Goal: Communication & Community: Answer question/provide support

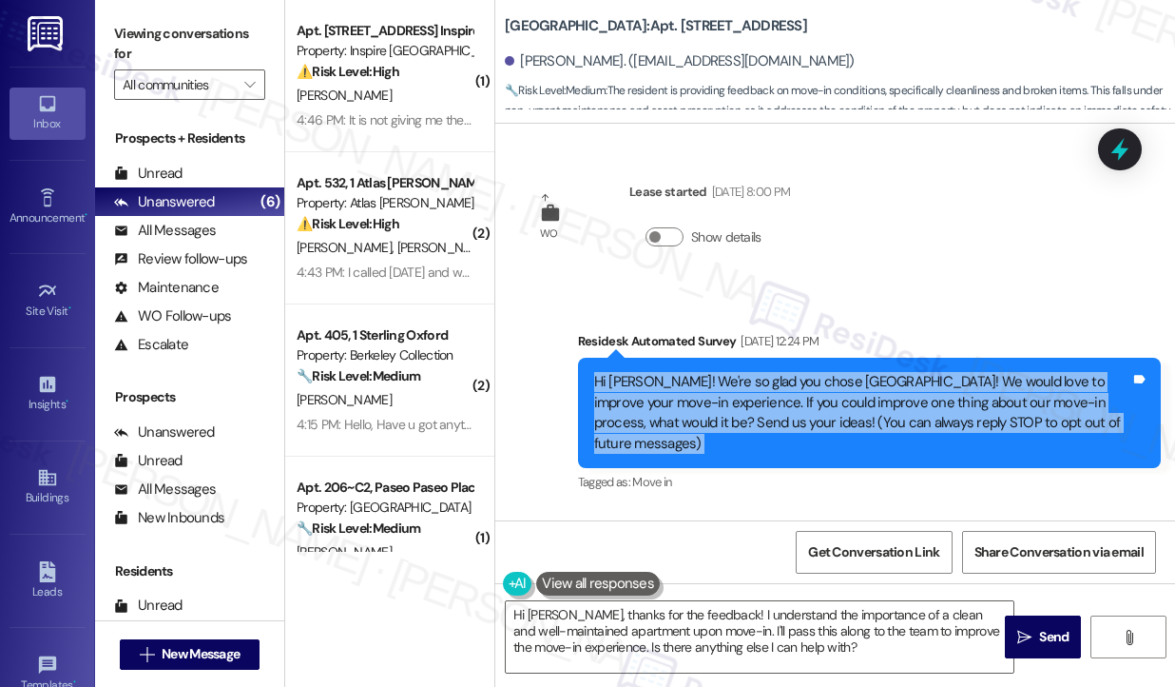
scroll to position [154, 0]
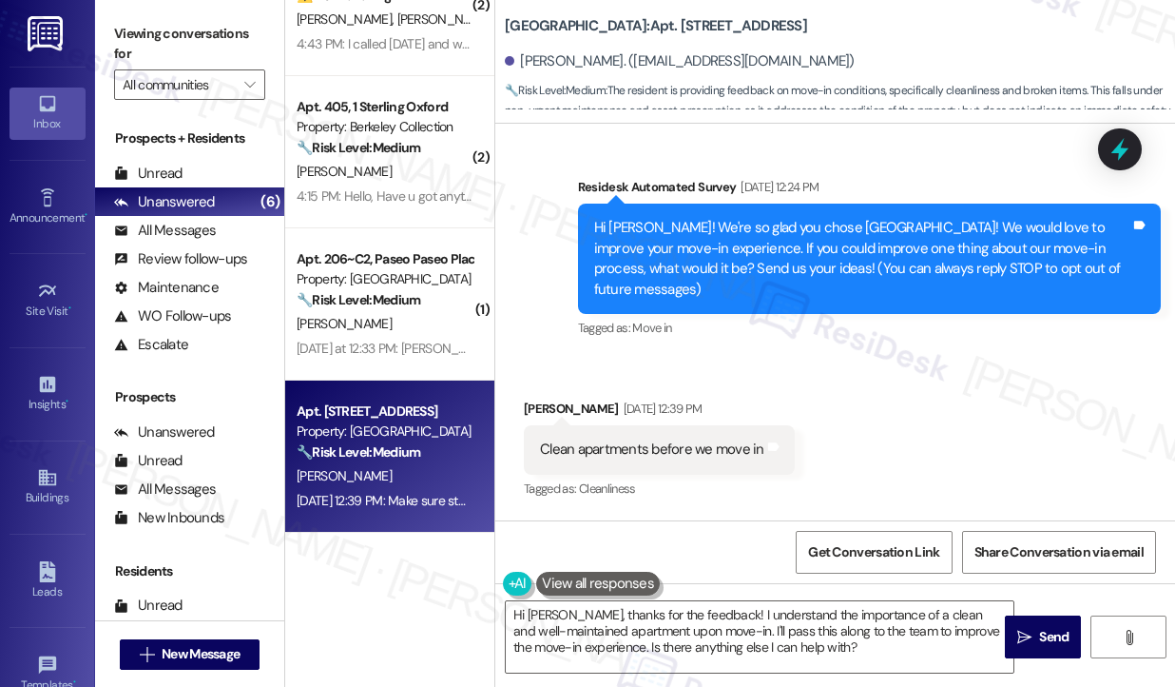
click at [664, 456] on div "Clean apartments before we move in" at bounding box center [652, 449] width 224 height 20
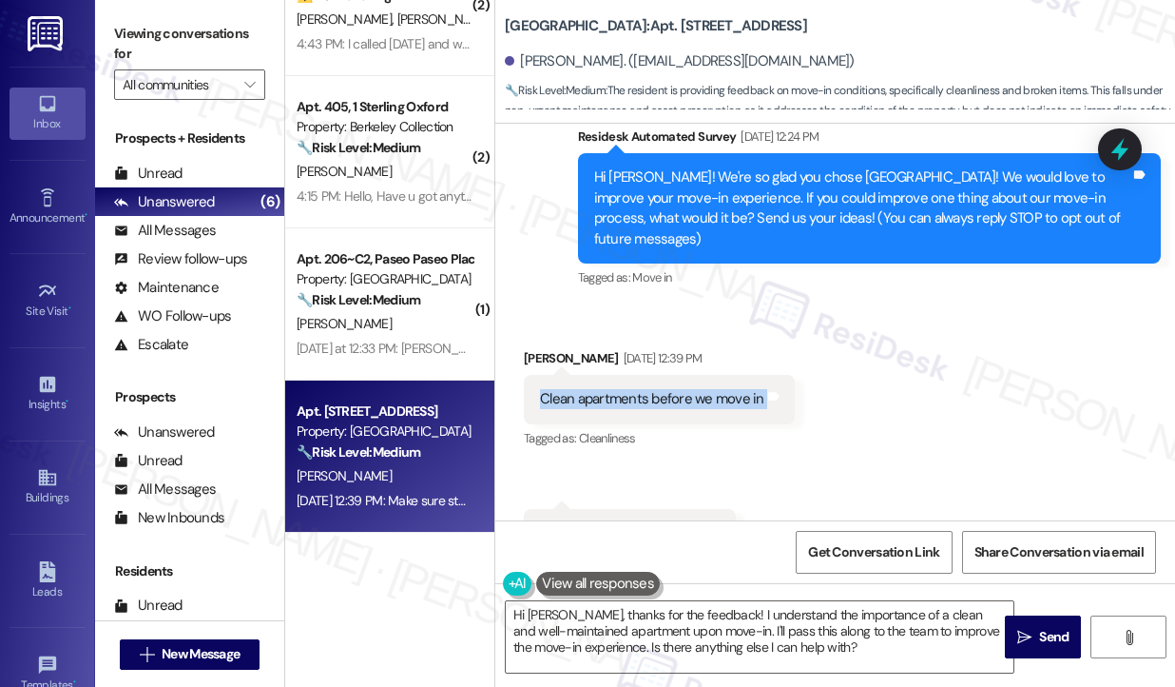
scroll to position [195, 0]
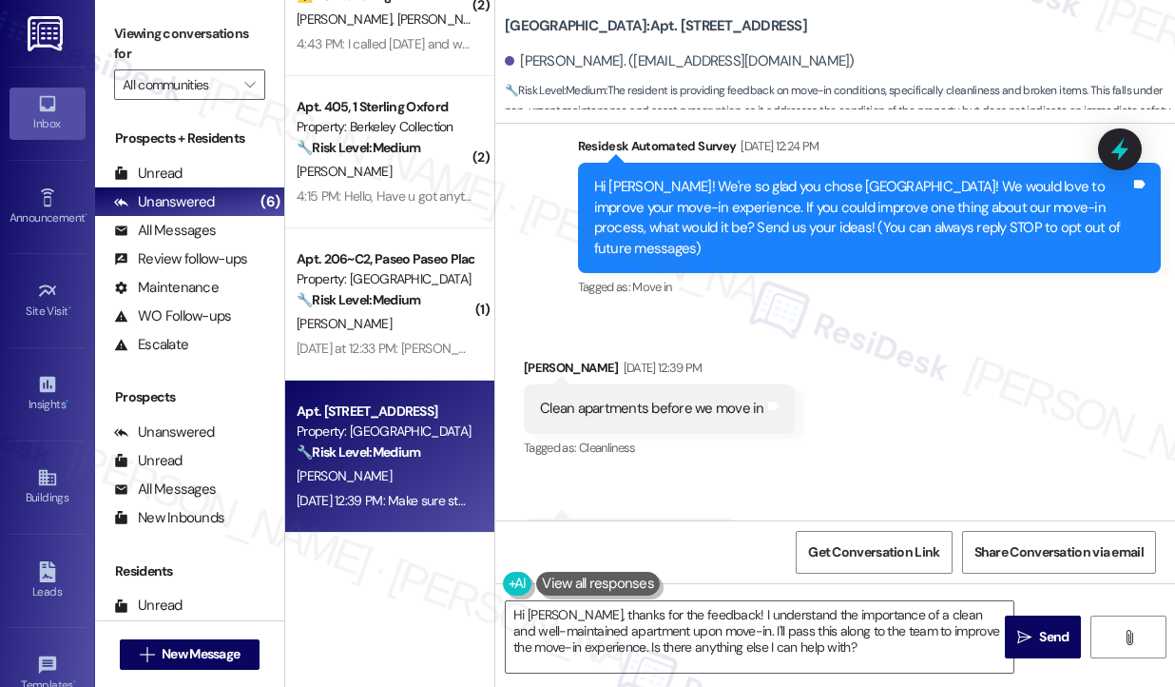
click at [731, 231] on div "Hi [PERSON_NAME]! We're so glad you chose [GEOGRAPHIC_DATA]! We would love to i…" at bounding box center [862, 218] width 537 height 82
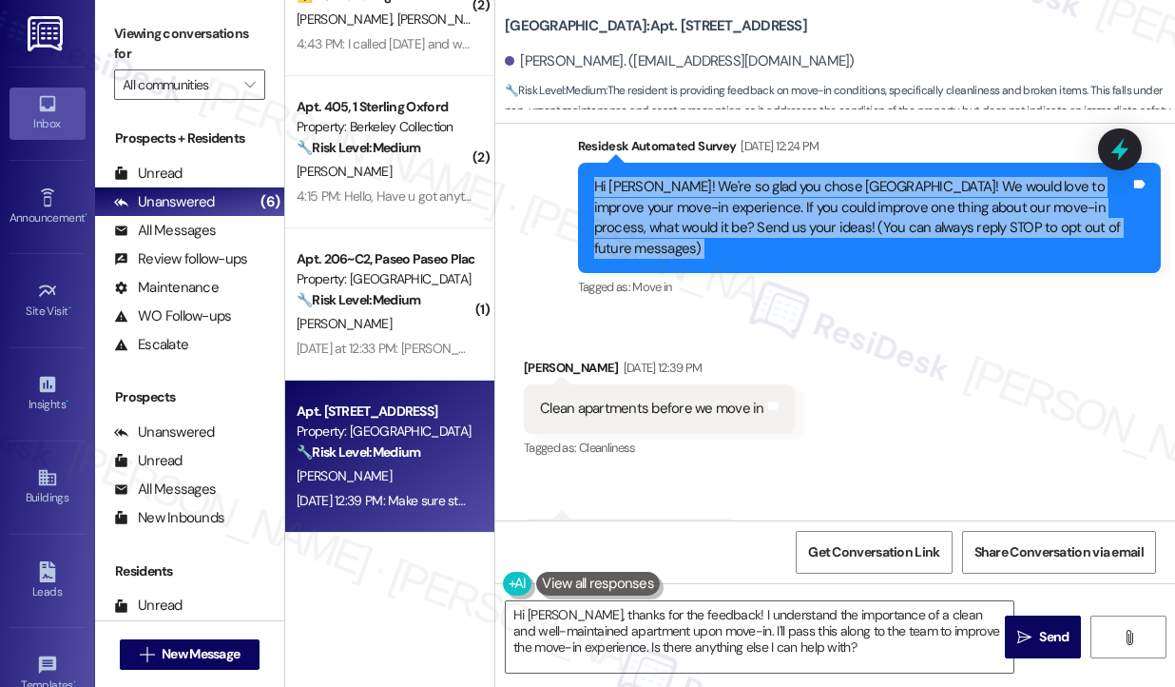
click at [731, 231] on div "Hi [PERSON_NAME]! We're so glad you chose [GEOGRAPHIC_DATA]! We would love to i…" at bounding box center [862, 218] width 537 height 82
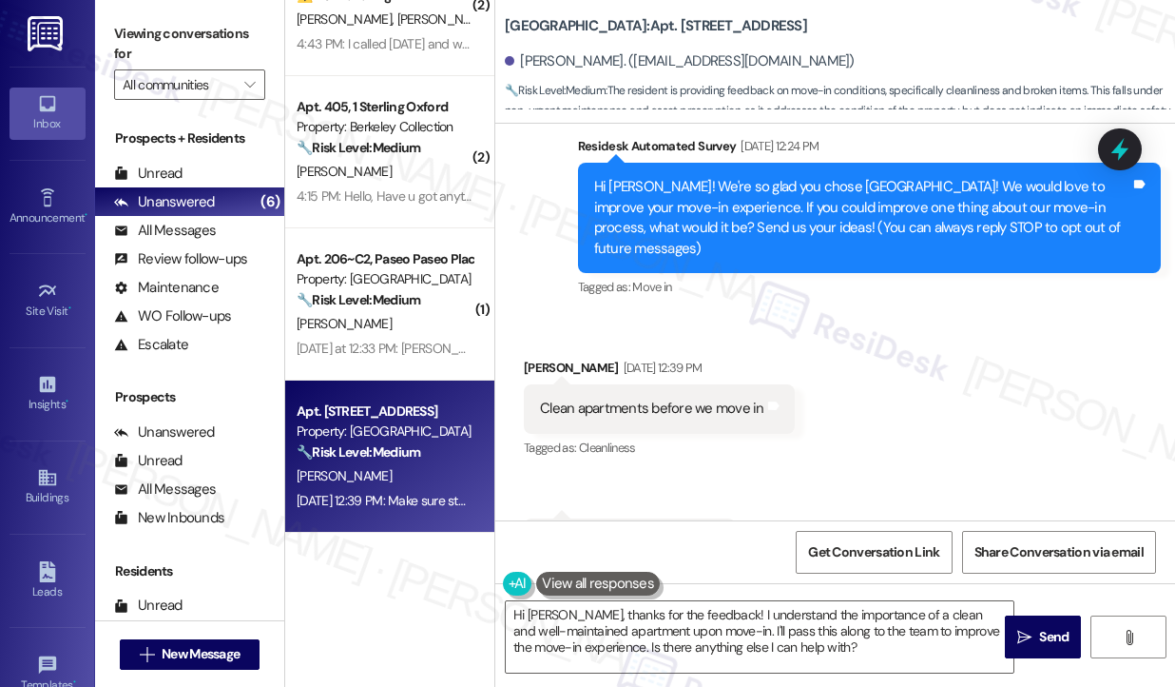
click at [132, 28] on label "Viewing conversations for" at bounding box center [189, 44] width 151 height 50
click at [651, 404] on div "Clean apartments before we move in" at bounding box center [652, 408] width 224 height 20
copy div "Clean apartments before we move in [GEOGRAPHIC_DATA] and notes"
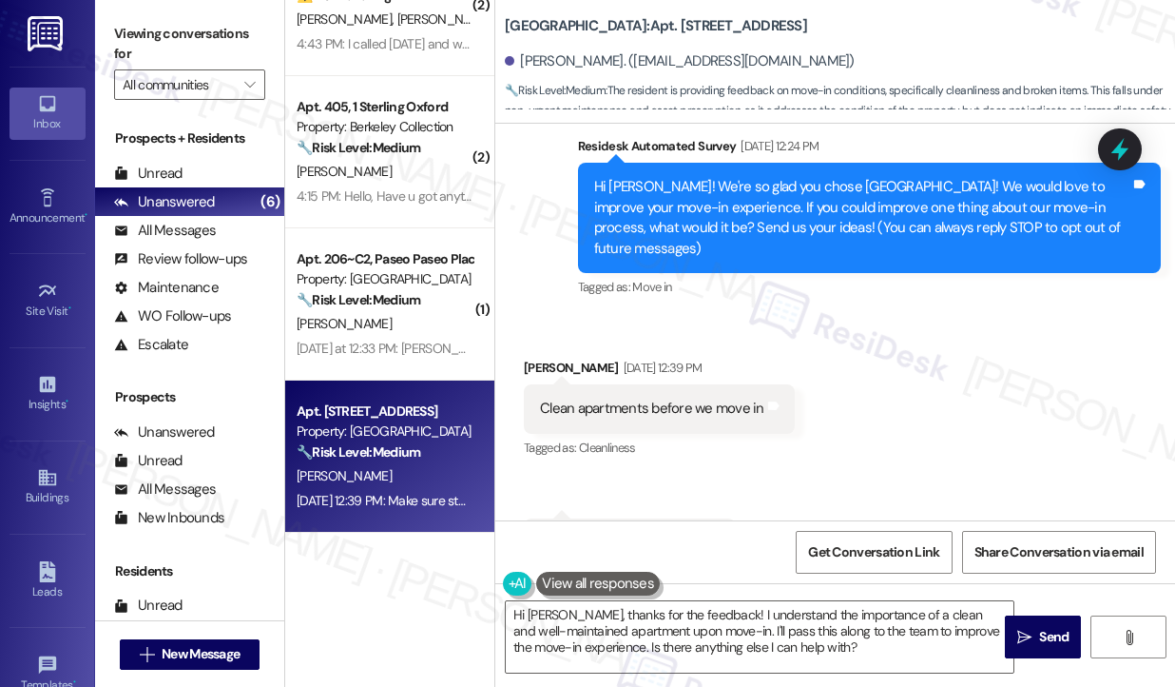
click at [135, 48] on label "Viewing conversations for" at bounding box center [189, 44] width 151 height 50
click at [609, 606] on textarea "Hi [PERSON_NAME], thanks for the feedback! I understand the importance of a cle…" at bounding box center [760, 636] width 508 height 71
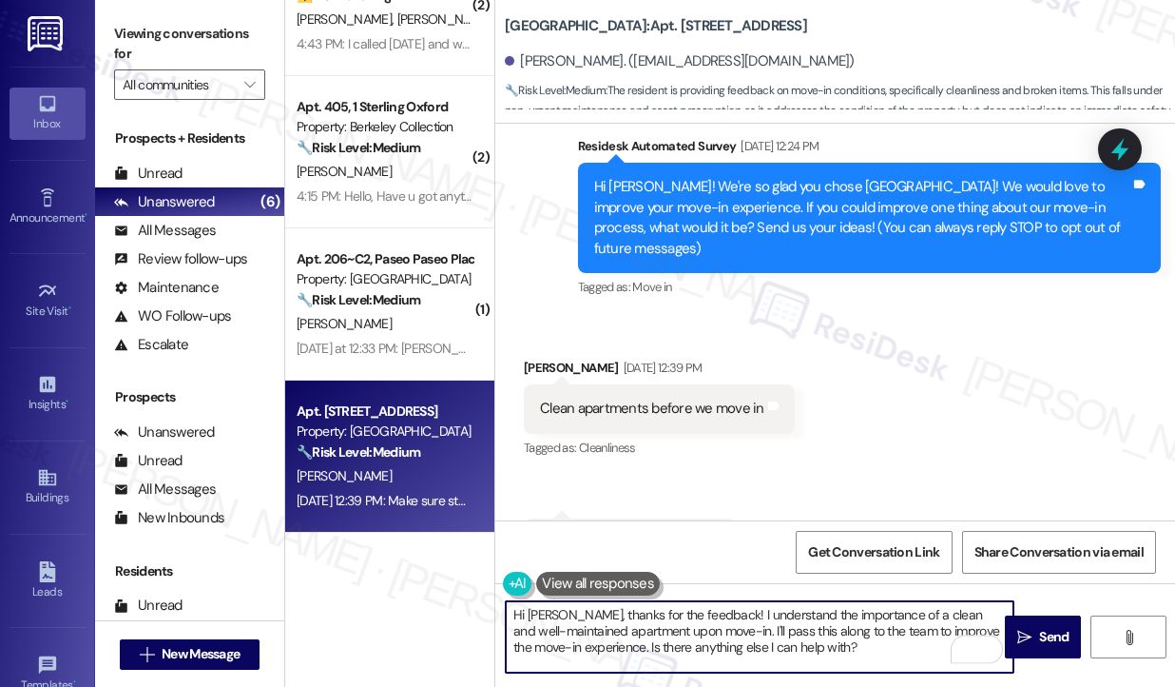
scroll to position [480, 0]
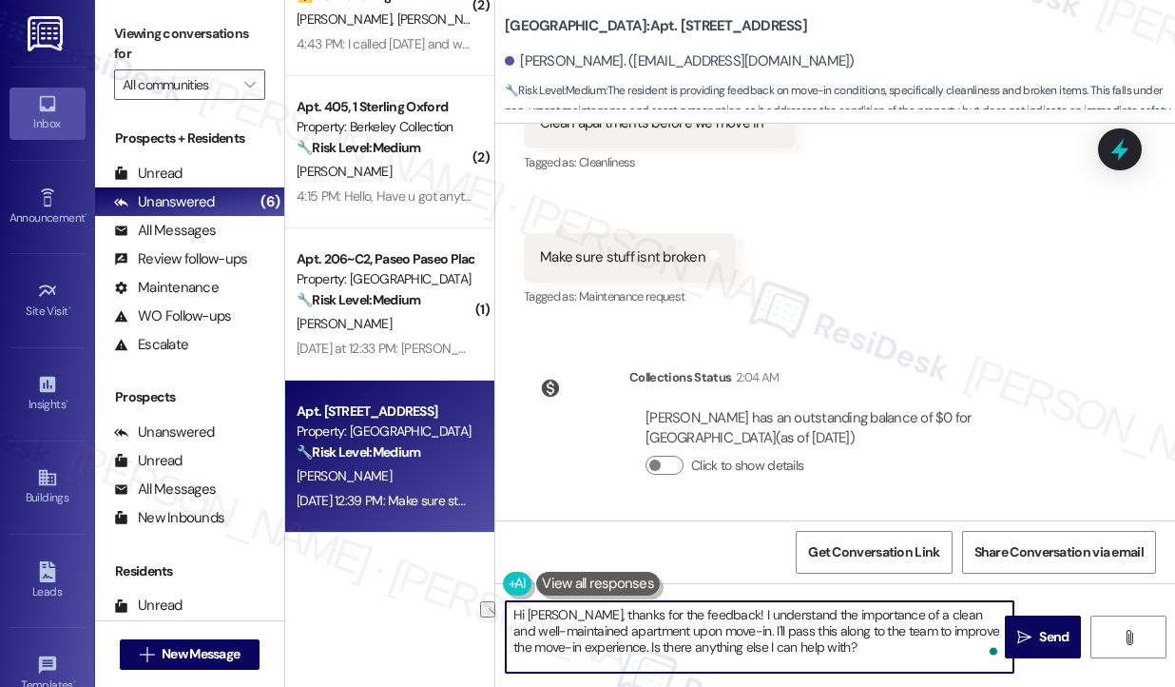
drag, startPoint x: 882, startPoint y: 646, endPoint x: 629, endPoint y: 648, distance: 253.9
click at [629, 648] on textarea "Hi Aidan, thanks for the feedback! I understand the importance of a clean and w…" at bounding box center [760, 636] width 508 height 71
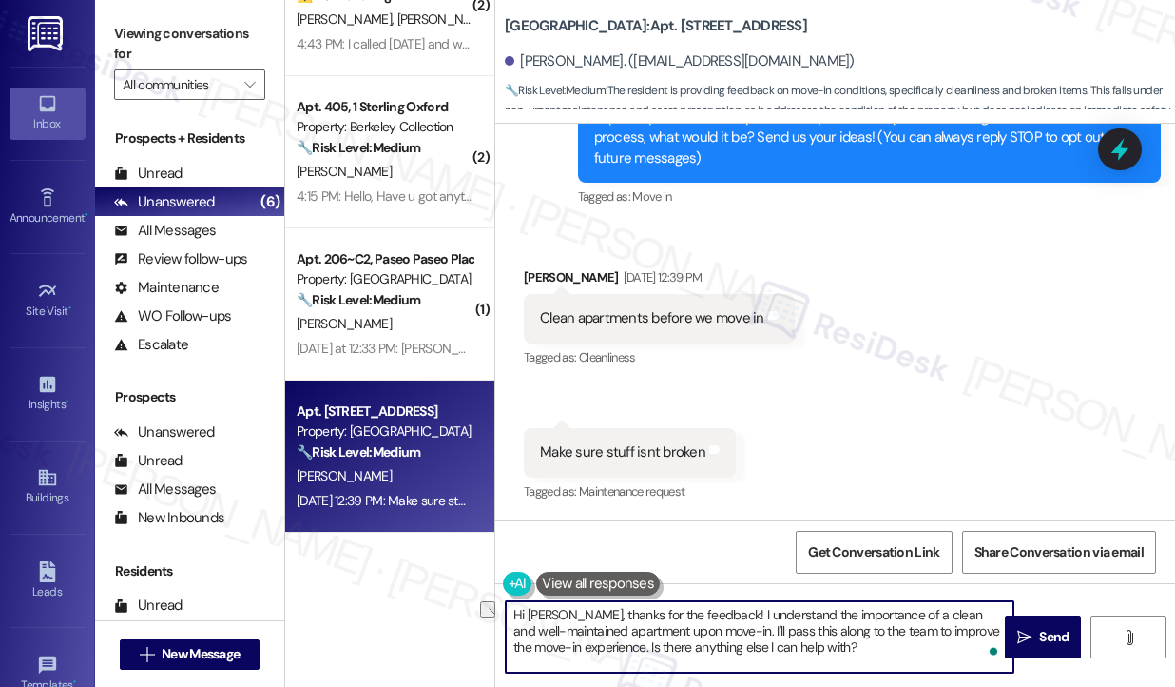
scroll to position [195, 0]
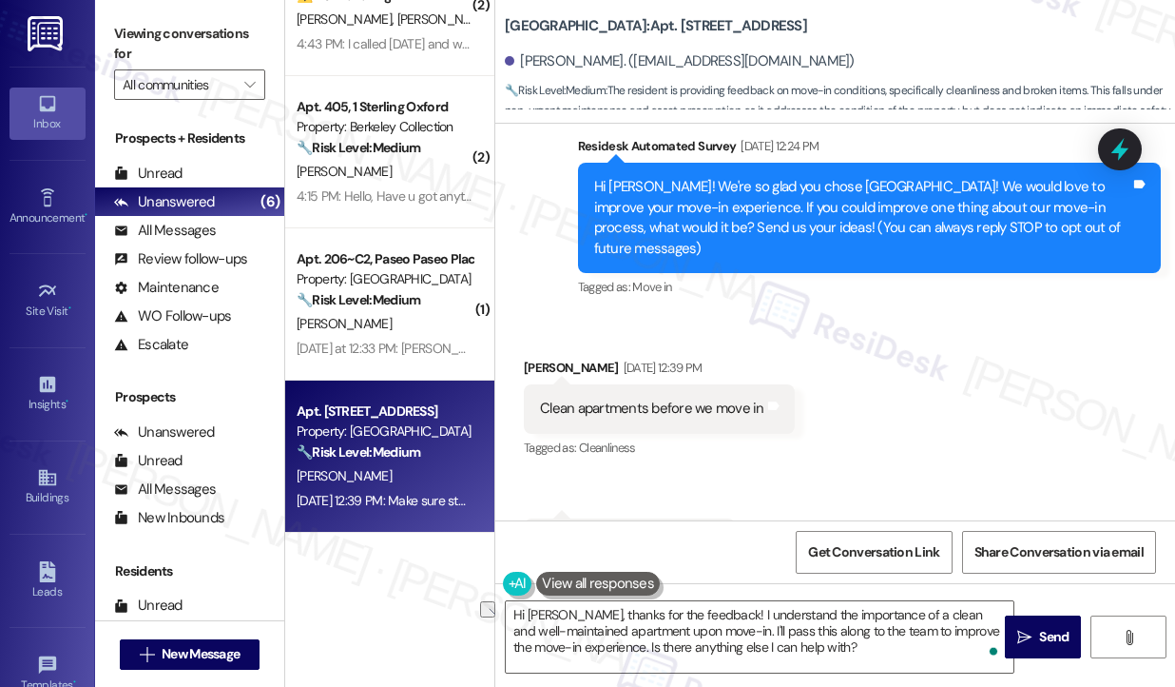
click at [608, 421] on div "Clean apartments before we move in Tags and notes" at bounding box center [659, 408] width 271 height 48
click at [609, 421] on div "Clean apartments before we move in Tags and notes" at bounding box center [659, 408] width 271 height 48
copy div "Clean apartments before we move in Tags and notes"
click at [125, 31] on label "Viewing conversations for" at bounding box center [189, 44] width 151 height 50
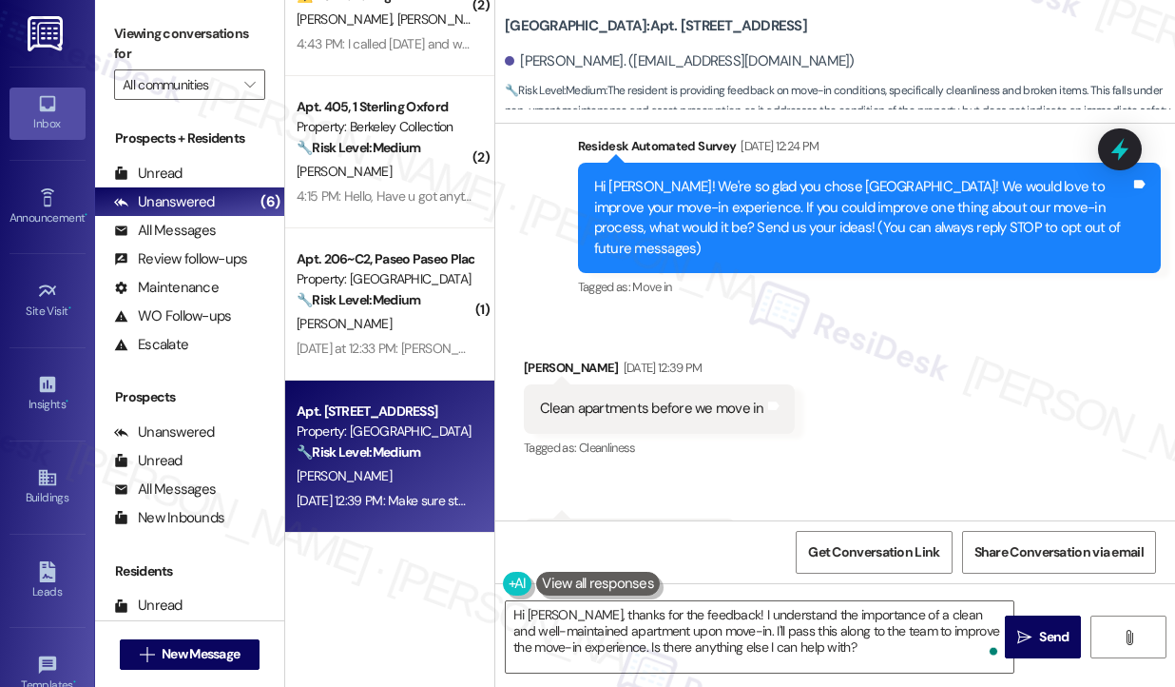
scroll to position [480, 0]
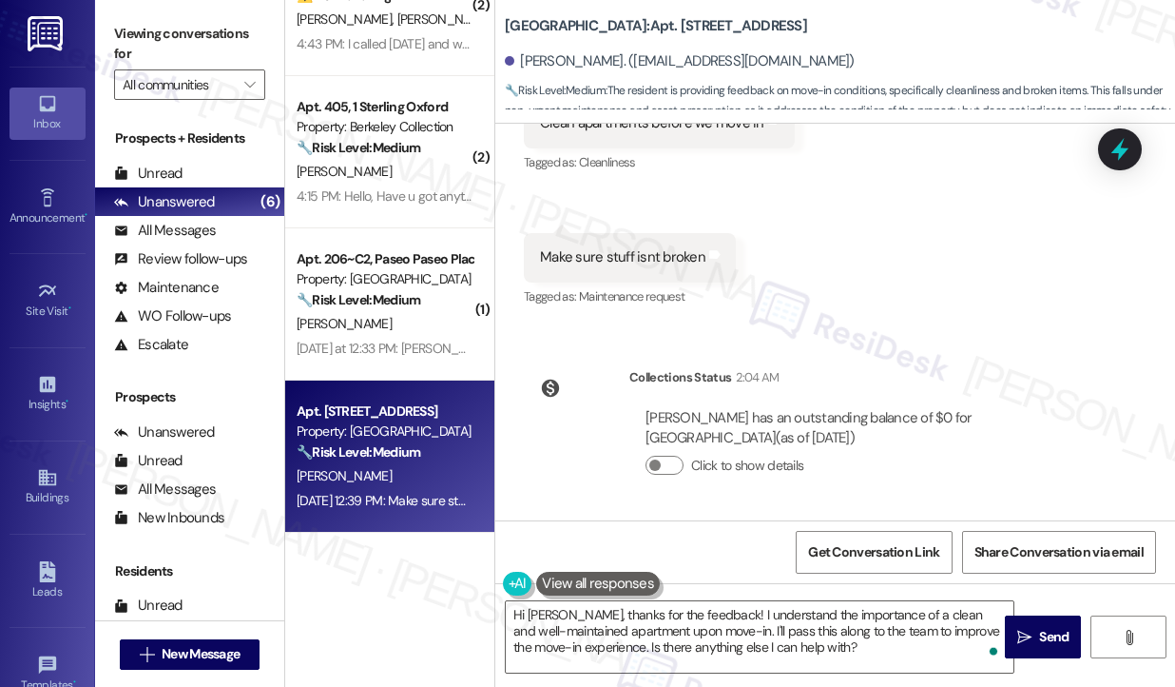
click at [628, 274] on div "Make sure stuff isnt broken Tags and notes" at bounding box center [630, 257] width 212 height 48
copy div "Make sure stuff isnt broken Tags and notes"
click at [130, 40] on label "Viewing conversations for" at bounding box center [189, 44] width 151 height 50
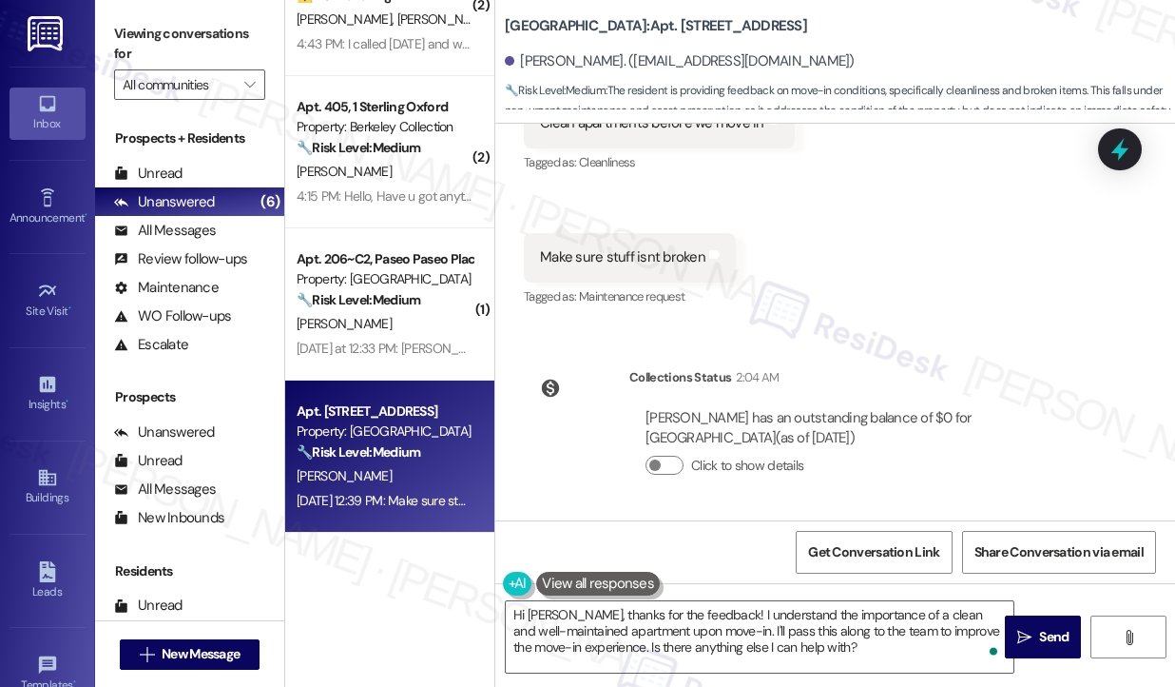
click at [105, 17] on div "Viewing conversations for All communities " at bounding box center [189, 59] width 189 height 119
click at [140, 30] on label "Viewing conversations for" at bounding box center [189, 44] width 151 height 50
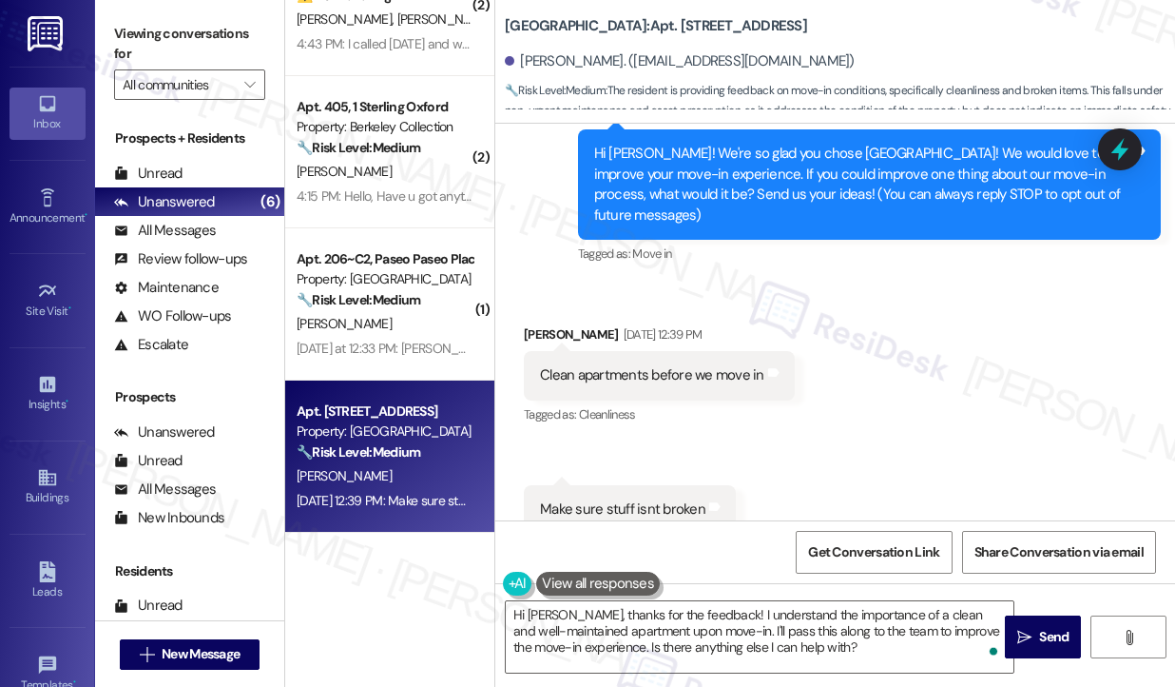
scroll to position [195, 0]
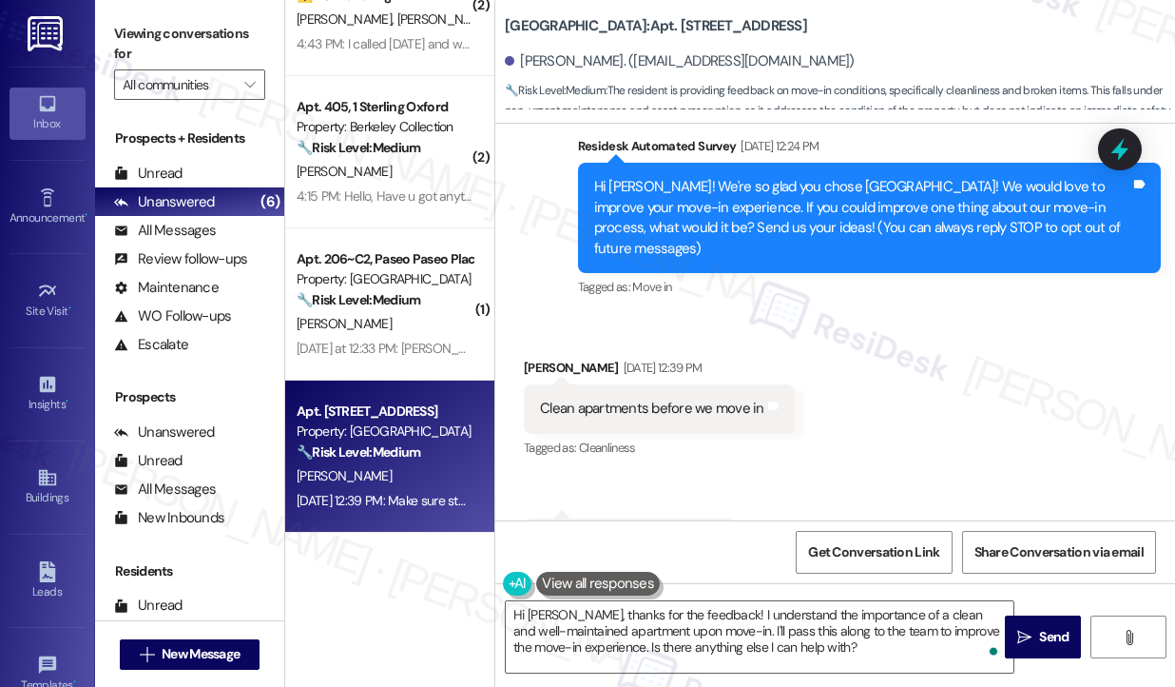
click at [638, 216] on div "Hi Aidan! We're so glad you chose Sterling 5th Street! We would love to improve…" at bounding box center [862, 218] width 537 height 82
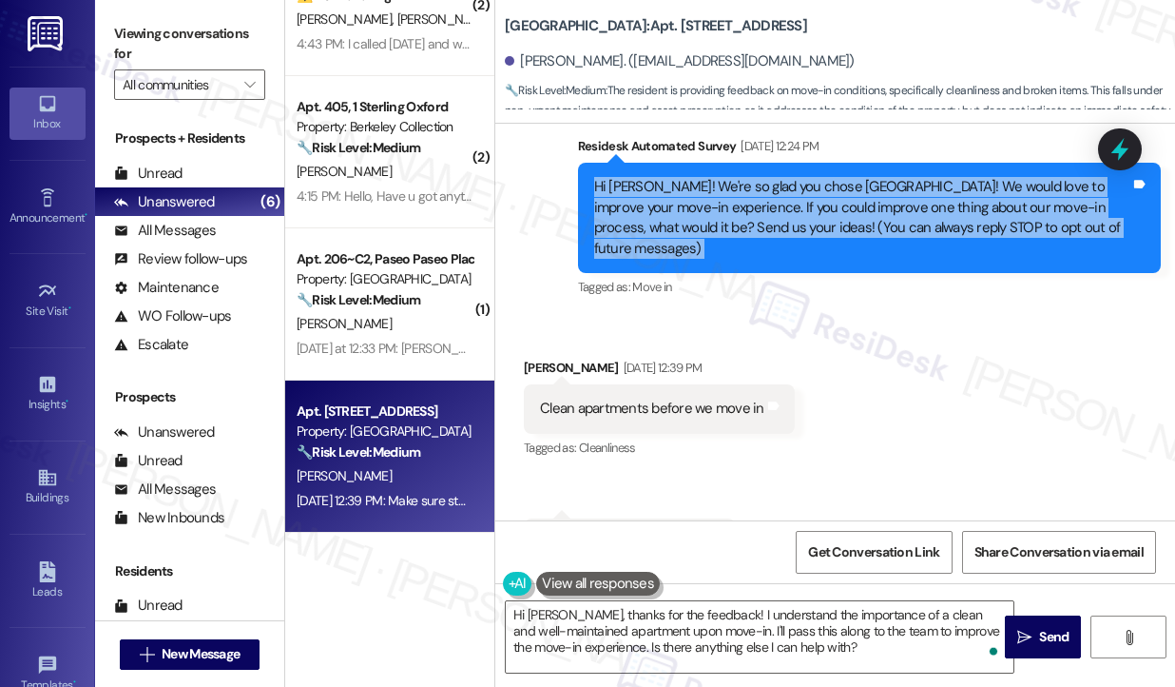
click at [638, 216] on div "Hi Aidan! We're so glad you chose Sterling 5th Street! We would love to improve…" at bounding box center [862, 218] width 537 height 82
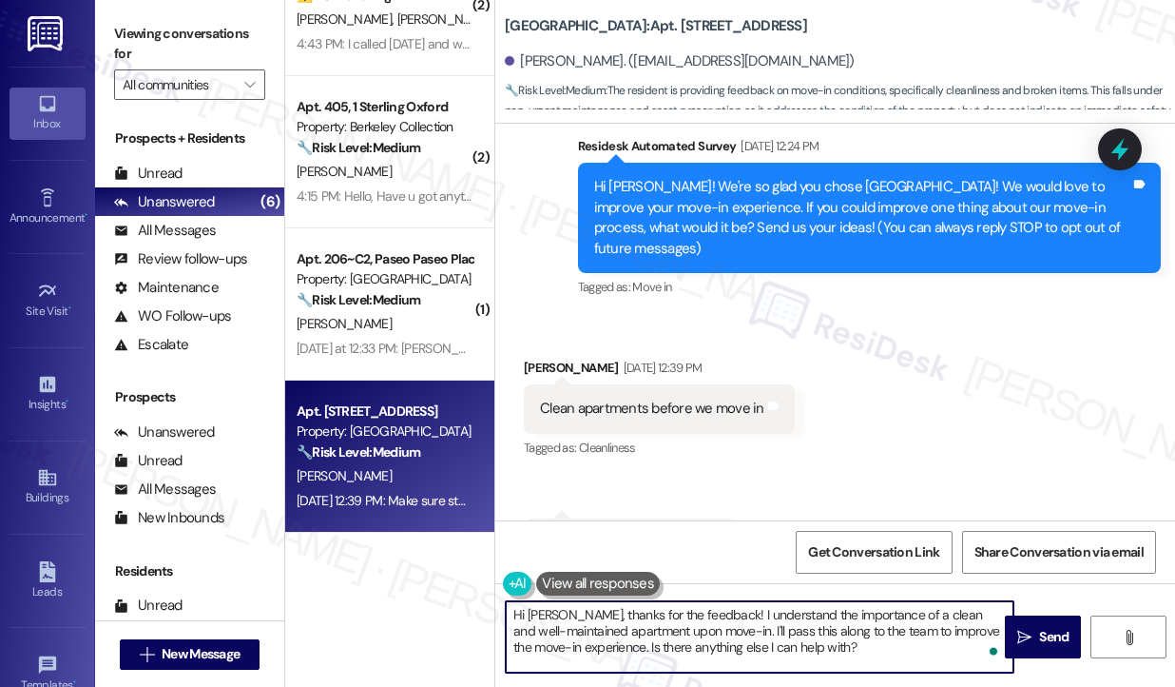
click at [706, 615] on textarea "Hi Aidan, thanks for the feedback! I understand the importance of a clean and w…" at bounding box center [760, 636] width 508 height 71
click at [855, 640] on textarea "Hi Aidan, thanks for the feedback! I understand the importance of a clean and w…" at bounding box center [760, 636] width 508 height 71
drag, startPoint x: 756, startPoint y: 645, endPoint x: 687, endPoint y: 632, distance: 69.6
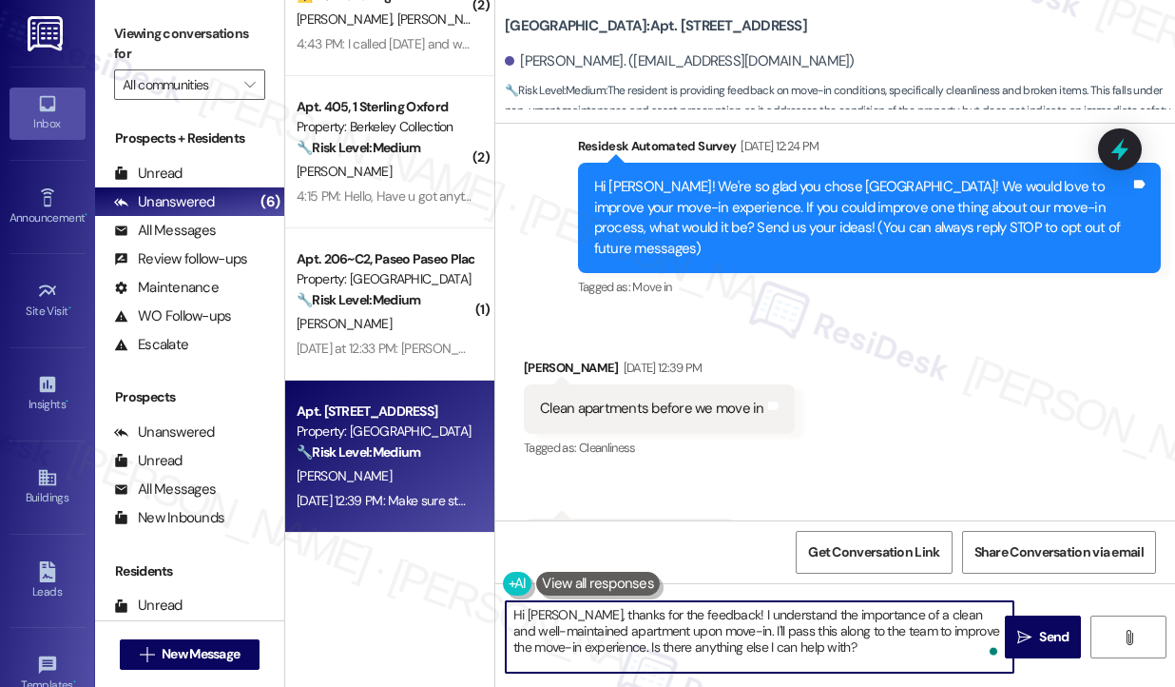
click at [687, 632] on textarea "Hi Aidan, thanks for the feedback! I understand the importance of a clean and w…" at bounding box center [760, 636] width 508 height 71
click at [841, 633] on textarea "Hi Aidan, thanks for the feedback! I understand the importance of a clean and w…" at bounding box center [760, 636] width 508 height 71
drag, startPoint x: 905, startPoint y: 648, endPoint x: 670, endPoint y: 648, distance: 234.9
click at [670, 648] on textarea "Hi Aidan, thanks for the feedback! I understand the importance of a clean and w…" at bounding box center [760, 636] width 508 height 71
click at [848, 648] on textarea "Hi Aidan, thanks for the feedback! I understand the importance of a clean and w…" at bounding box center [760, 636] width 508 height 71
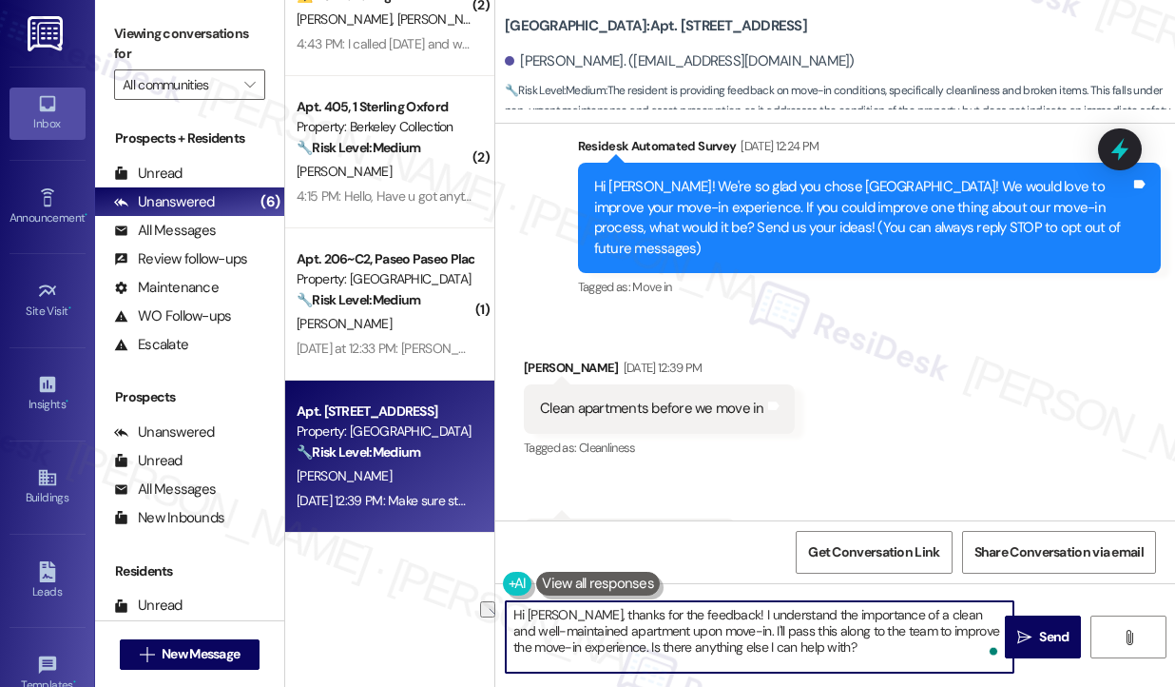
drag, startPoint x: 860, startPoint y: 651, endPoint x: 653, endPoint y: 651, distance: 206.3
click at [632, 651] on textarea "Hi Aidan, thanks for the feedback! I understand the importance of a clean and w…" at bounding box center [760, 636] width 508 height 71
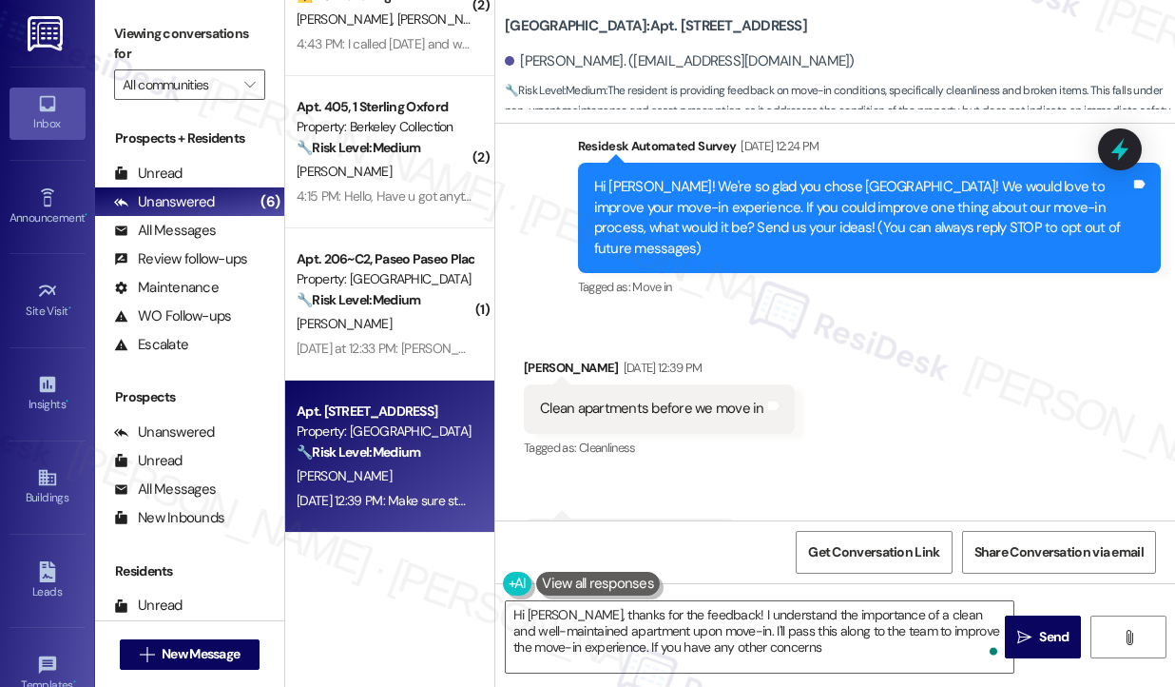
drag, startPoint x: 141, startPoint y: 52, endPoint x: 124, endPoint y: 22, distance: 34.9
click at [141, 52] on label "Viewing conversations for" at bounding box center [189, 44] width 151 height 50
click at [658, 623] on textarea "Hi Aidan, thanks for the feedback! I understand the importance of a clean and w…" at bounding box center [760, 636] width 508 height 71
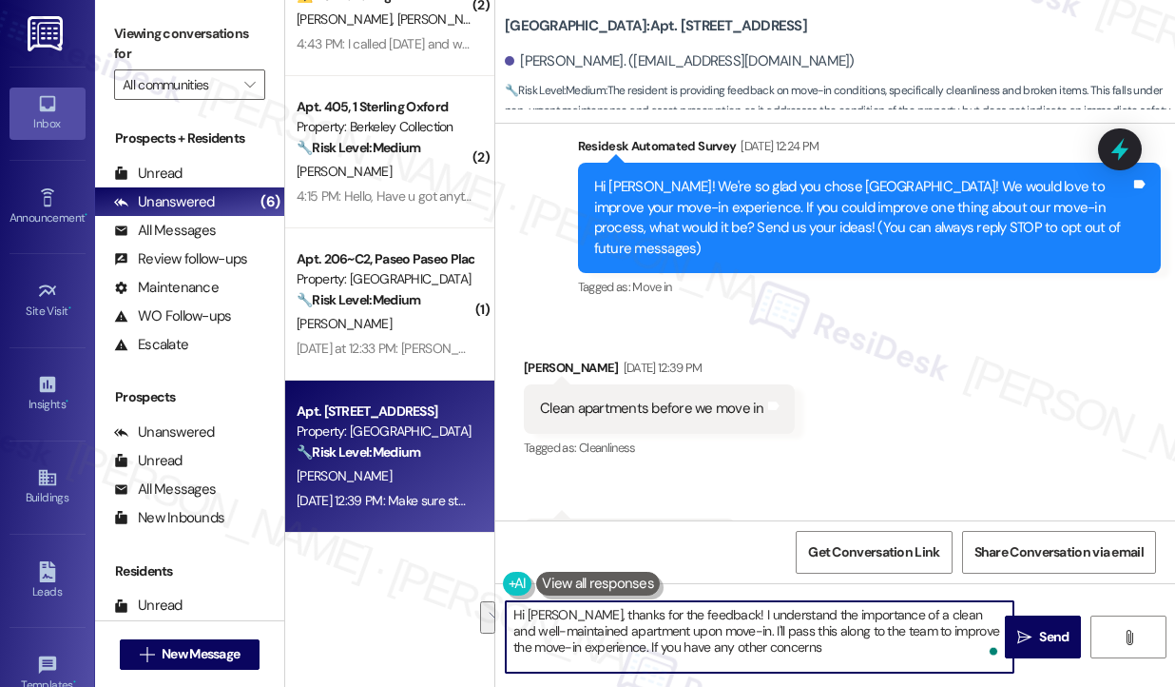
drag, startPoint x: 833, startPoint y: 646, endPoint x: 723, endPoint y: 630, distance: 111.3
click at [723, 630] on textarea "Hi Aidan, thanks for the feedback! I understand the importance of a clean and w…" at bounding box center [760, 636] width 508 height 71
paste textarea "Thank you for bringing this up. Could you let me know which items were broken a…"
drag, startPoint x: 924, startPoint y: 630, endPoint x: 725, endPoint y: 629, distance: 198.7
click at [725, 629] on textarea "Hi Aidan, thanks for the feedback! I understand the importance of a clean and w…" at bounding box center [760, 636] width 508 height 71
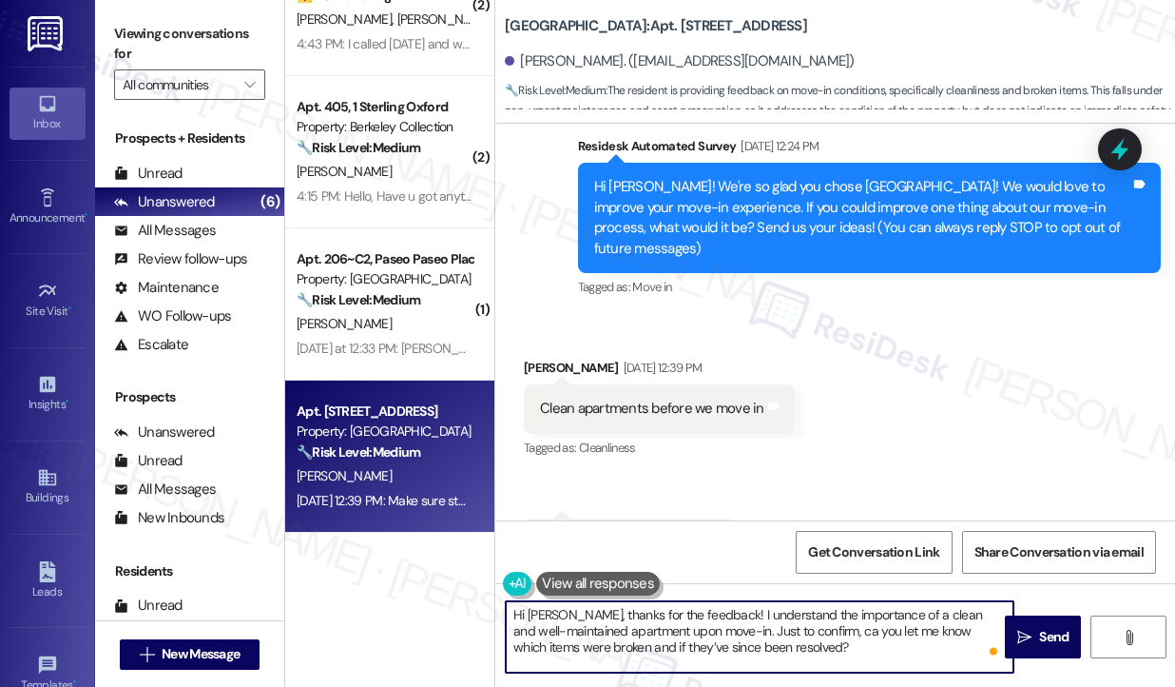
type textarea "Hi Aidan, thanks for the feedback! I understand the importance of a clean and w…"
click at [681, 651] on textarea "Hi Aidan, thanks for the feedback! I understand the importance of a clean and w…" at bounding box center [760, 636] width 508 height 71
click at [801, 651] on textarea "Hi Aidan, thanks for the feedback! I understand the importance of a clean and w…" at bounding box center [760, 636] width 508 height 71
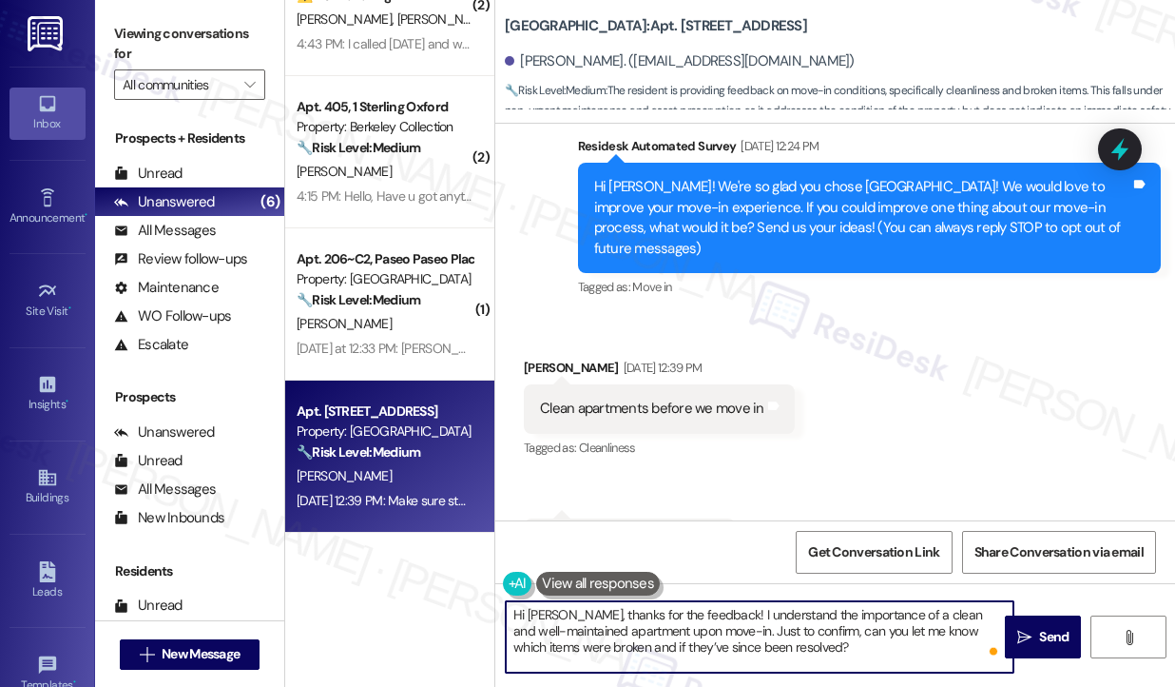
click at [800, 651] on textarea "Hi Aidan, thanks for the feedback! I understand the importance of a clean and w…" at bounding box center [760, 636] width 508 height 71
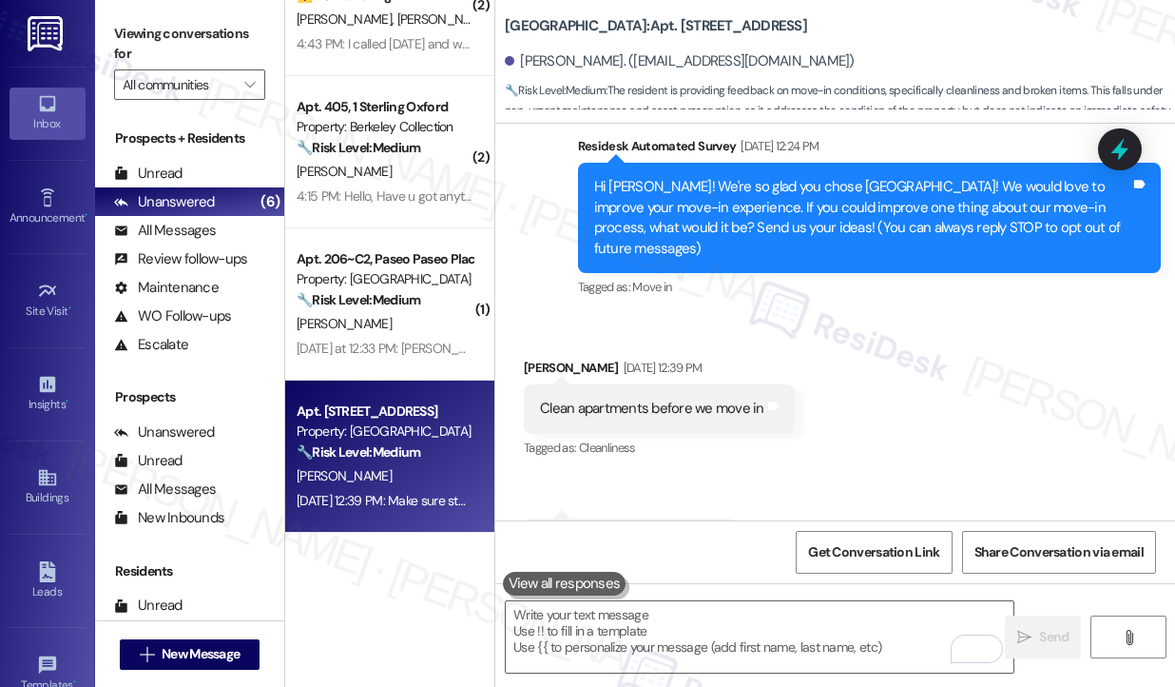
click at [115, 25] on label "Viewing conversations for" at bounding box center [189, 44] width 151 height 50
click at [140, 28] on label "Viewing conversations for" at bounding box center [189, 44] width 151 height 50
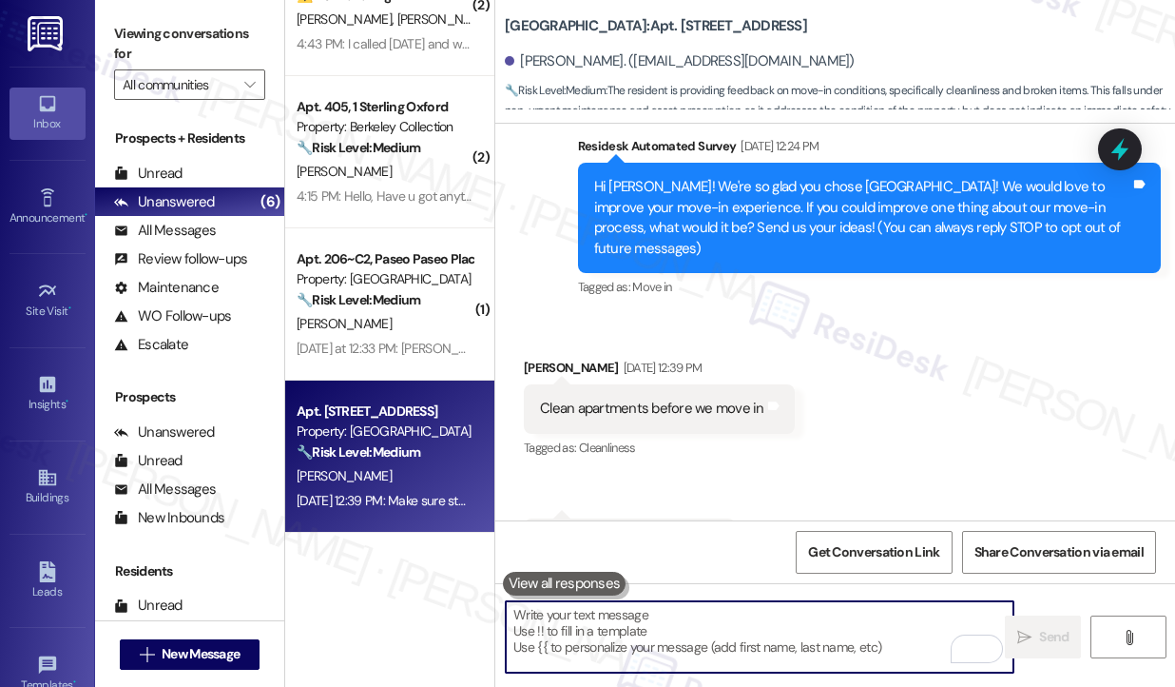
click at [680, 639] on textarea "To enrich screen reader interactions, please activate Accessibility in Grammarl…" at bounding box center [760, 636] width 508 height 71
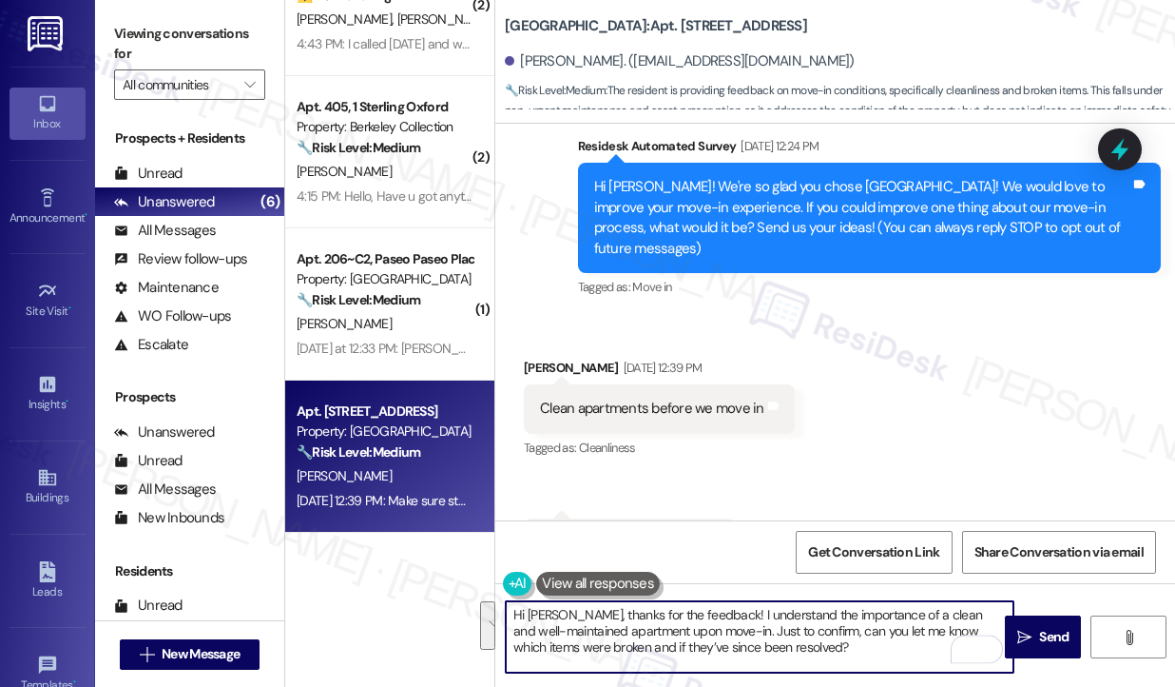
click at [700, 639] on textarea "Hi Aidan, thanks for the feedback! I understand the importance of a clean and w…" at bounding box center [760, 636] width 508 height 71
drag, startPoint x: 796, startPoint y: 657, endPoint x: 701, endPoint y: 610, distance: 105.9
click at [701, 610] on textarea "Hi Aidan, thanks for the feedback! I understand the importance of a clean and w…" at bounding box center [760, 636] width 508 height 71
paste textarea "Thanks so much for the feedback! I completely understand how important it is to…"
click at [706, 617] on textarea "Hi Aidan, thanks for the feedback! Thanks so much for the feedback! I completel…" at bounding box center [760, 636] width 508 height 71
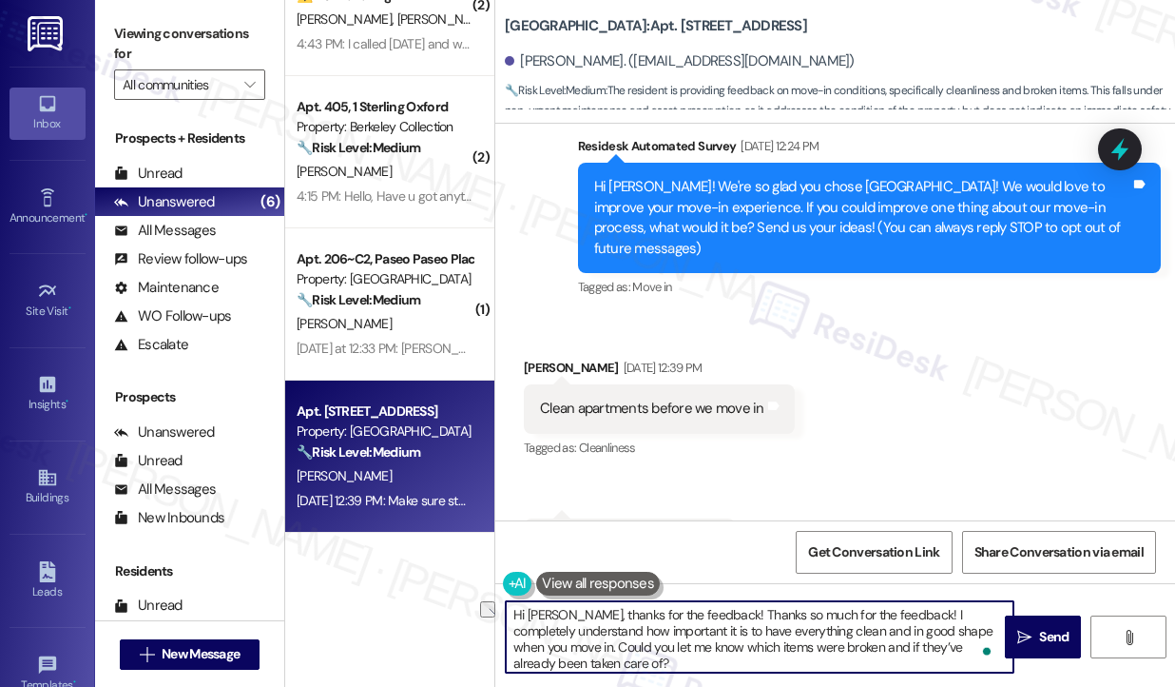
drag, startPoint x: 700, startPoint y: 611, endPoint x: 889, endPoint y: 611, distance: 189.2
click at [889, 611] on textarea "Hi Aidan, thanks for the feedback! Thanks so much for the feedback! I completel…" at bounding box center [760, 636] width 508 height 71
click at [748, 609] on textarea "Hi Aidan, thanks for the feedback! I completely understand how important it is …" at bounding box center [760, 636] width 508 height 71
click at [769, 632] on textarea "Hi Aidan, thanks for the feedback! I understand how important it is to have eve…" at bounding box center [760, 636] width 508 height 71
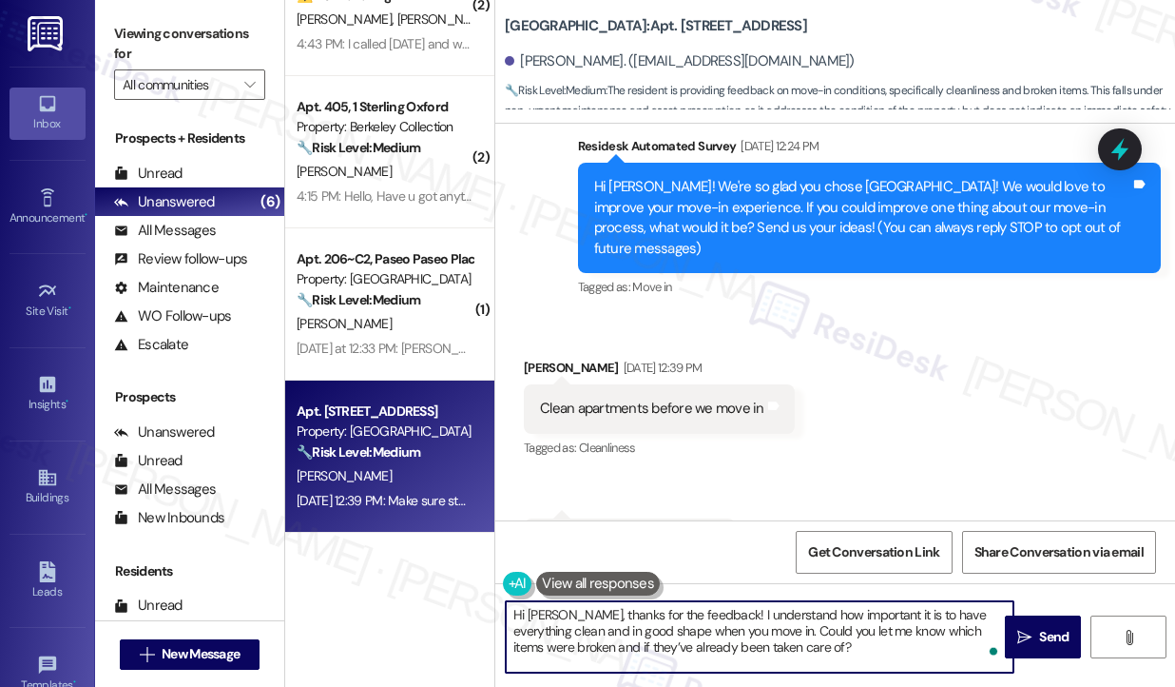
click at [769, 632] on textarea "Hi Aidan, thanks for the feedback! I understand how important it is to have eve…" at bounding box center [760, 636] width 508 height 71
click at [691, 634] on textarea "Hi Aidan, thanks for the feedback! I understand how important it is to have eve…" at bounding box center [760, 636] width 508 height 71
drag, startPoint x: 691, startPoint y: 634, endPoint x: 702, endPoint y: 634, distance: 10.5
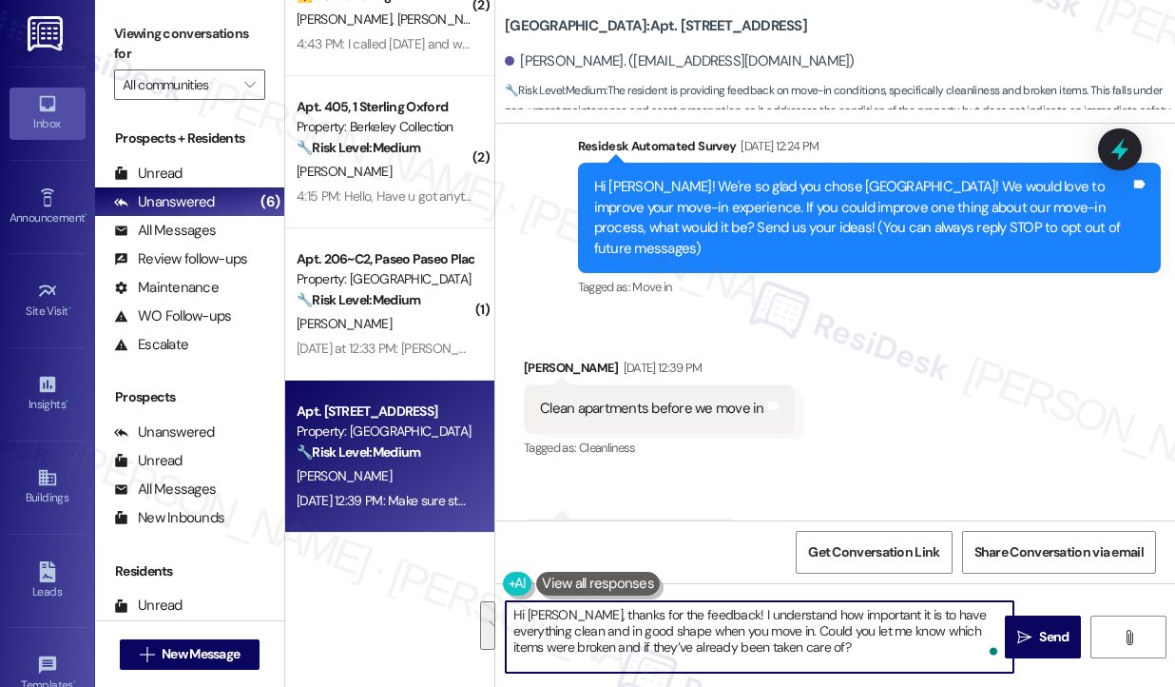
click at [691, 634] on textarea "Hi Aidan, thanks for the feedback! I understand how important it is to have eve…" at bounding box center [760, 636] width 508 height 71
click at [870, 634] on textarea "Hi Aidan, thanks for the feedback! I understand how important it is to have eve…" at bounding box center [760, 636] width 508 height 71
drag, startPoint x: 551, startPoint y: 646, endPoint x: 631, endPoint y: 646, distance: 79.9
click at [621, 649] on textarea "Hi Aidan, thanks for the feedback! I understand how important it is to have eve…" at bounding box center [760, 636] width 508 height 71
click at [852, 638] on textarea "Hi Aidan, thanks for the feedback! I understand how important it is to have eve…" at bounding box center [760, 636] width 508 height 71
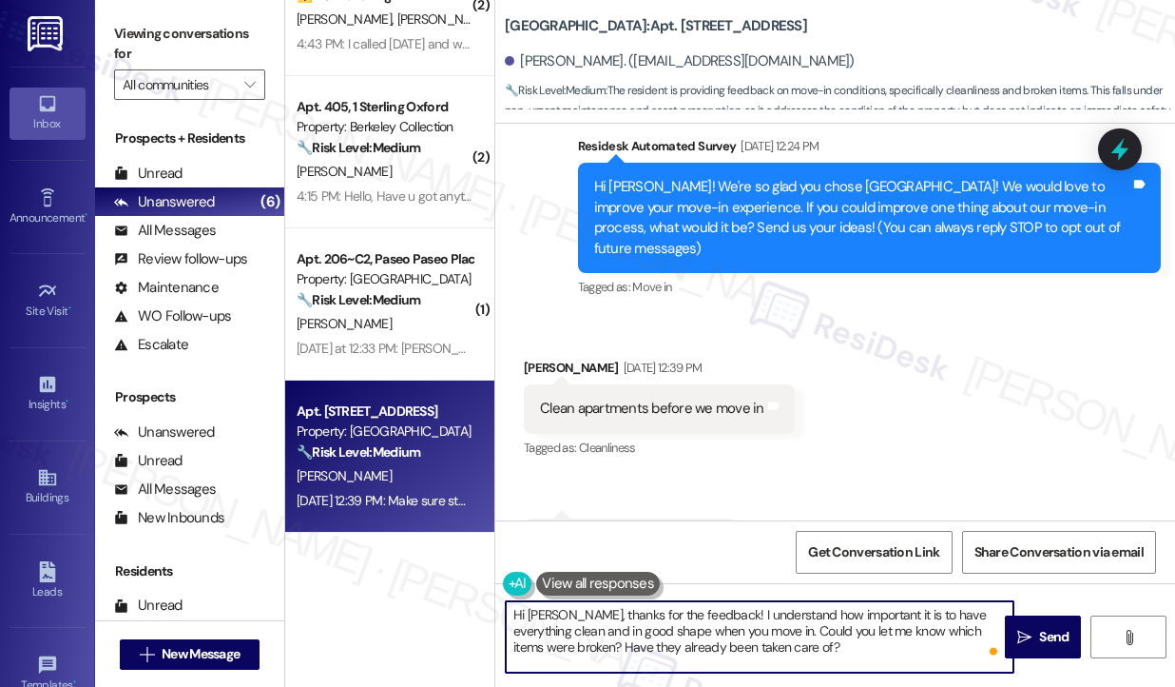
click at [756, 628] on textarea "Hi Aidan, thanks for the feedback! I understand how important it is to have eve…" at bounding box center [760, 636] width 508 height 71
click at [853, 633] on textarea "Hi Aidan, thanks for the feedback! I understand how important it is to have eve…" at bounding box center [760, 636] width 508 height 71
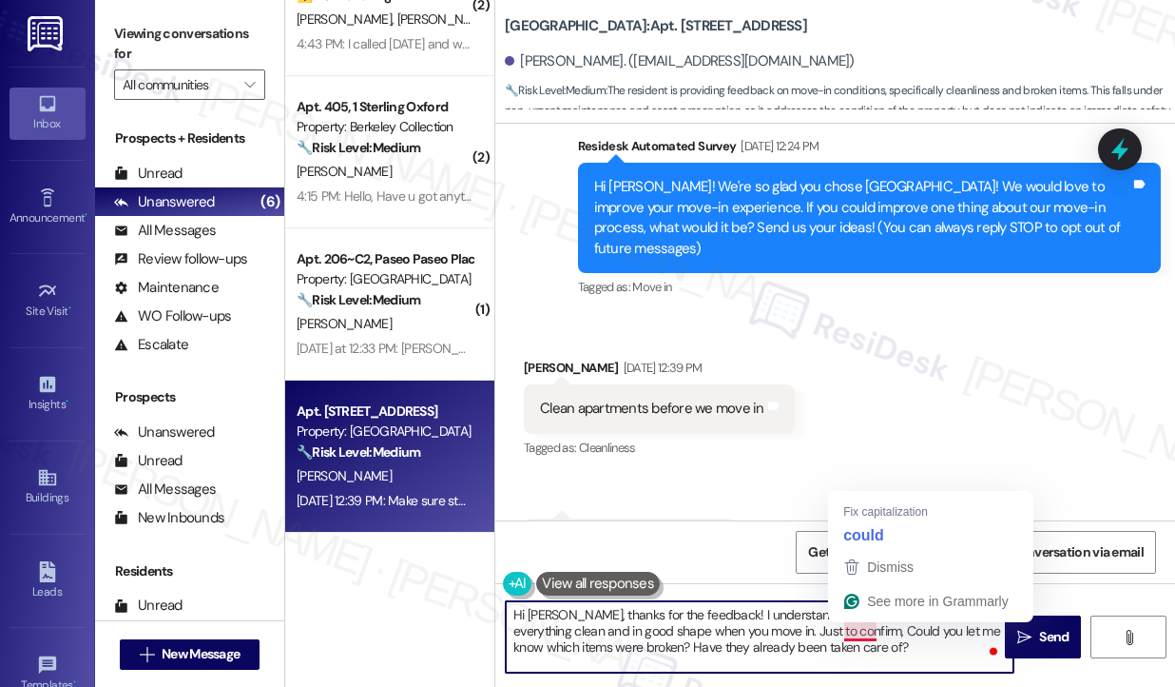
click at [853, 633] on textarea "Hi Aidan, thanks for the feedback! I understand how important it is to have eve…" at bounding box center [760, 636] width 508 height 71
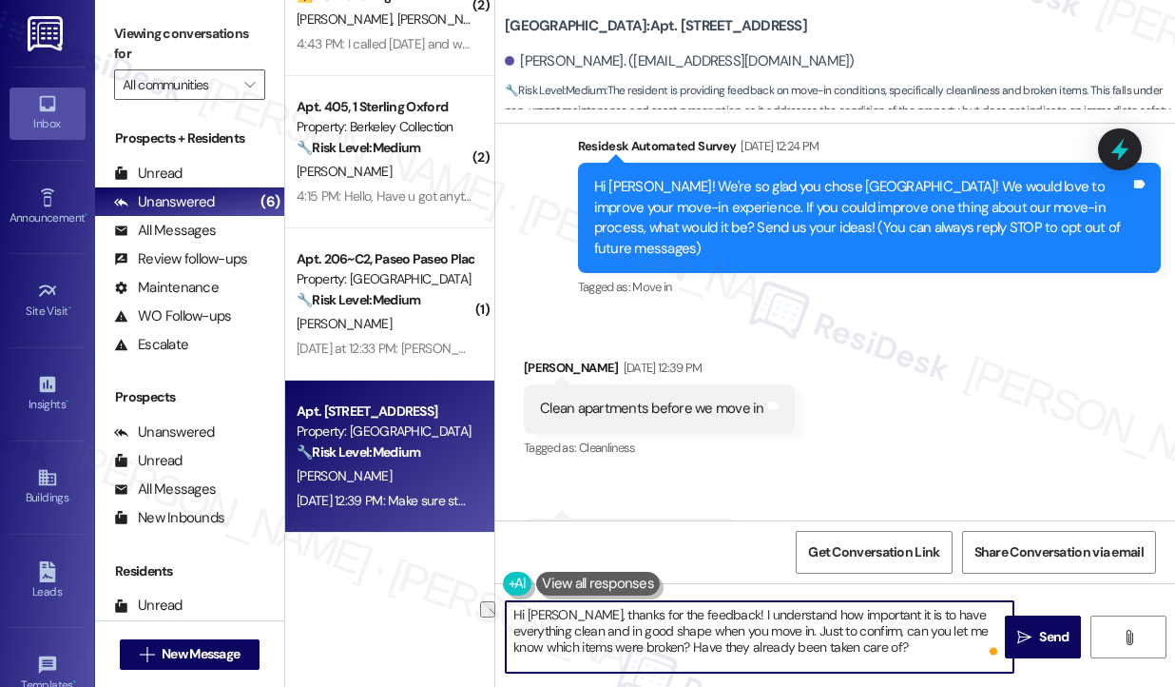
drag, startPoint x: 631, startPoint y: 646, endPoint x: 616, endPoint y: 642, distance: 15.7
click at [616, 642] on textarea "Hi Aidan, thanks for the feedback! I understand how important it is to have eve…" at bounding box center [760, 636] width 508 height 71
drag, startPoint x: 884, startPoint y: 649, endPoint x: 674, endPoint y: 643, distance: 210.2
click at [674, 643] on textarea "Hi Aidan, thanks for the feedback! I understand how important it is to have eve…" at bounding box center [760, 636] width 508 height 71
type textarea "Hi Aidan, thanks for the feedback! I understand how important it is to have eve…"
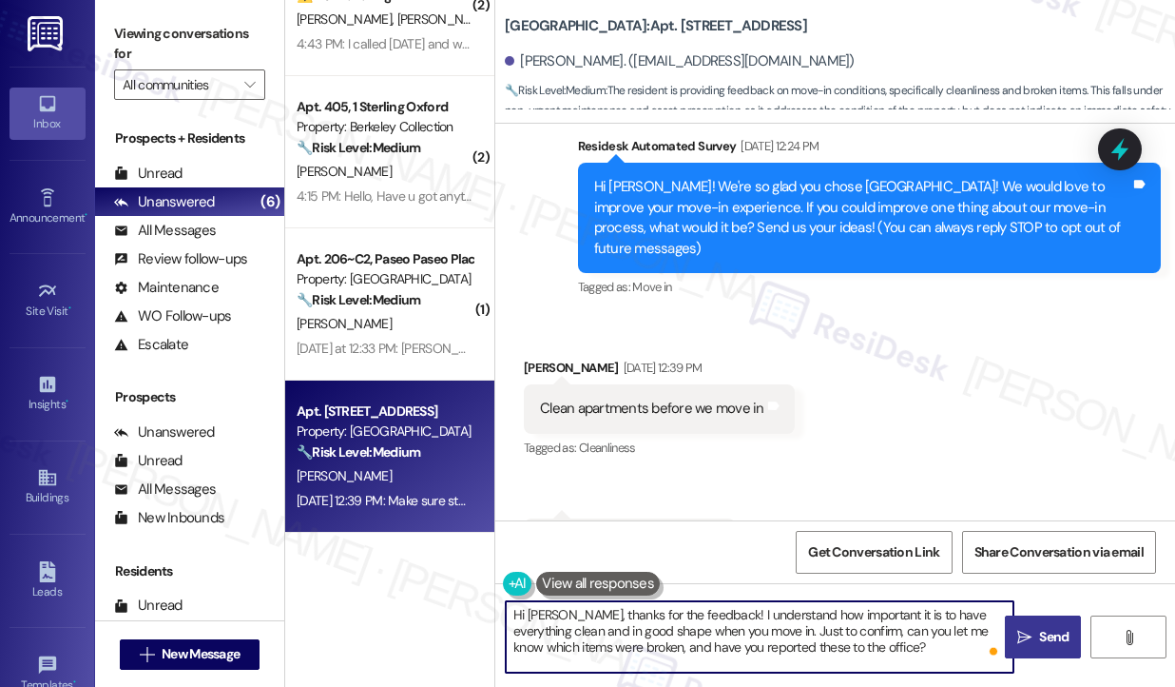
click at [1015, 643] on html "Inbox Go to Inbox Announcement • Send A Text Announcement Site Visit • Go to Si…" at bounding box center [587, 343] width 1175 height 687
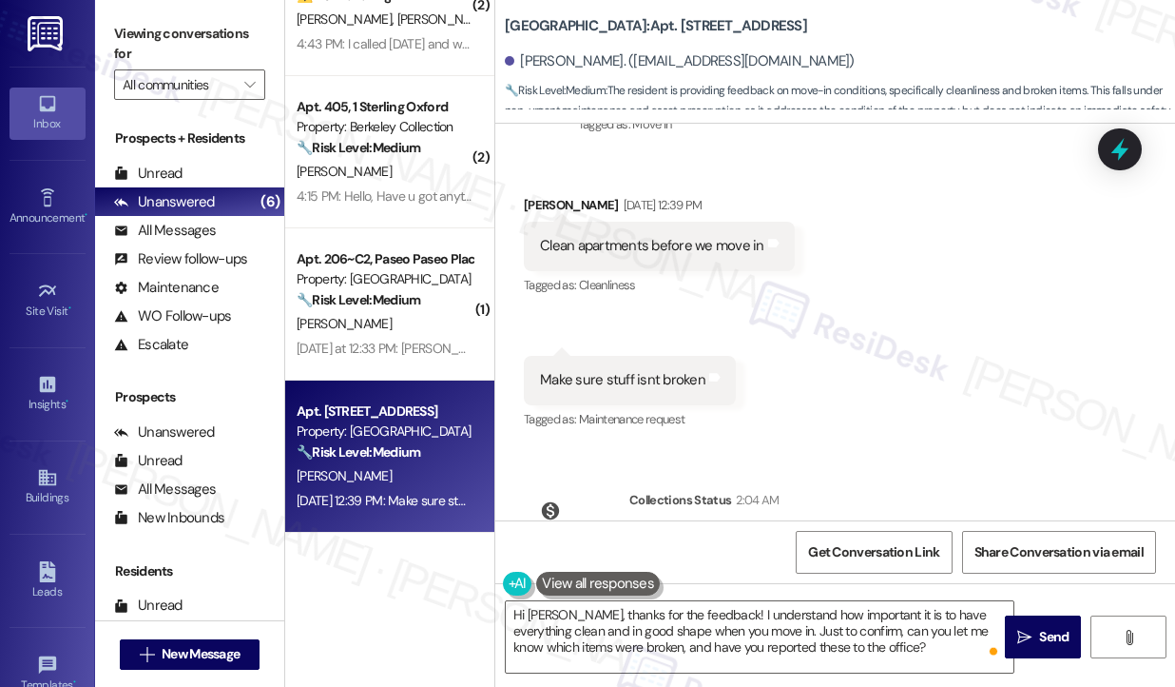
scroll to position [480, 0]
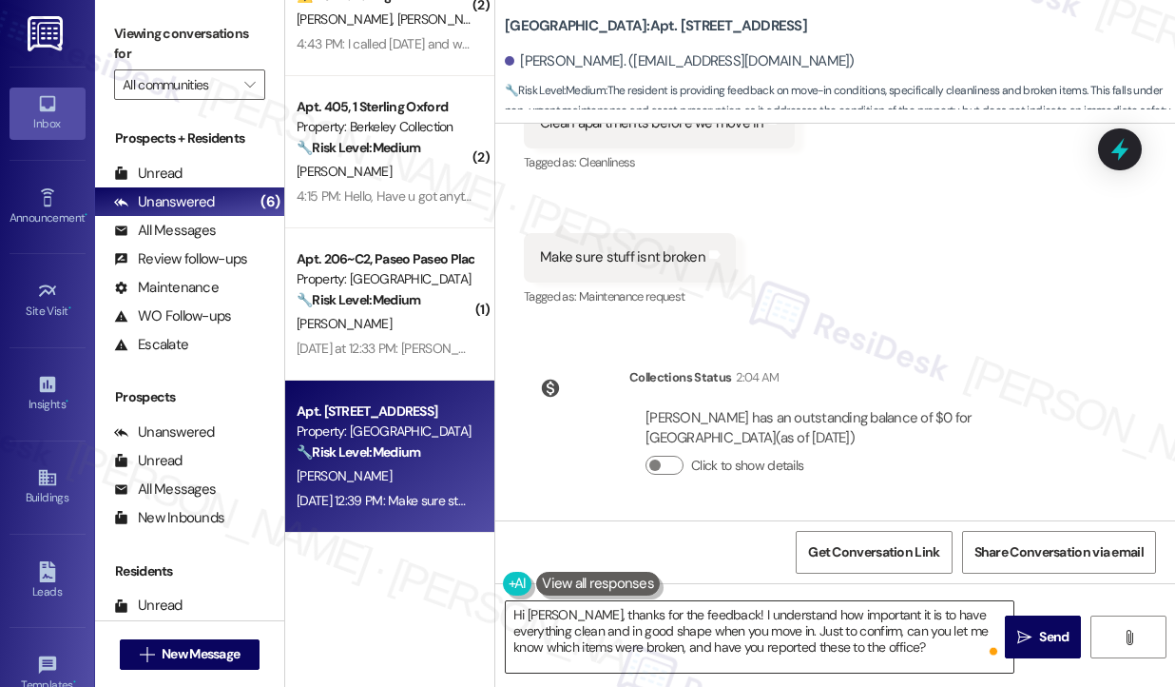
click at [795, 635] on textarea "Hi Aidan, thanks for the feedback! I understand how important it is to have eve…" at bounding box center [760, 636] width 508 height 71
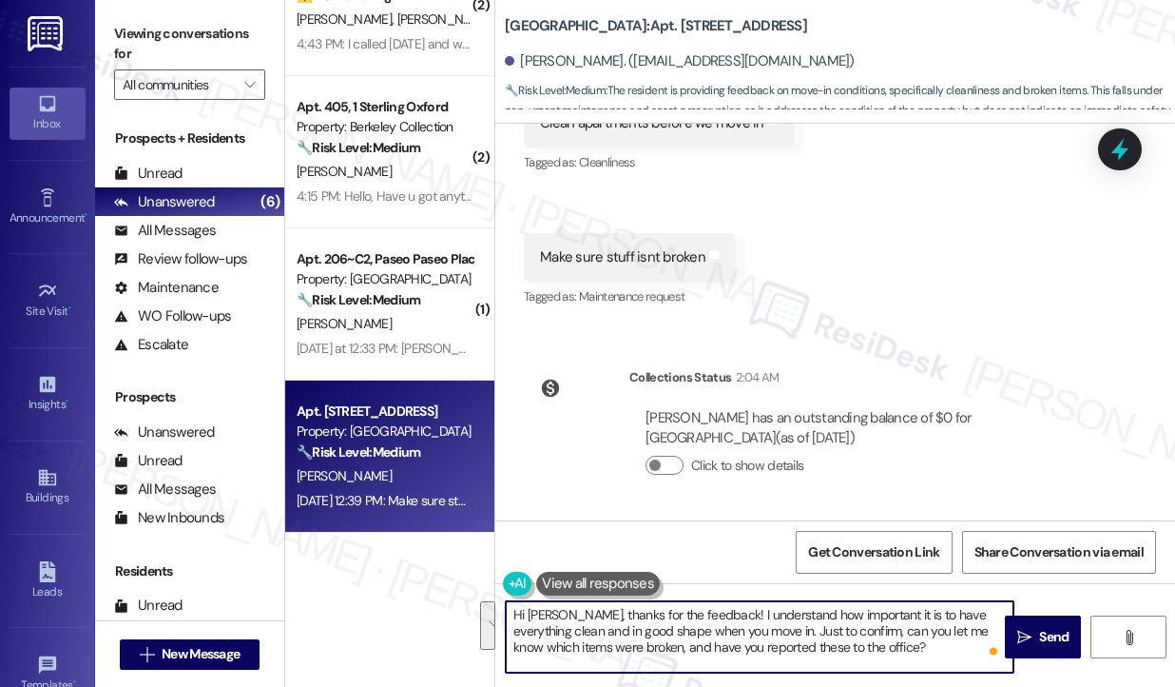
click at [890, 383] on div "Collections Status 2:04 AM" at bounding box center [868, 380] width 478 height 27
click at [938, 634] on textarea "Hi Aidan, thanks for the feedback! I understand how important it is to have eve…" at bounding box center [760, 636] width 508 height 71
click at [856, 623] on textarea "Hi Aidan, thanks for the feedback! I understand how important it is to have eve…" at bounding box center [760, 636] width 508 height 71
click at [713, 623] on textarea "Hi Aidan, thanks for the feedback! I understand how important it is to have eve…" at bounding box center [760, 636] width 508 height 71
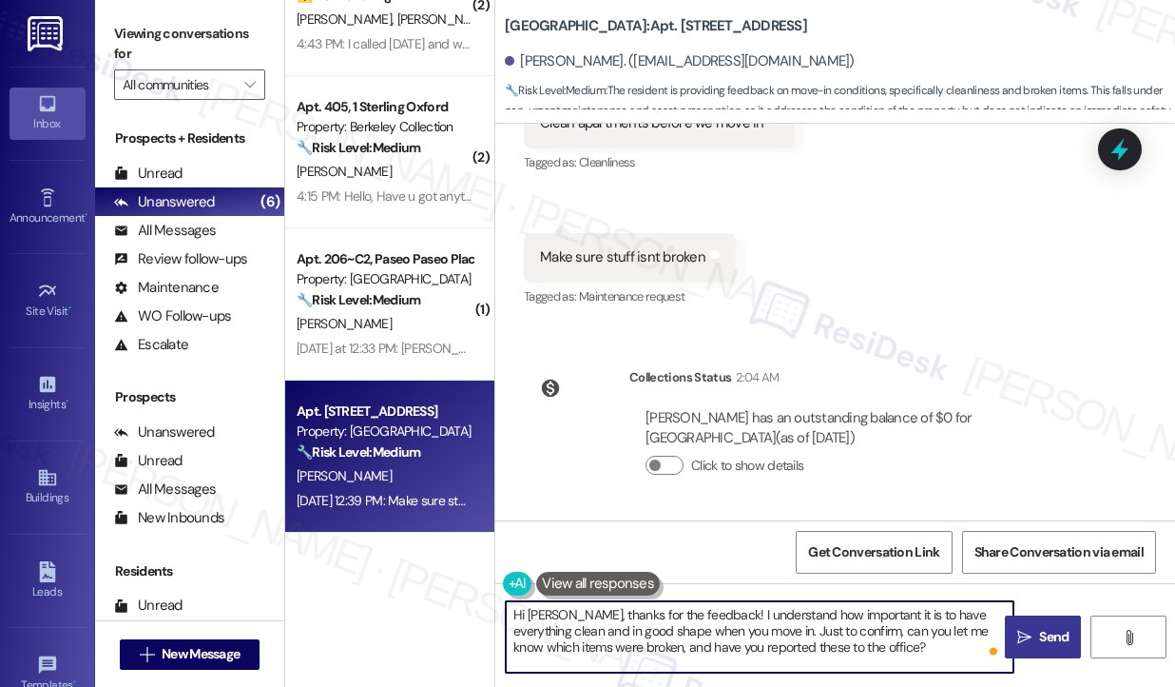
click at [1035, 651] on button " Send" at bounding box center [1043, 636] width 76 height 43
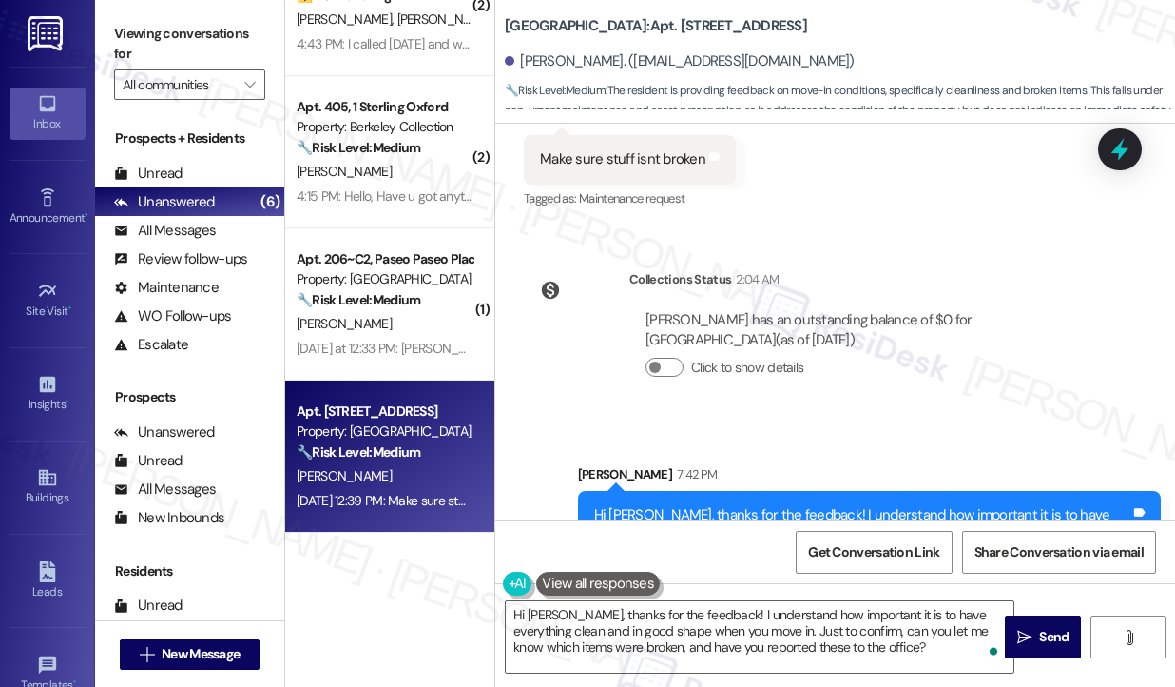
scroll to position [654, 0]
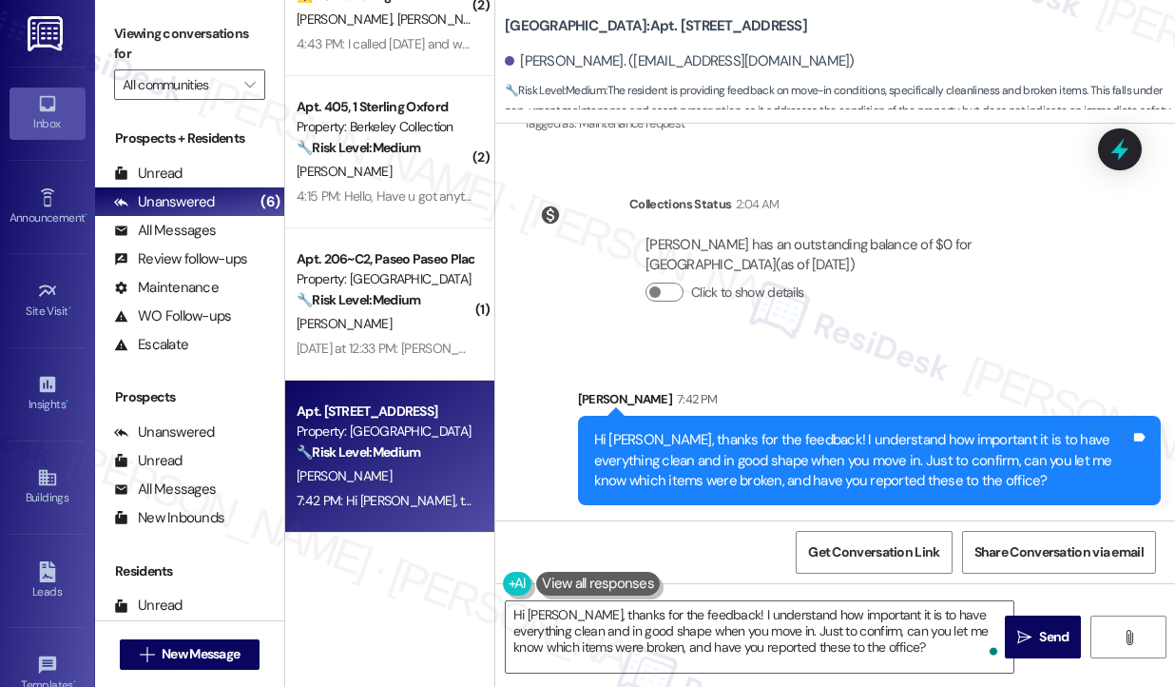
click at [881, 455] on div "Hi Aidan, thanks for the feedback! I understand how important it is to have eve…" at bounding box center [862, 460] width 537 height 61
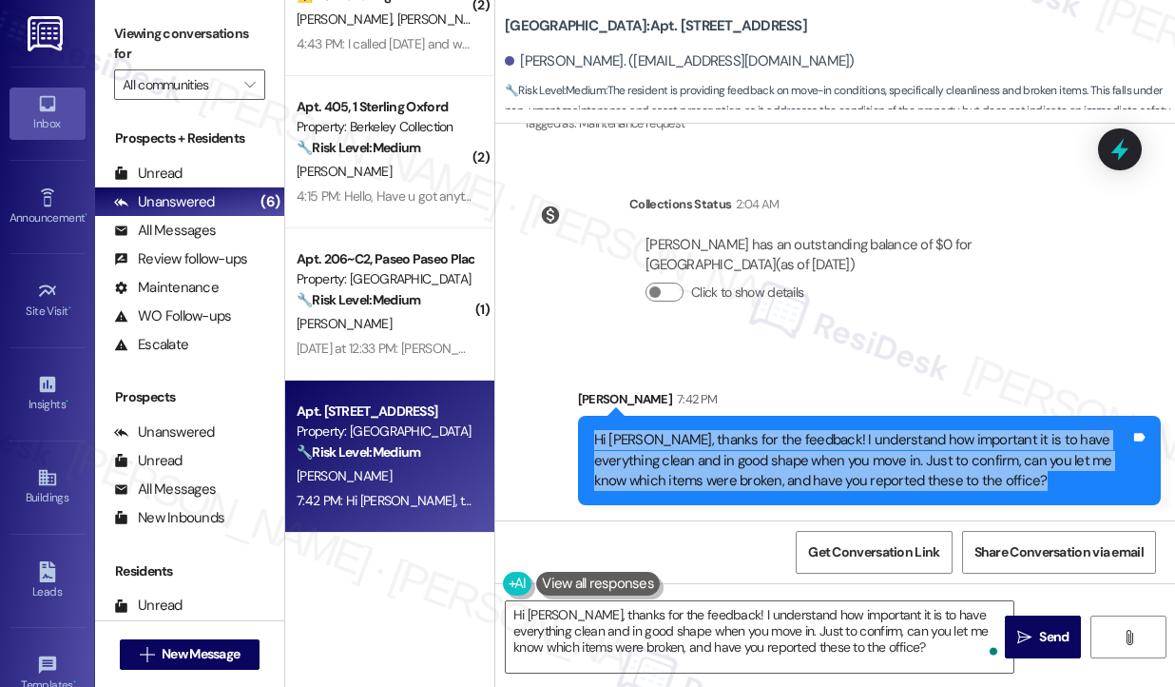
click at [881, 455] on div "Hi Aidan, thanks for the feedback! I understand how important it is to have eve…" at bounding box center [862, 460] width 537 height 61
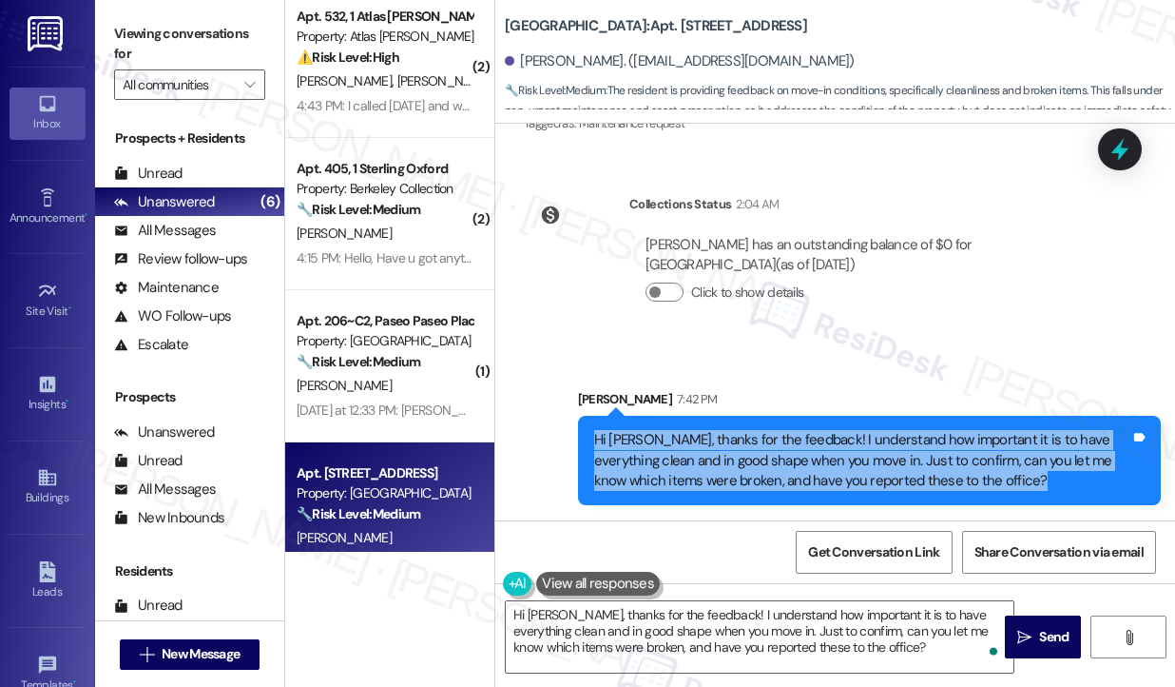
scroll to position [133, 0]
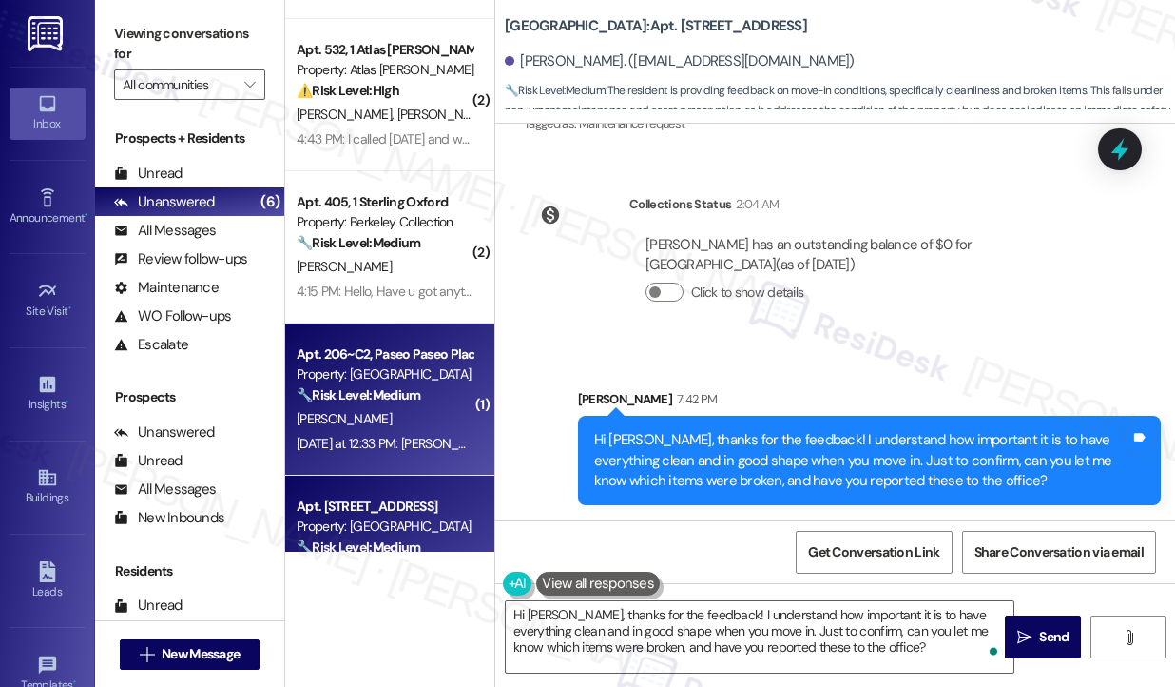
click at [392, 411] on div "[PERSON_NAME]" at bounding box center [385, 419] width 180 height 24
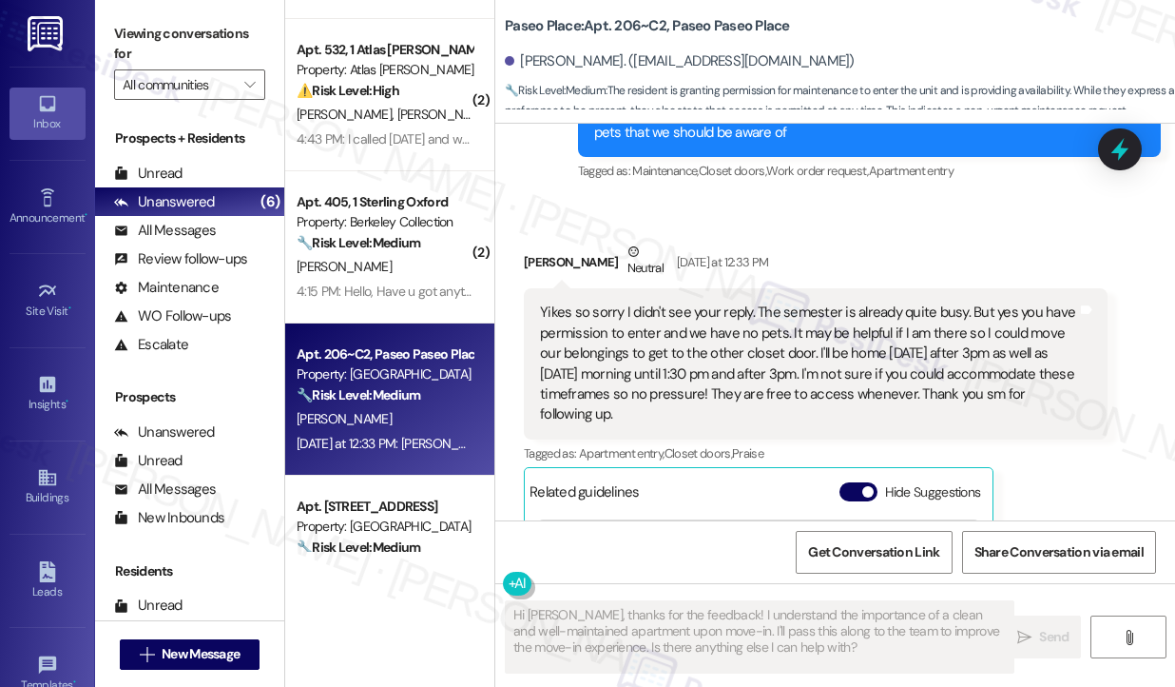
scroll to position [1387, 0]
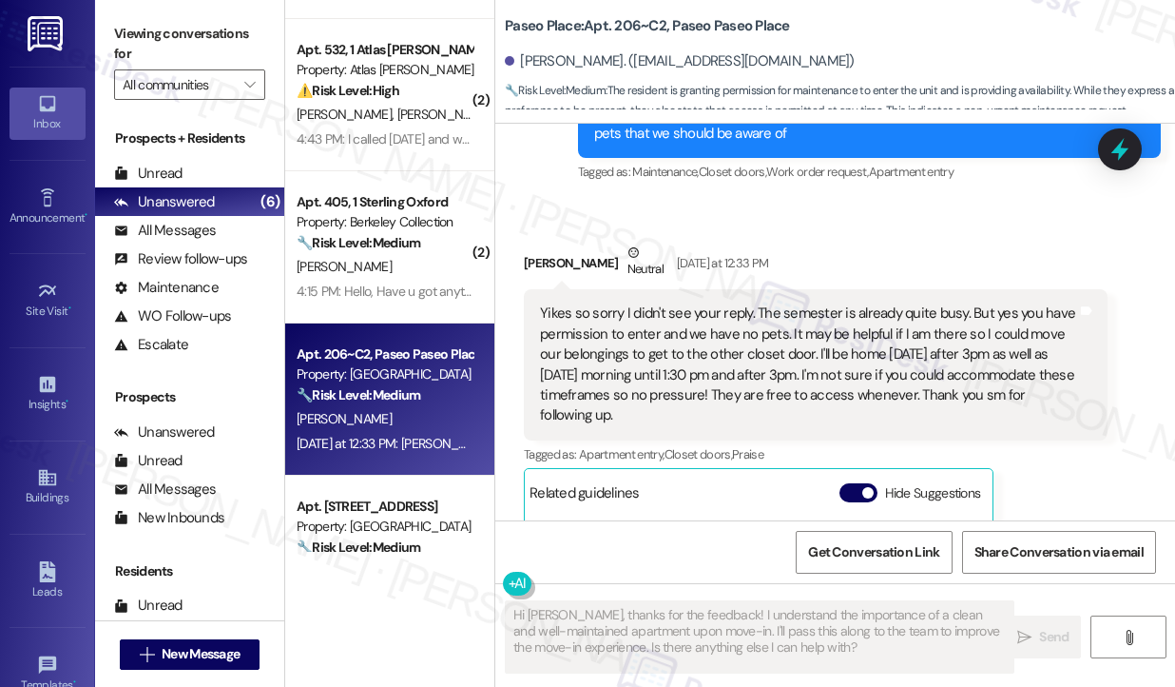
click at [650, 347] on div "Yikes so sorry I didn't see your reply. The semester is already quite busy. But…" at bounding box center [808, 364] width 537 height 123
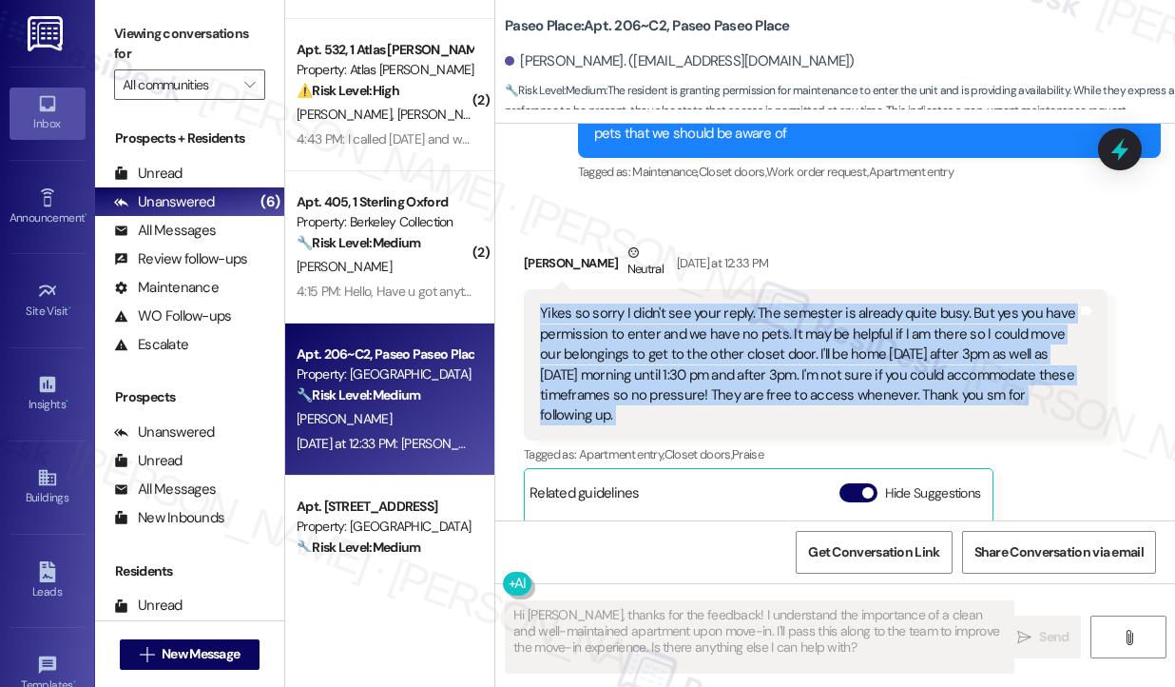
click at [650, 347] on div "Yikes so sorry I didn't see your reply. The semester is already quite busy. But…" at bounding box center [808, 364] width 537 height 123
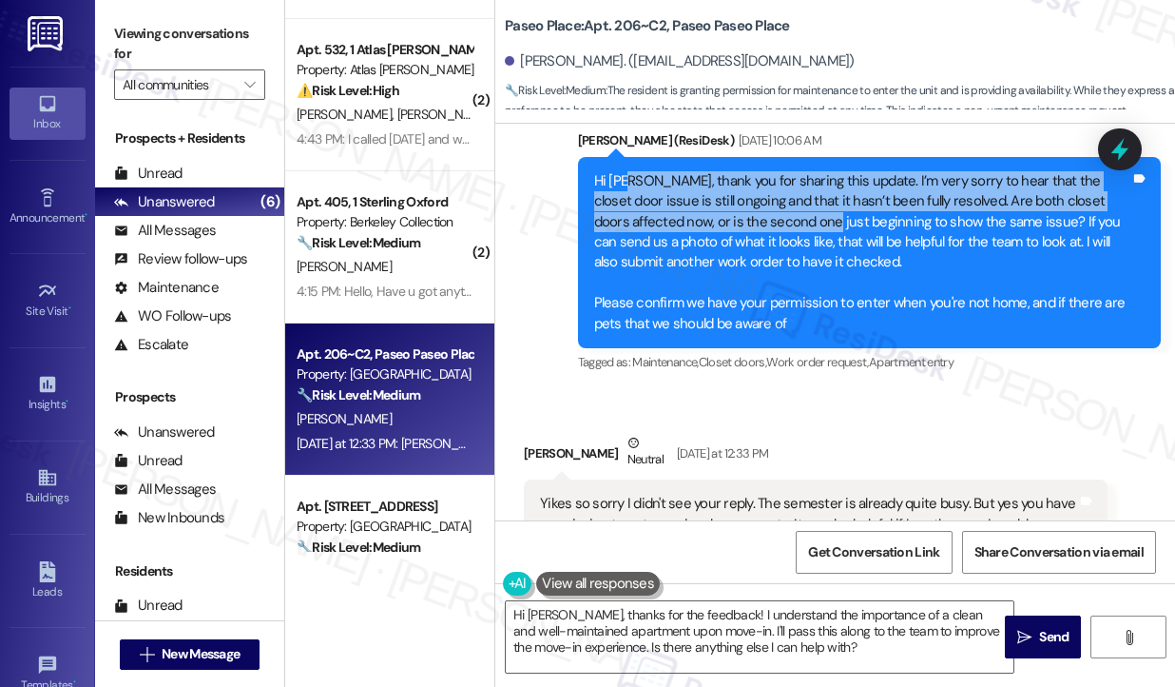
drag, startPoint x: 631, startPoint y: 188, endPoint x: 772, endPoint y: 226, distance: 145.8
click at [772, 226] on div "Hi Monique, thank you for sharing this update. I’m very sorry to hear that the …" at bounding box center [862, 252] width 537 height 163
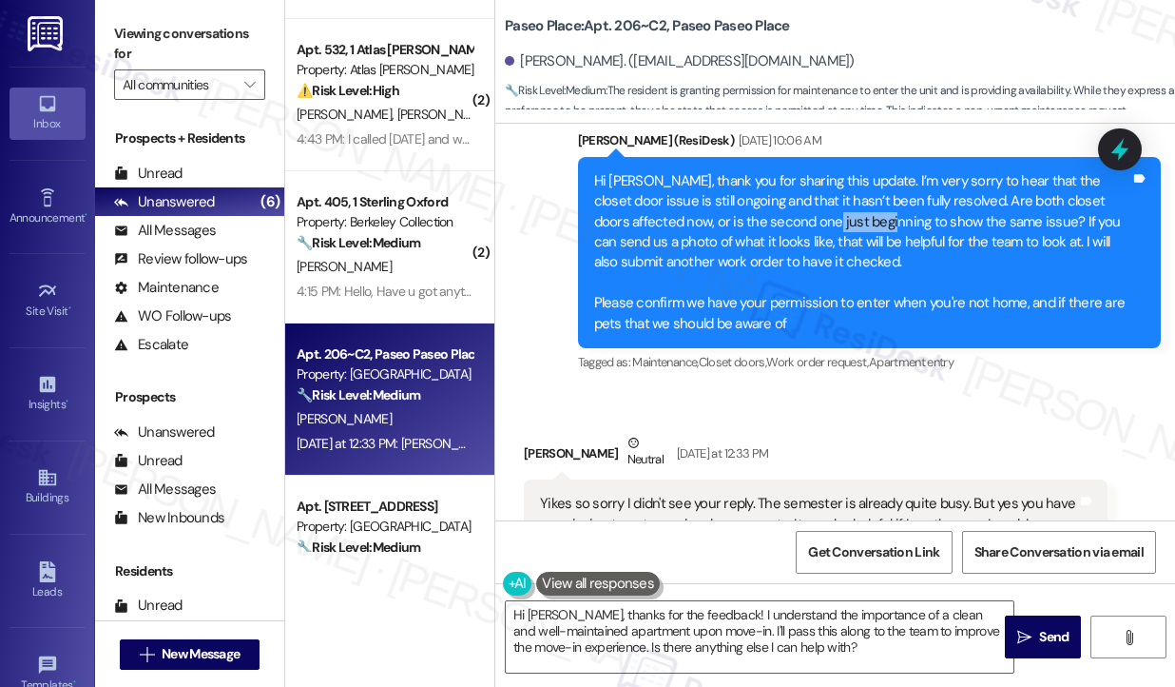
click at [772, 226] on div "Hi Monique, thank you for sharing this update. I’m very sorry to hear that the …" at bounding box center [862, 252] width 537 height 163
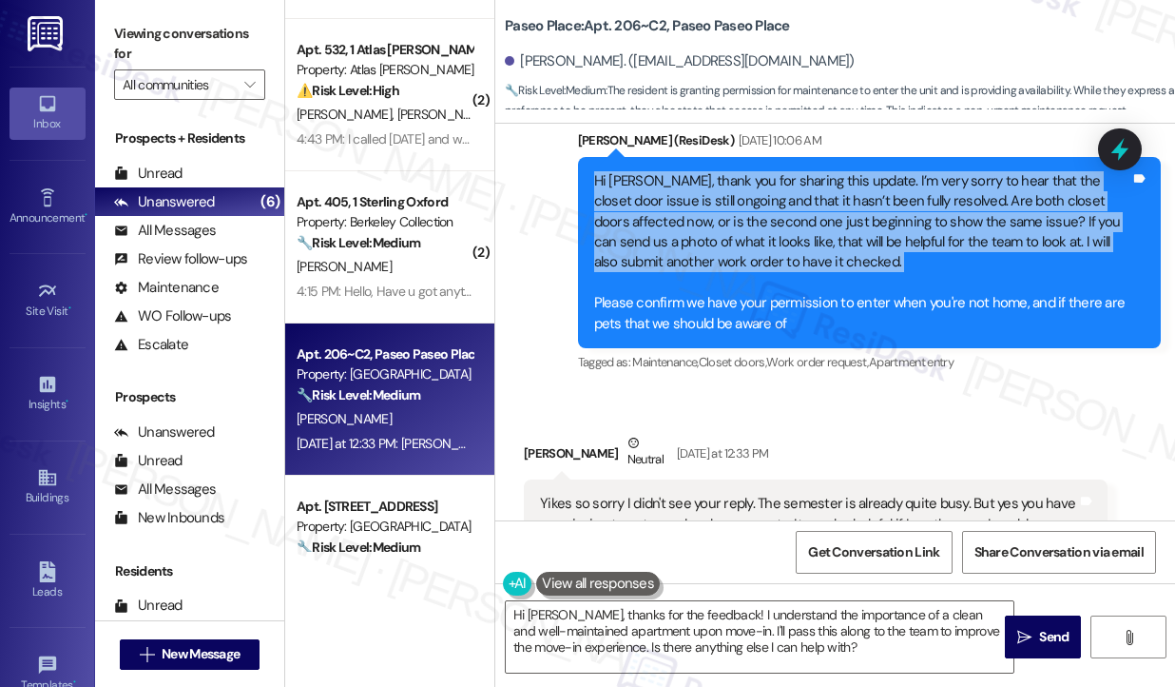
click at [772, 226] on div "Hi Monique, thank you for sharing this update. I’m very sorry to hear that the …" at bounding box center [862, 252] width 537 height 163
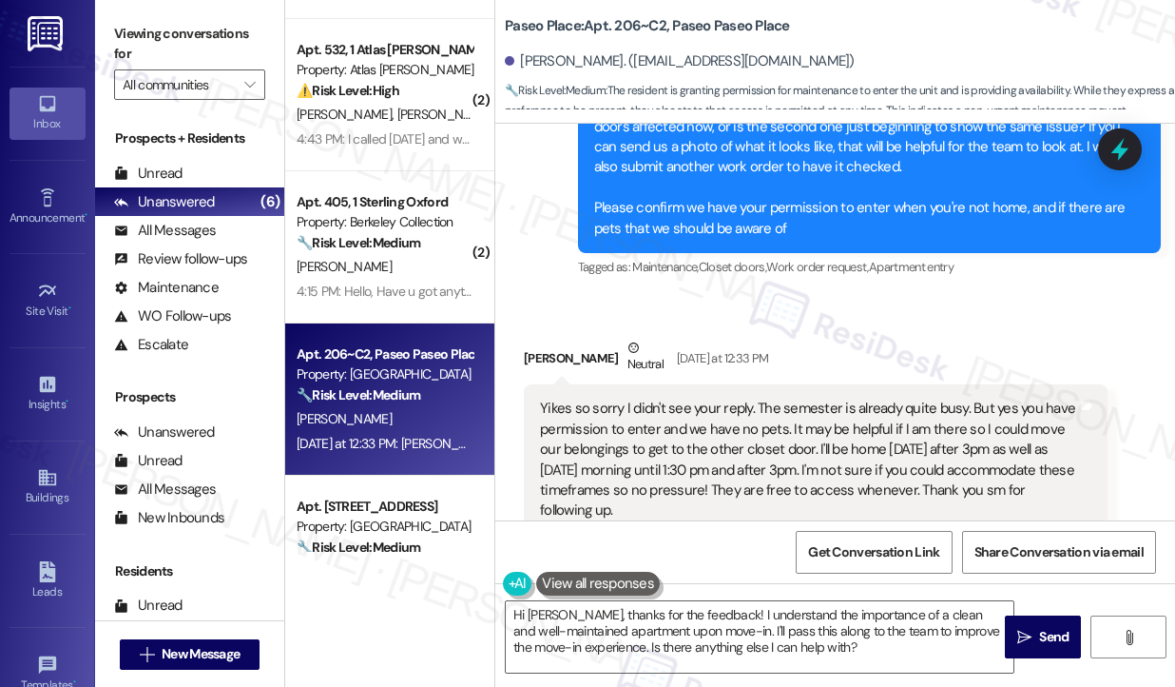
click at [734, 434] on div "Yikes so sorry I didn't see your reply. The semester is already quite busy. But…" at bounding box center [808, 459] width 537 height 123
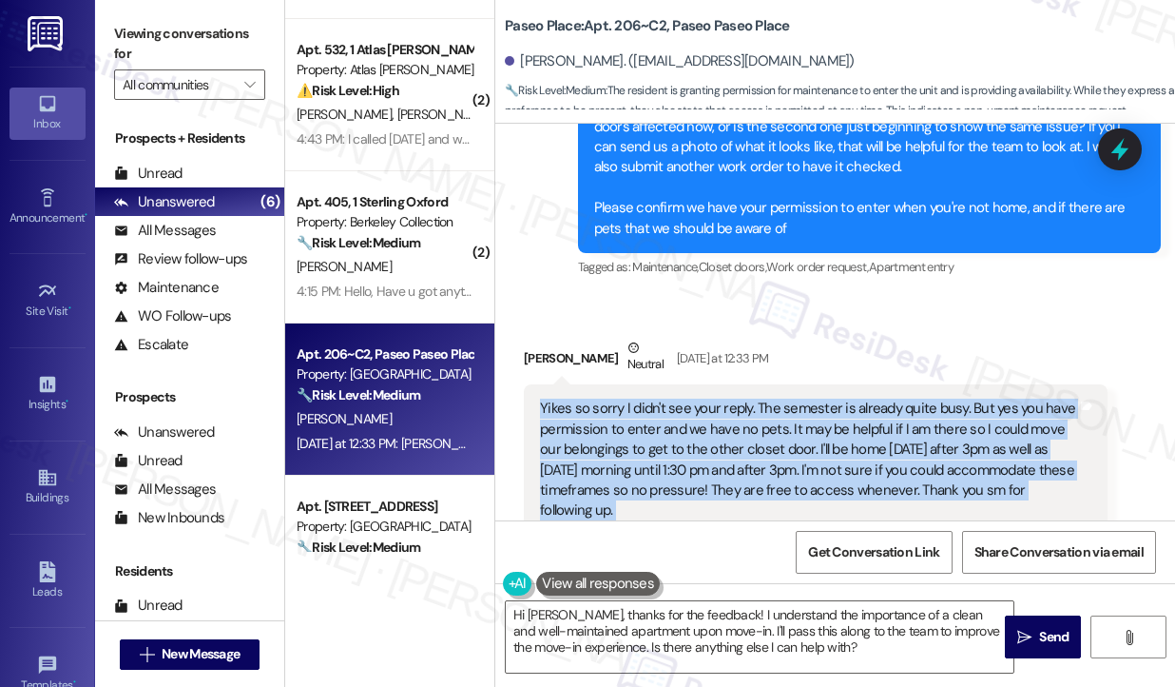
click at [734, 434] on div "Yikes so sorry I didn't see your reply. The semester is already quite busy. But…" at bounding box center [808, 459] width 537 height 123
click at [741, 429] on div "Yikes so sorry I didn't see your reply. The semester is already quite busy. But…" at bounding box center [808, 459] width 537 height 123
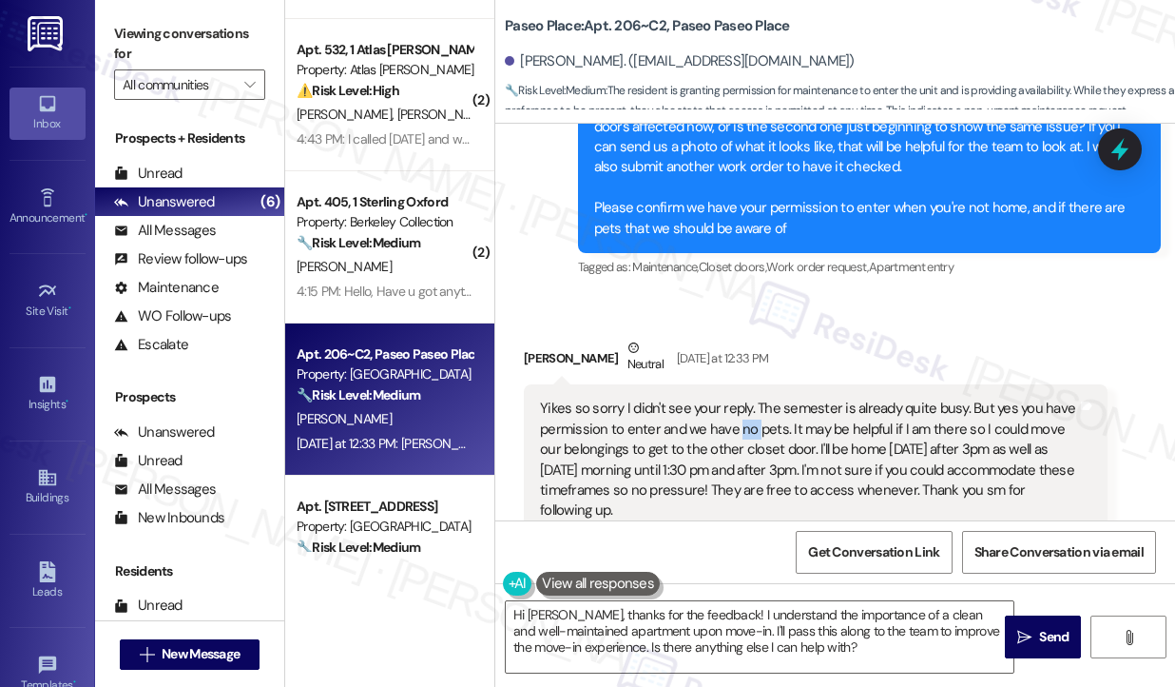
click at [741, 429] on div "Yikes so sorry I didn't see your reply. The semester is already quite busy. But…" at bounding box center [808, 459] width 537 height 123
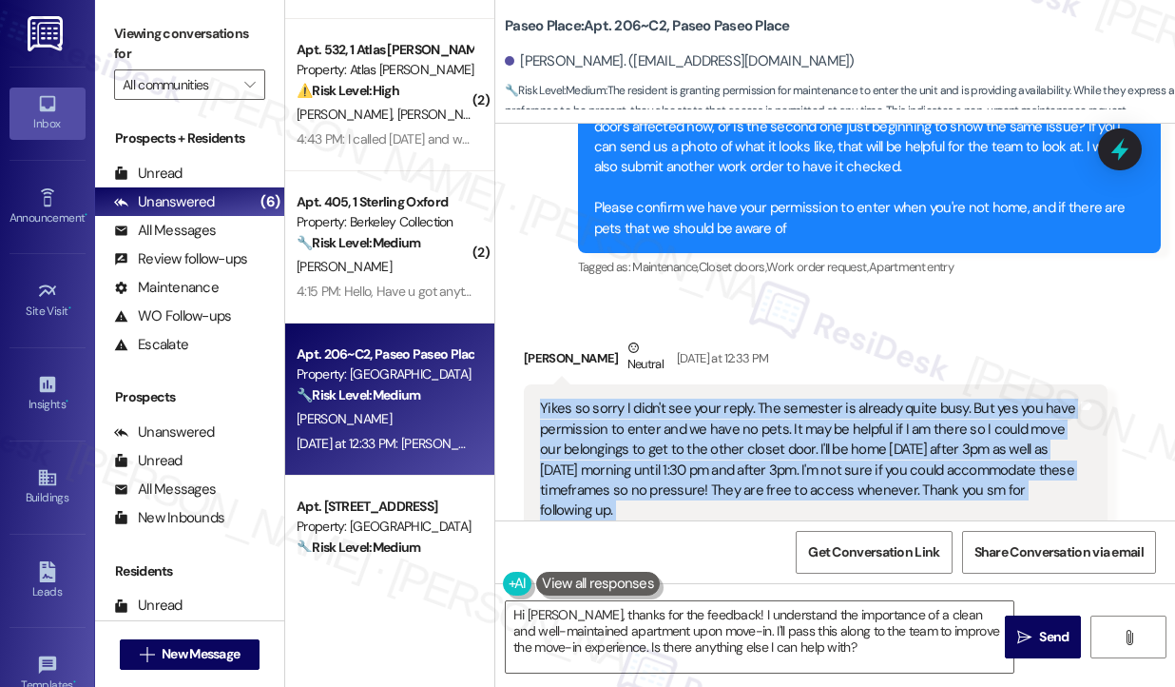
click at [741, 429] on div "Yikes so sorry I didn't see your reply. The semester is already quite busy. But…" at bounding box center [808, 459] width 537 height 123
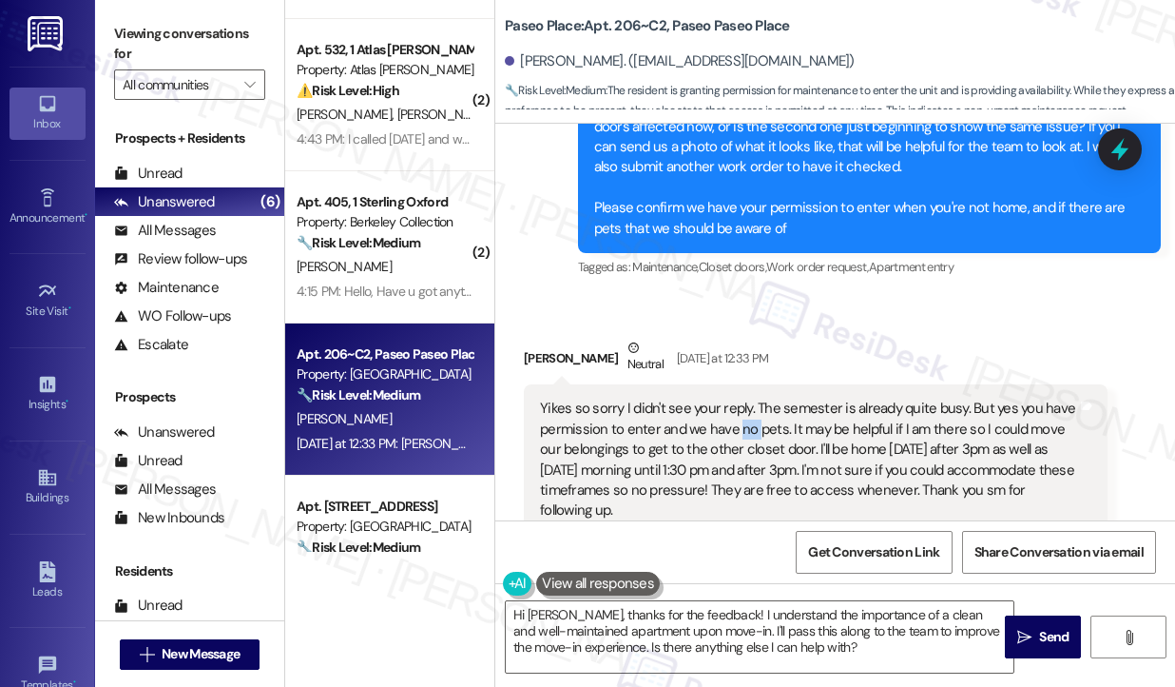
click at [741, 429] on div "Yikes so sorry I didn't see your reply. The semester is already quite busy. But…" at bounding box center [808, 459] width 537 height 123
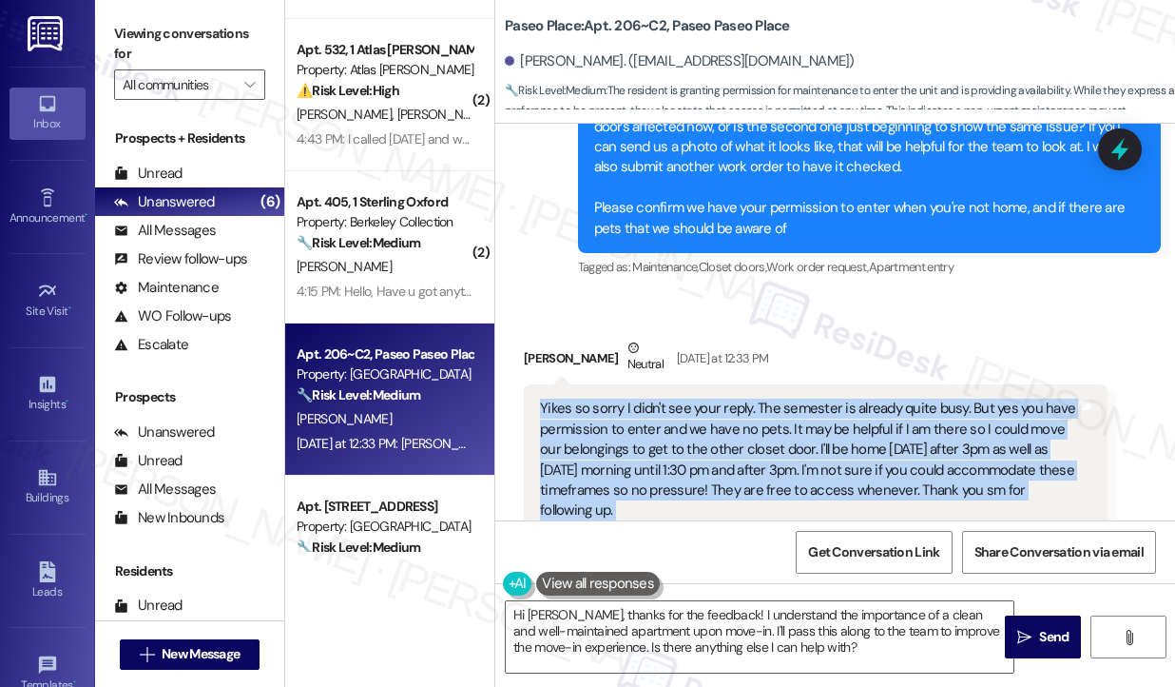
click at [741, 429] on div "Yikes so sorry I didn't see your reply. The semester is already quite busy. But…" at bounding box center [808, 459] width 537 height 123
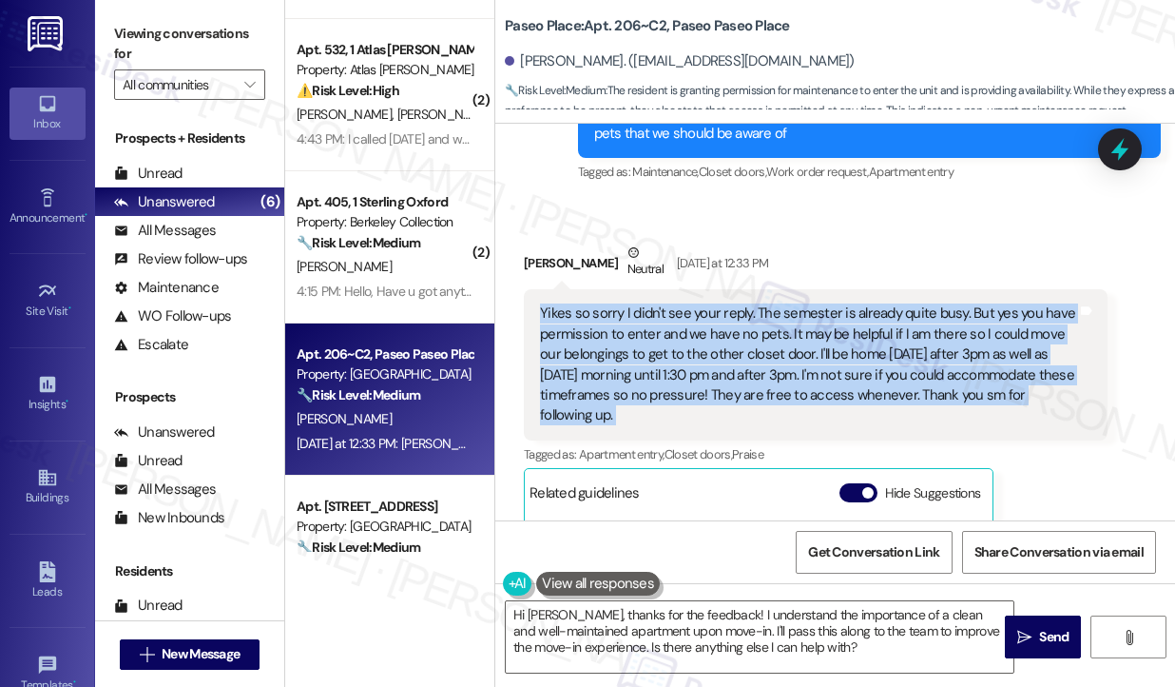
click at [742, 377] on div "Yikes so sorry I didn't see your reply. The semester is already quite busy. But…" at bounding box center [808, 364] width 537 height 123
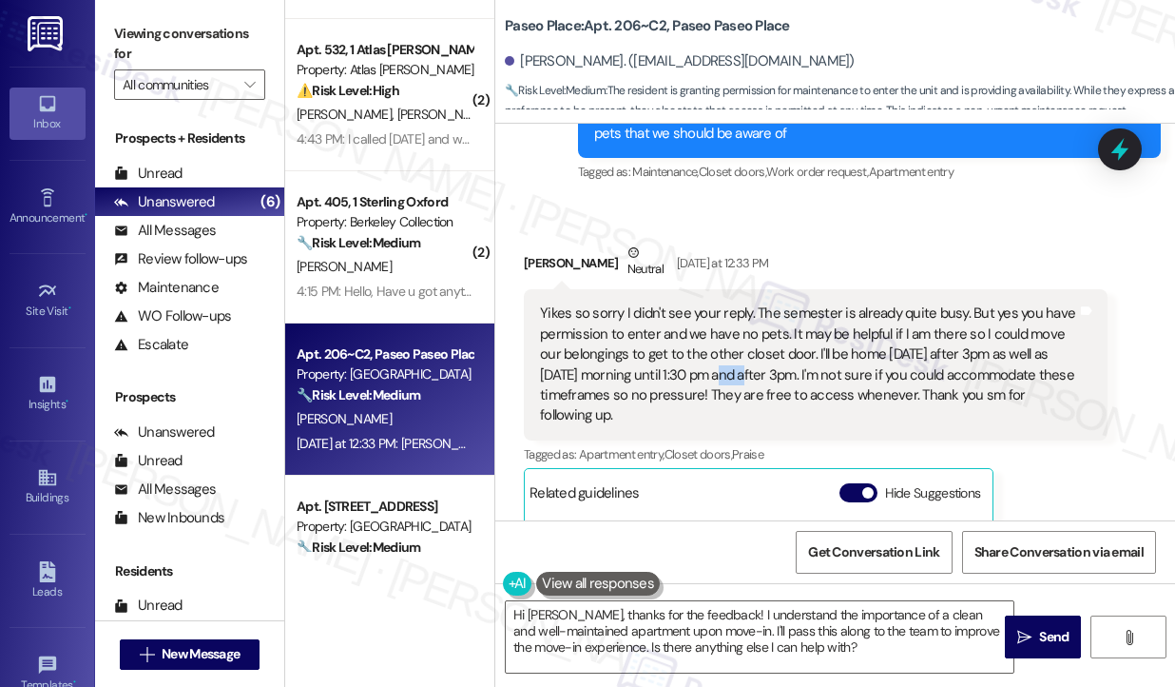
click at [742, 377] on div "Yikes so sorry I didn't see your reply. The semester is already quite busy. But…" at bounding box center [808, 364] width 537 height 123
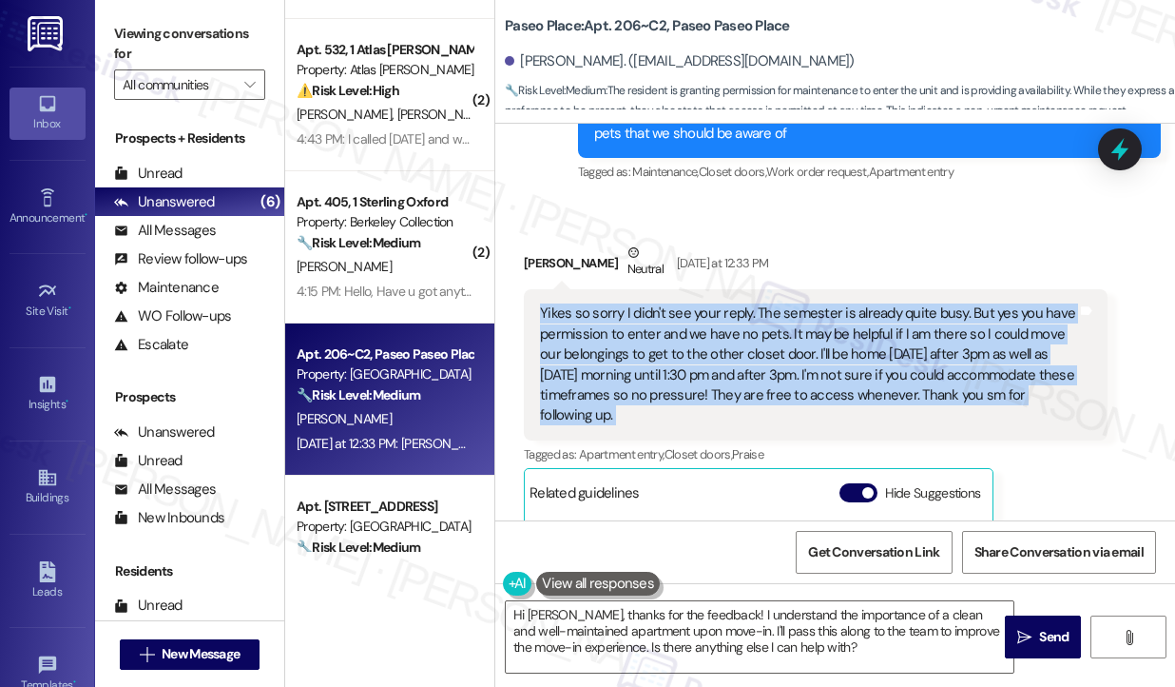
click at [742, 377] on div "Yikes so sorry I didn't see your reply. The semester is already quite busy. But…" at bounding box center [808, 364] width 537 height 123
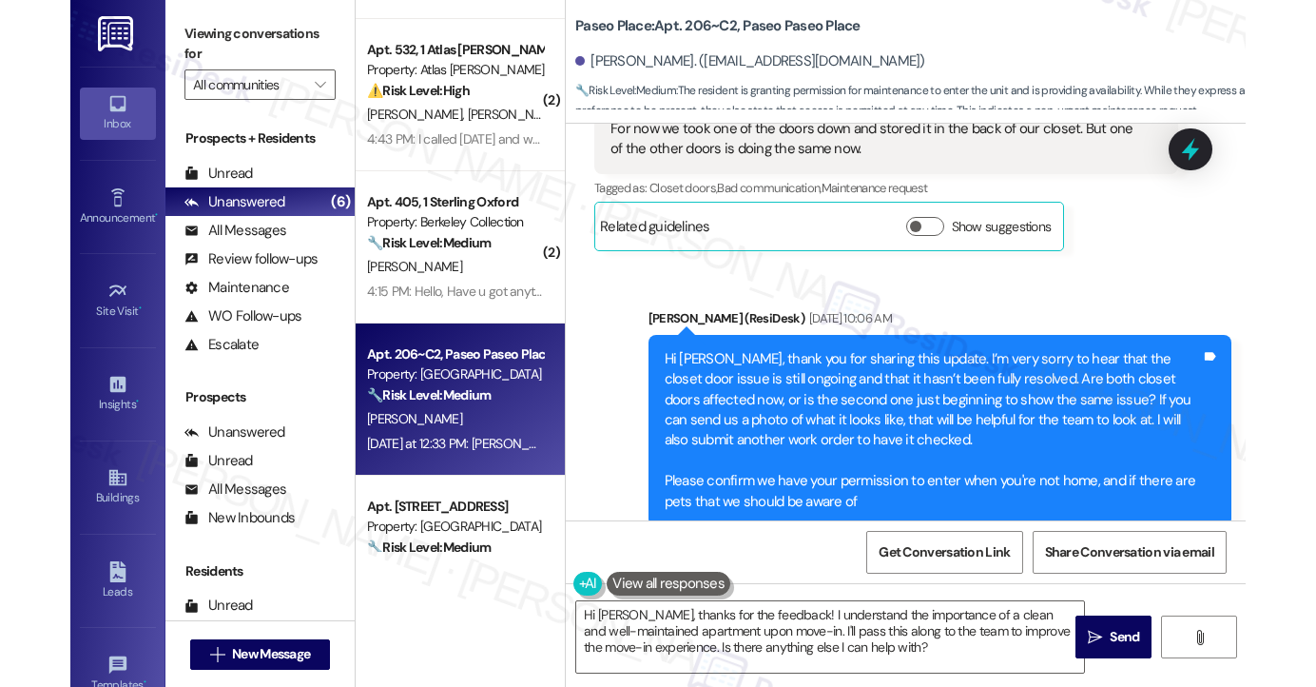
scroll to position [1007, 0]
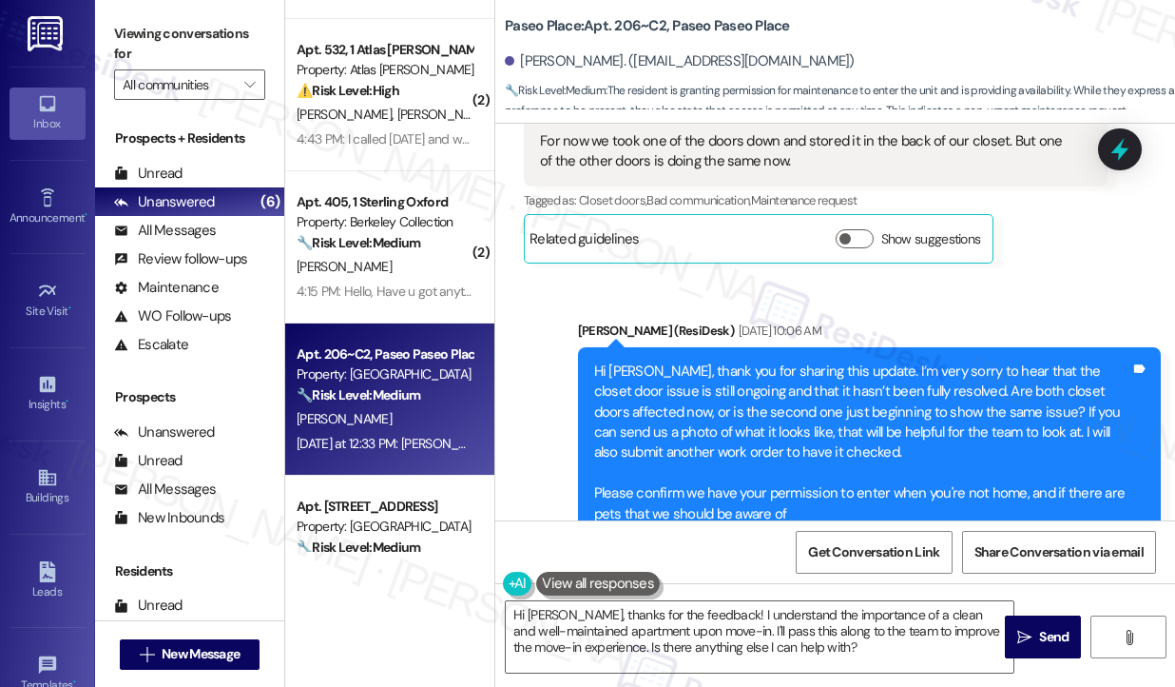
click at [682, 370] on div "Hi Monique, thank you for sharing this update. I’m very sorry to hear that the …" at bounding box center [862, 442] width 537 height 163
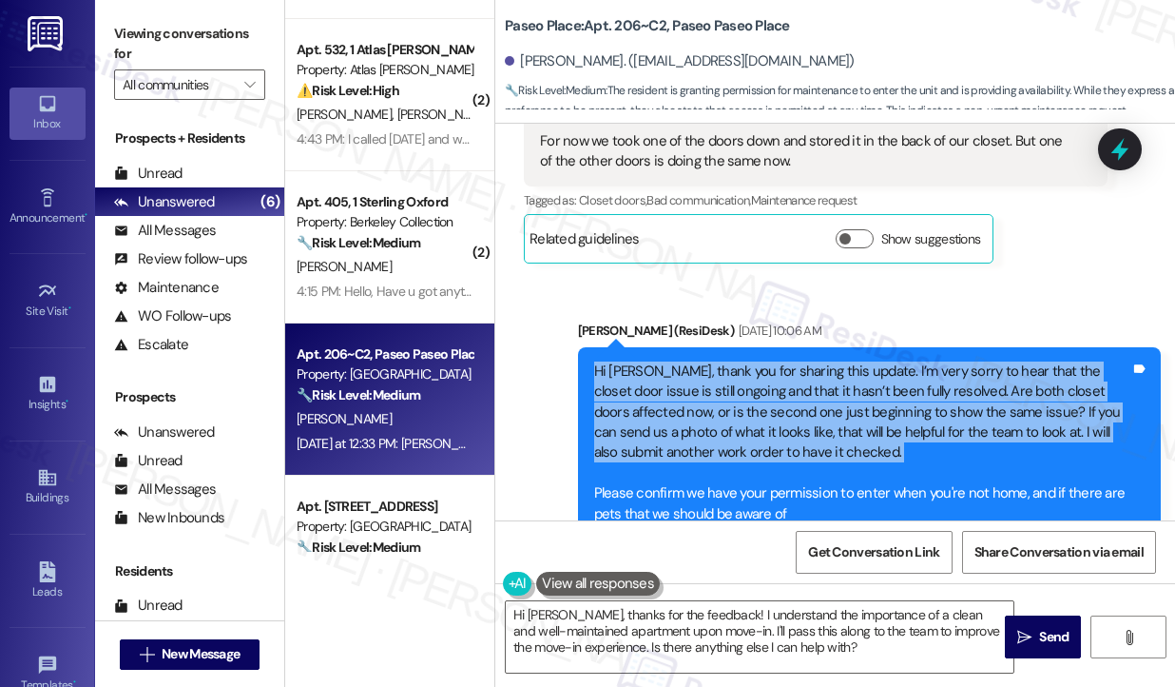
click at [682, 370] on div "Hi Monique, thank you for sharing this update. I’m very sorry to hear that the …" at bounding box center [862, 442] width 537 height 163
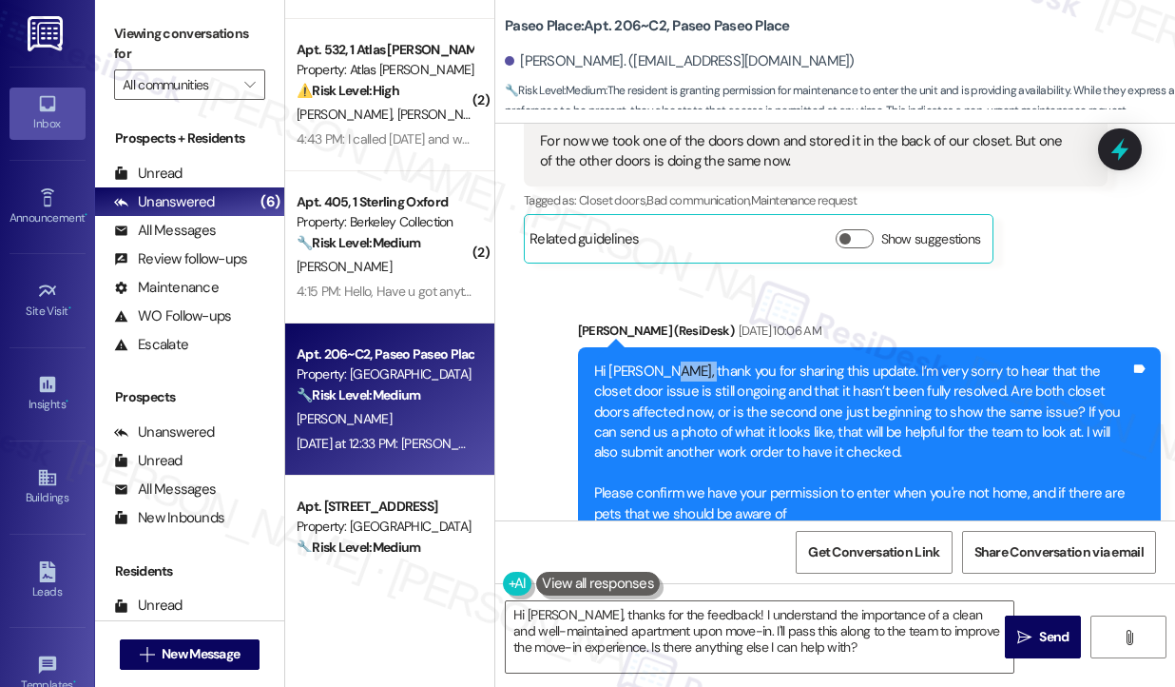
click at [682, 370] on div "Hi Monique, thank you for sharing this update. I’m very sorry to hear that the …" at bounding box center [862, 442] width 537 height 163
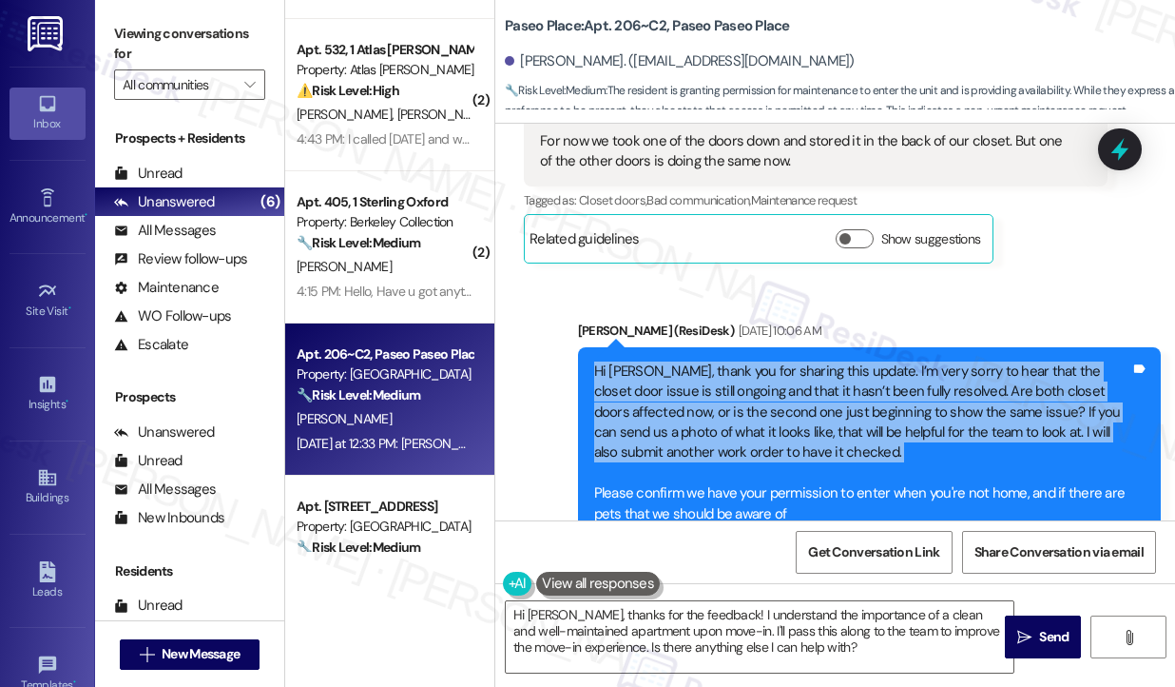
click at [682, 370] on div "Hi Monique, thank you for sharing this update. I’m very sorry to hear that the …" at bounding box center [862, 442] width 537 height 163
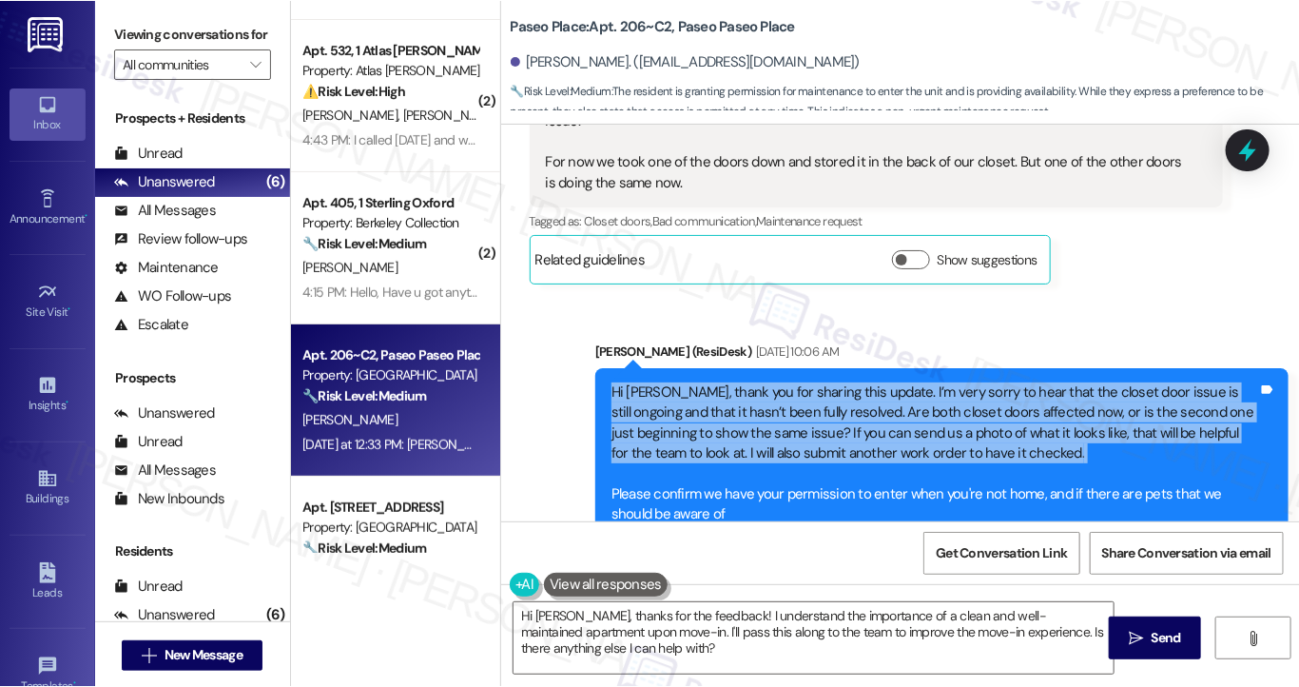
scroll to position [966, 0]
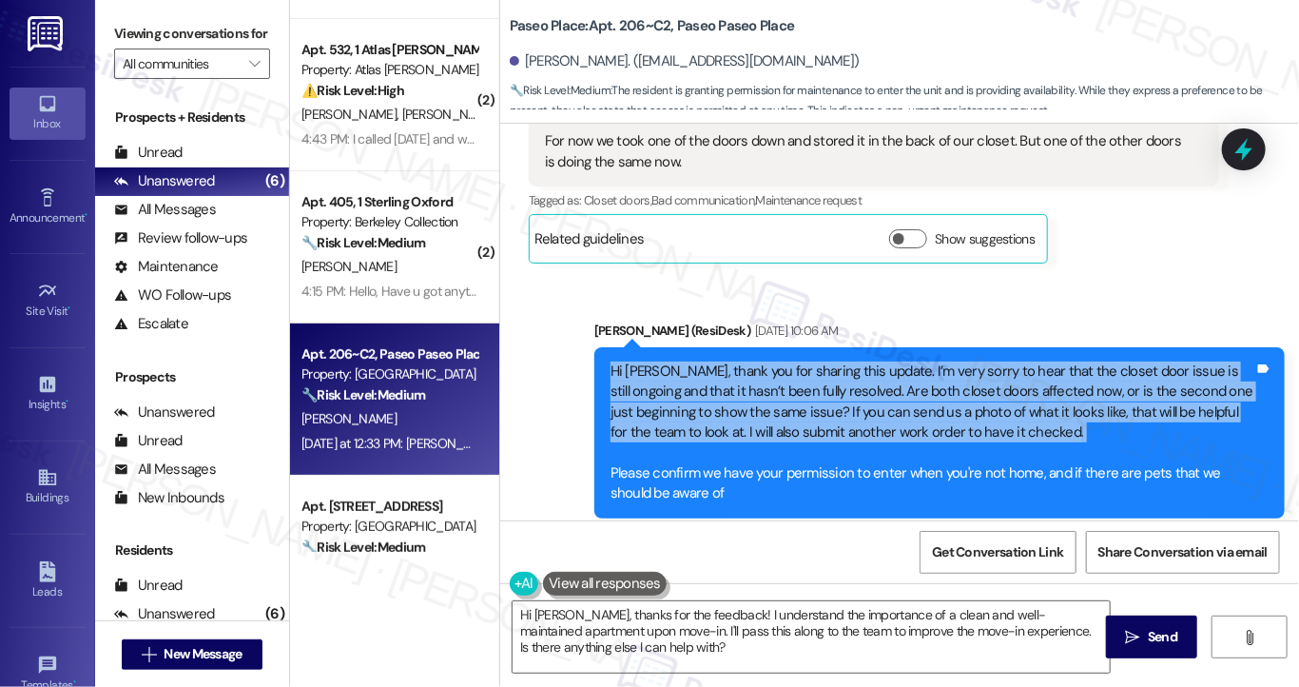
click at [955, 435] on div "Hi Monique, thank you for sharing this update. I’m very sorry to hear that the …" at bounding box center [932, 432] width 644 height 143
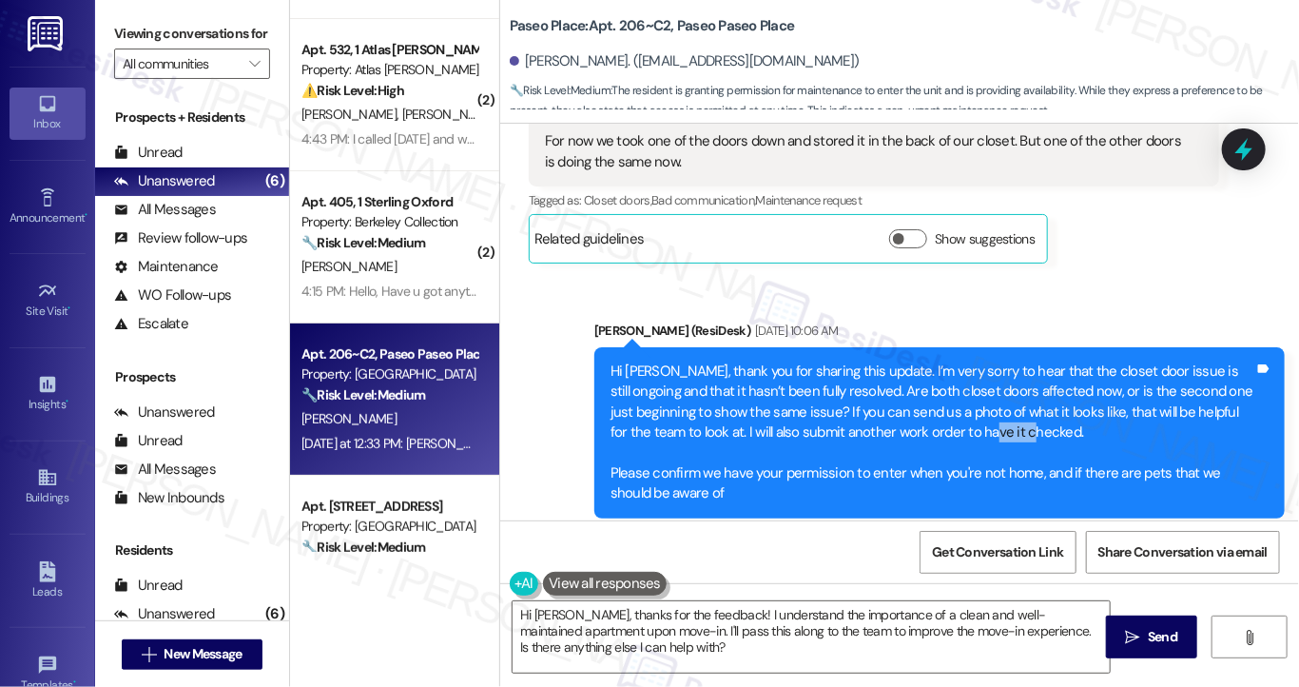
click at [955, 435] on div "Hi Monique, thank you for sharing this update. I’m very sorry to hear that the …" at bounding box center [932, 432] width 644 height 143
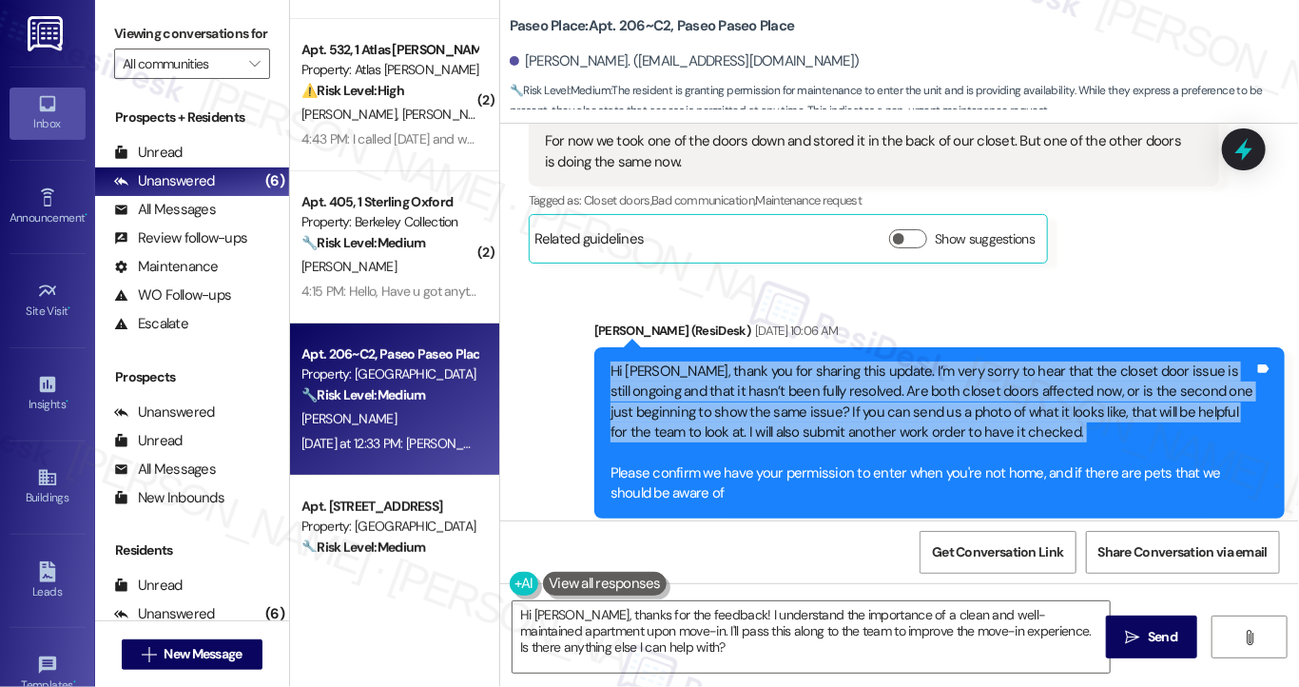
click at [955, 435] on div "Hi Monique, thank you for sharing this update. I’m very sorry to hear that the …" at bounding box center [932, 432] width 644 height 143
click at [840, 410] on div "Hi Monique, thank you for sharing this update. I’m very sorry to hear that the …" at bounding box center [932, 432] width 644 height 143
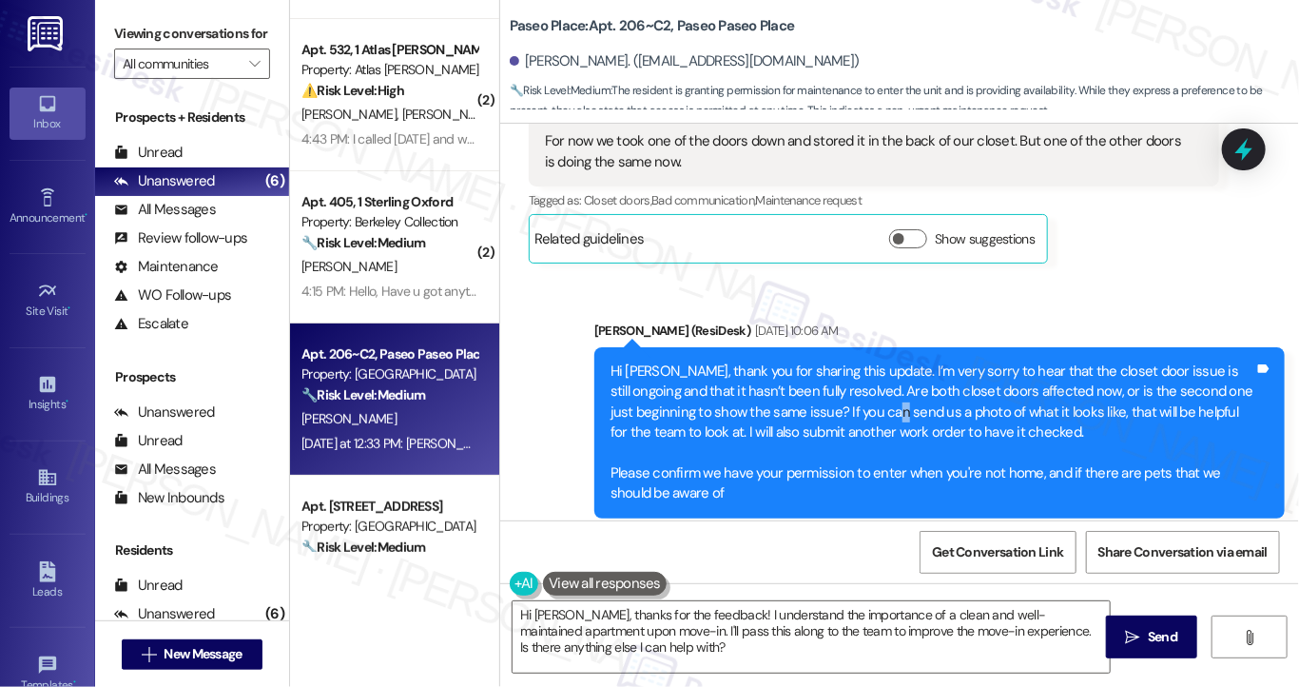
click at [840, 410] on div "Hi Monique, thank you for sharing this update. I’m very sorry to hear that the …" at bounding box center [932, 432] width 644 height 143
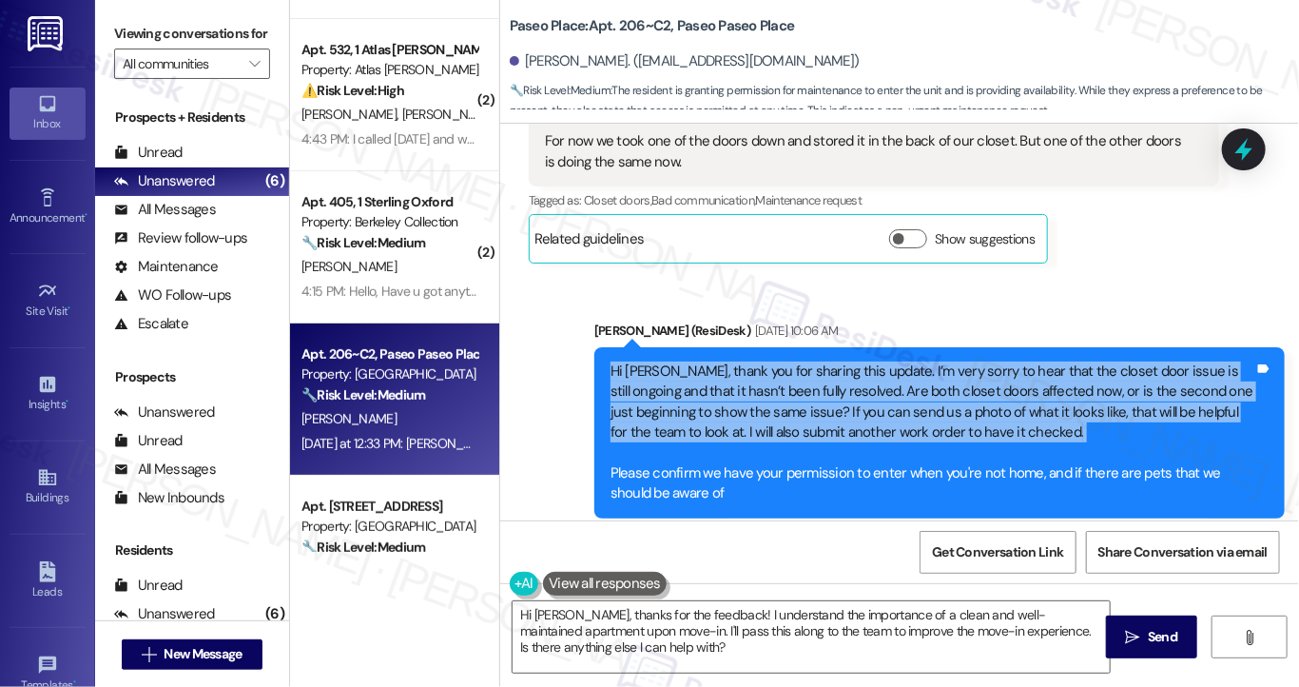
click at [840, 410] on div "Hi Monique, thank you for sharing this update. I’m very sorry to hear that the …" at bounding box center [932, 432] width 644 height 143
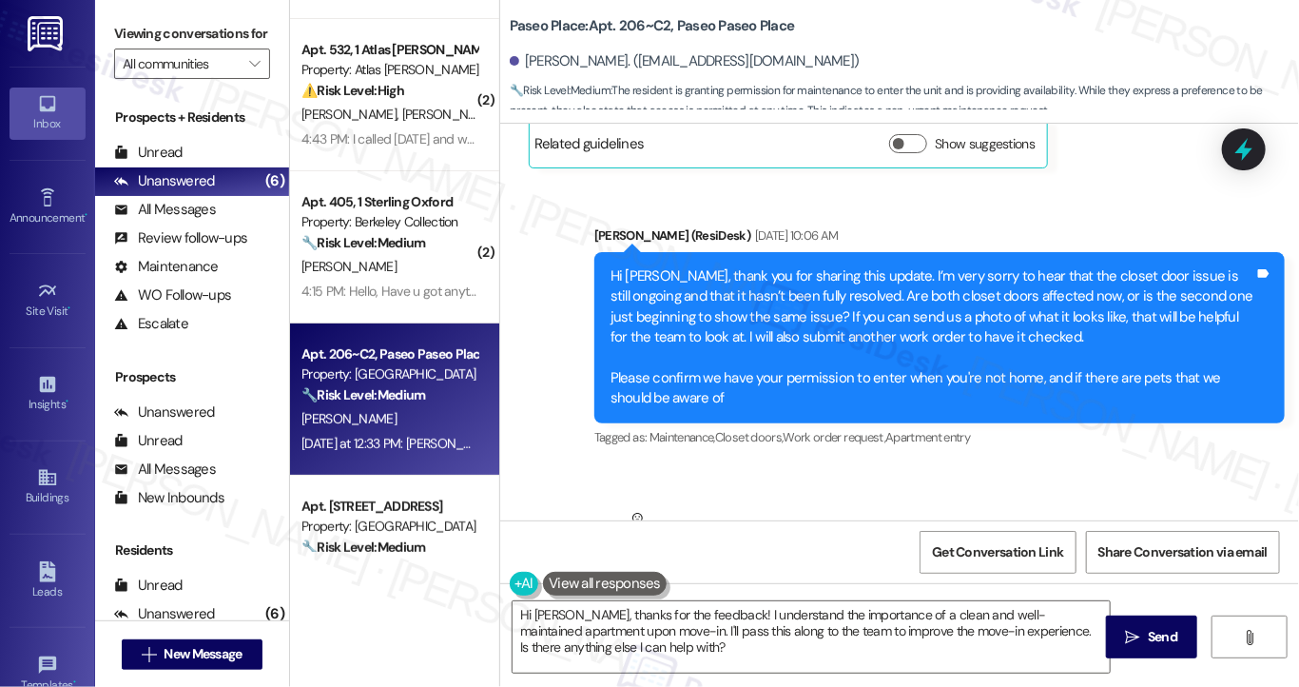
click at [716, 393] on div "Hi Monique, thank you for sharing this update. I’m very sorry to hear that the …" at bounding box center [932, 337] width 644 height 143
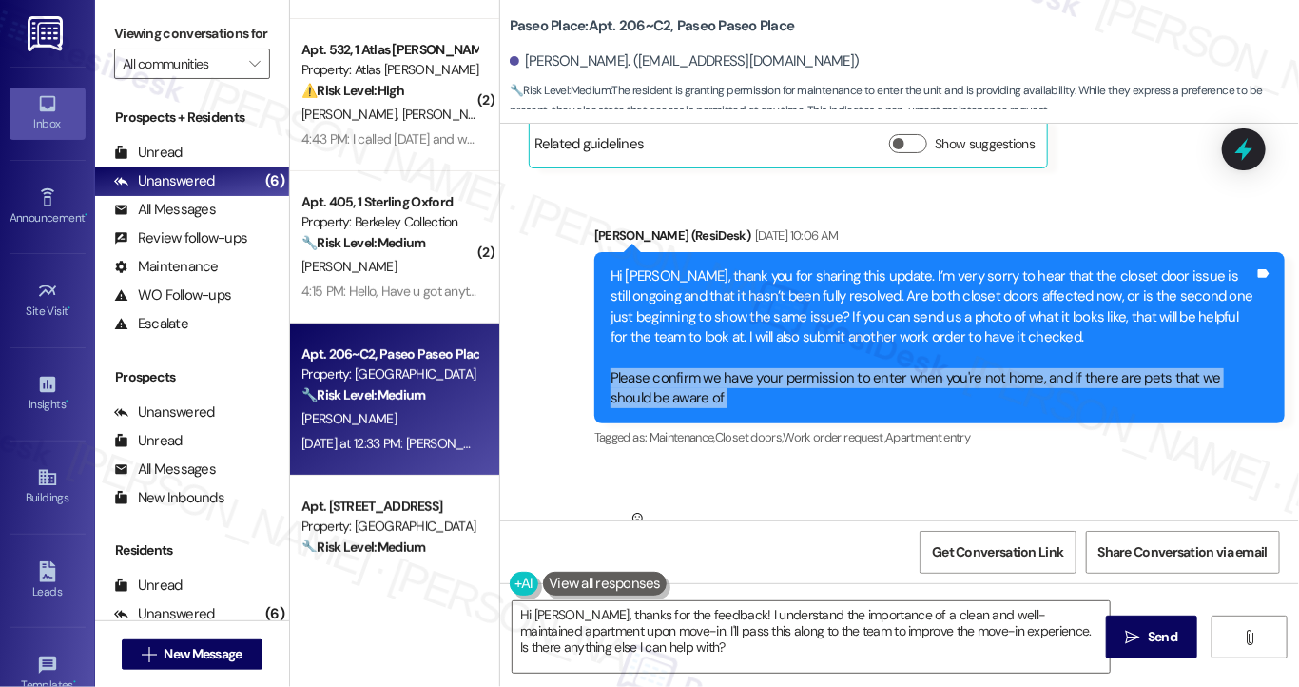
click at [716, 393] on div "Hi Monique, thank you for sharing this update. I’m very sorry to hear that the …" at bounding box center [932, 337] width 644 height 143
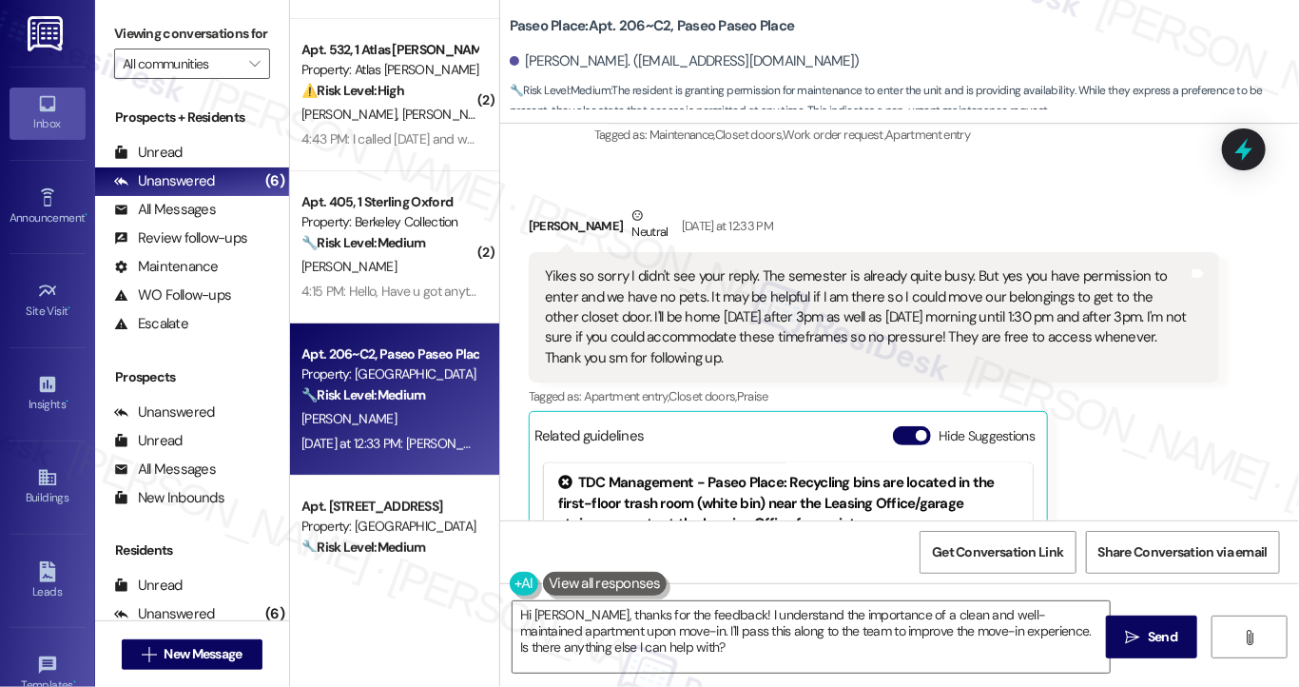
scroll to position [1441, 0]
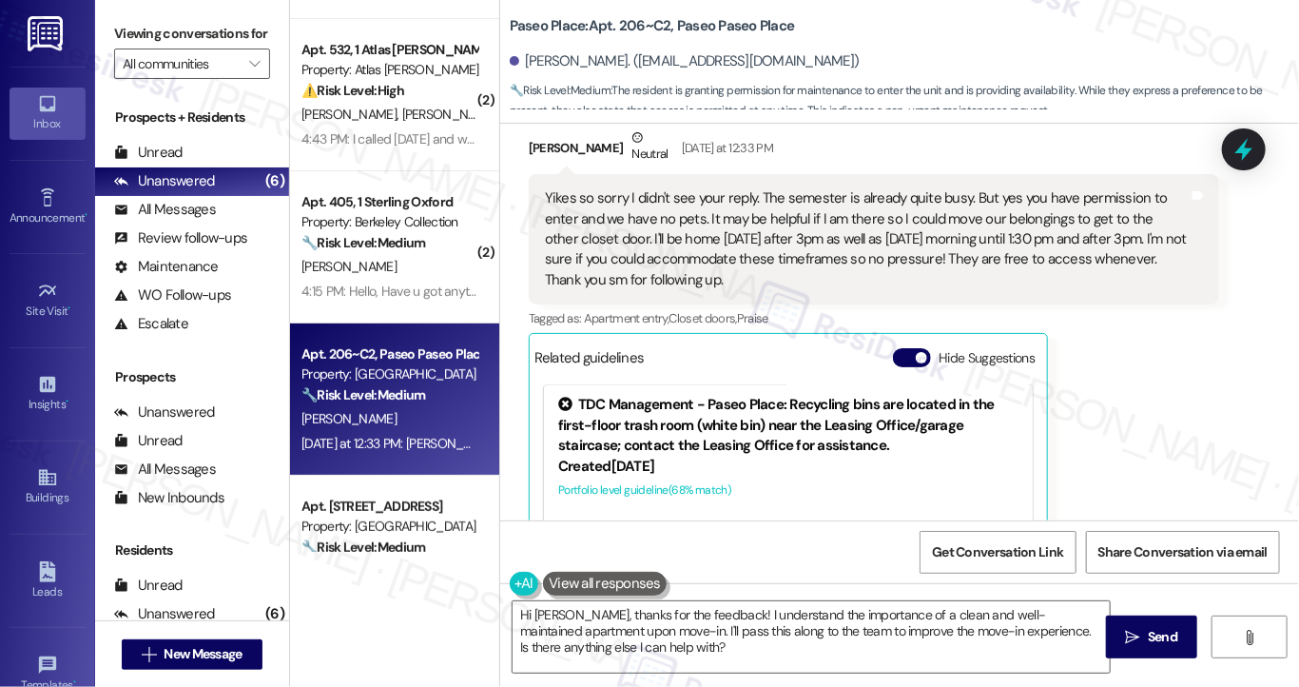
click at [645, 240] on div "Yikes so sorry I didn't see your reply. The semester is already quite busy. But…" at bounding box center [867, 239] width 644 height 102
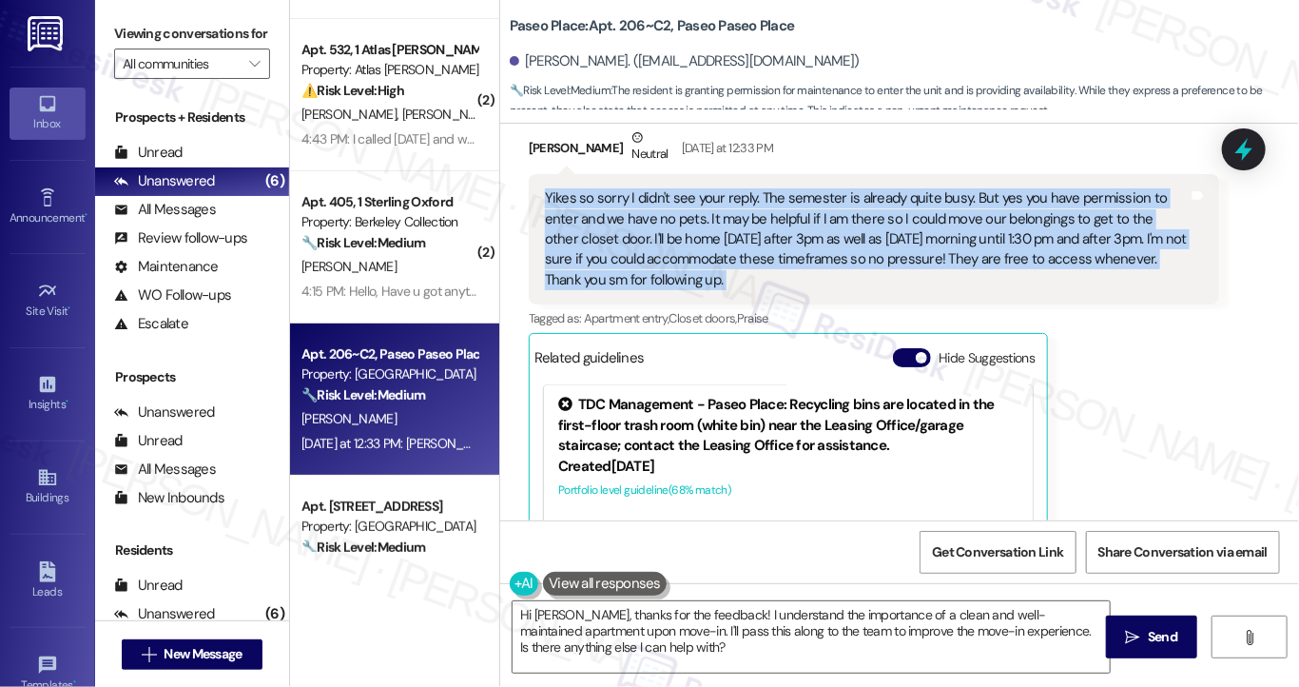
click at [645, 240] on div "Yikes so sorry I didn't see your reply. The semester is already quite busy. But…" at bounding box center [867, 239] width 644 height 102
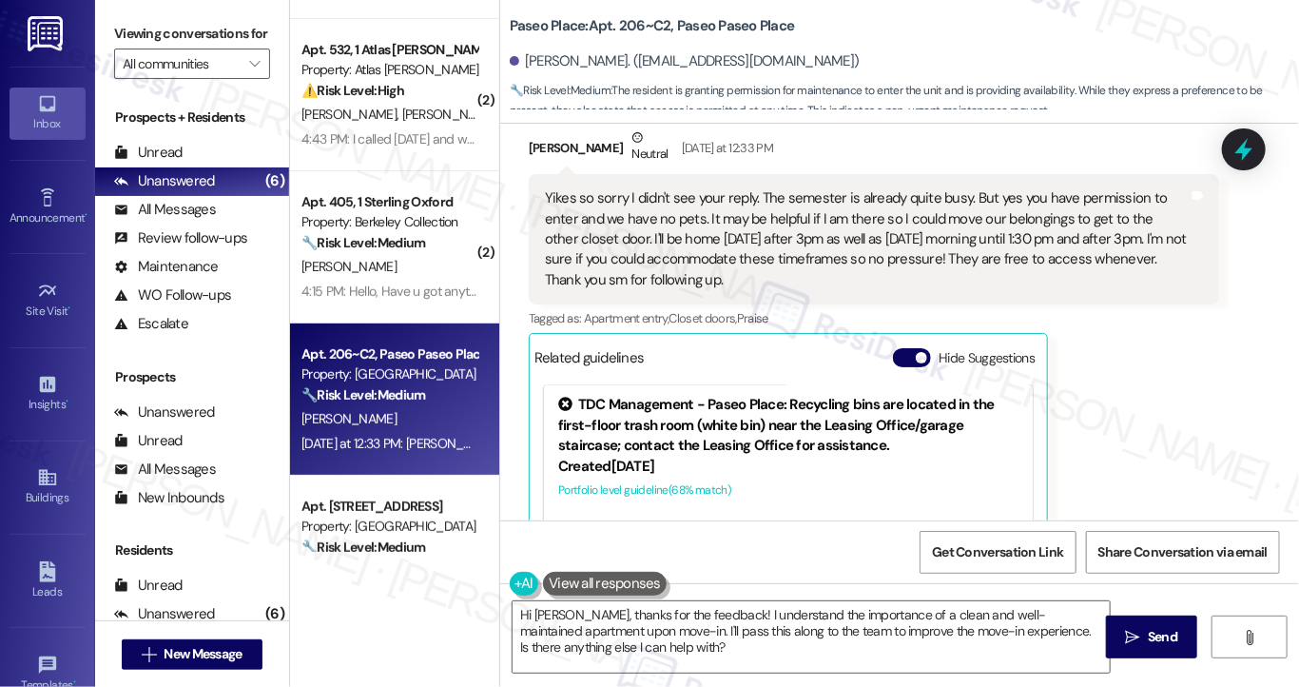
click at [901, 367] on div "Hide Suggestions" at bounding box center [967, 358] width 149 height 20
click at [905, 360] on button "Hide Suggestions" at bounding box center [912, 357] width 38 height 19
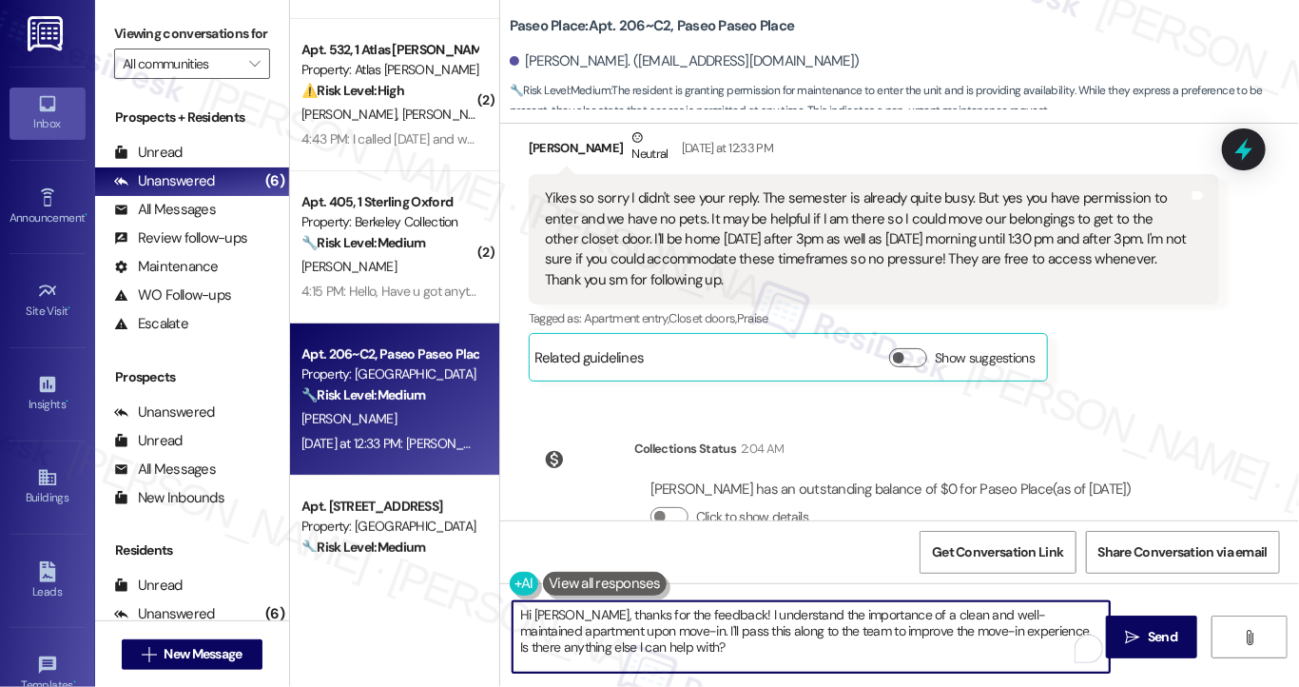
drag, startPoint x: 1012, startPoint y: 622, endPoint x: 767, endPoint y: 612, distance: 244.6
click at [767, 612] on textarea "Hi {{first_name}}, thanks for the update and the availability info! I'll pass t…" at bounding box center [811, 636] width 597 height 71
click at [766, 612] on textarea "Hi {{first_name}}, thanks for the update and the availability info! I'll pass t…" at bounding box center [811, 636] width 597 height 71
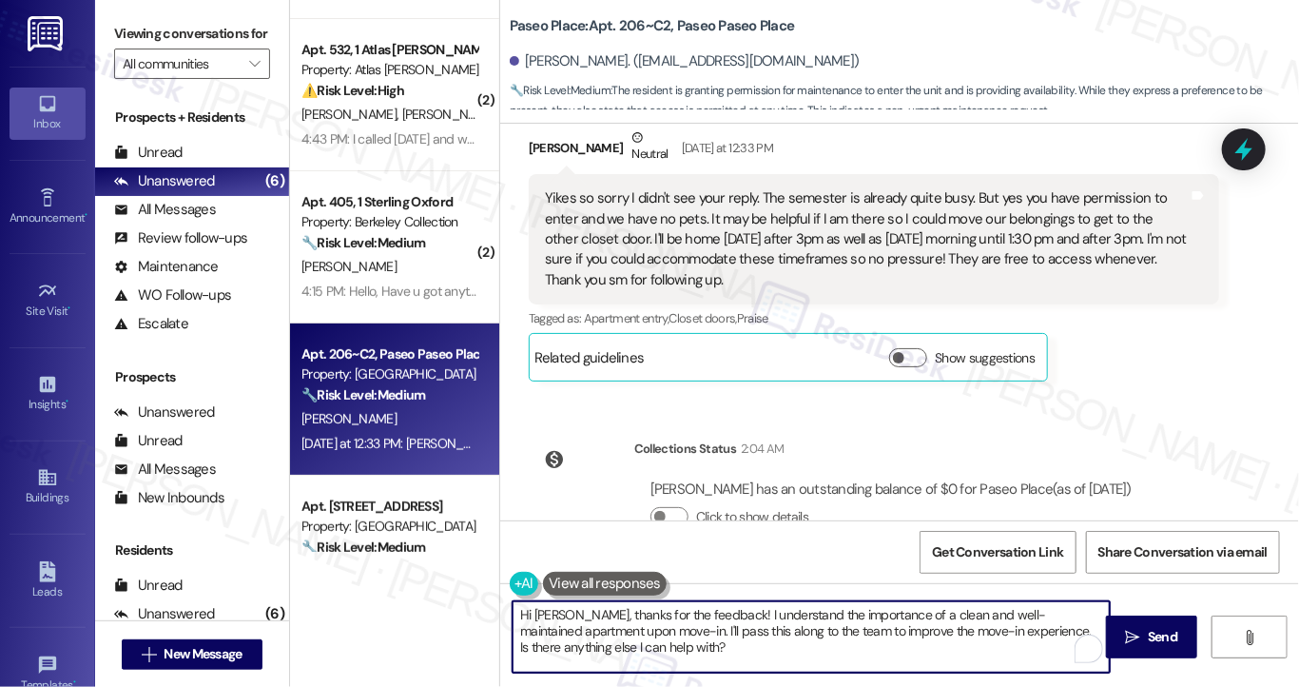
click at [913, 615] on textarea "Hi {{first_name}}, thanks for the update and the availability info! I'll pass t…" at bounding box center [811, 636] width 597 height 71
drag, startPoint x: 1031, startPoint y: 633, endPoint x: 850, endPoint y: 633, distance: 180.7
click at [850, 633] on textarea "Hi {{first_name}}, thanks for the update and the availability info! I'll pass t…" at bounding box center [811, 636] width 597 height 71
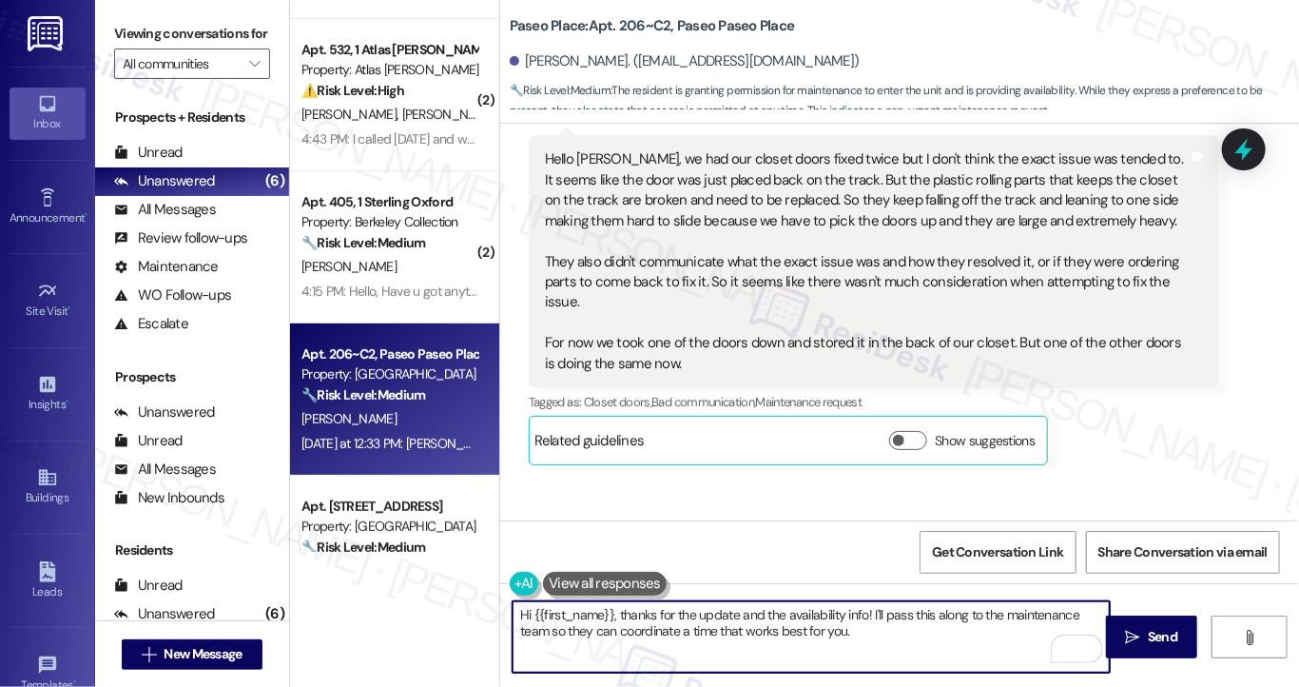
scroll to position [731, 0]
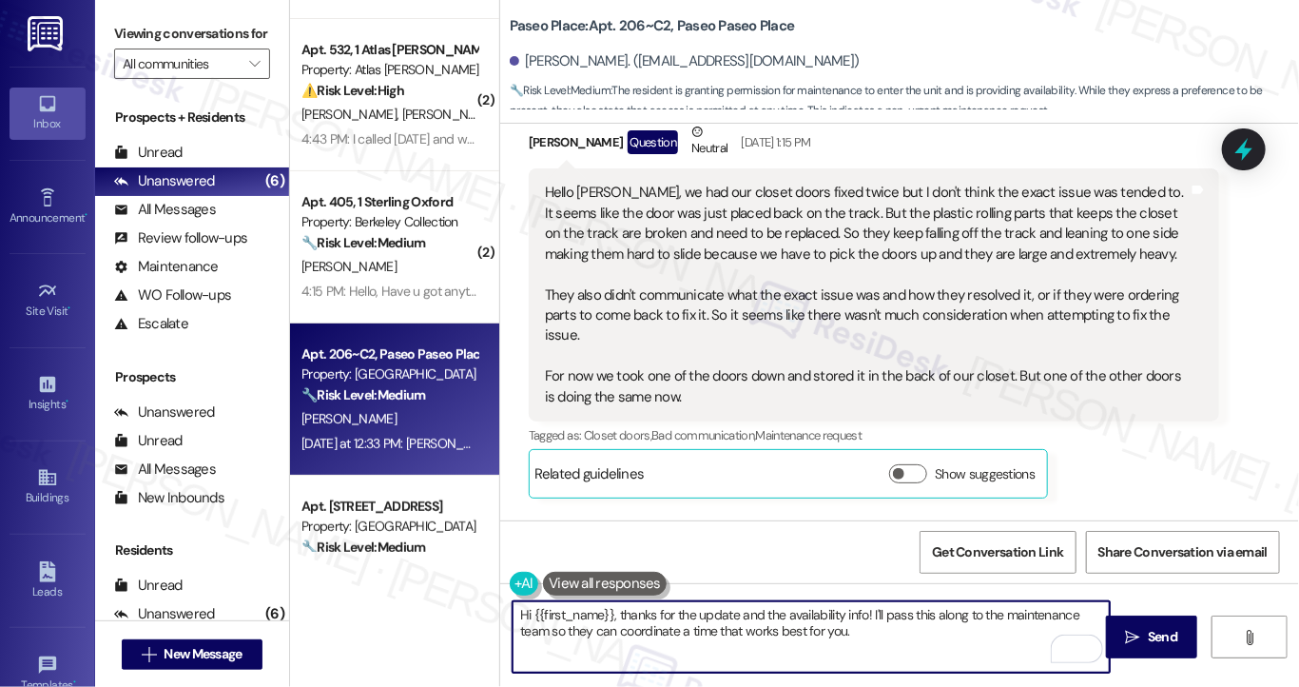
type textarea "Hi {{first_name}}, thanks for the update and the availability info! I'll pass t…"
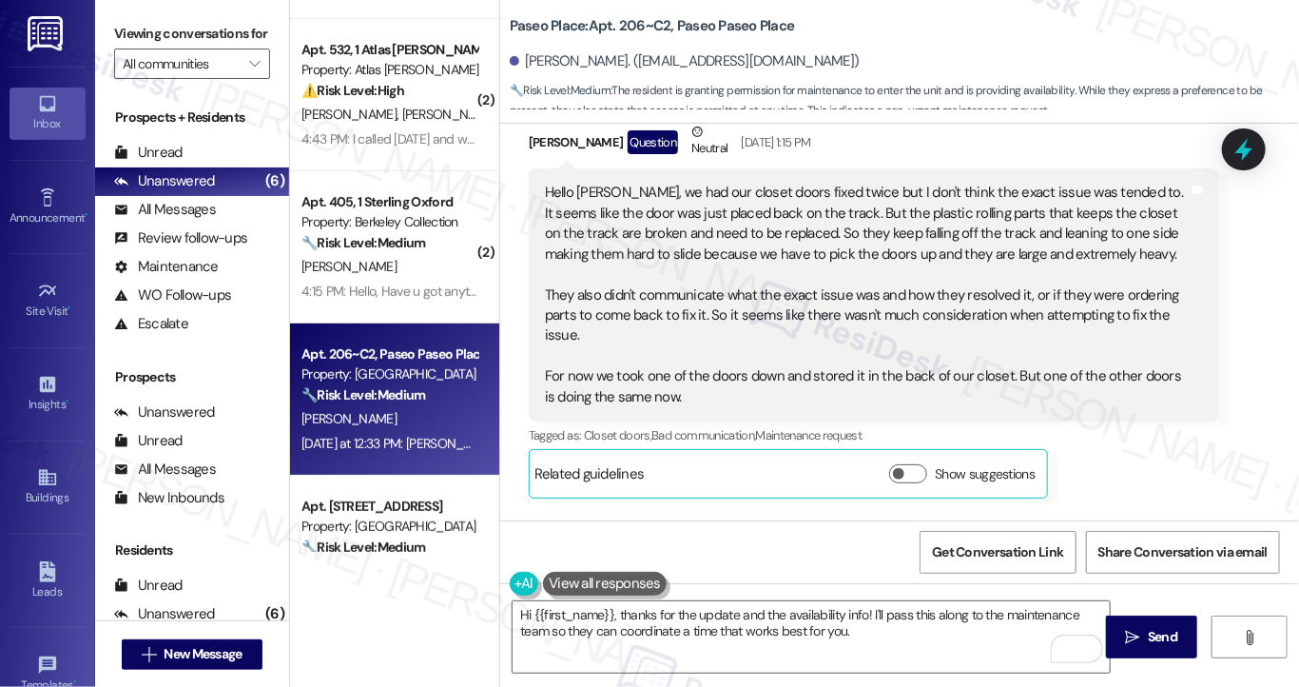
click at [609, 190] on div "Hello Sarah, we had our closet doors fixed twice but I don't think the exact is…" at bounding box center [867, 295] width 644 height 224
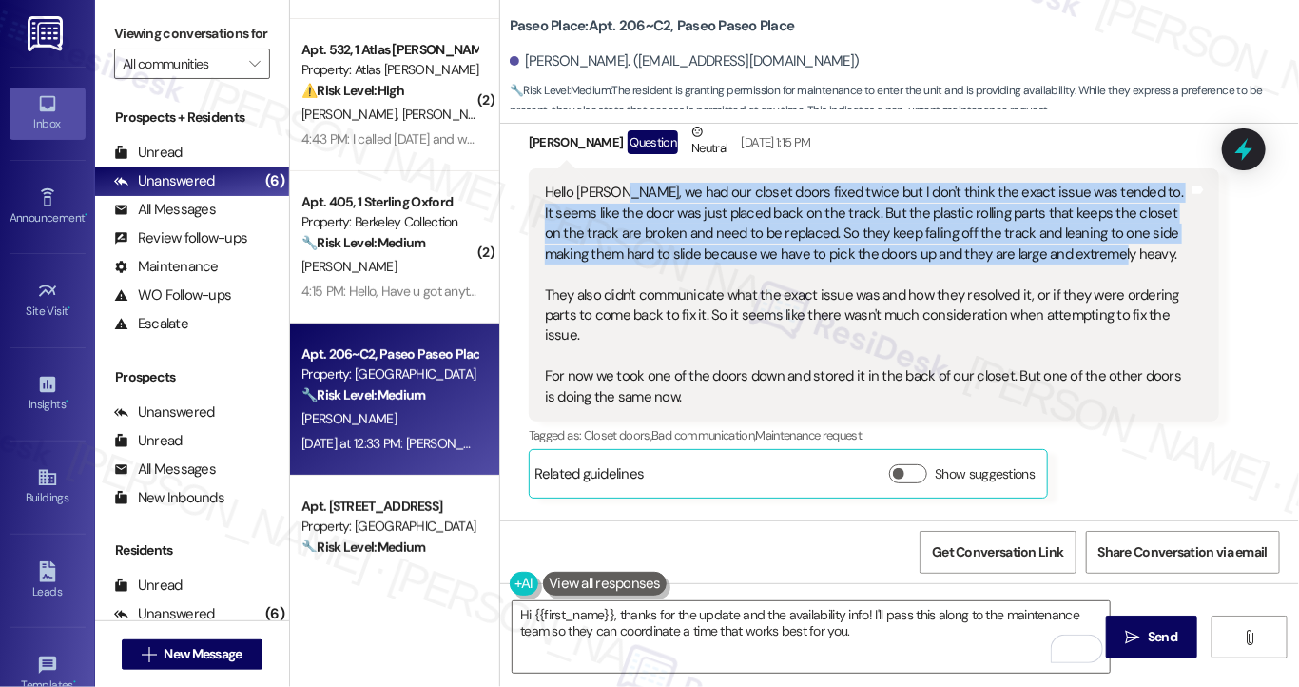
drag, startPoint x: 612, startPoint y: 188, endPoint x: 1076, endPoint y: 249, distance: 468.0
click at [1076, 249] on div "Hello Sarah, we had our closet doors fixed twice but I don't think the exact is…" at bounding box center [867, 295] width 644 height 224
copy div "we had our closet doors fixed twice but I don't think the exact issue was tende…"
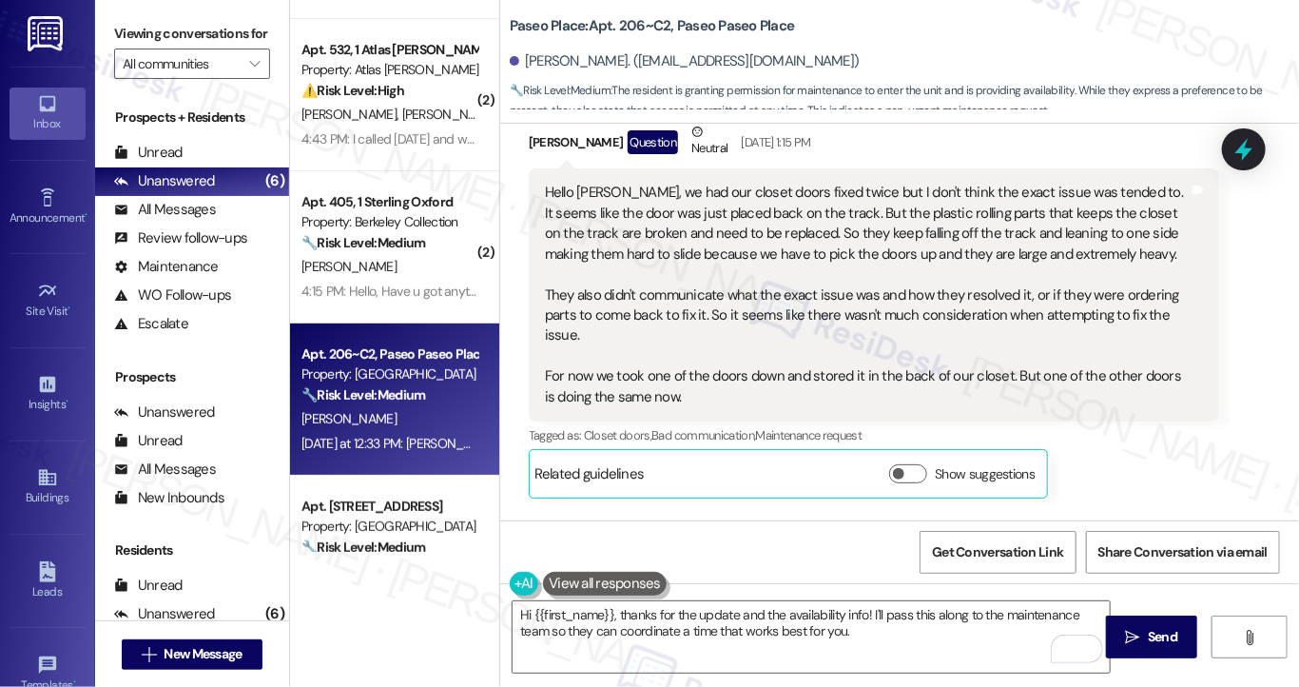
click at [148, 29] on label "Viewing conversations for" at bounding box center [192, 33] width 156 height 29
click at [142, 43] on label "Viewing conversations for" at bounding box center [192, 33] width 156 height 29
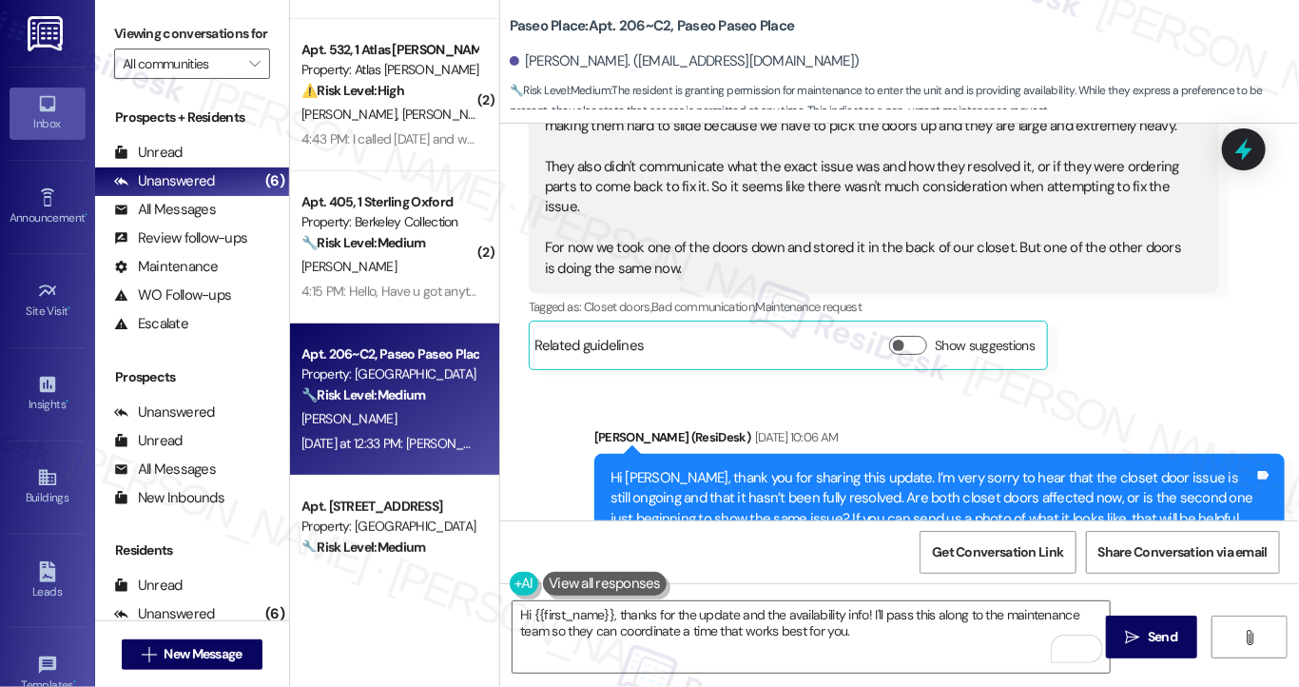
scroll to position [826, 0]
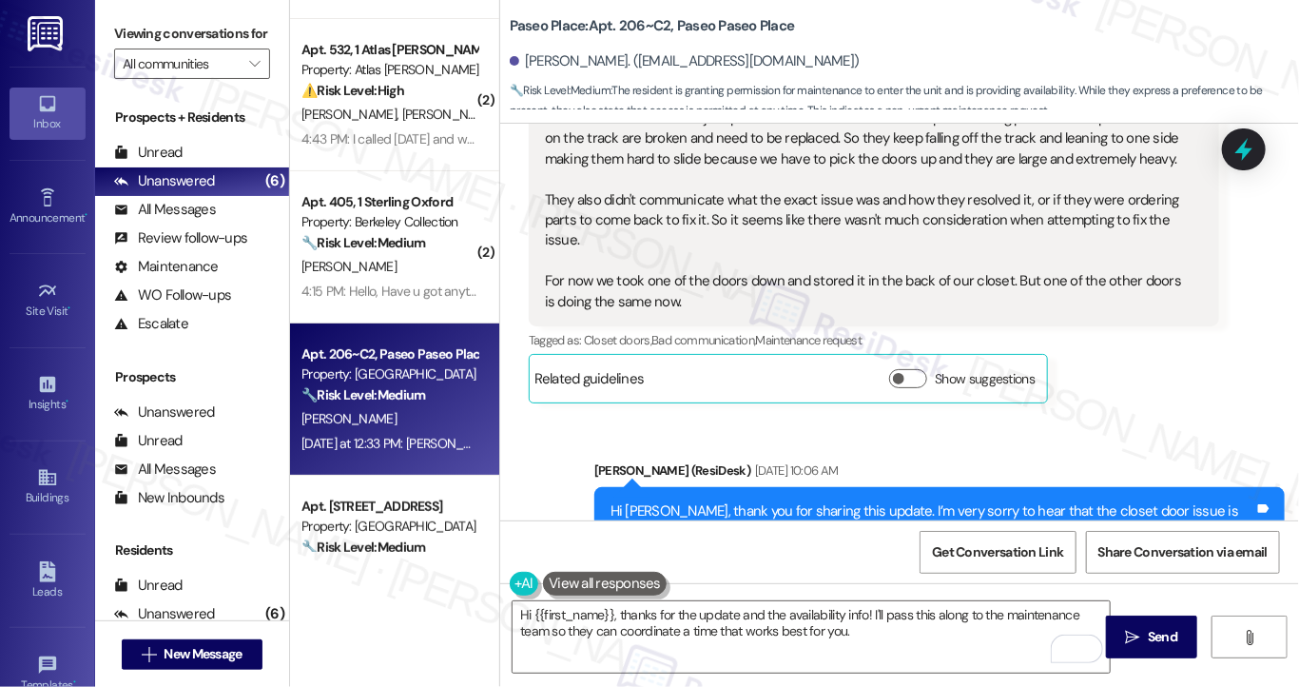
click at [753, 277] on div "Hello Sarah, we had our closet doors fixed twice but I don't think the exact is…" at bounding box center [867, 199] width 644 height 224
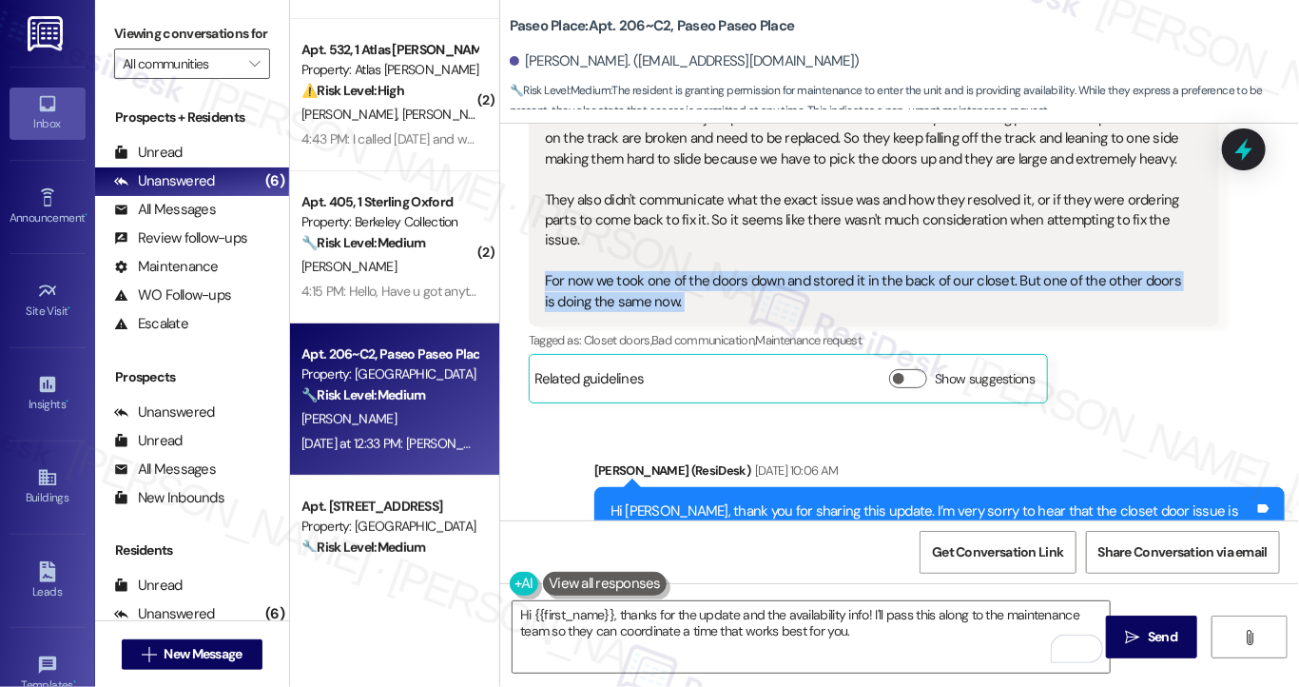
click at [753, 277] on div "Hello Sarah, we had our closet doors fixed twice but I don't think the exact is…" at bounding box center [867, 199] width 644 height 224
click at [940, 283] on div "Hello Sarah, we had our closet doors fixed twice but I don't think the exact is…" at bounding box center [867, 199] width 644 height 224
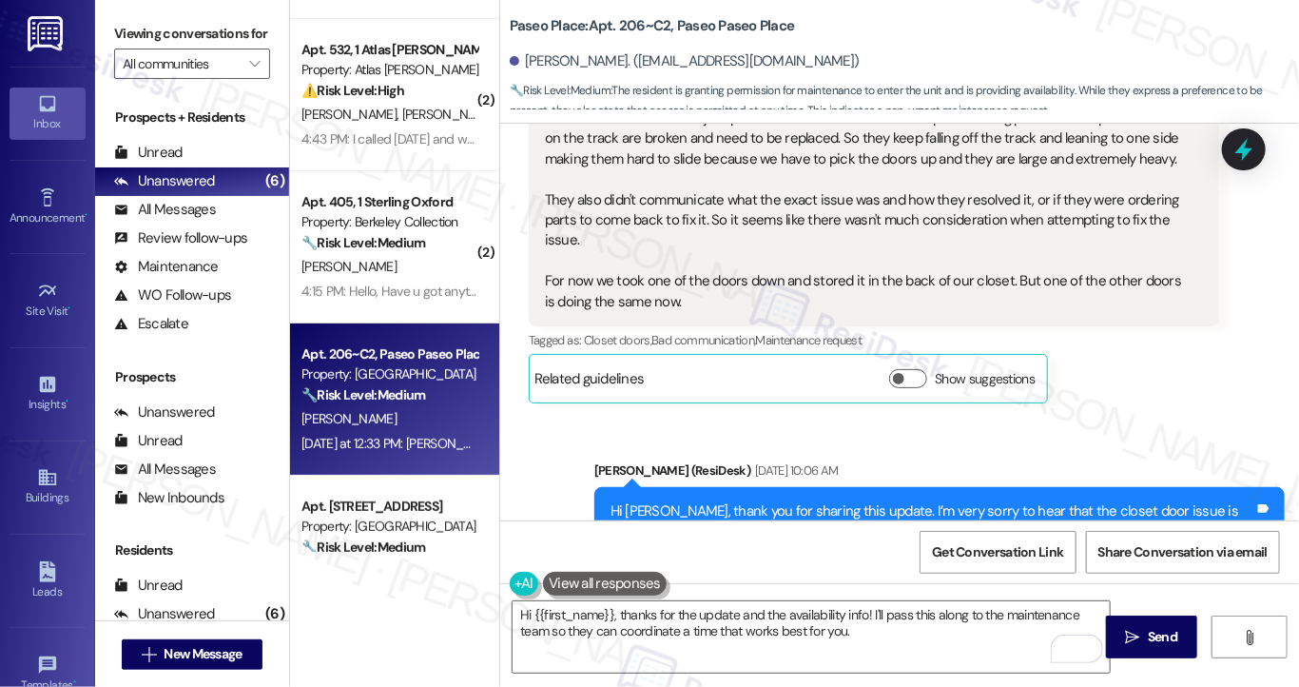
scroll to position [1016, 0]
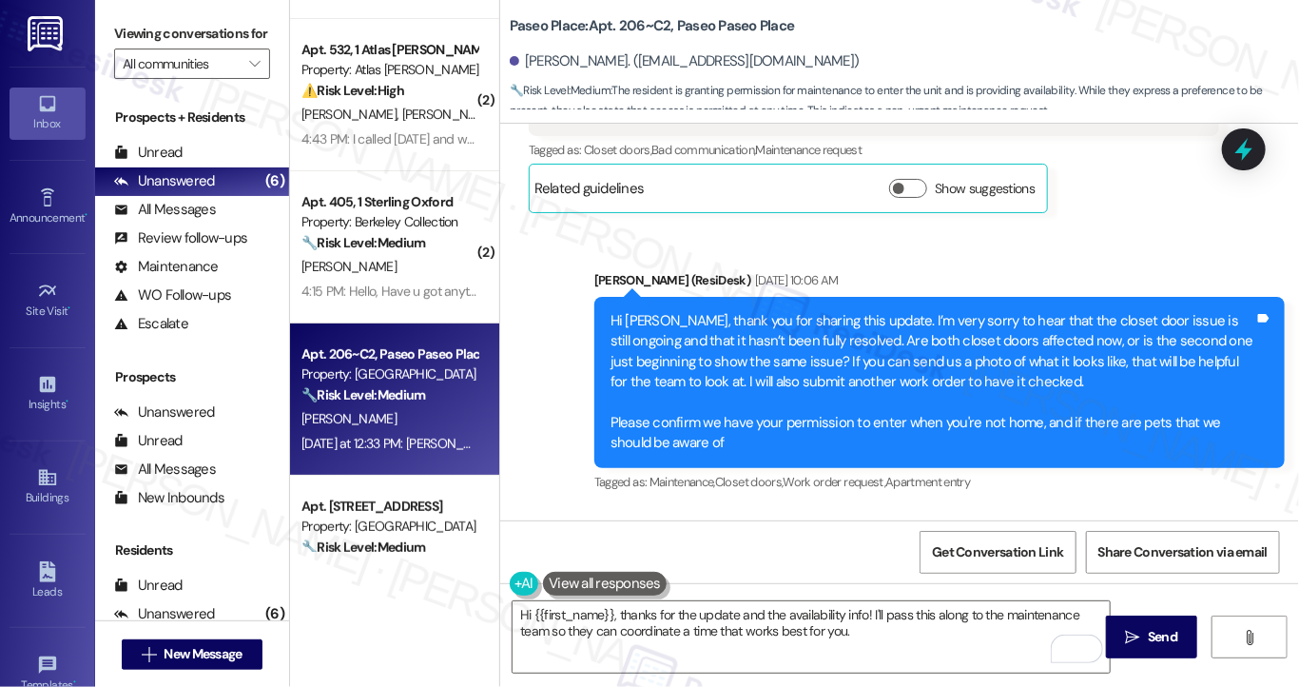
click at [835, 307] on div "Hi Monique, thank you for sharing this update. I’m very sorry to hear that the …" at bounding box center [939, 382] width 690 height 171
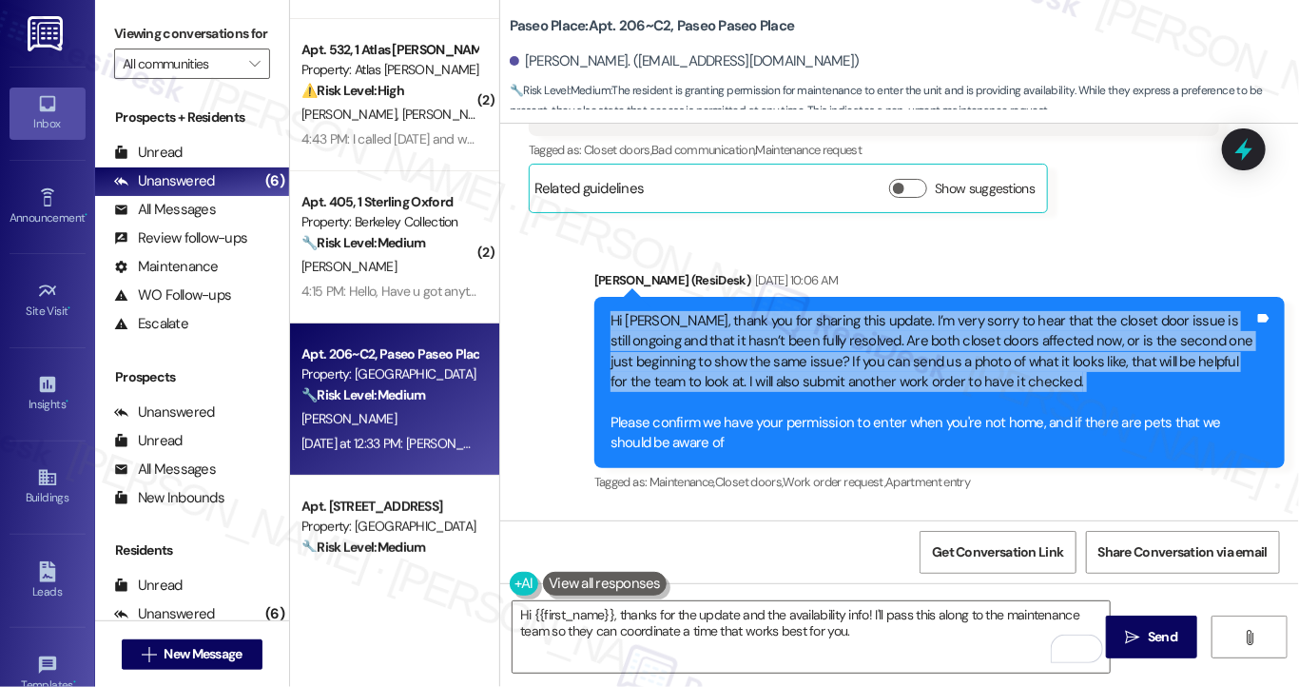
click at [835, 307] on div "Hi Monique, thank you for sharing this update. I’m very sorry to hear that the …" at bounding box center [939, 382] width 690 height 171
click at [1174, 154] on icon at bounding box center [1244, 149] width 32 height 32
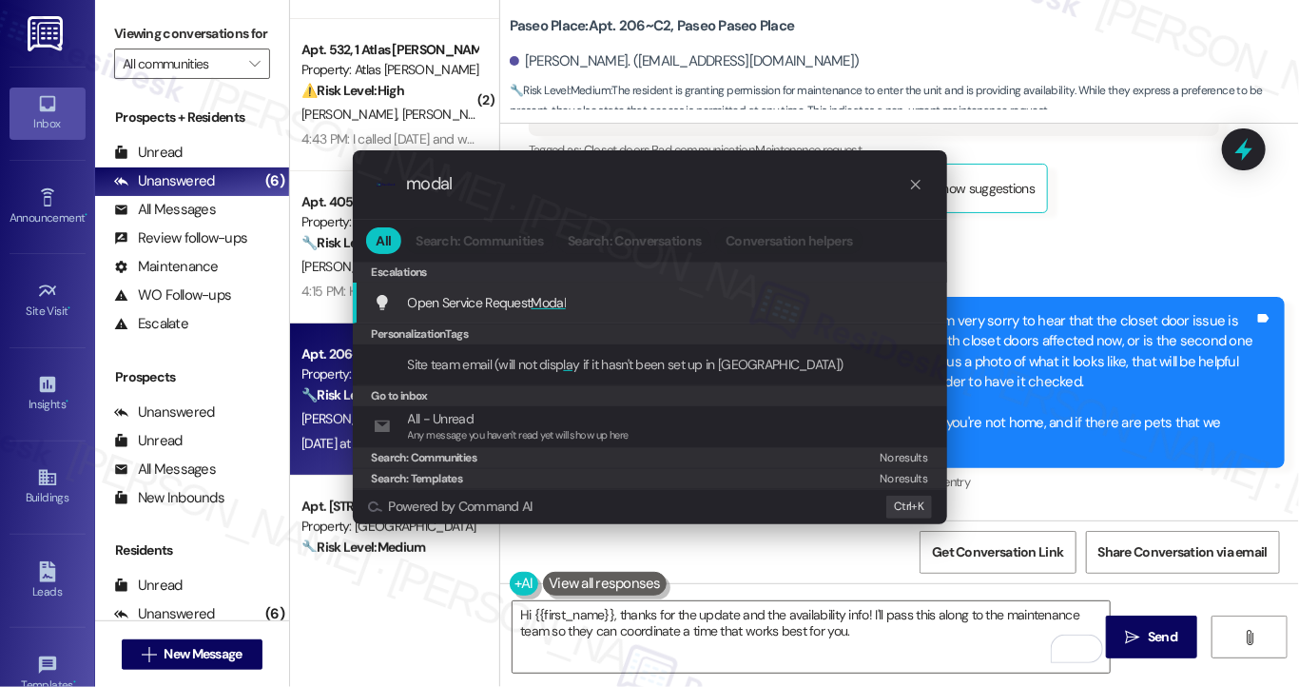
type input "modal"
click at [648, 285] on div "Open Service Request Modal Add shortcut" at bounding box center [650, 302] width 594 height 41
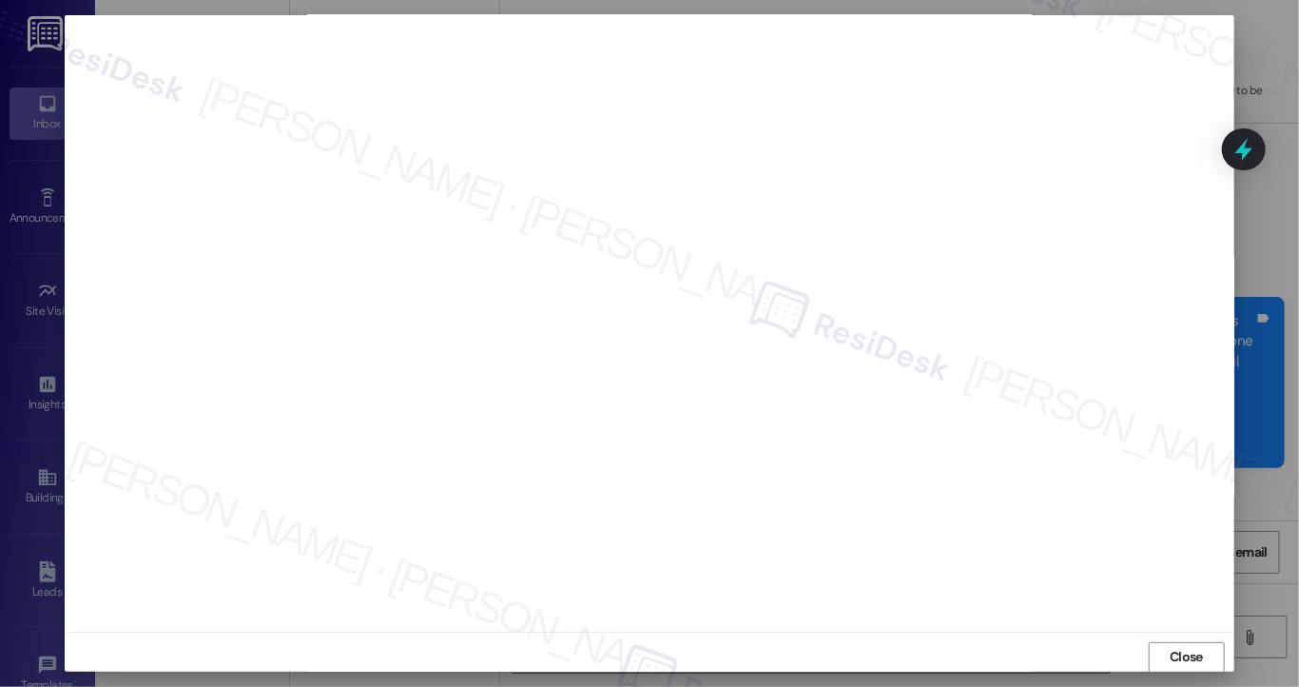
scroll to position [11, 0]
click at [1170, 637] on span "Close" at bounding box center [1186, 647] width 33 height 20
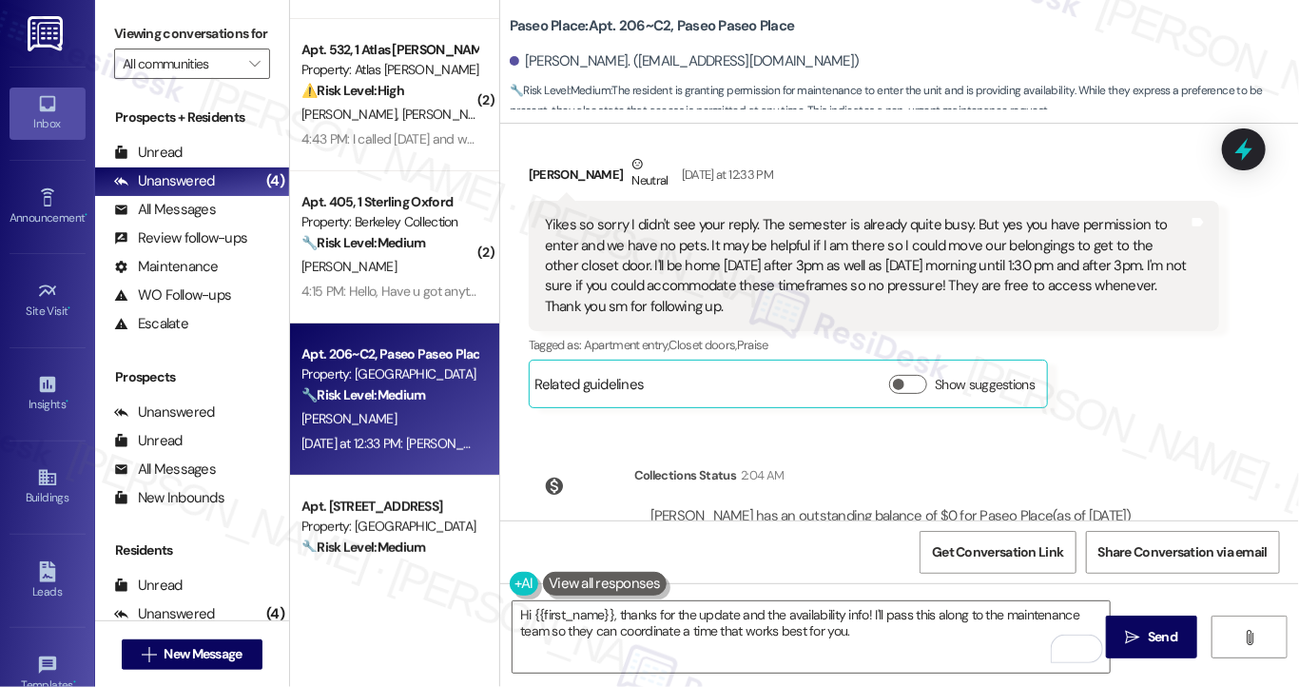
scroll to position [1492, 0]
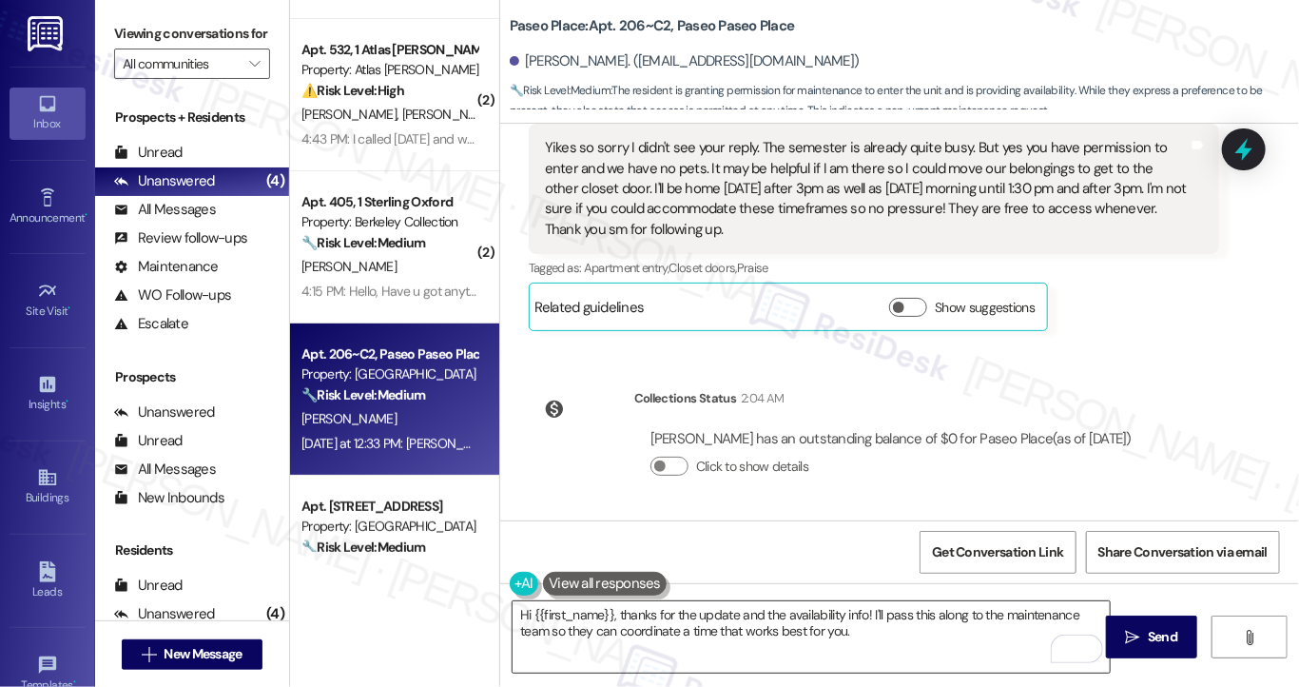
click at [742, 622] on textarea "Hi {{first_name}}, thanks for the update and the availability info! I'll pass t…" at bounding box center [811, 636] width 597 height 71
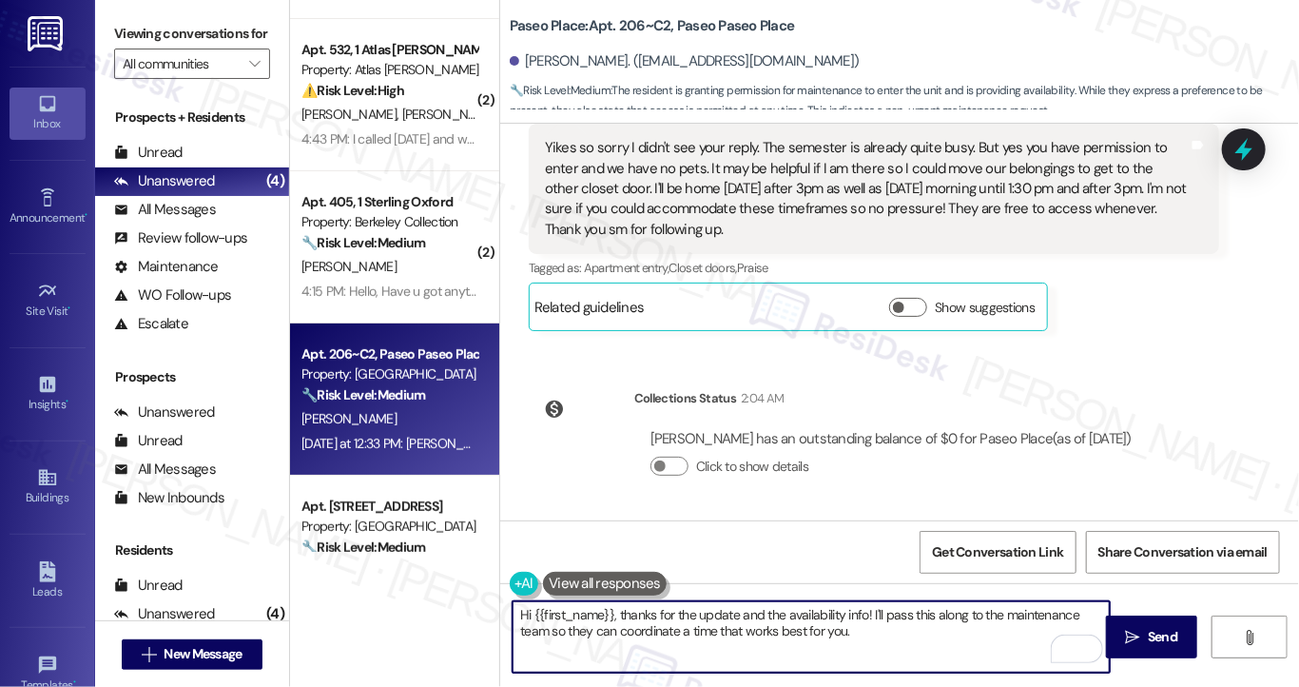
click at [742, 622] on textarea "Hi {{first_name}}, thanks for the update and the availability info! I'll pass t…" at bounding box center [811, 636] width 597 height 71
click at [669, 634] on textarea "Hi {{first_name}}, thanks for the update and the availability info! I'll pass t…" at bounding box center [811, 636] width 597 height 71
drag, startPoint x: 881, startPoint y: 630, endPoint x: 871, endPoint y: 626, distance: 11.5
click at [712, 629] on textarea "Hi {{first_name}}, thanks for the update and the availability info! I'll pass t…" at bounding box center [811, 636] width 597 height 71
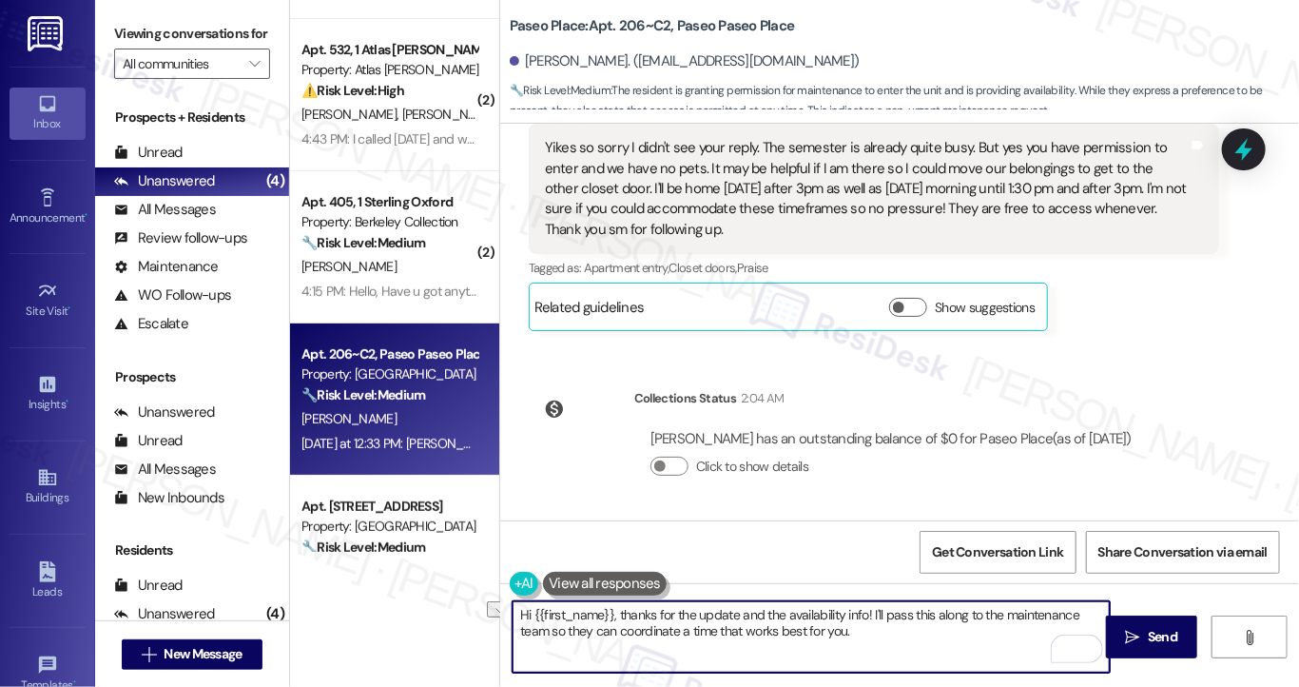
click at [878, 626] on textarea "Hi {{first_name}}, thanks for the update and the availability info! I'll pass t…" at bounding box center [811, 636] width 597 height 71
drag, startPoint x: 884, startPoint y: 631, endPoint x: 871, endPoint y: 609, distance: 25.6
click at [871, 609] on textarea "Hi {{first_name}}, thanks for the update and the availability info! I'll pass t…" at bounding box center [811, 636] width 597 height 71
paste textarea "7562520"
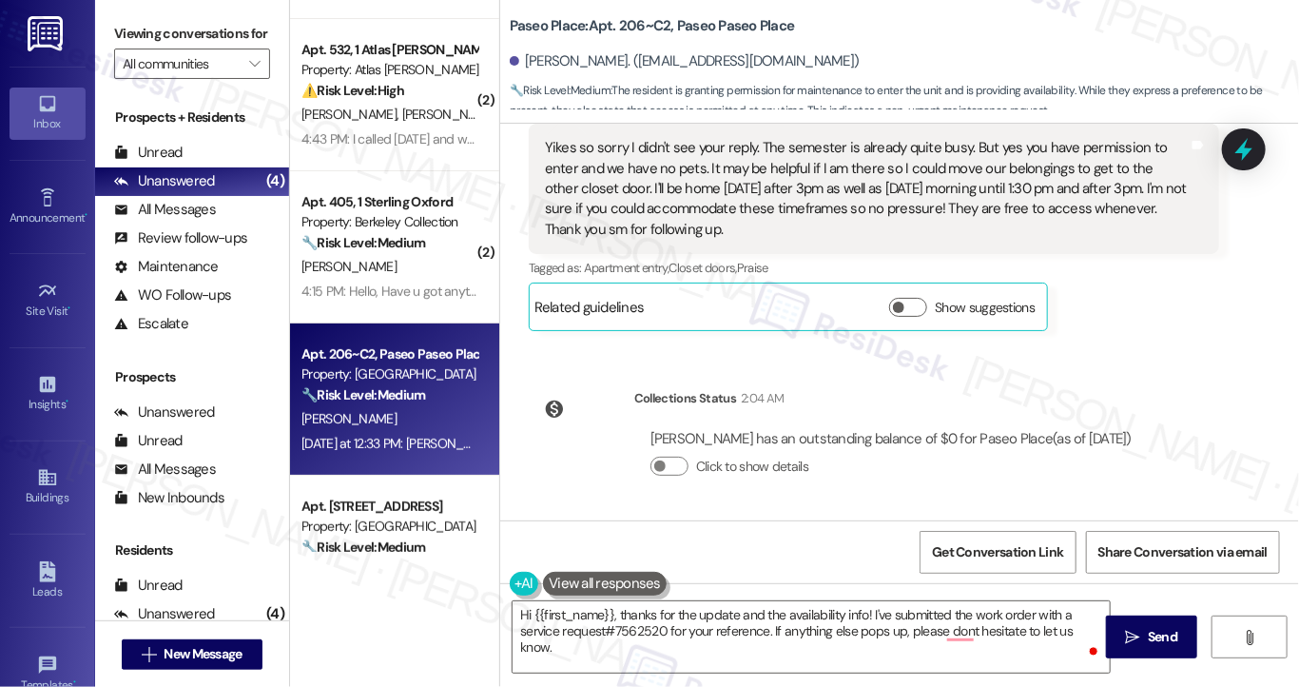
click at [837, 184] on div "Yikes so sorry I didn't see your reply. The semester is already quite busy. But…" at bounding box center [867, 189] width 644 height 102
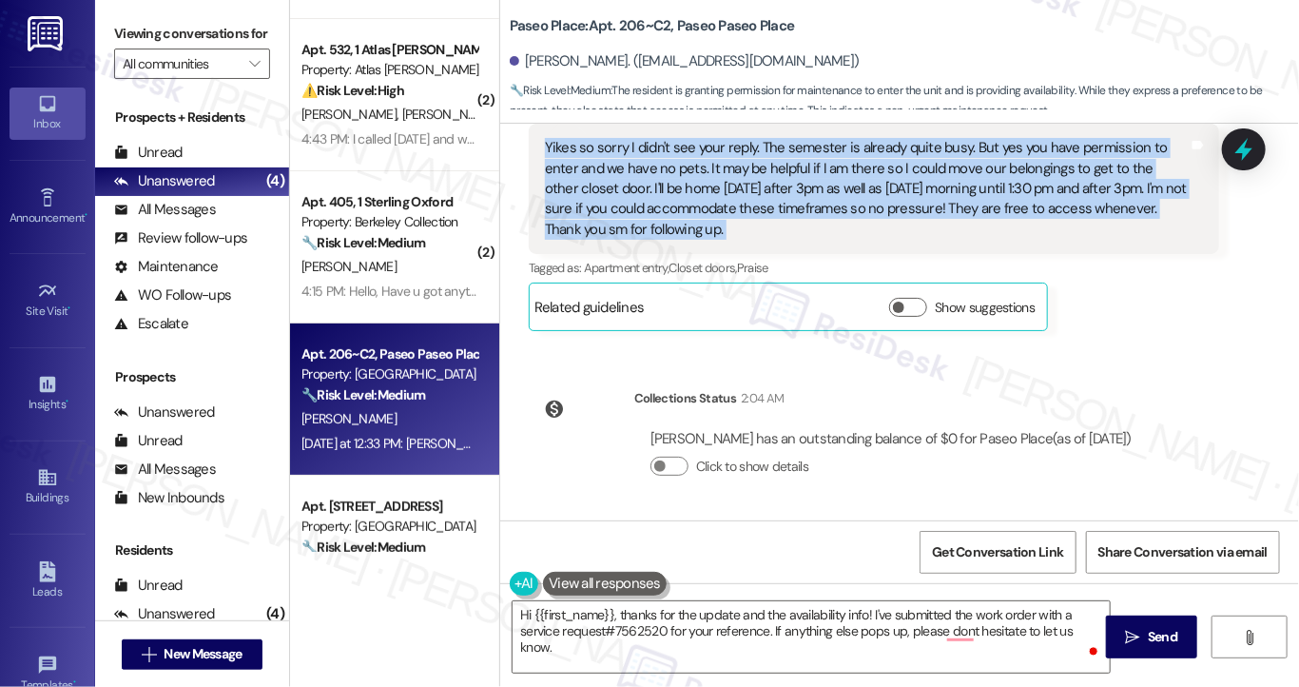
click at [837, 184] on div "Yikes so sorry I didn't see your reply. The semester is already quite busy. But…" at bounding box center [867, 189] width 644 height 102
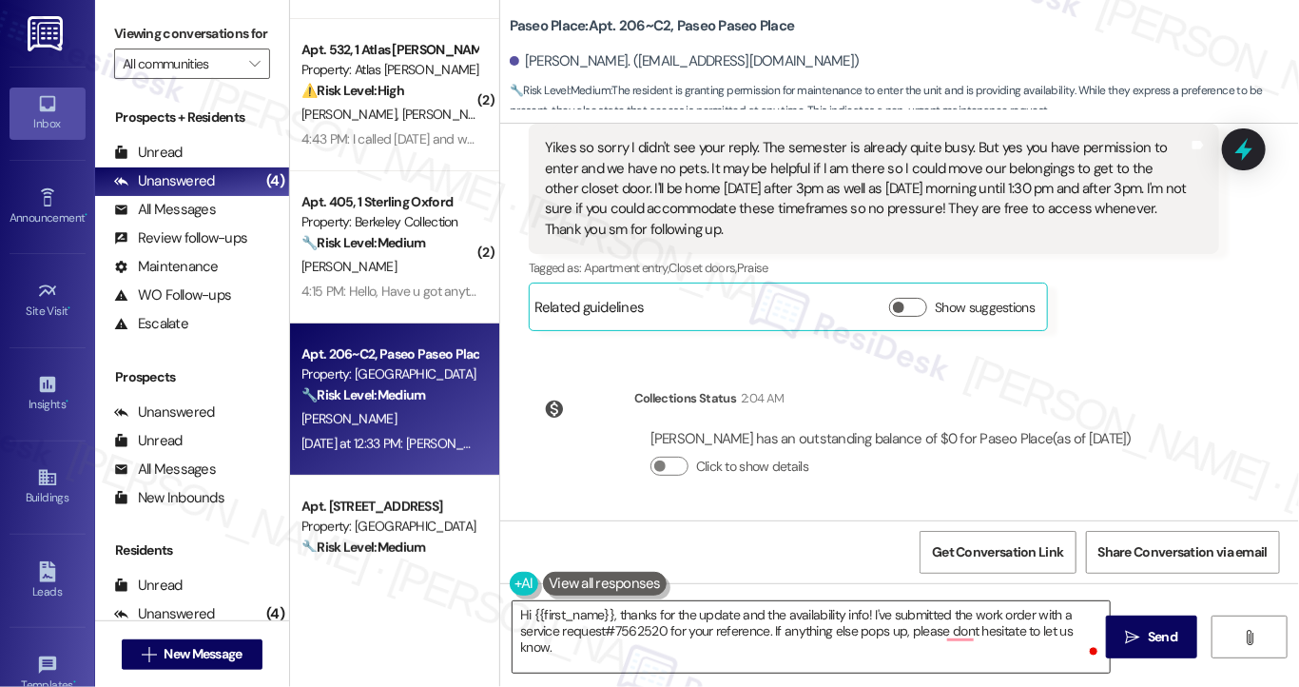
click at [610, 625] on textarea "Hi {{first_name}}, thanks for the update and the availability info! I've submit…" at bounding box center [811, 636] width 597 height 71
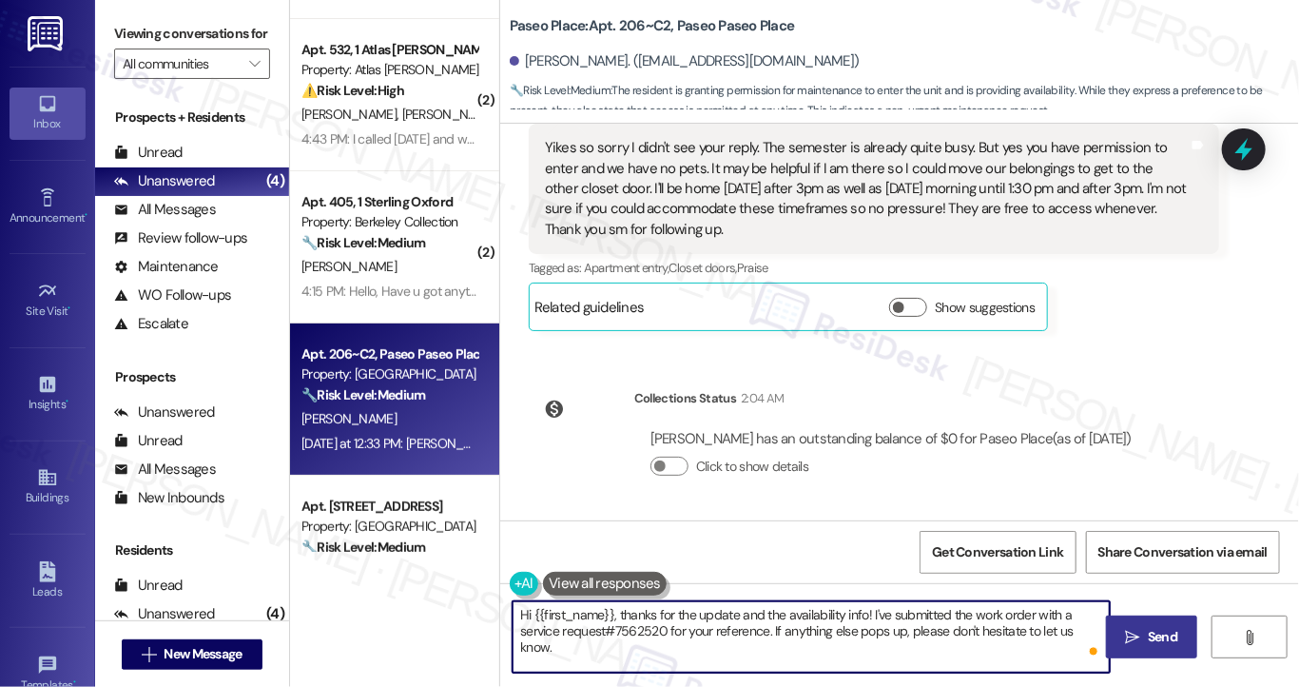
type textarea "Hi {{first_name}}, thanks for the update and the availability info! I've submit…"
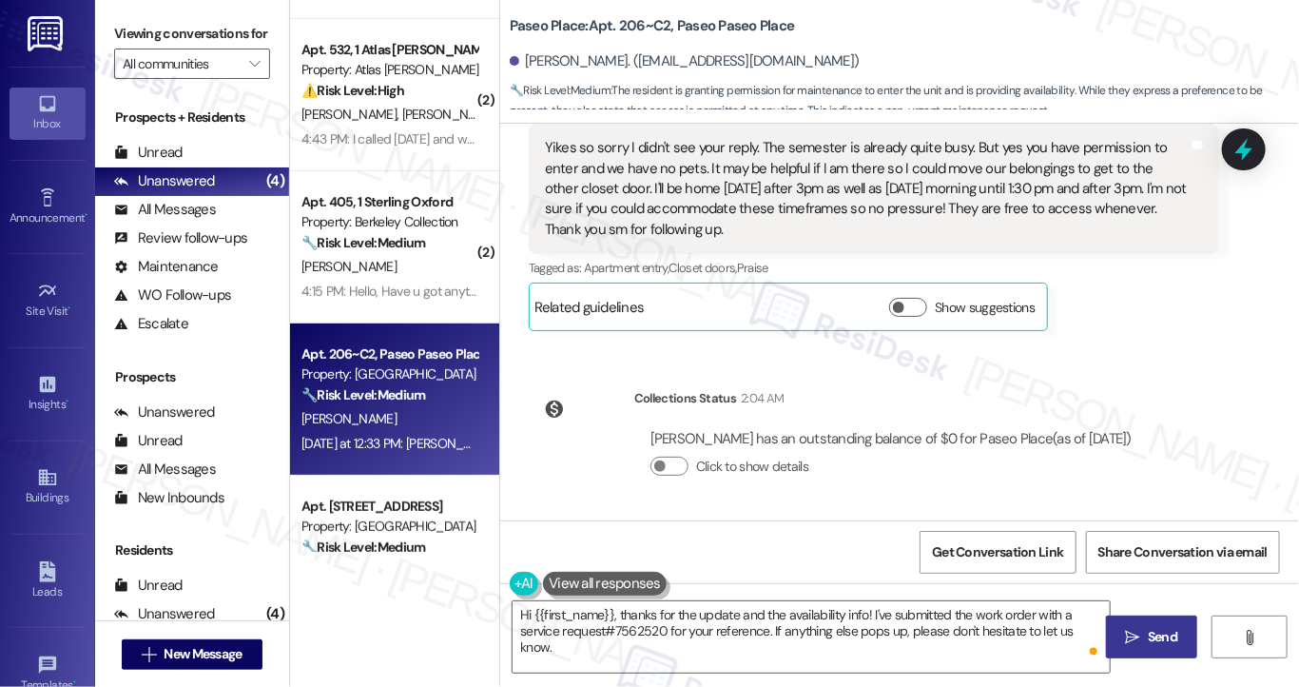
click at [1151, 622] on button " Send" at bounding box center [1152, 636] width 92 height 43
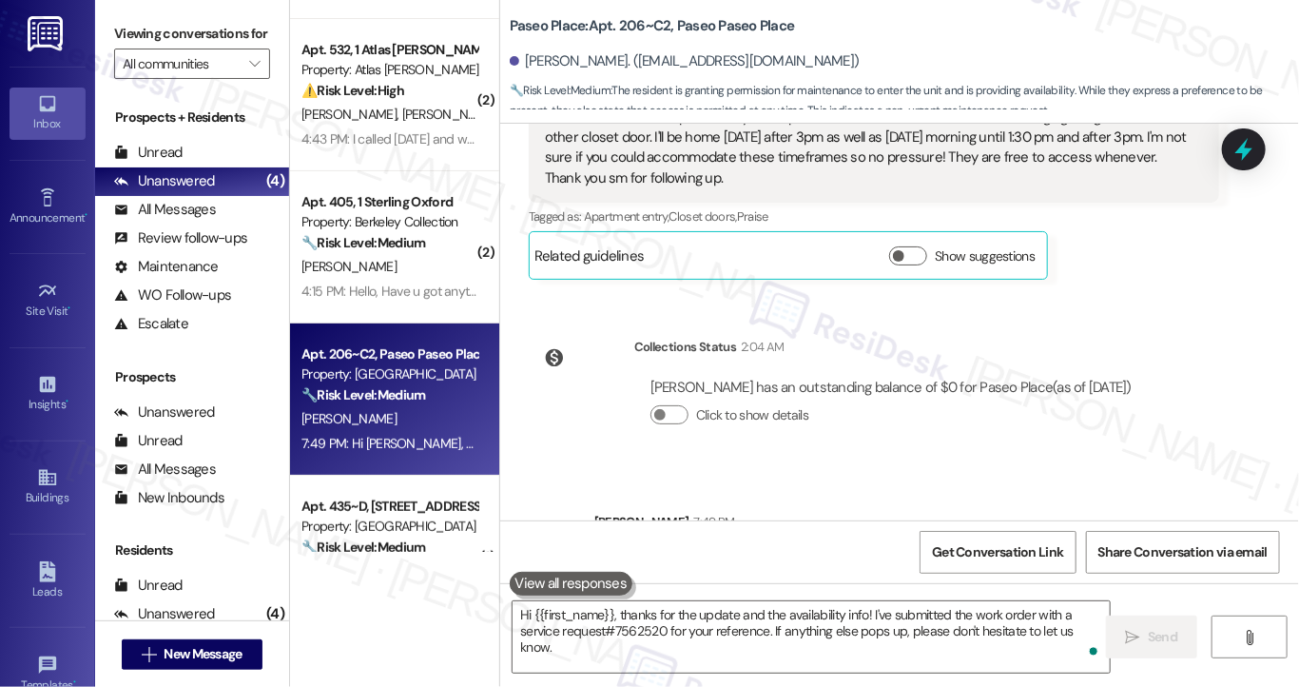
scroll to position [1645, 0]
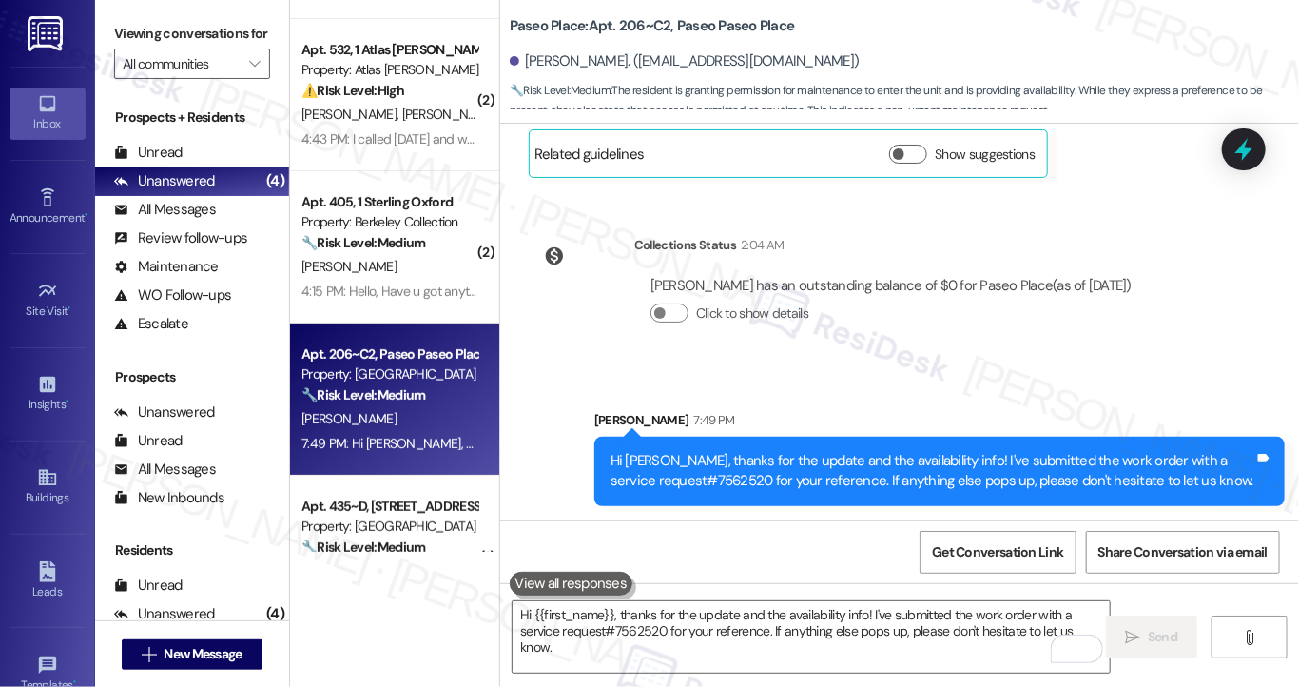
click at [692, 475] on div "Hi Monique, thanks for the update and the availability info! I've submitted the…" at bounding box center [932, 471] width 644 height 41
copy div "7562520"
click at [1174, 156] on icon at bounding box center [1244, 149] width 32 height 32
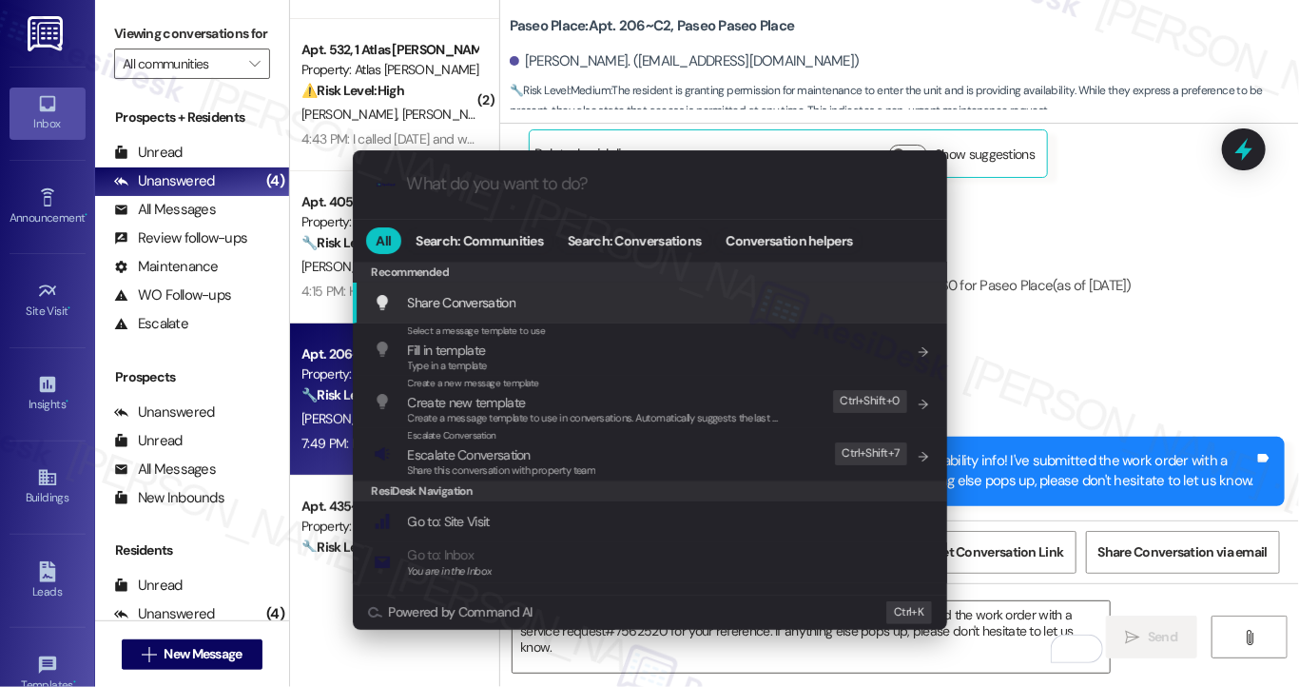
drag, startPoint x: 587, startPoint y: 460, endPoint x: 662, endPoint y: 193, distance: 277.5
click at [662, 193] on div ".cls-1{fill:#0a055f;}.cls-2{fill:#0cc4c4;} resideskLogoBlueOrange All Search: C…" at bounding box center [650, 389] width 594 height 478
click at [662, 193] on input "What do you want to do?" at bounding box center [665, 184] width 516 height 20
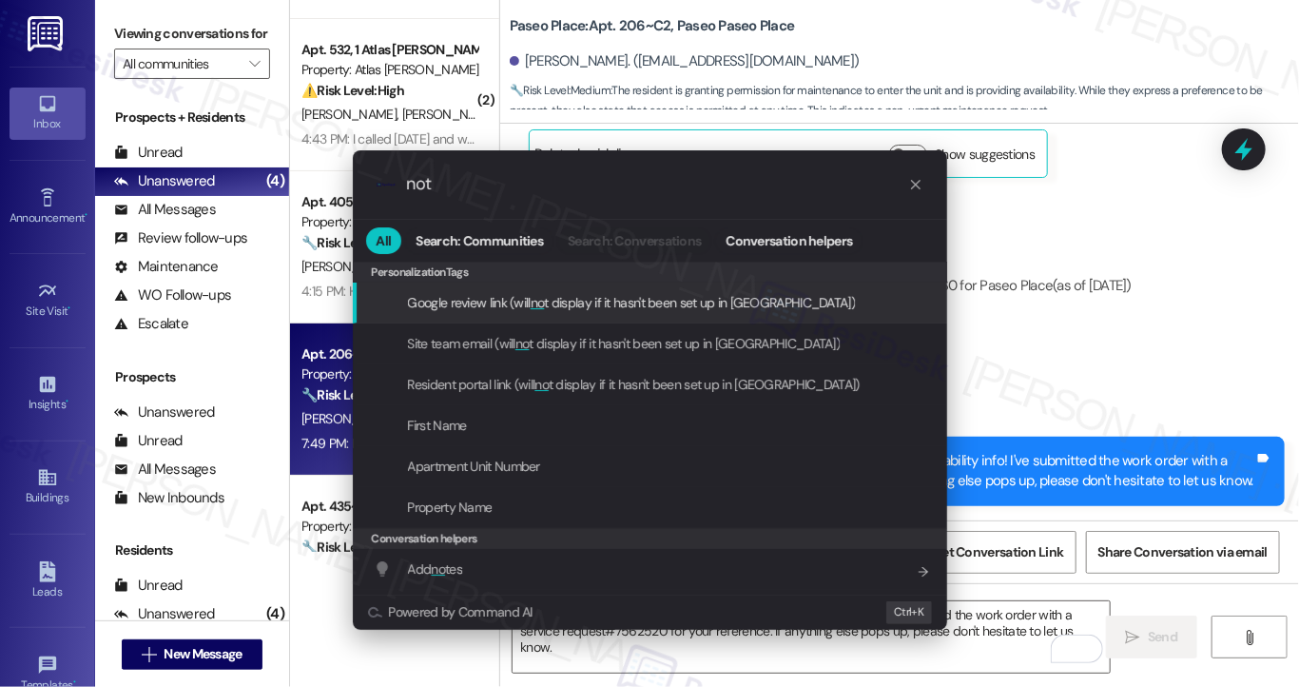
type input "note"
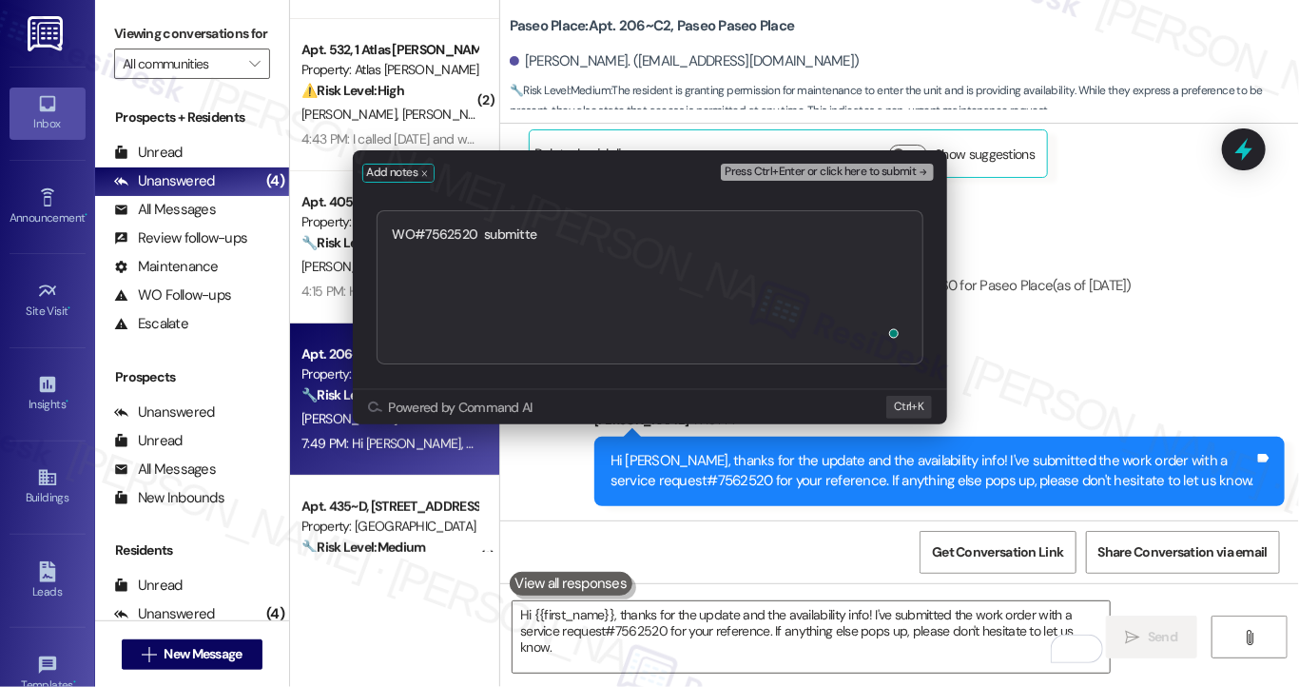
type textarea "WO#7562520 submitted"
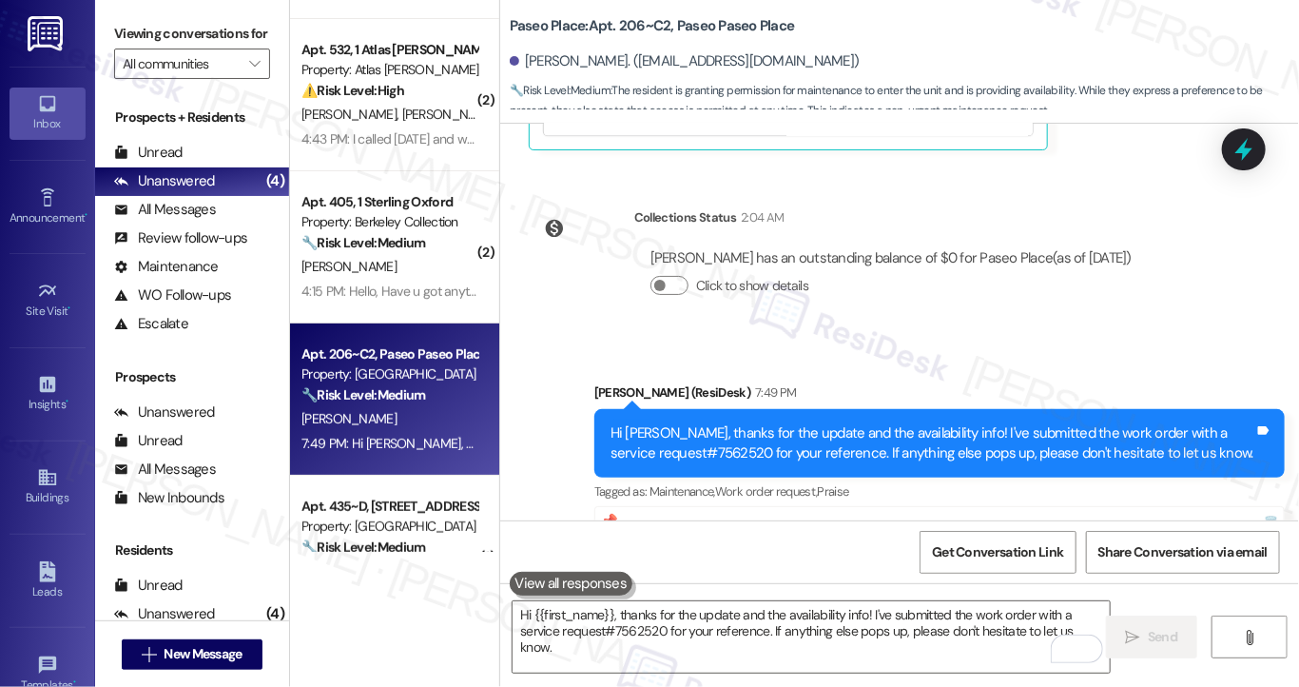
scroll to position [2128, 0]
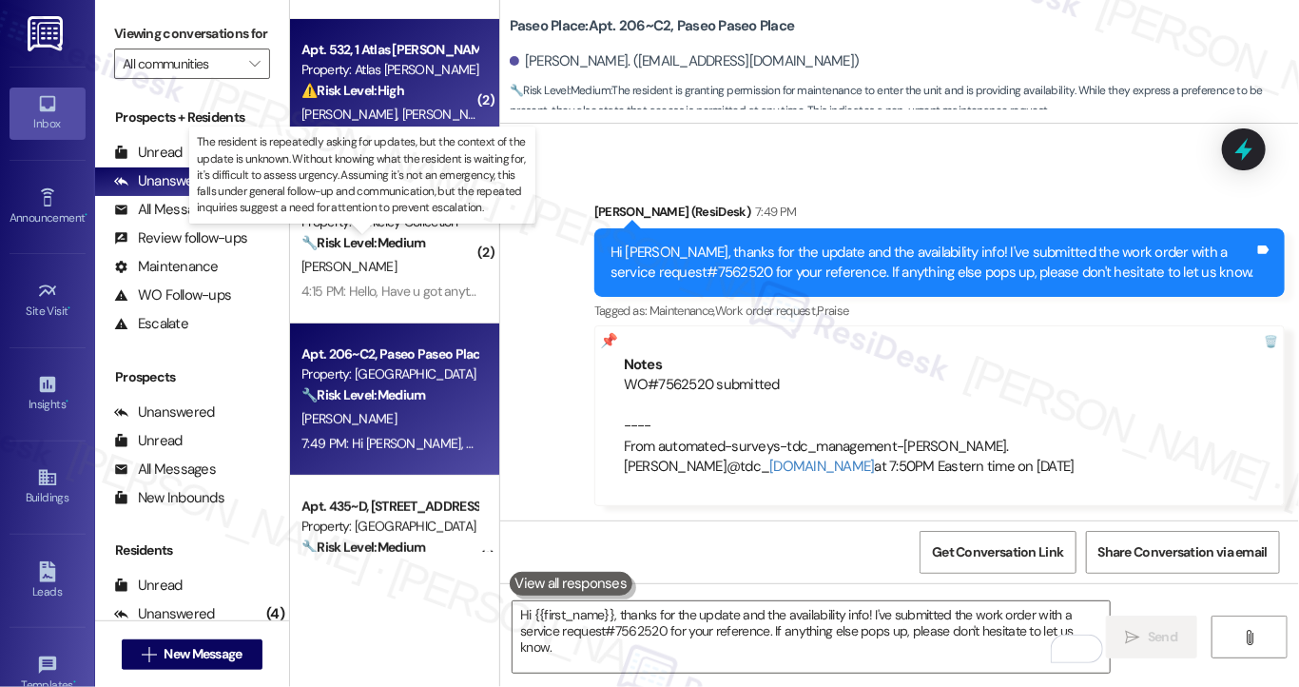
click at [422, 125] on div "W. Anthony J. Thomas" at bounding box center [390, 115] width 180 height 24
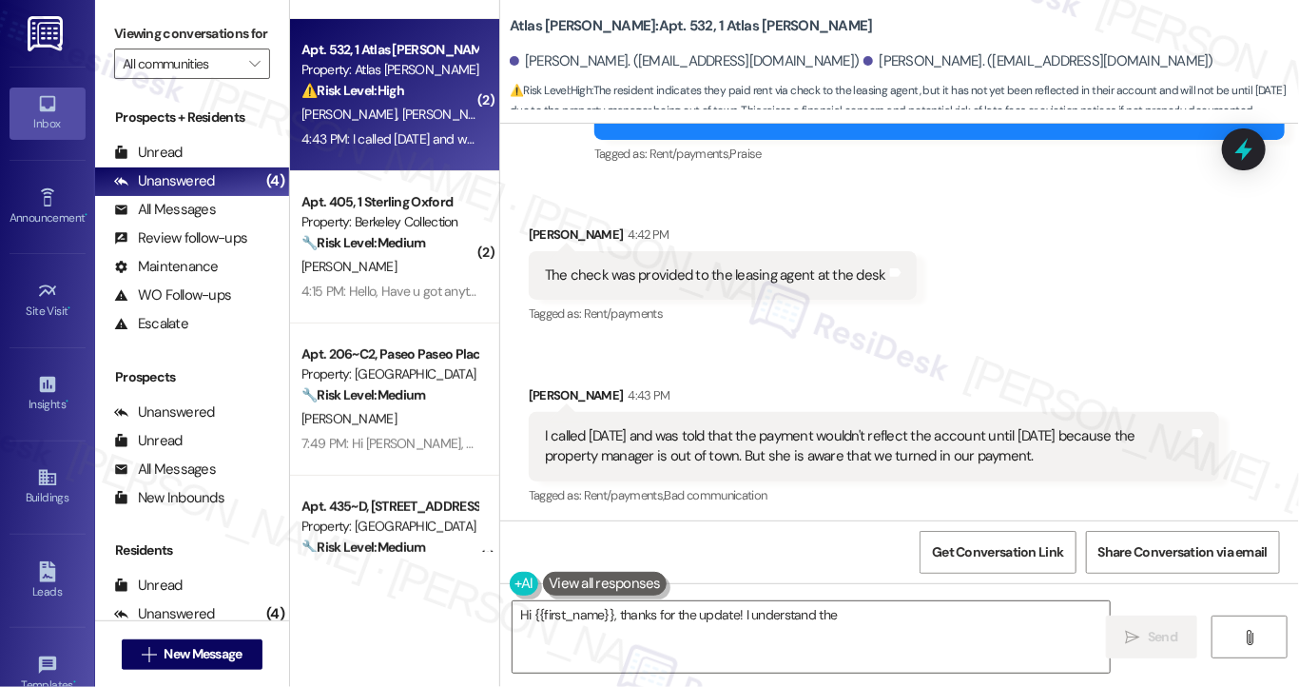
scroll to position [1186, 0]
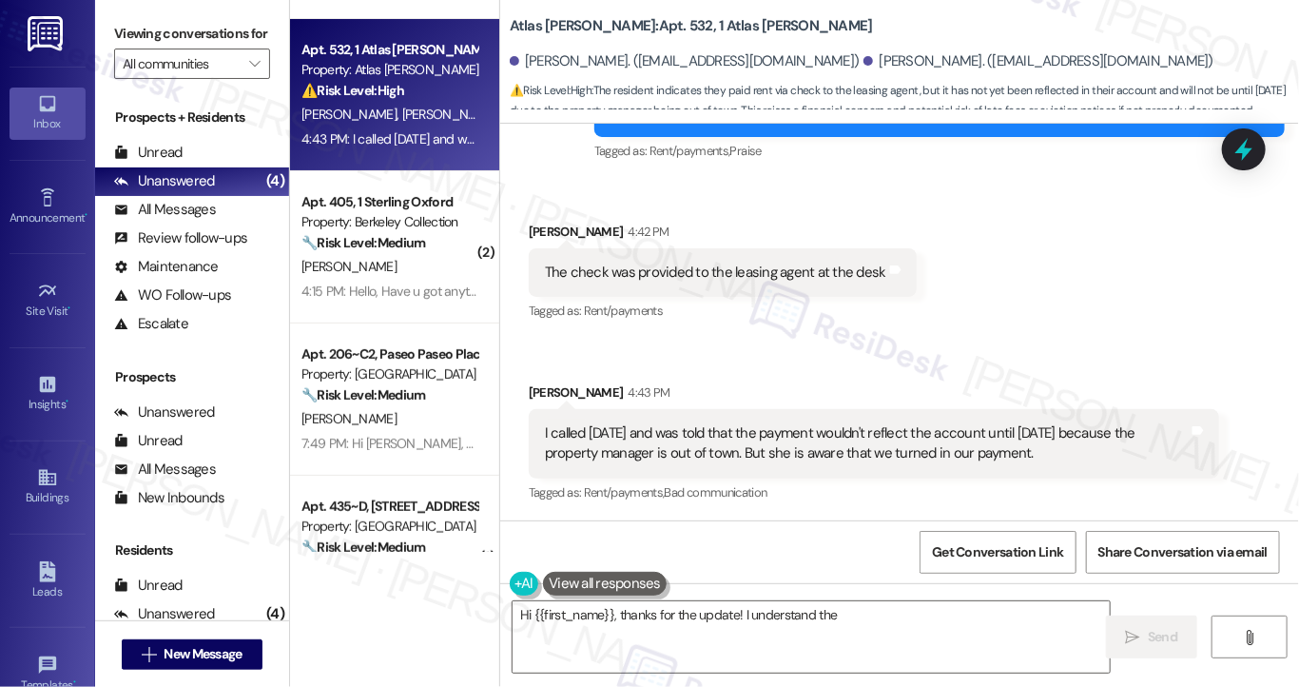
click at [689, 267] on div "The check was provided to the leasing agent at the desk" at bounding box center [715, 272] width 341 height 20
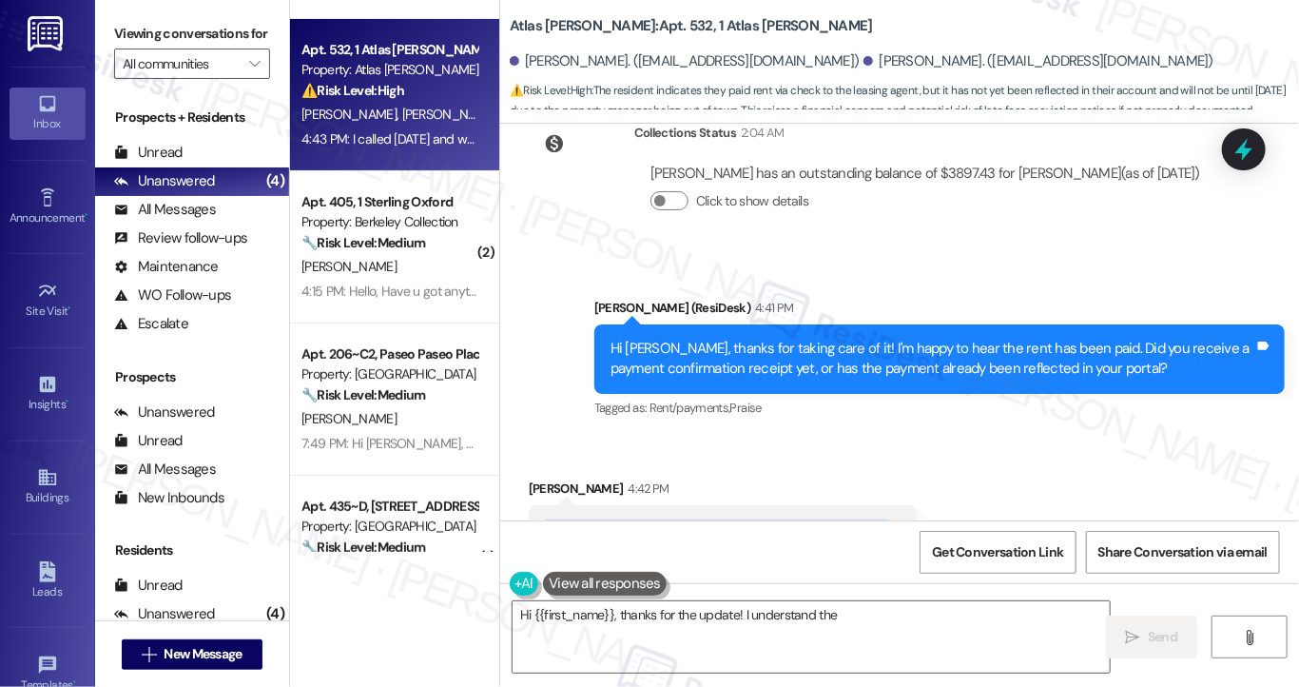
scroll to position [900, 0]
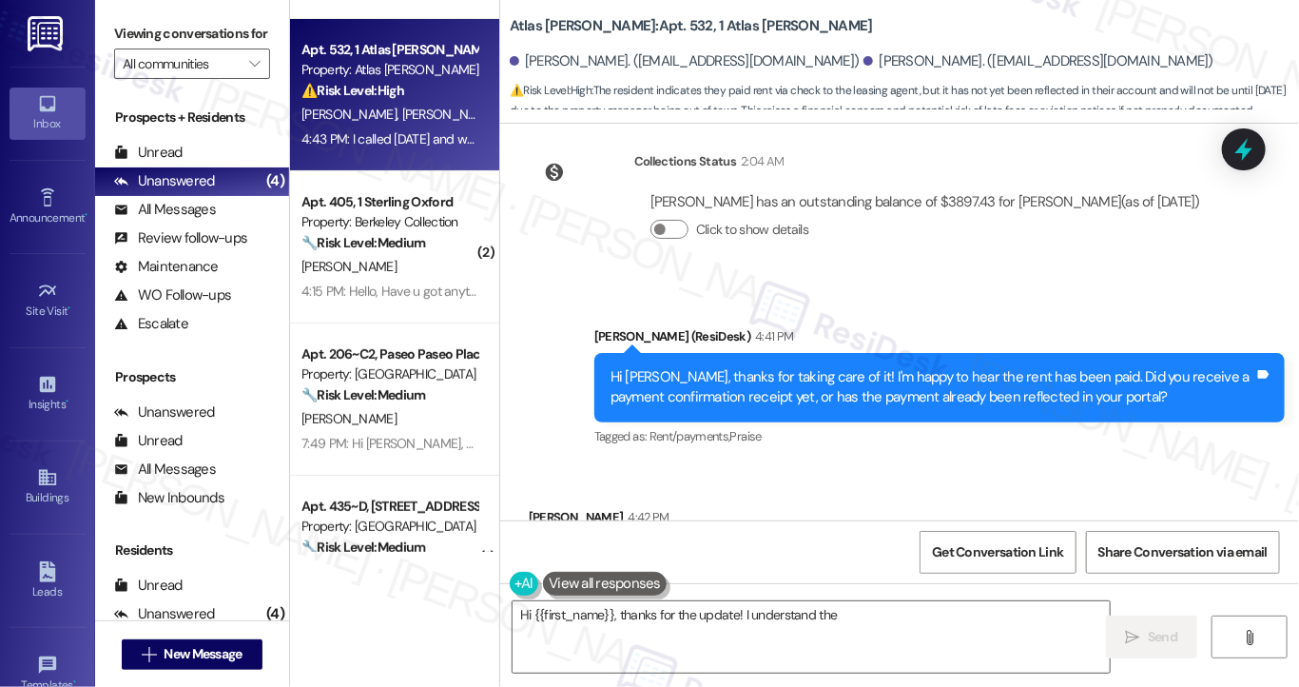
click at [758, 346] on div "Sarah (ResiDesk) 4:41 PM" at bounding box center [939, 339] width 690 height 27
click at [956, 360] on div "Hi [PERSON_NAME], thanks for taking care of it! I'm happy to hear the rent has …" at bounding box center [939, 387] width 690 height 69
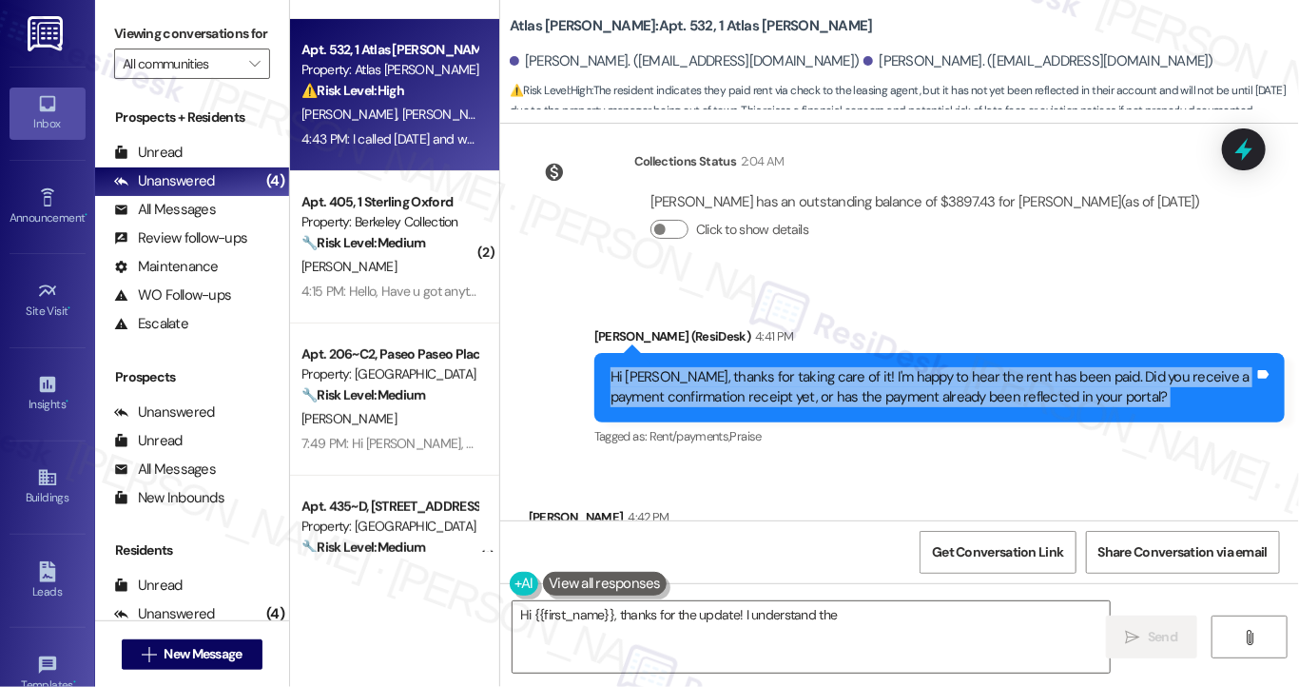
click at [956, 360] on div "Hi [PERSON_NAME], thanks for taking care of it! I'm happy to hear the rent has …" at bounding box center [939, 387] width 690 height 69
click at [802, 393] on div "Hi [PERSON_NAME], thanks for taking care of it! I'm happy to hear the rent has …" at bounding box center [932, 387] width 644 height 41
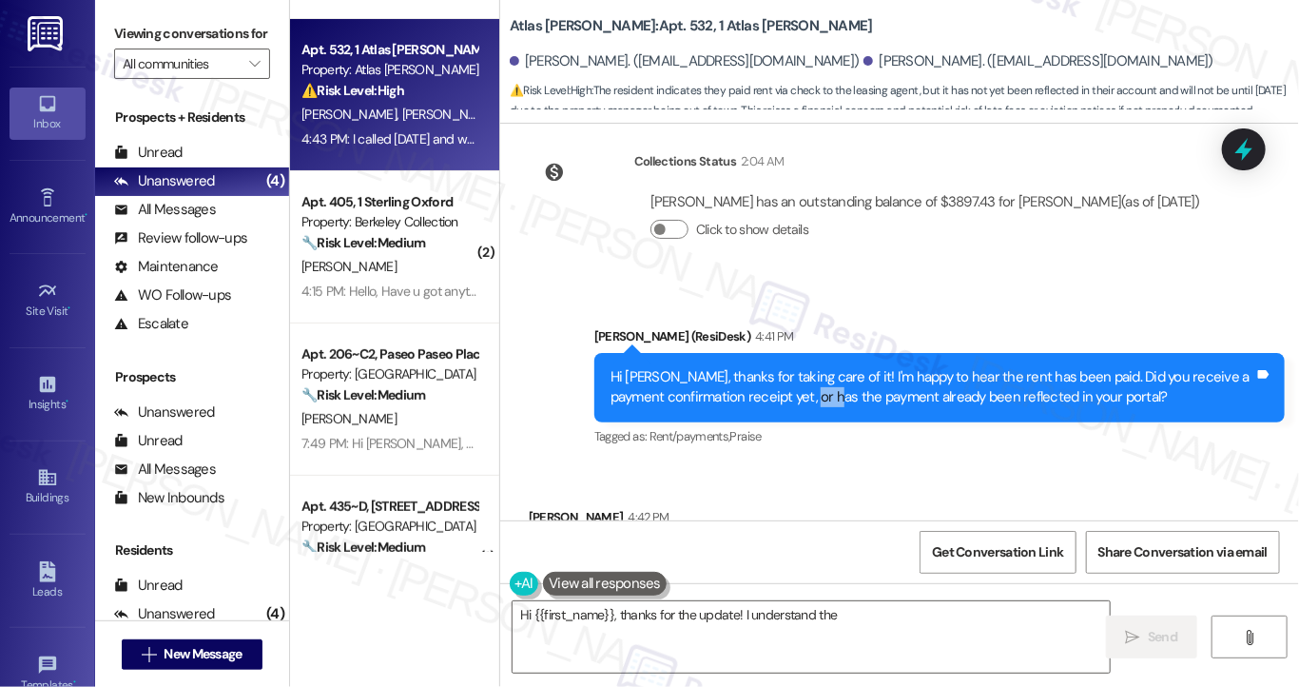
click at [802, 393] on div "Hi [PERSON_NAME], thanks for taking care of it! I'm happy to hear the rent has …" at bounding box center [932, 387] width 644 height 41
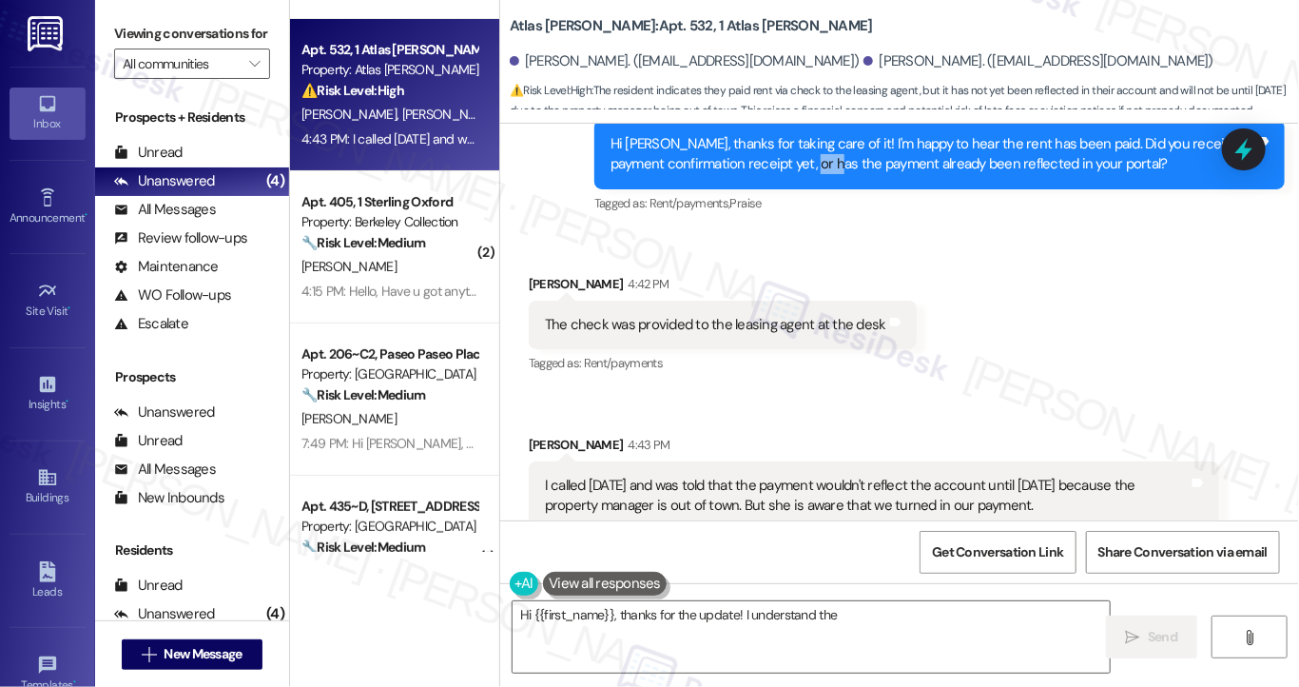
scroll to position [1187, 0]
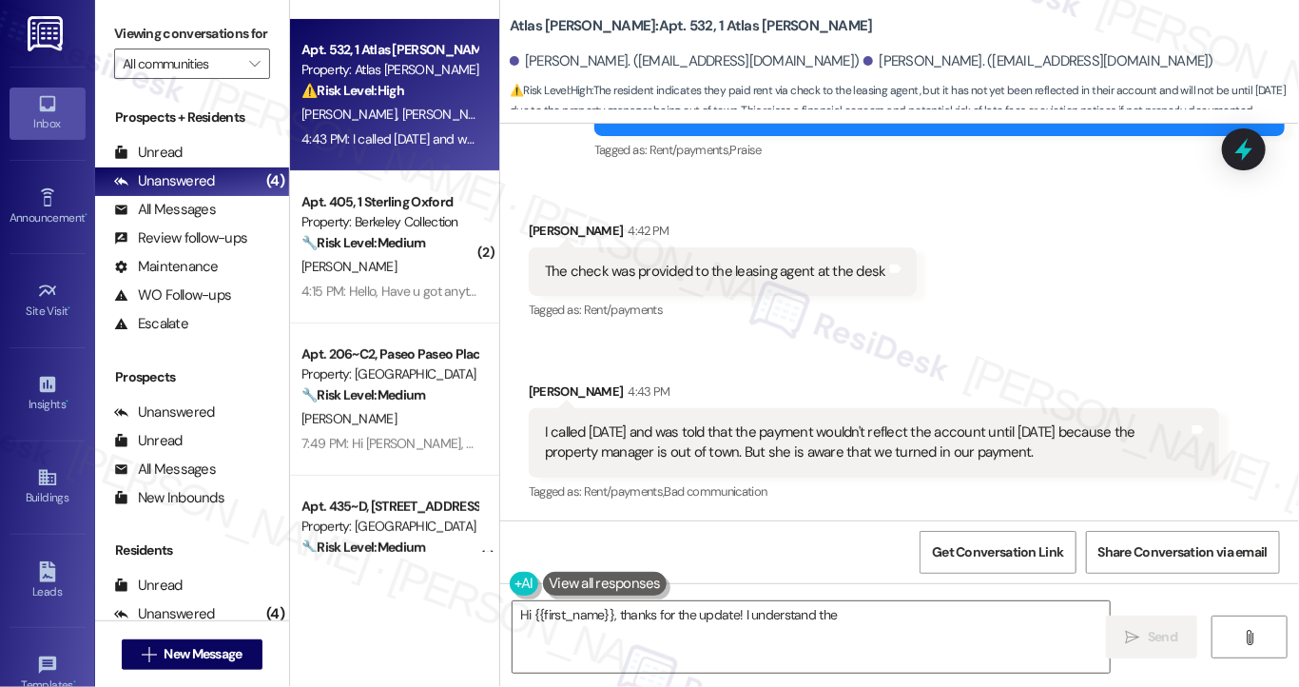
click at [648, 444] on div "I called [DATE] and was told that the payment wouldn't reflect the account unti…" at bounding box center [867, 442] width 644 height 41
click at [649, 443] on div "I called [DATE] and was told that the payment wouldn't reflect the account unti…" at bounding box center [867, 442] width 644 height 41
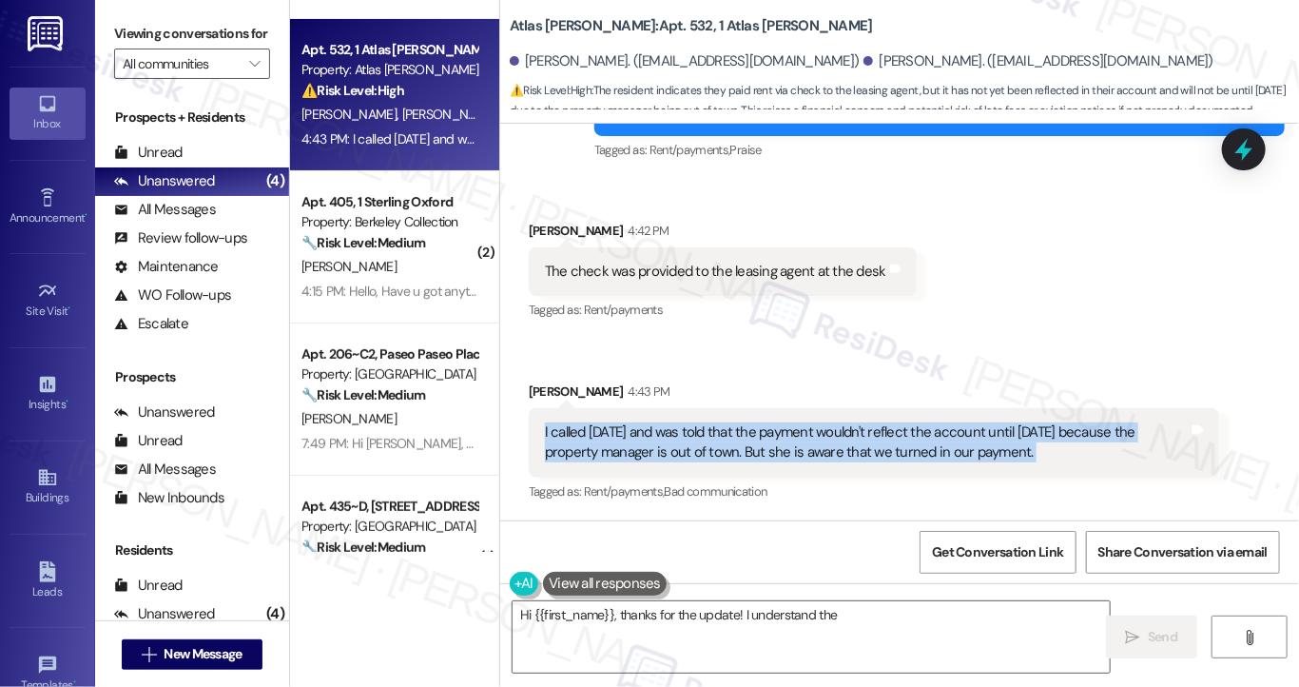
click at [649, 443] on div "I called [DATE] and was told that the payment wouldn't reflect the account unti…" at bounding box center [867, 442] width 644 height 41
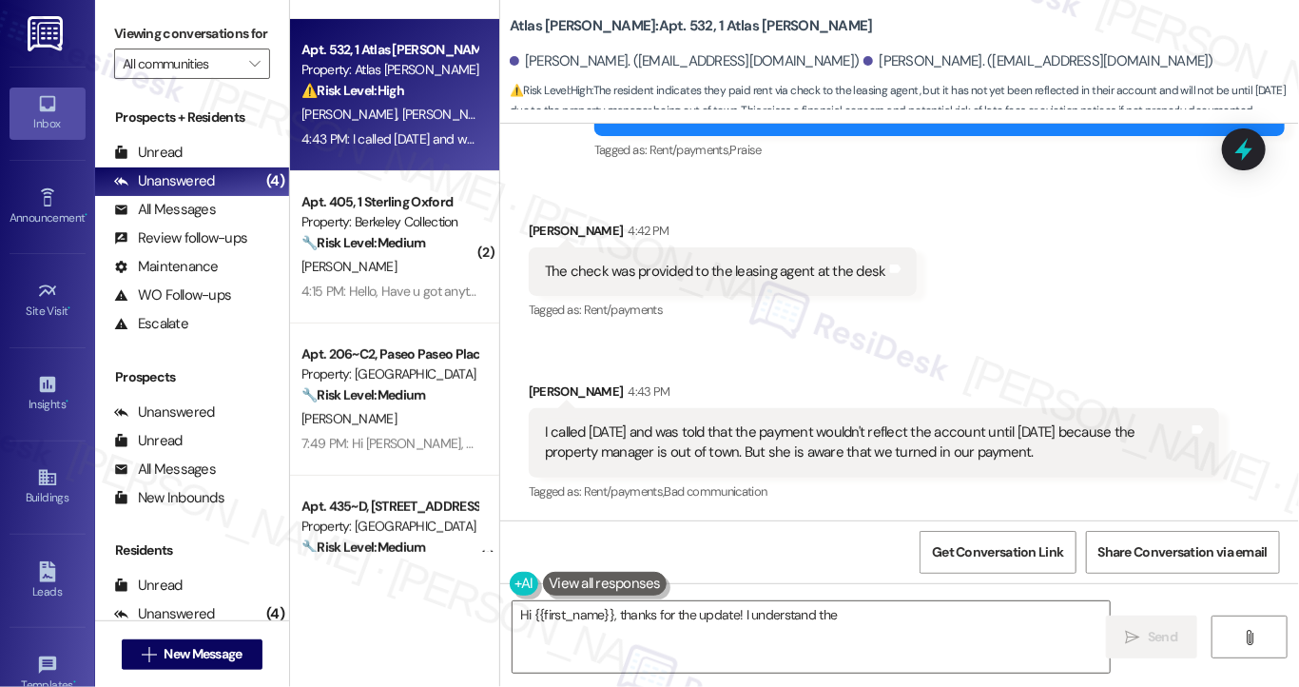
click at [660, 270] on div "The check was provided to the leasing agent at the desk" at bounding box center [715, 271] width 341 height 20
click at [845, 443] on div "I called [DATE] and was told that the payment wouldn't reflect the account unti…" at bounding box center [867, 442] width 644 height 41
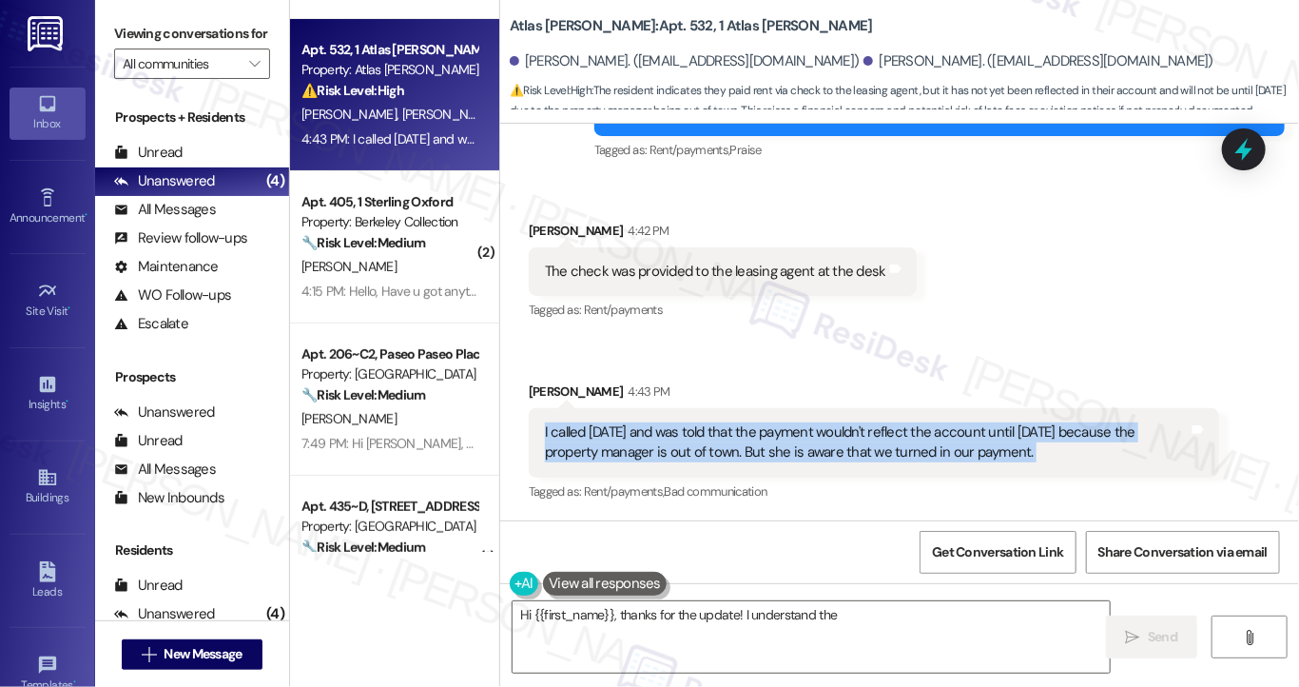
click at [845, 443] on div "I called [DATE] and was told that the payment wouldn't reflect the account unti…" at bounding box center [867, 442] width 644 height 41
click at [760, 447] on div "I called [DATE] and was told that the payment wouldn't reflect the account unti…" at bounding box center [867, 442] width 644 height 41
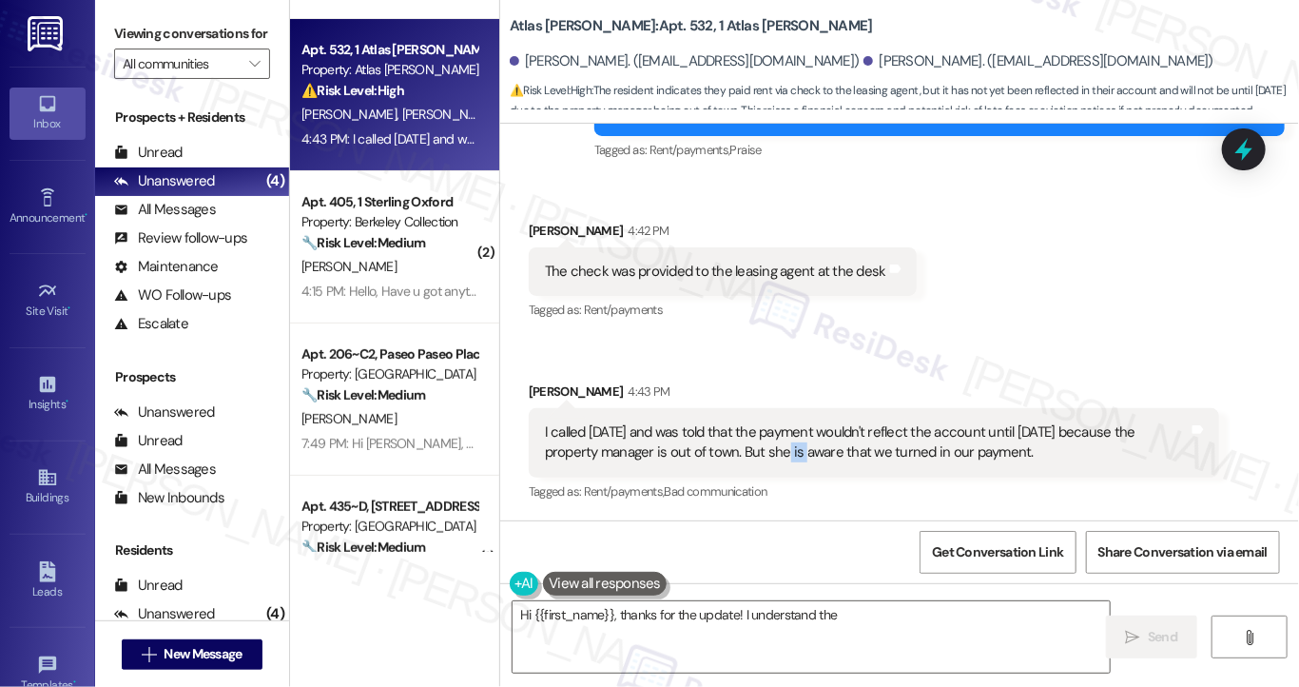
click at [760, 447] on div "I called [DATE] and was told that the payment wouldn't reflect the account unti…" at bounding box center [867, 442] width 644 height 41
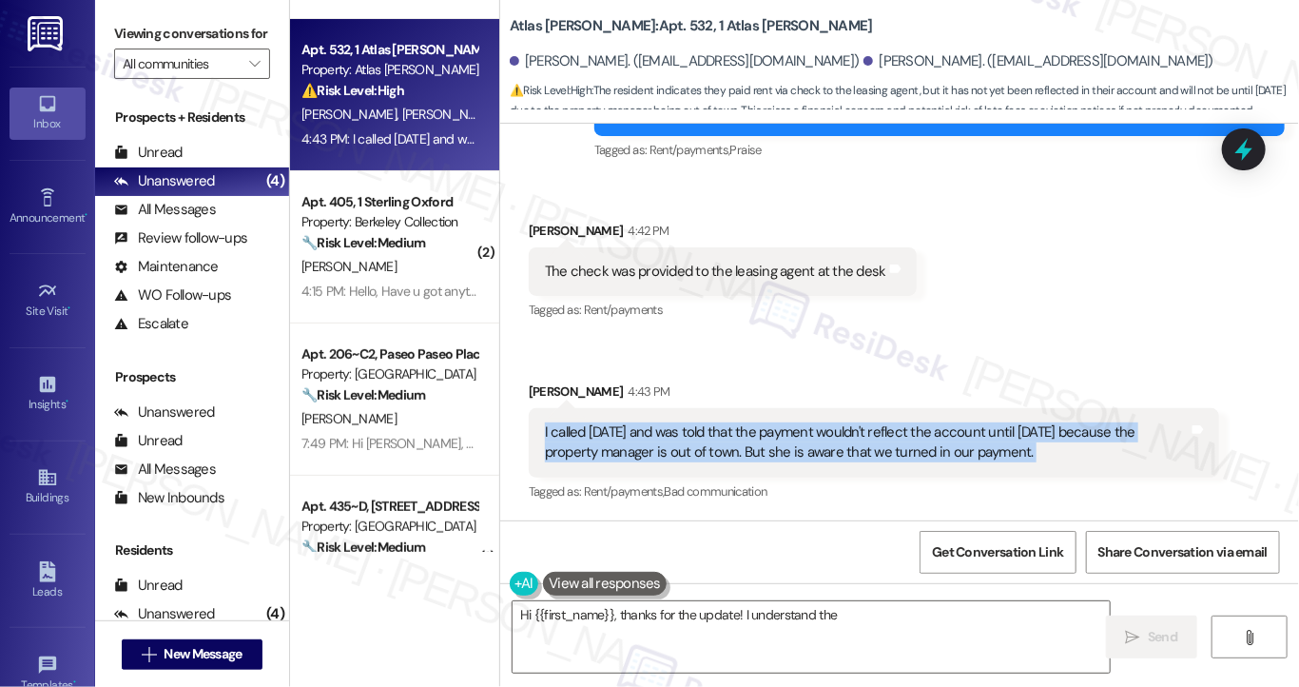
click at [760, 447] on div "I called [DATE] and was told that the payment wouldn't reflect the account unti…" at bounding box center [867, 442] width 644 height 41
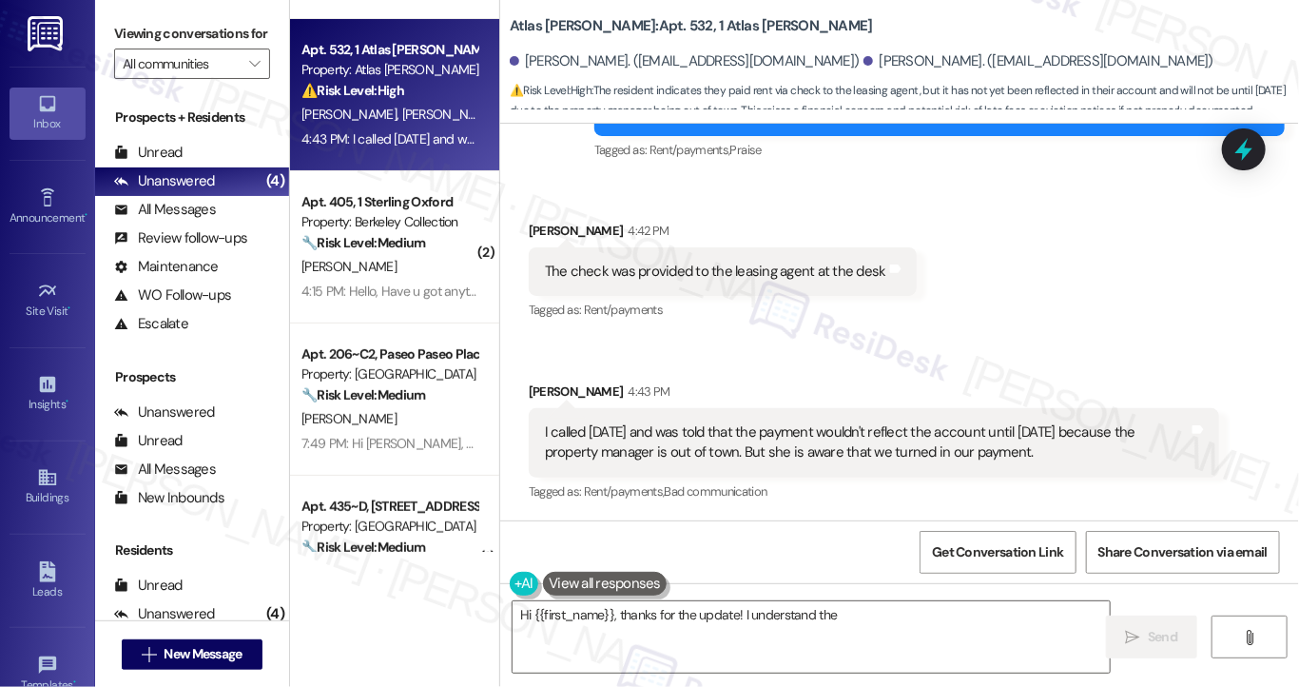
click at [727, 263] on div "The check was provided to the leasing agent at the desk" at bounding box center [715, 271] width 341 height 20
click at [744, 627] on textarea "Hi {{first_name}}, thanks for the update! I understand the leasing agent has th…" at bounding box center [811, 636] width 597 height 71
click at [617, 629] on div "Hi {{first_name}}, thanks for the update! I understand the leasing agent has th…" at bounding box center [811, 636] width 599 height 73
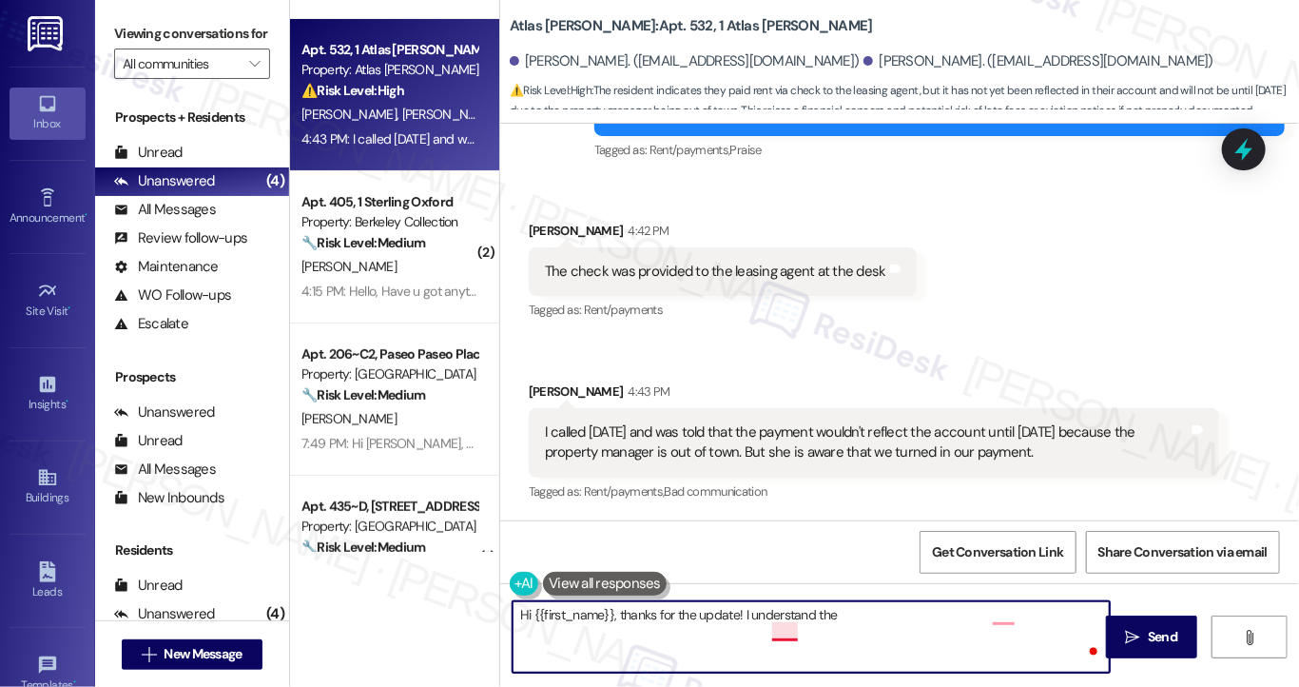
click at [786, 626] on textarea "Hi {{first_name}}, thanks for the update! I understand the leasing agent has th…" at bounding box center [811, 636] width 597 height 71
drag, startPoint x: 1057, startPoint y: 630, endPoint x: 567, endPoint y: 629, distance: 490.6
click at [567, 629] on textarea "Hi {{first_name}}, thanks for the update! I understand the leasing agent has th…" at bounding box center [811, 636] width 597 height 71
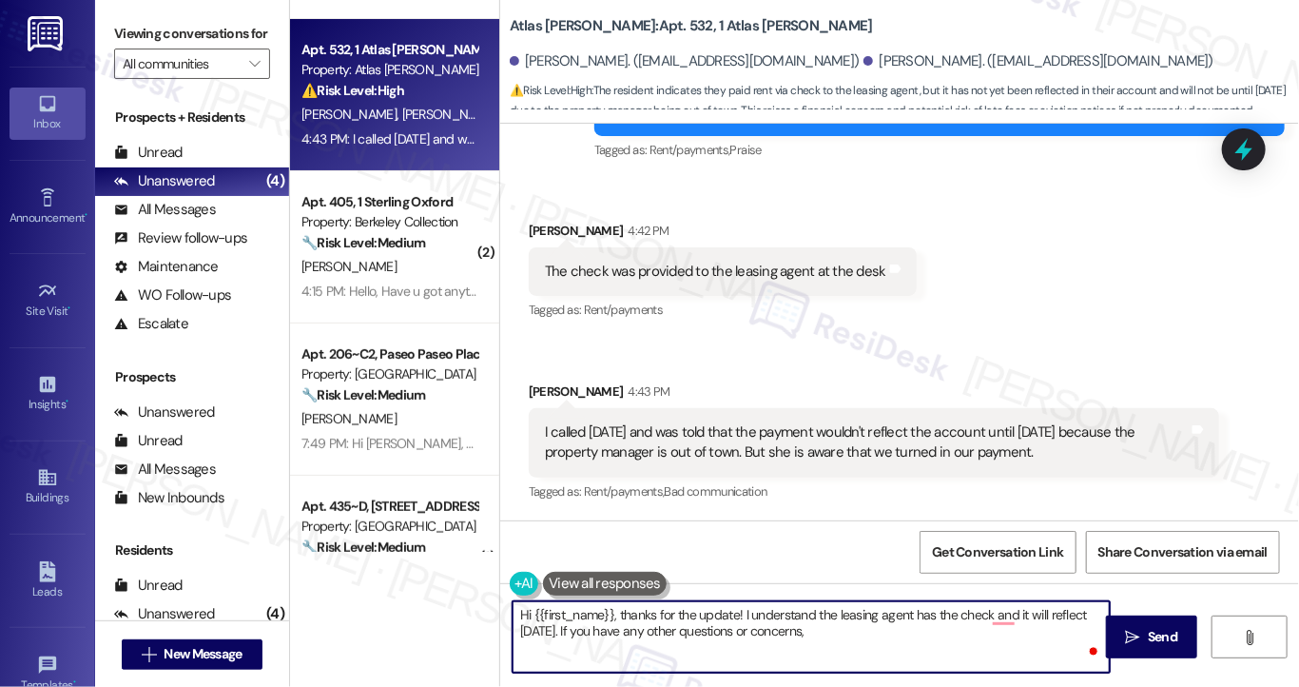
type textarea "Hi {{first_name}}, thanks for the update! I understand the leasing agent has th…"
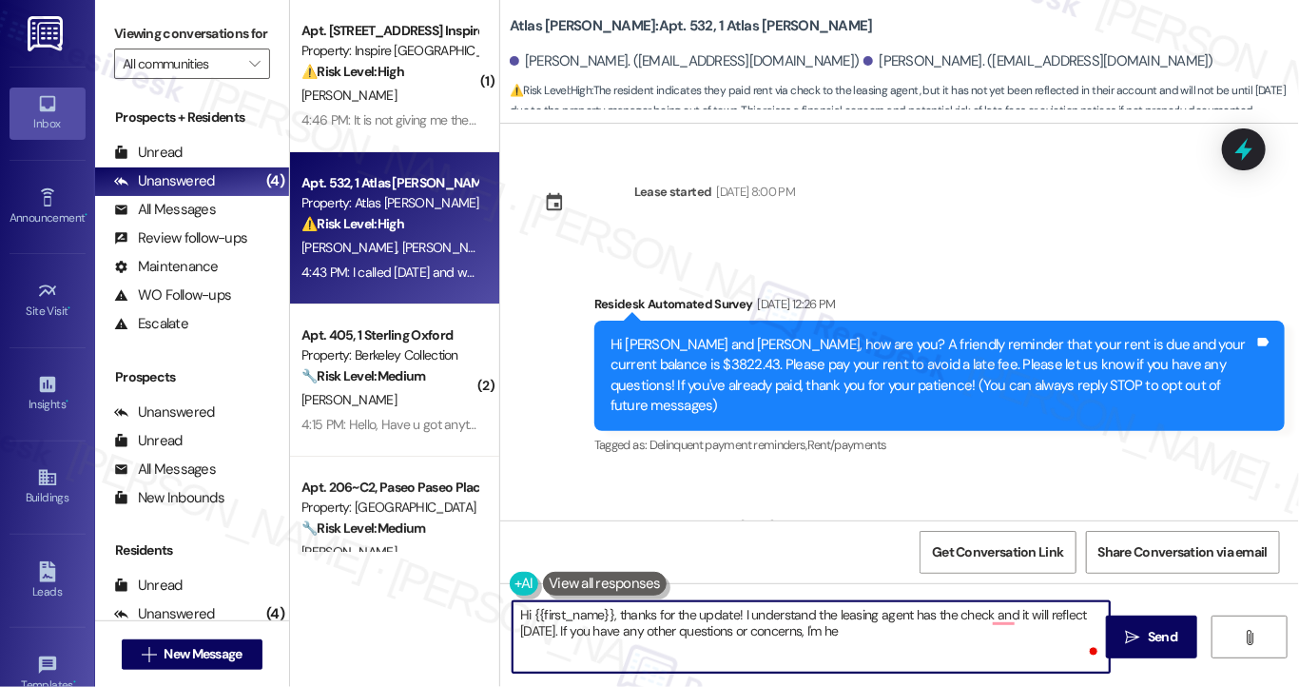
scroll to position [1187, 0]
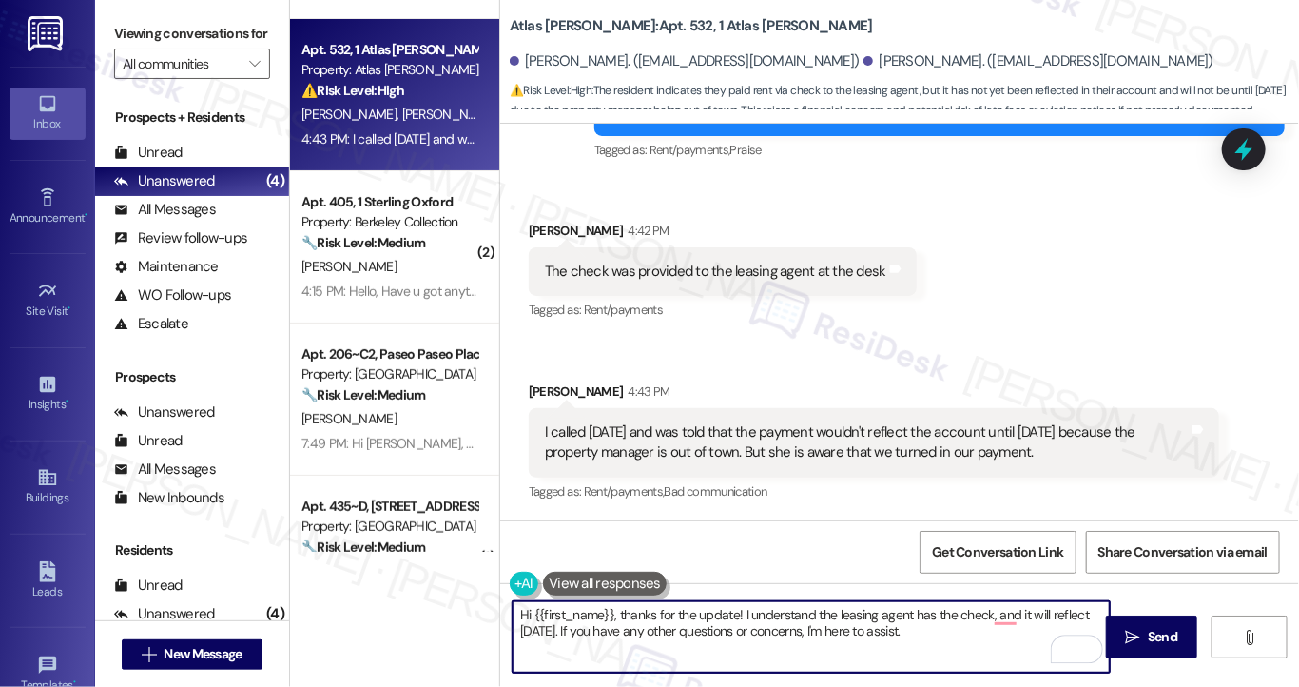
click at [555, 221] on div "[PERSON_NAME] 4:42 PM" at bounding box center [723, 234] width 388 height 27
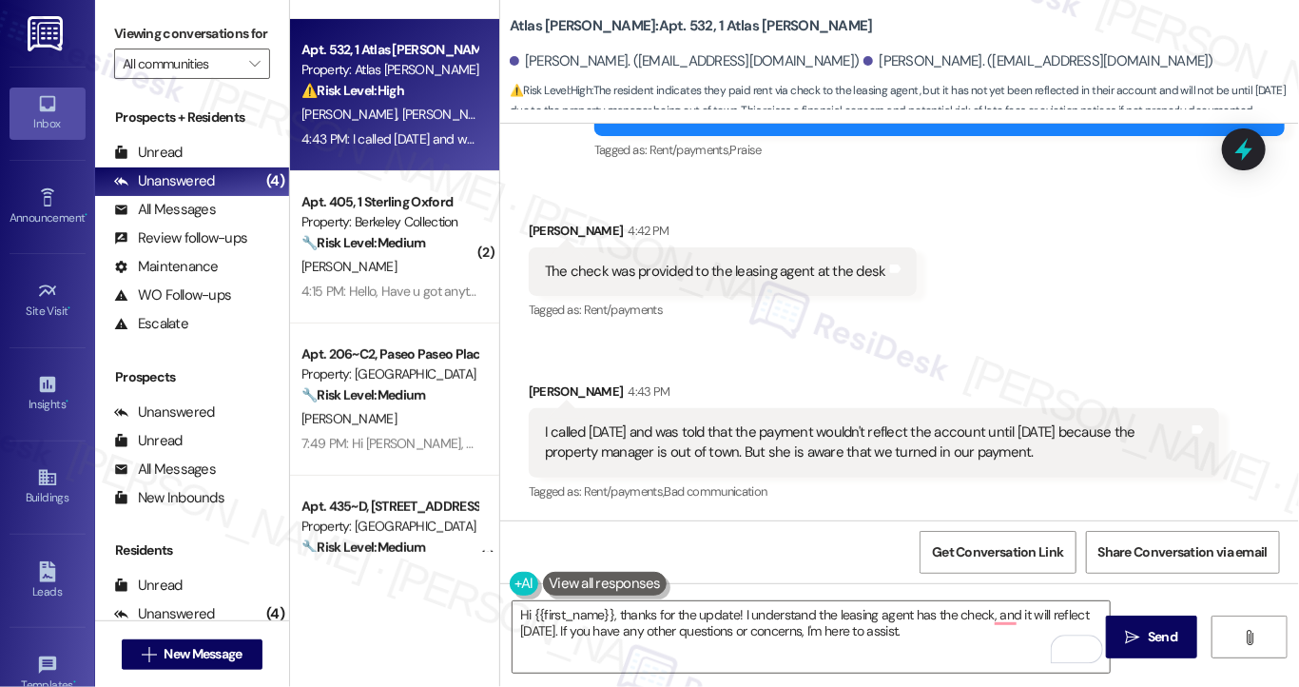
click at [530, 222] on div "[PERSON_NAME] 4:42 PM" at bounding box center [723, 234] width 388 height 27
copy div "[PERSON_NAME]"
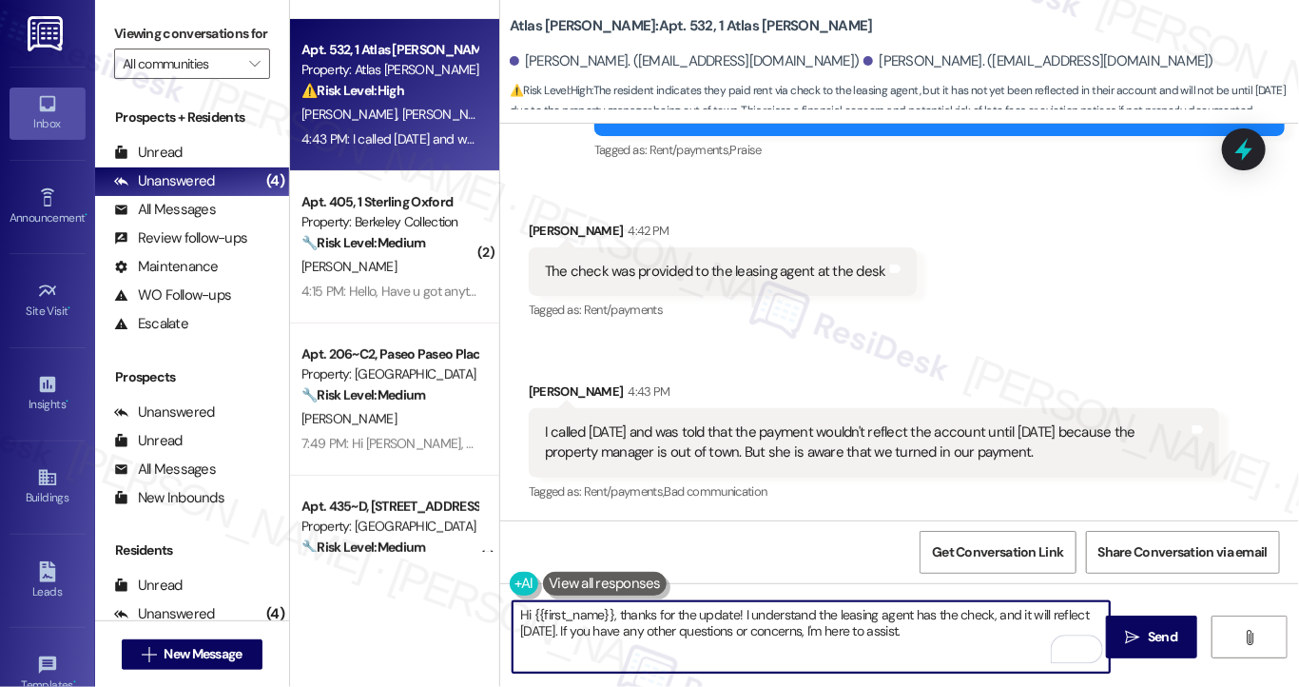
drag, startPoint x: 532, startPoint y: 614, endPoint x: 606, endPoint y: 598, distance: 75.0
click at [609, 598] on div "Hi {{first_name}}, thanks for the update! I understand the leasing agent has th…" at bounding box center [899, 654] width 799 height 143
paste textarea "[PERSON_NAME]"
type textarea "Hi [PERSON_NAME], thanks for the update! I understand the leasing agent has the…"
click at [833, 614] on textarea "Hi [PERSON_NAME], thanks for the update! I understand the leasing agent has the…" at bounding box center [811, 636] width 597 height 71
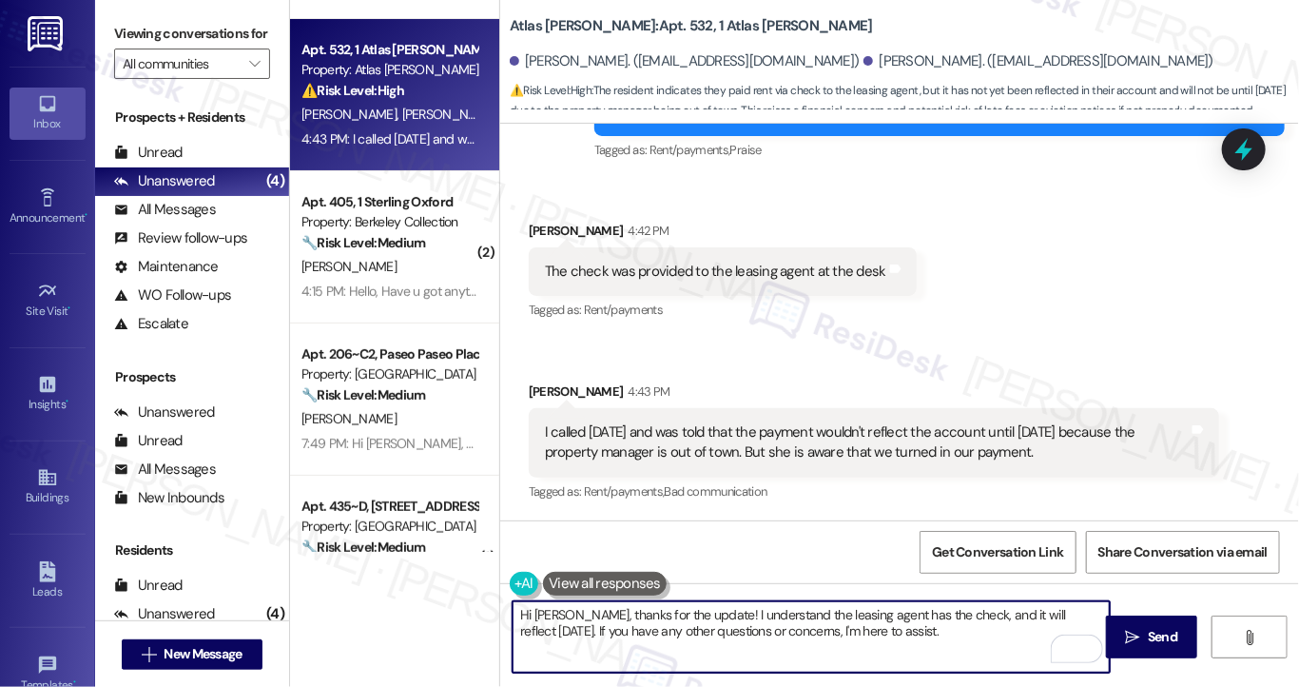
click at [833, 614] on textarea "Hi [PERSON_NAME], thanks for the update! I understand the leasing agent has the…" at bounding box center [811, 636] width 597 height 71
click at [943, 615] on textarea "Hi [PERSON_NAME], thanks for the update! I understand the leasing agent has the…" at bounding box center [811, 636] width 597 height 71
click at [855, 616] on textarea "Hi [PERSON_NAME], thanks for the update! I understand the leasing agent has the…" at bounding box center [811, 636] width 597 height 71
click at [852, 625] on textarea "Hi [PERSON_NAME], thanks for the update! I understand the leasing agent has the…" at bounding box center [811, 636] width 597 height 71
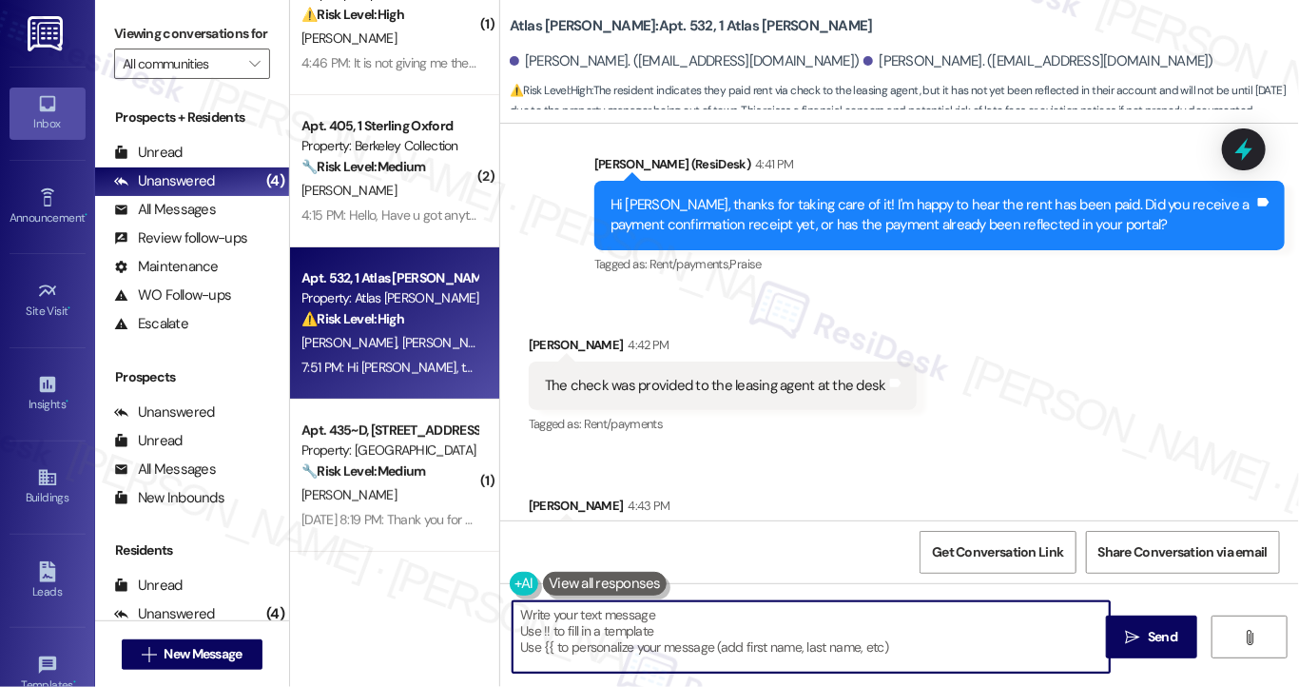
scroll to position [863, 0]
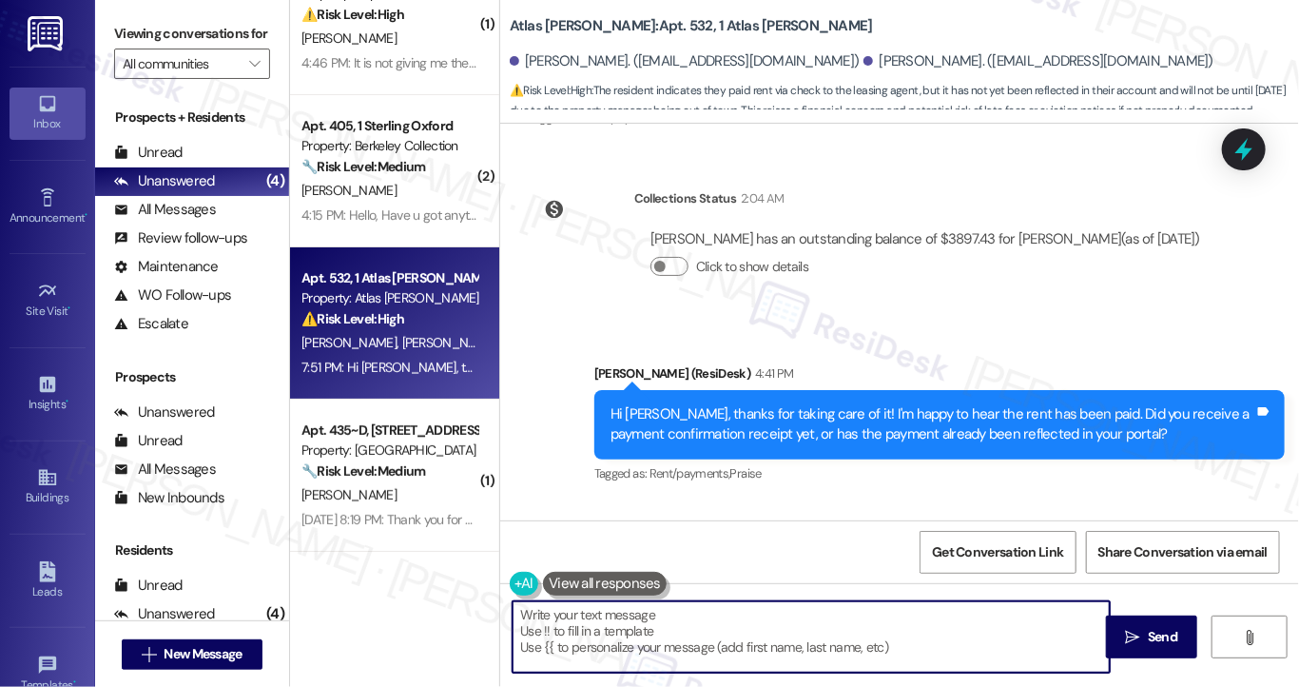
click at [723, 434] on div "Hi [PERSON_NAME], thanks for taking care of it! I'm happy to hear the rent has …" at bounding box center [932, 424] width 644 height 41
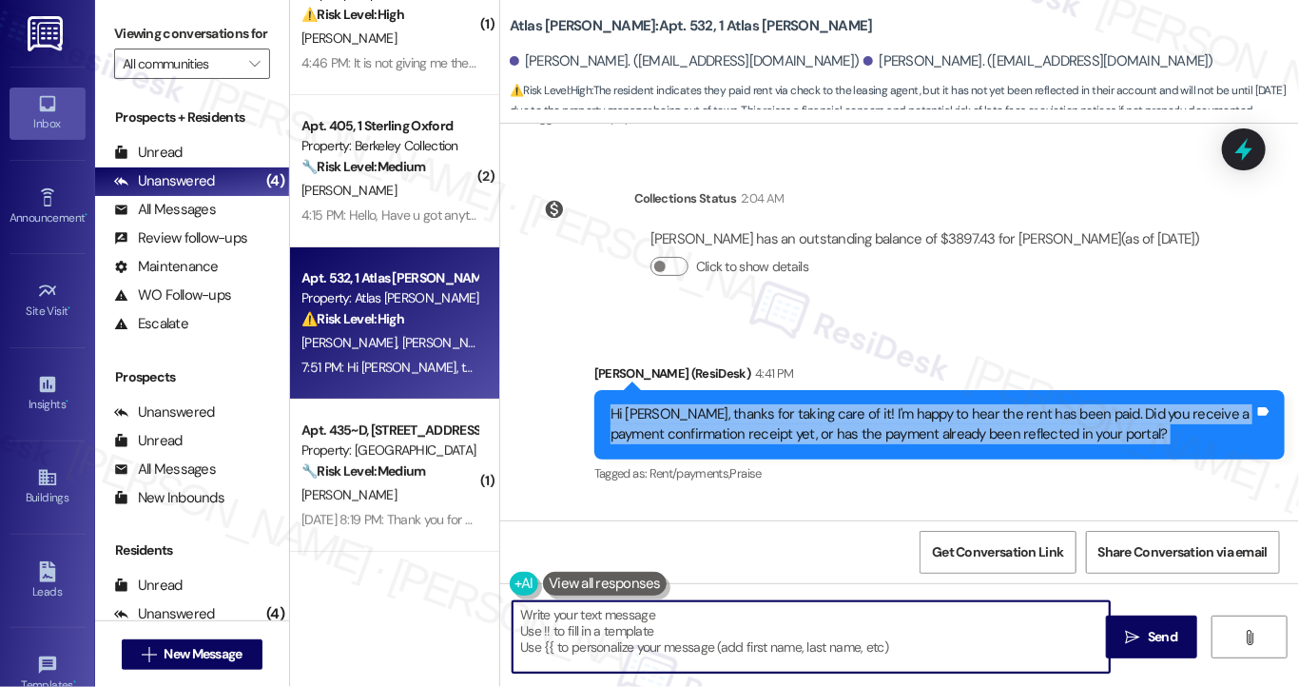
click at [723, 434] on div "Hi [PERSON_NAME], thanks for taking care of it! I'm happy to hear the rent has …" at bounding box center [932, 424] width 644 height 41
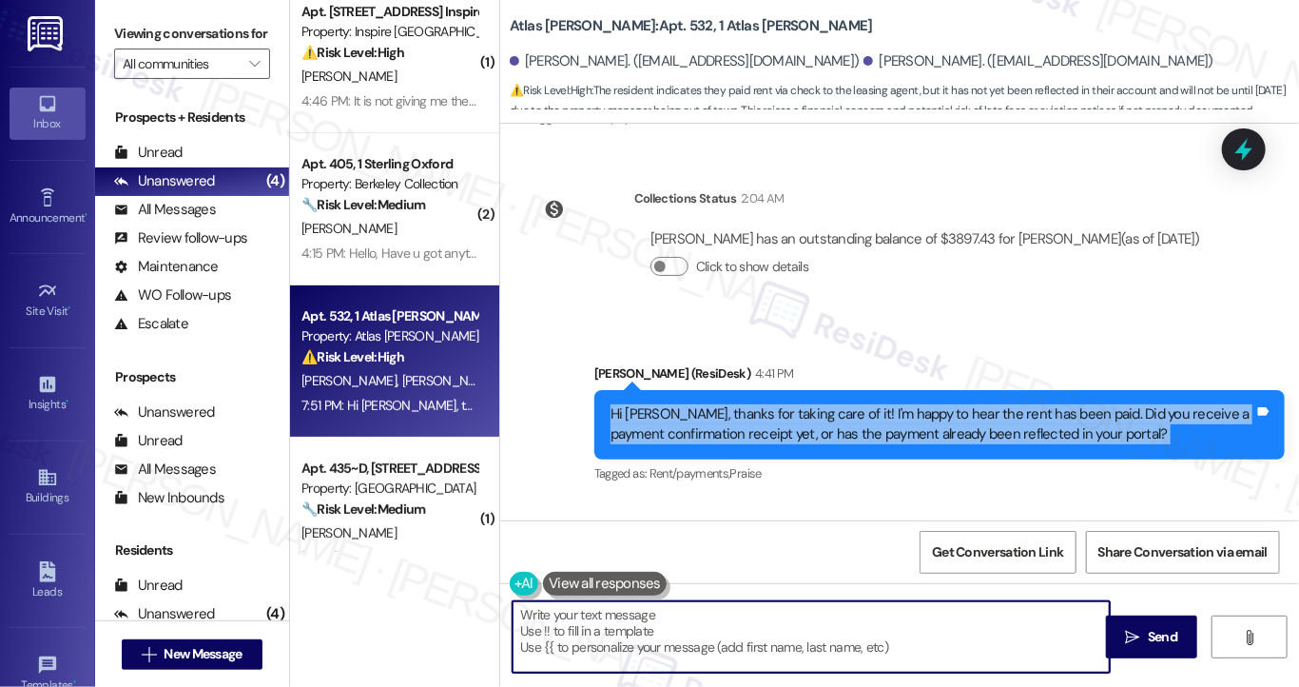
scroll to position [0, 0]
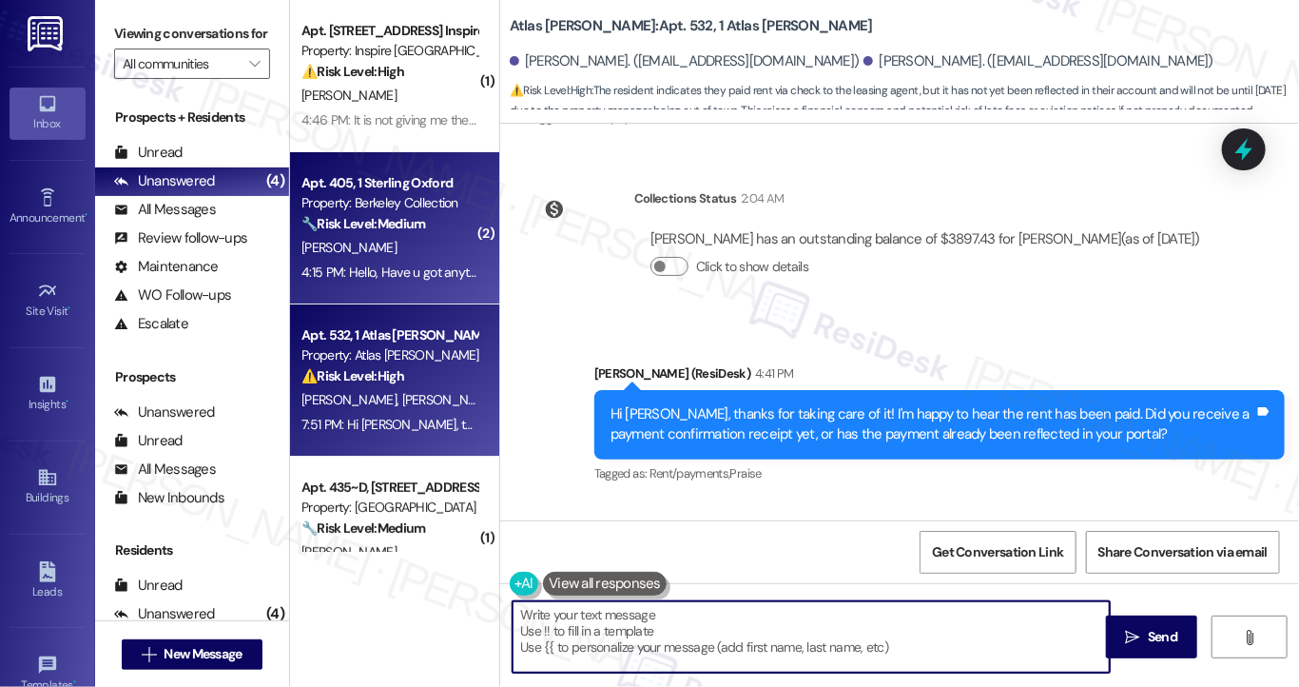
click at [407, 265] on div "4:15 PM: Hello, Have u got anything updated? 4:15 PM: Hello, Have u got anythin…" at bounding box center [425, 271] width 248 height 17
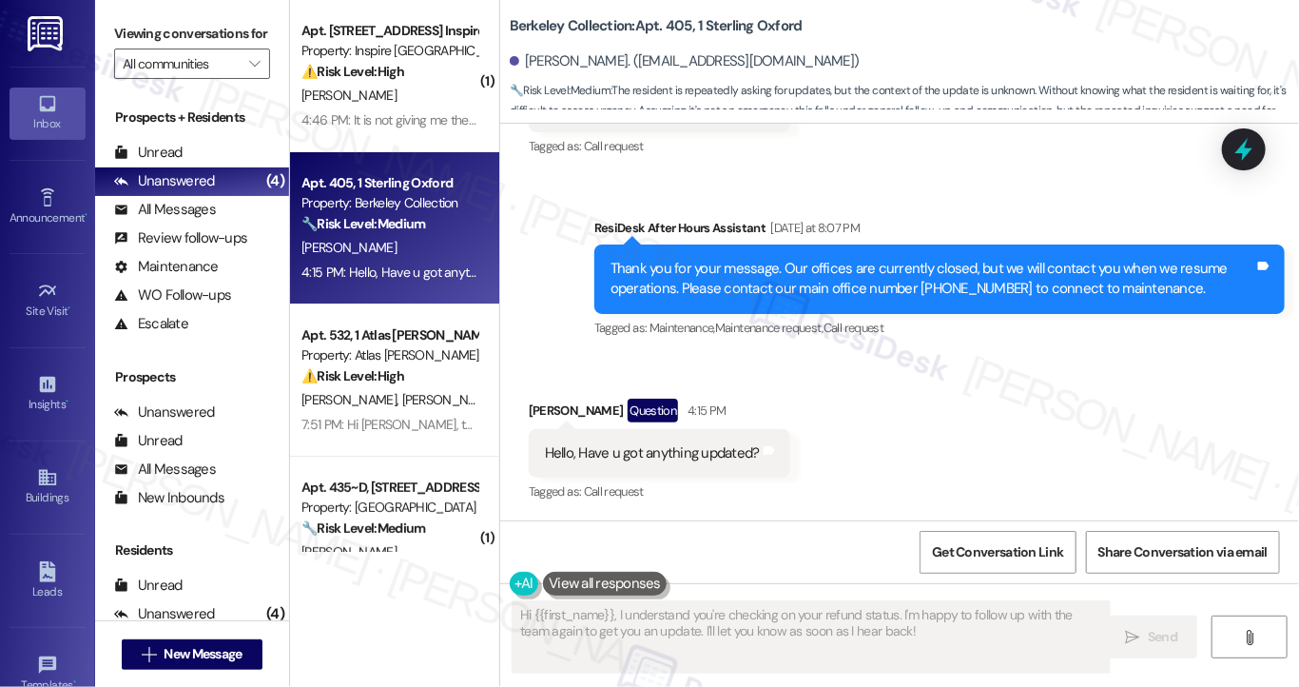
scroll to position [1491, 0]
click at [601, 445] on div "Hello, Have u got anything updated?" at bounding box center [652, 452] width 215 height 20
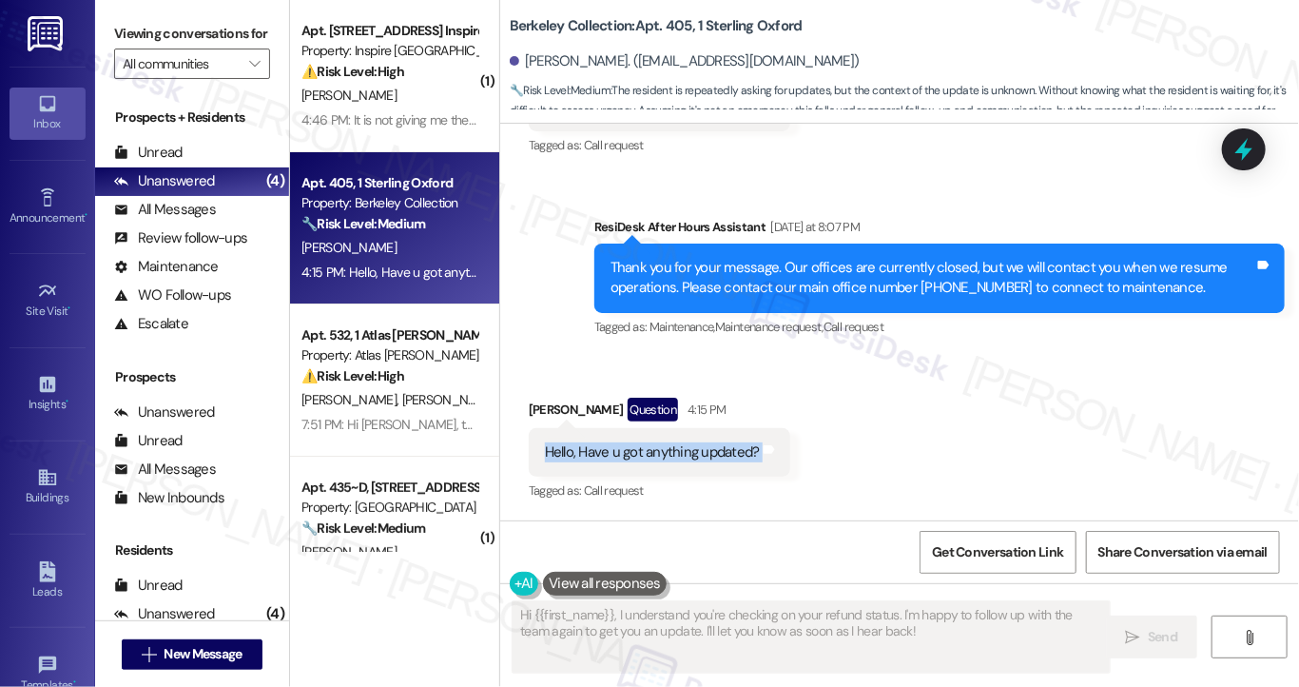
click at [601, 445] on div "Hello, Have u got anything updated?" at bounding box center [652, 452] width 215 height 20
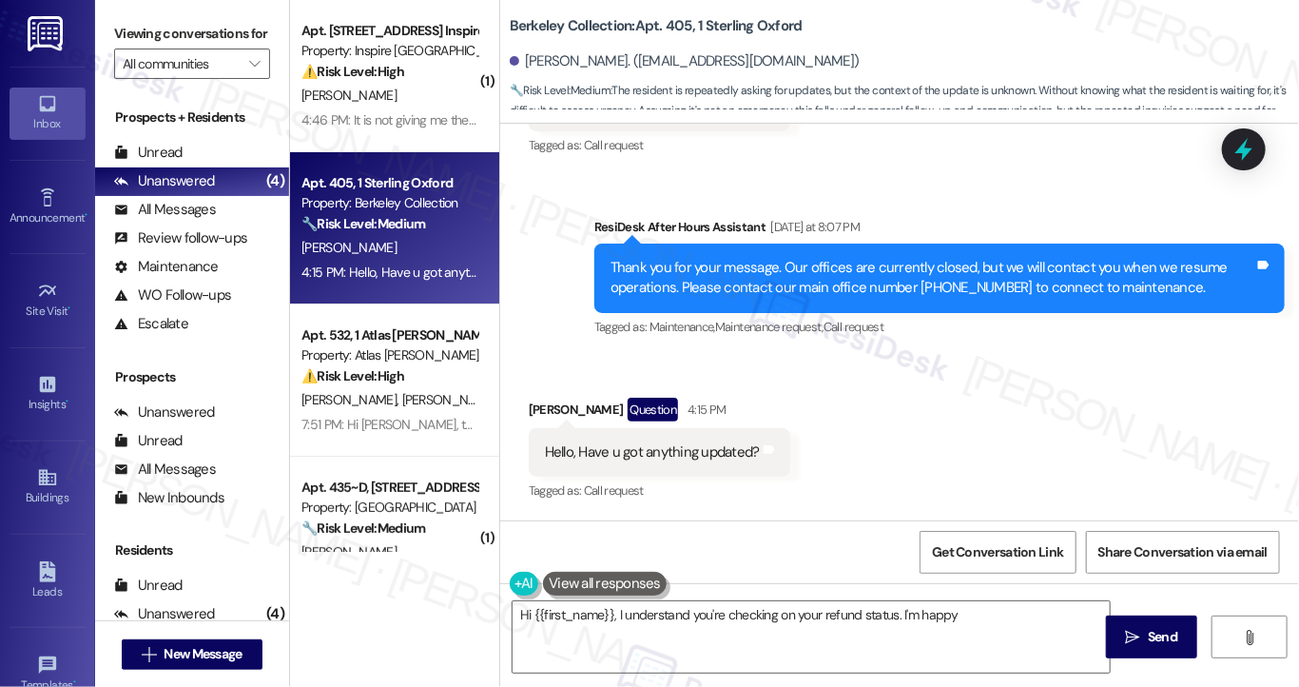
click at [687, 299] on div "Thank you for your message. Our offices are currently closed, but we will conta…" at bounding box center [939, 277] width 690 height 69
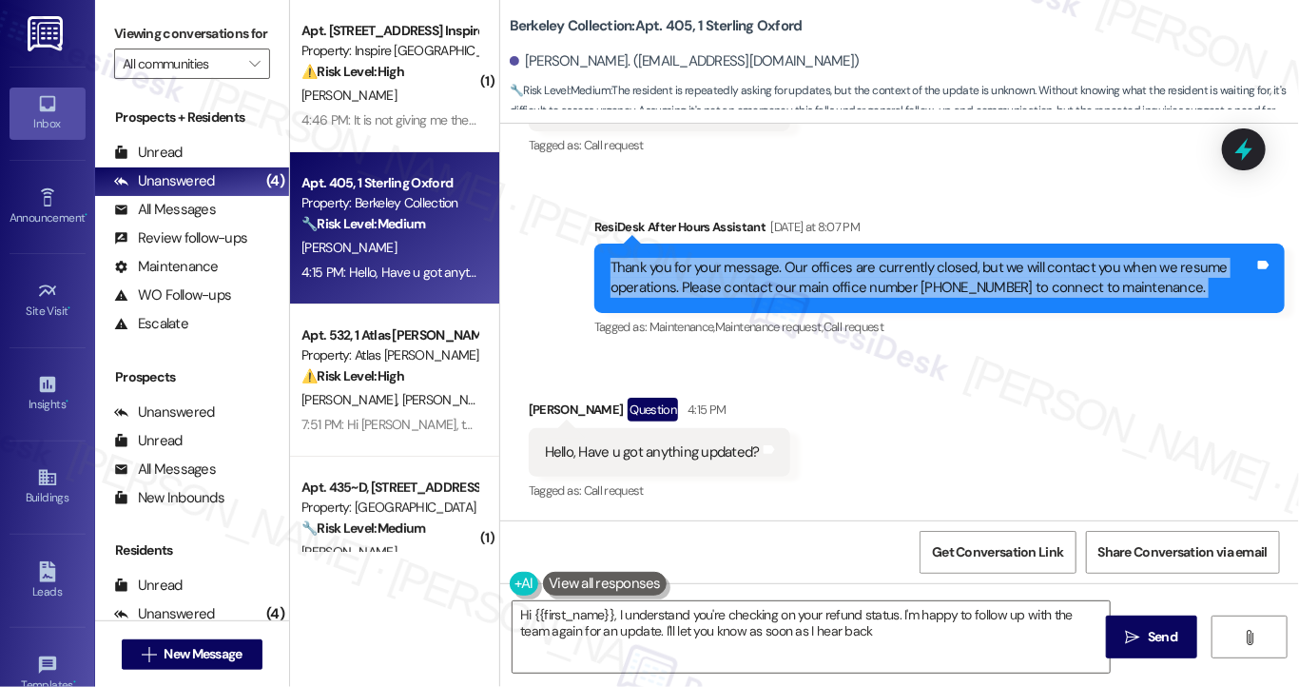
type textarea "Hi {{first_name}}, I understand you're checking on your refund status. I'm happ…"
click at [687, 299] on div "Thank you for your message. Our offices are currently closed, but we will conta…" at bounding box center [939, 277] width 690 height 69
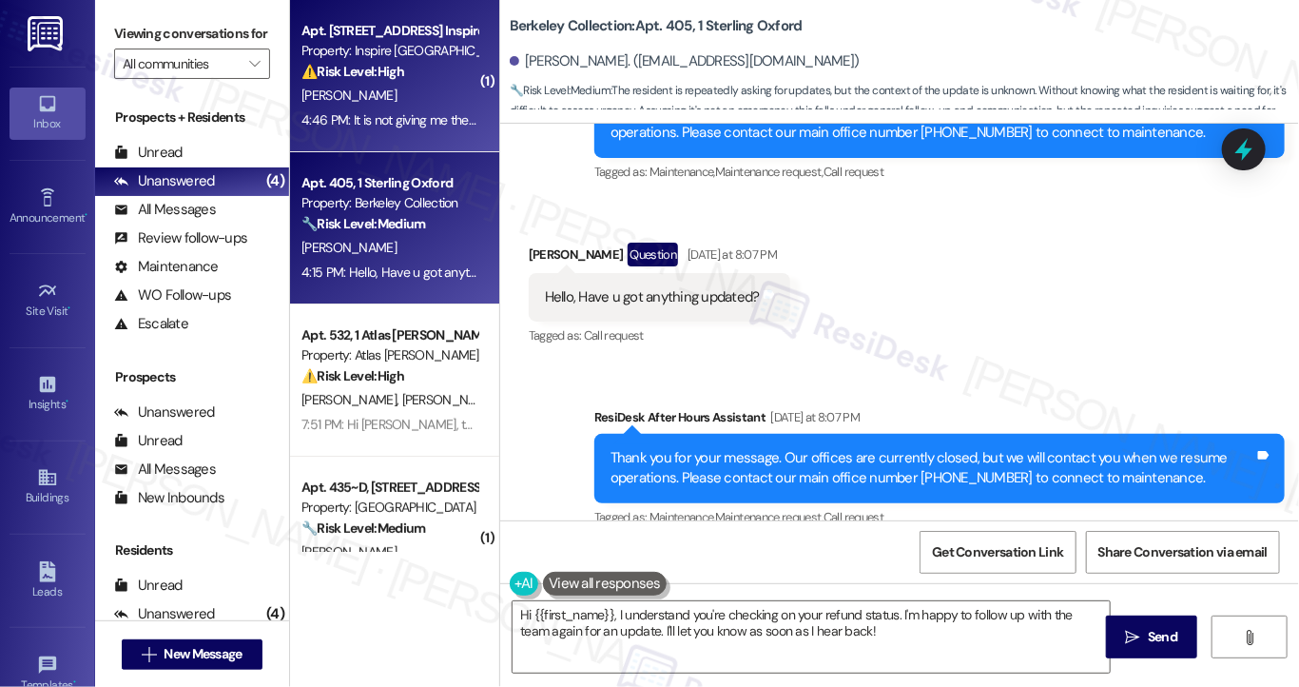
click at [409, 128] on div "4:46 PM: It is not giving me the option to add my credit card 4:46 PM: It is no…" at bounding box center [390, 120] width 180 height 24
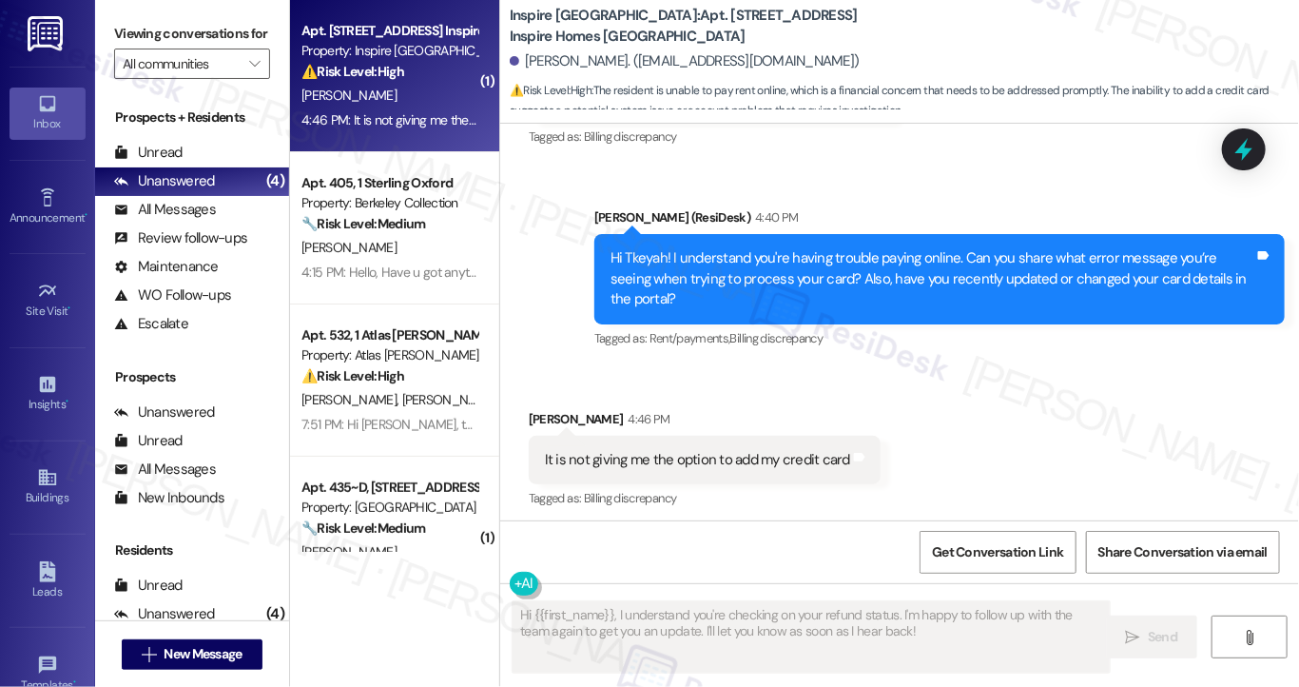
scroll to position [4024, 0]
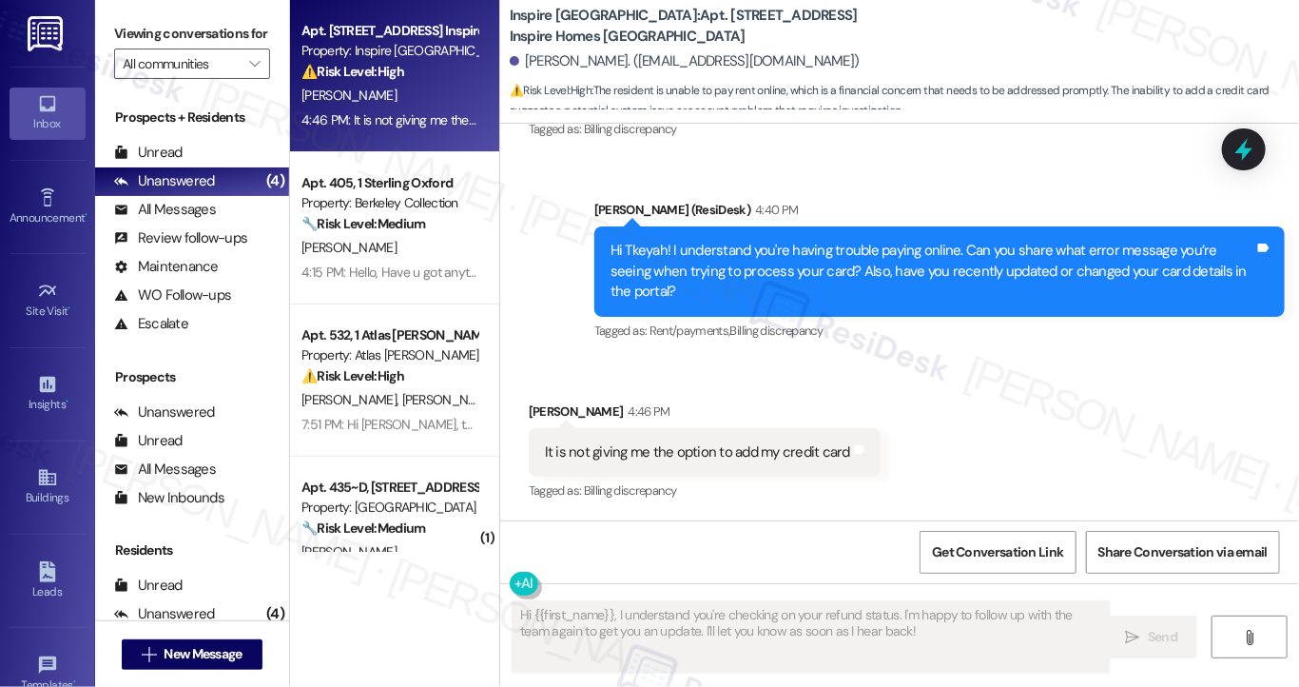
click at [666, 444] on div "It is not giving me the option to add my credit card" at bounding box center [697, 452] width 305 height 20
click at [747, 273] on div "Hi Tkeyah! I understand you're having trouble paying online. Can you share what…" at bounding box center [932, 271] width 644 height 61
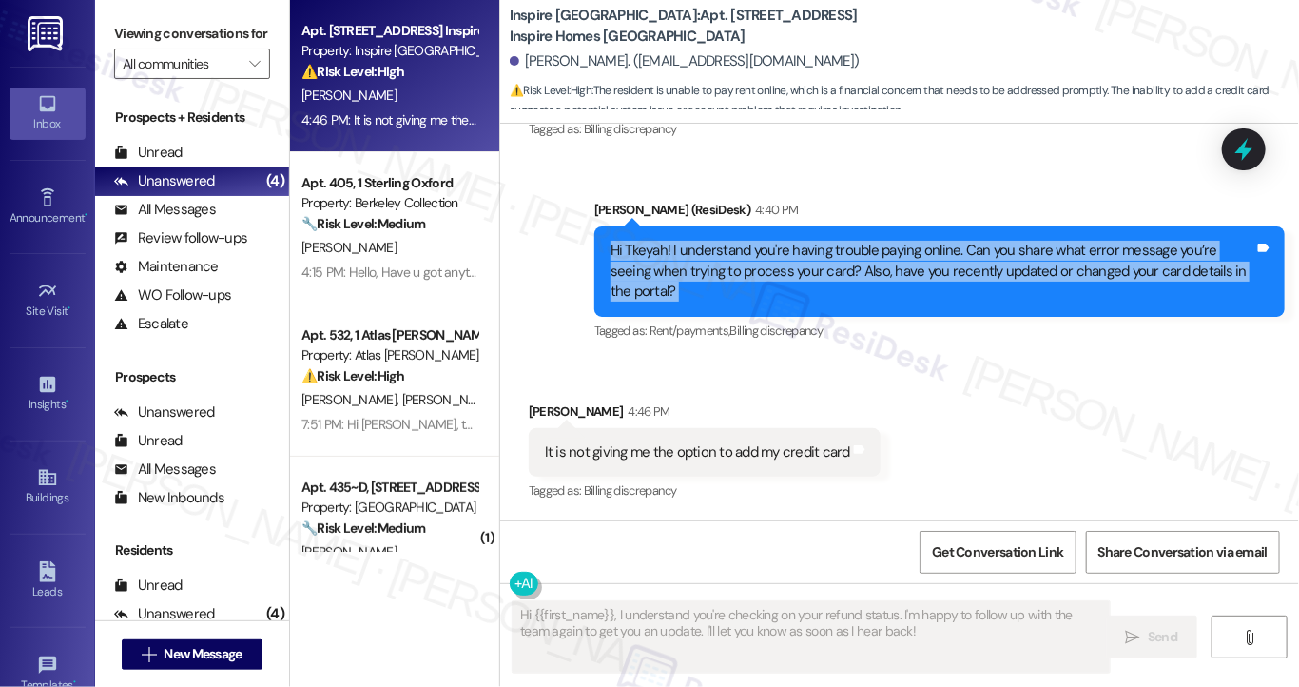
click at [747, 273] on div "Hi Tkeyah! I understand you're having trouble paying online. Can you share what…" at bounding box center [932, 271] width 644 height 61
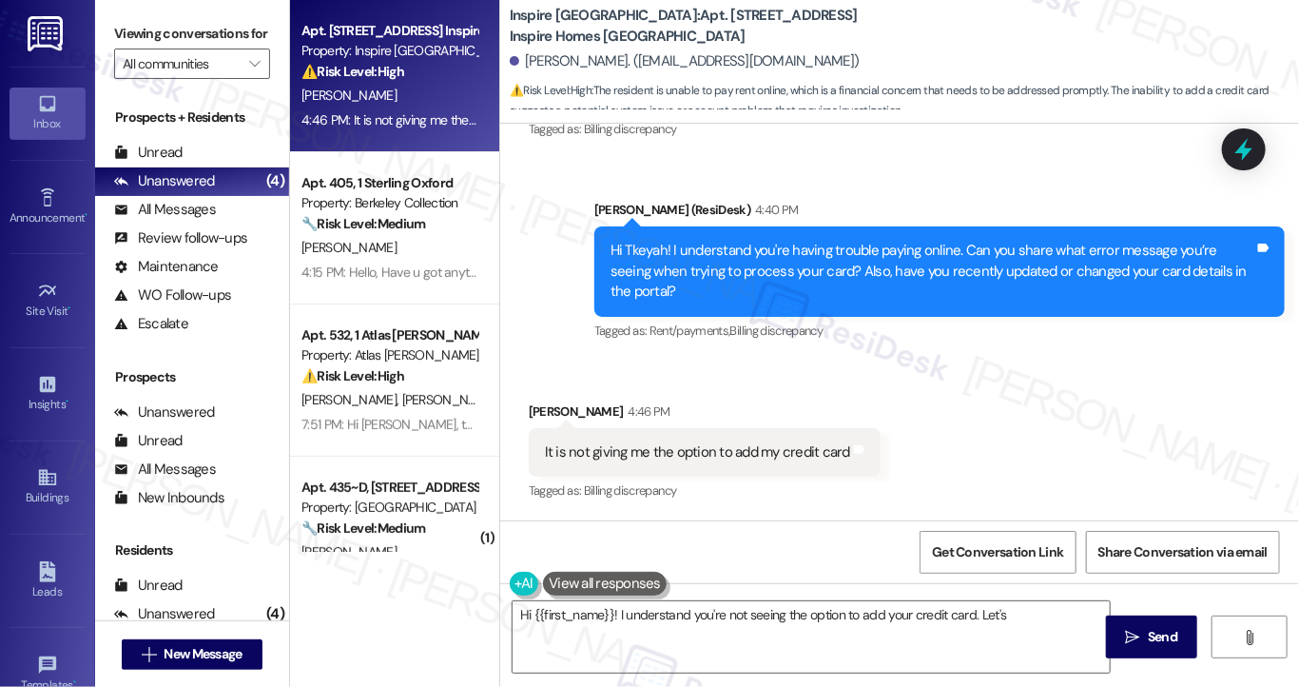
click at [687, 452] on div "It is not giving me the option to add my credit card" at bounding box center [697, 452] width 305 height 20
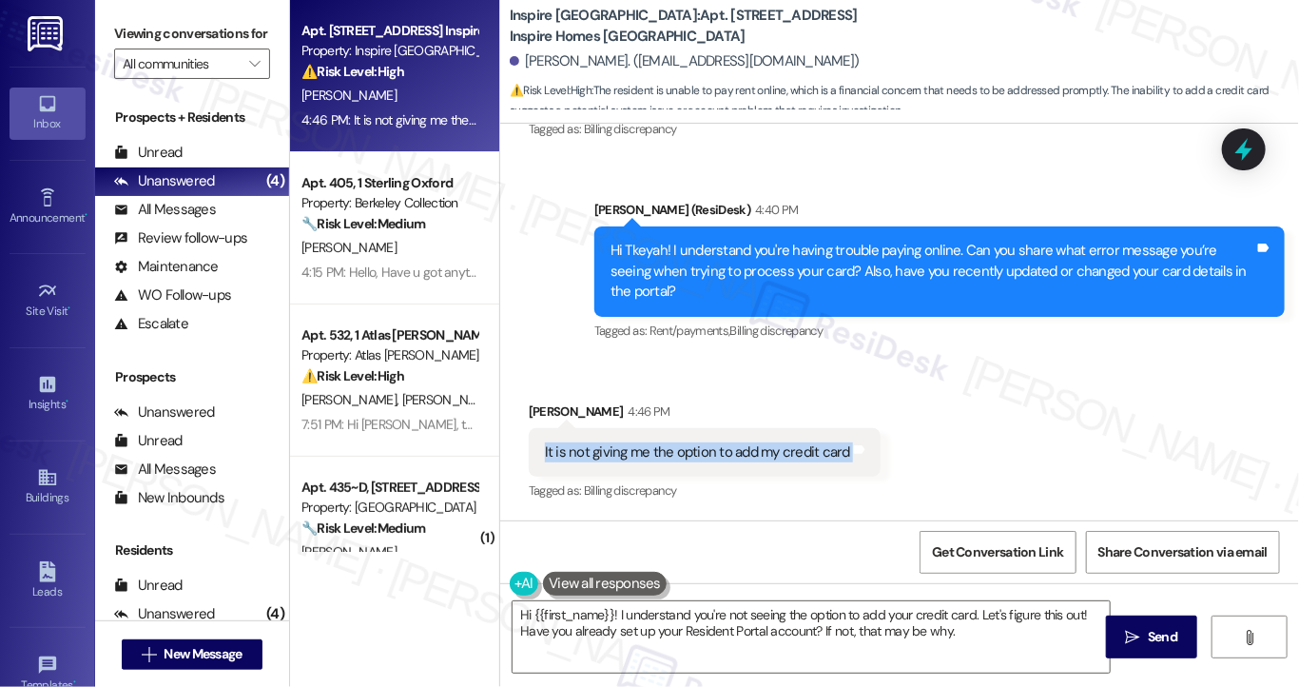
click at [687, 452] on div "It is not giving me the option to add my credit card" at bounding box center [697, 452] width 305 height 20
click at [698, 615] on textarea "Hi {{first_name}}! I understand you're not seeing the option to add your credit…" at bounding box center [811, 636] width 597 height 71
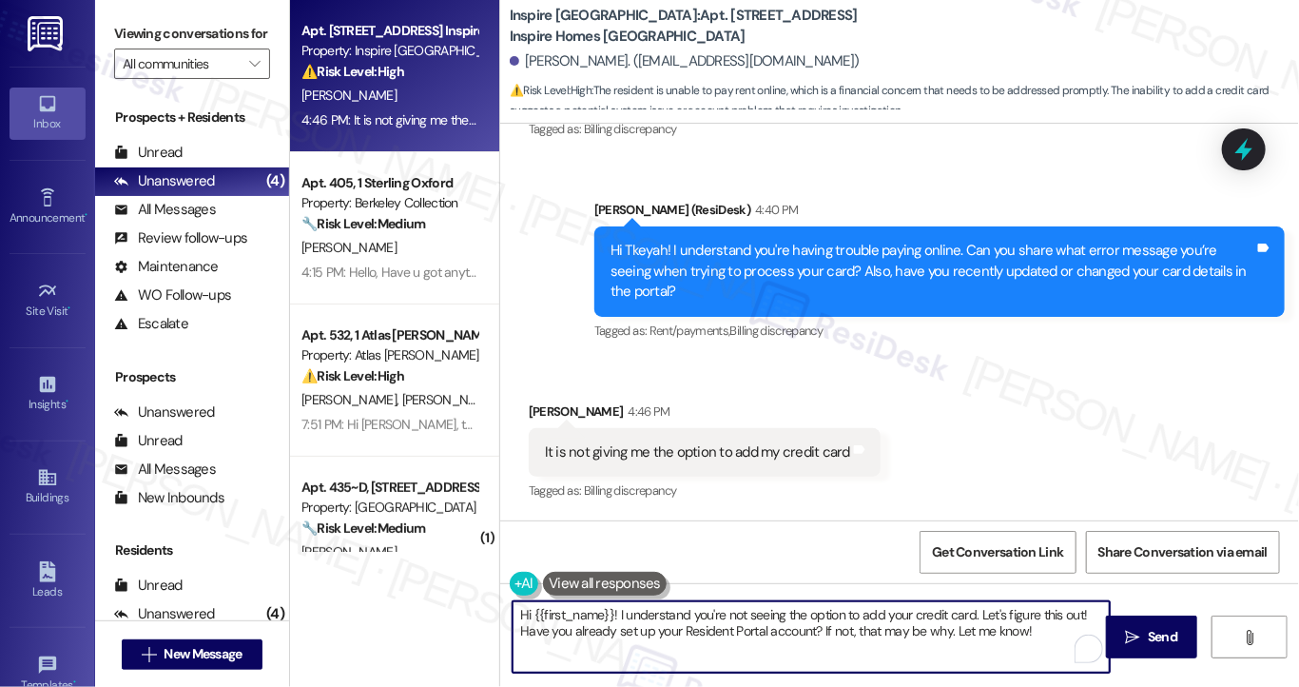
click at [698, 615] on textarea "Hi {{first_name}}! I understand you're not seeing the option to add your credit…" at bounding box center [811, 636] width 597 height 71
click at [698, 613] on textarea "Hi {{first_name}}! I understand you're not seeing the option to add your credit…" at bounding box center [811, 636] width 597 height 71
drag, startPoint x: 1081, startPoint y: 611, endPoint x: 871, endPoint y: 606, distance: 210.2
click at [871, 606] on textarea "Hi {{first_name}}! I understand you're not seeing the option to add your credit…" at bounding box center [811, 636] width 597 height 71
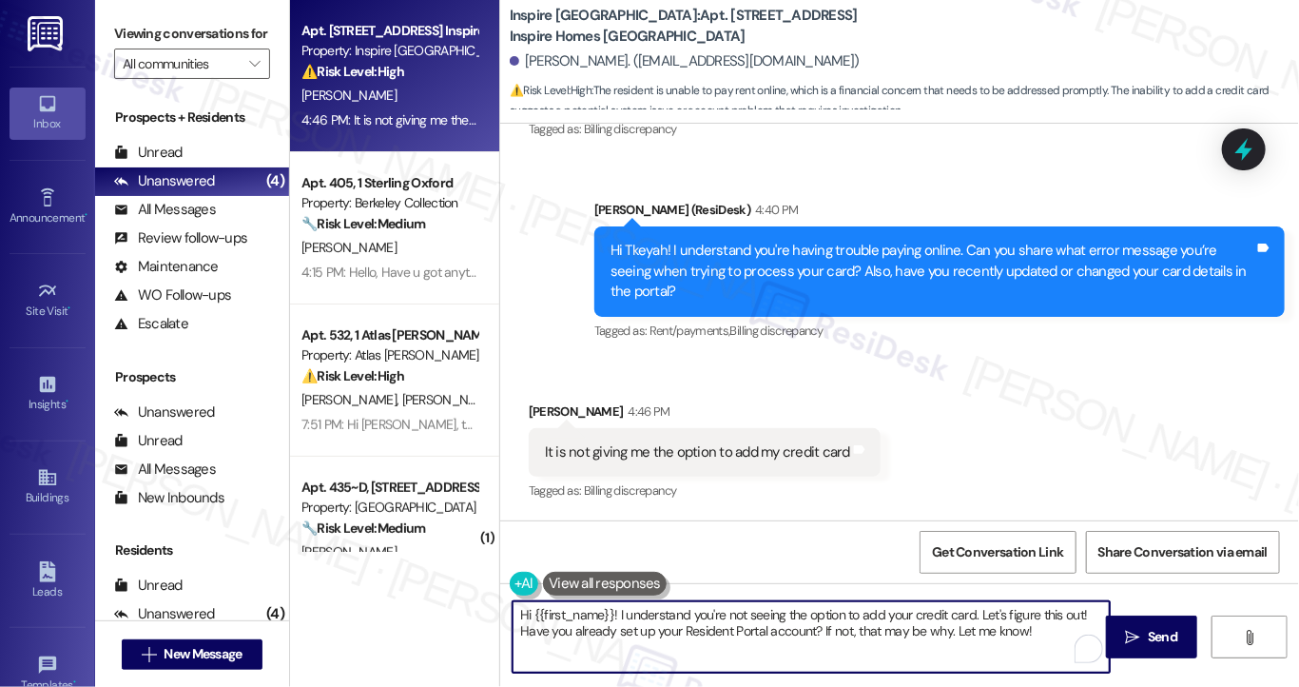
click at [722, 448] on div "It is not giving me the option to add my credit card" at bounding box center [697, 452] width 305 height 20
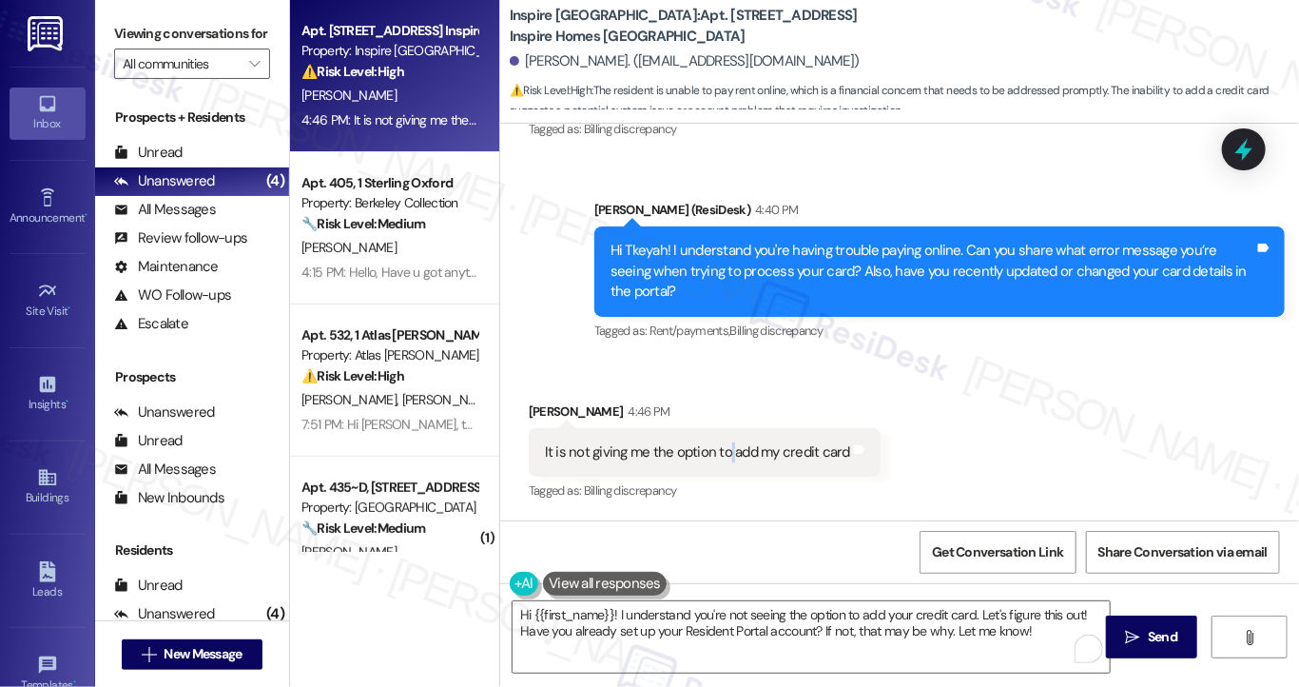
click at [722, 448] on div "It is not giving me the option to add my credit card" at bounding box center [697, 452] width 305 height 20
click at [740, 611] on textarea "Hi {{first_name}}! I understand you're not seeing the option to add your credit…" at bounding box center [811, 636] width 597 height 71
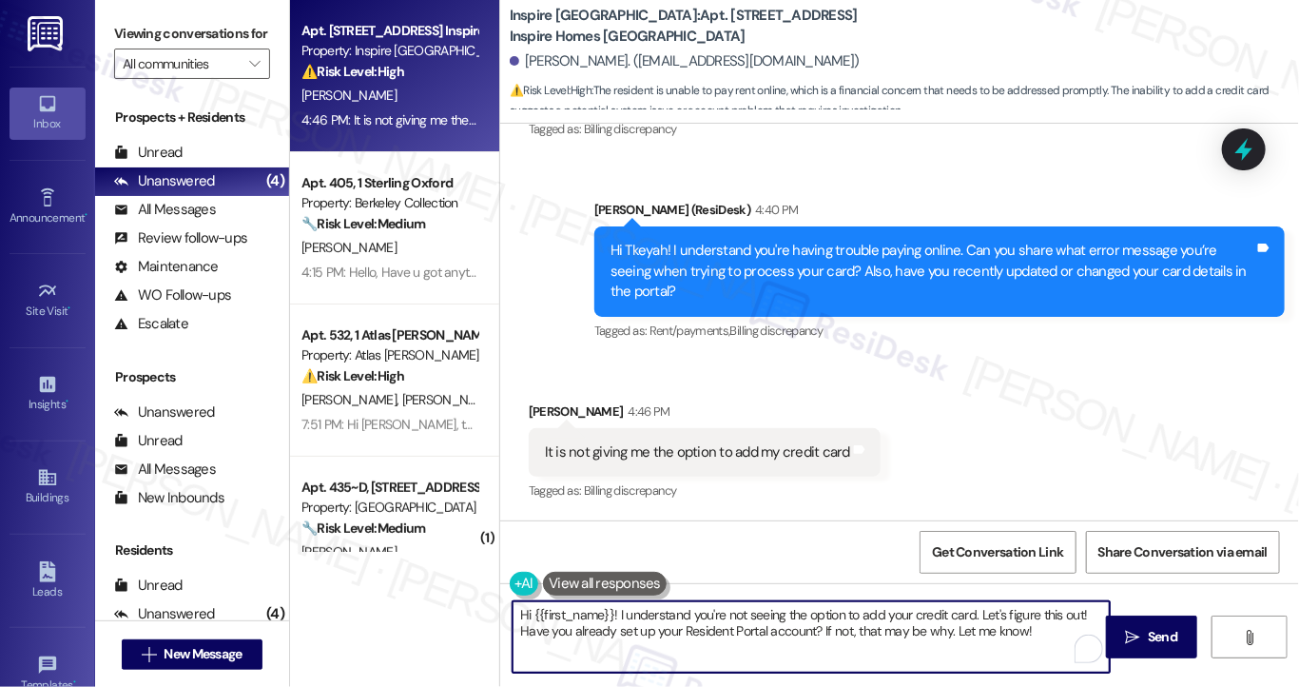
click at [740, 611] on textarea "Hi {{first_name}}! I understand you're not seeing the option to add your credit…" at bounding box center [811, 636] width 597 height 71
click at [662, 450] on div "It is not giving me the option to add my credit card" at bounding box center [697, 452] width 305 height 20
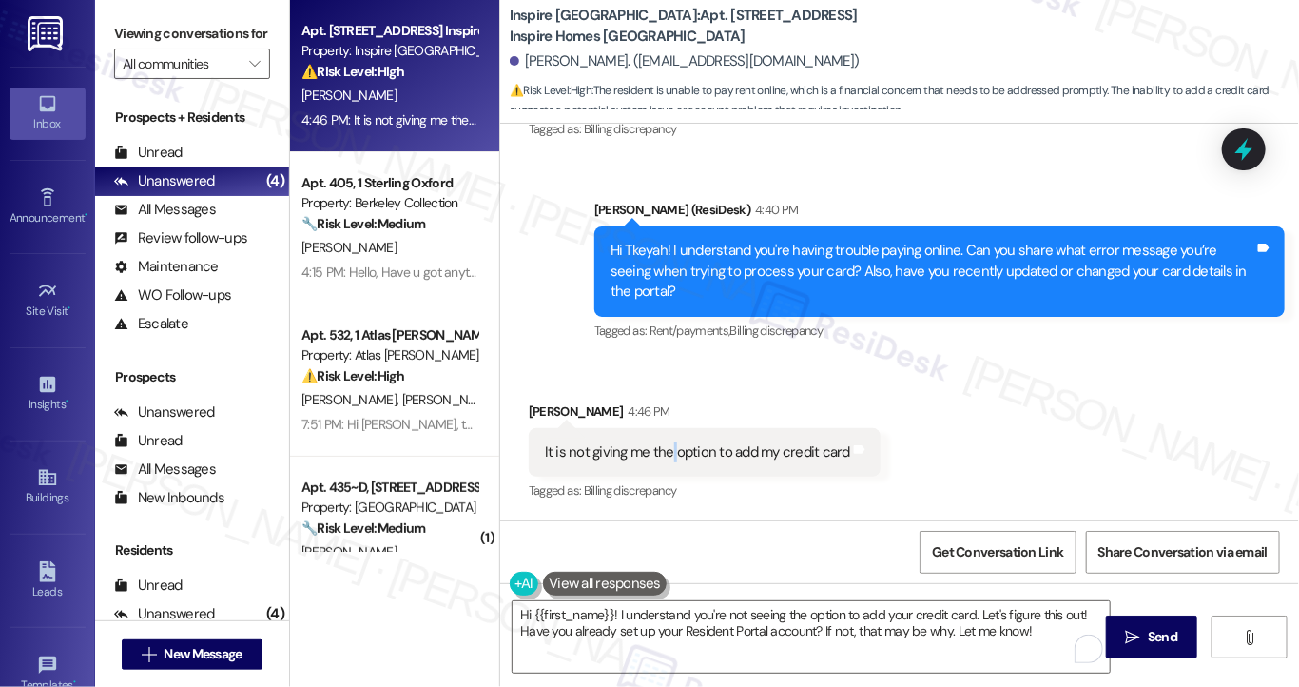
click at [662, 450] on div "It is not giving me the option to add my credit card" at bounding box center [697, 452] width 305 height 20
click at [681, 634] on textarea "Hi {{first_name}}! I understand you're not seeing the option to add your credit…" at bounding box center [811, 636] width 597 height 71
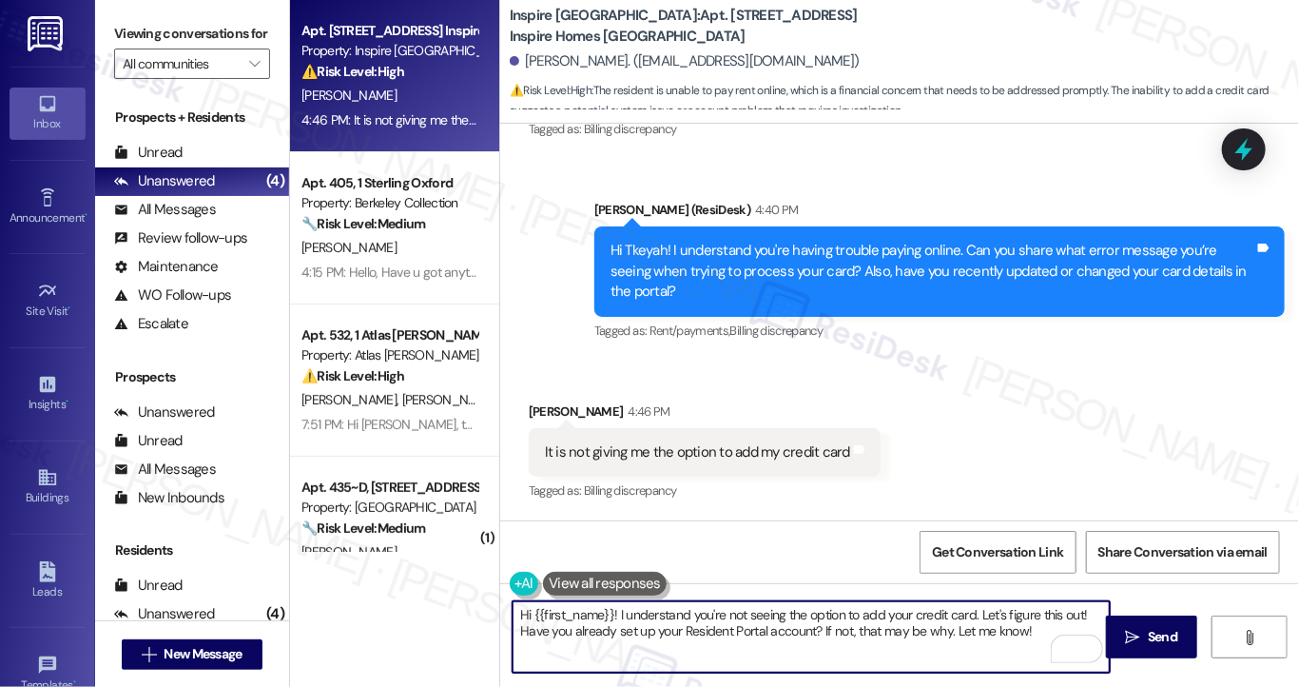
click at [681, 634] on textarea "Hi {{first_name}}! I understand you're not seeing the option to add your credit…" at bounding box center [811, 636] width 597 height 71
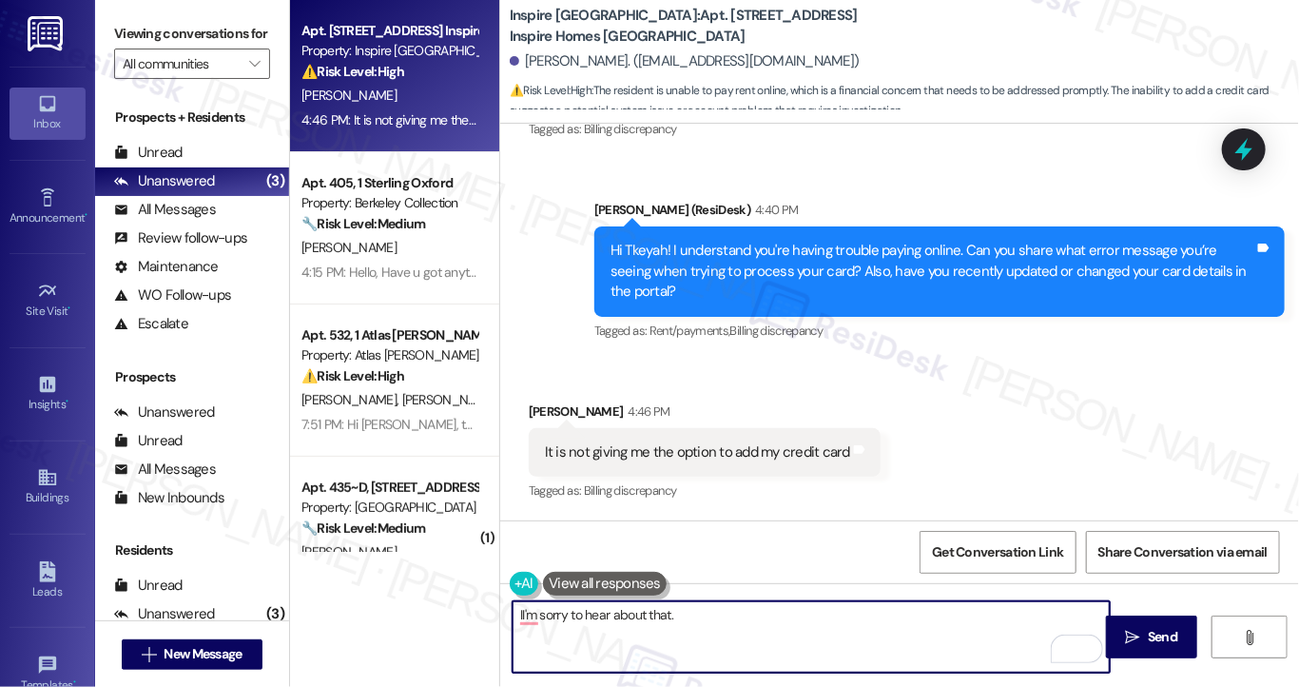
click at [700, 264] on div "Hi Tkeyah! I understand you're having trouble paying online. Can you share what…" at bounding box center [932, 271] width 644 height 61
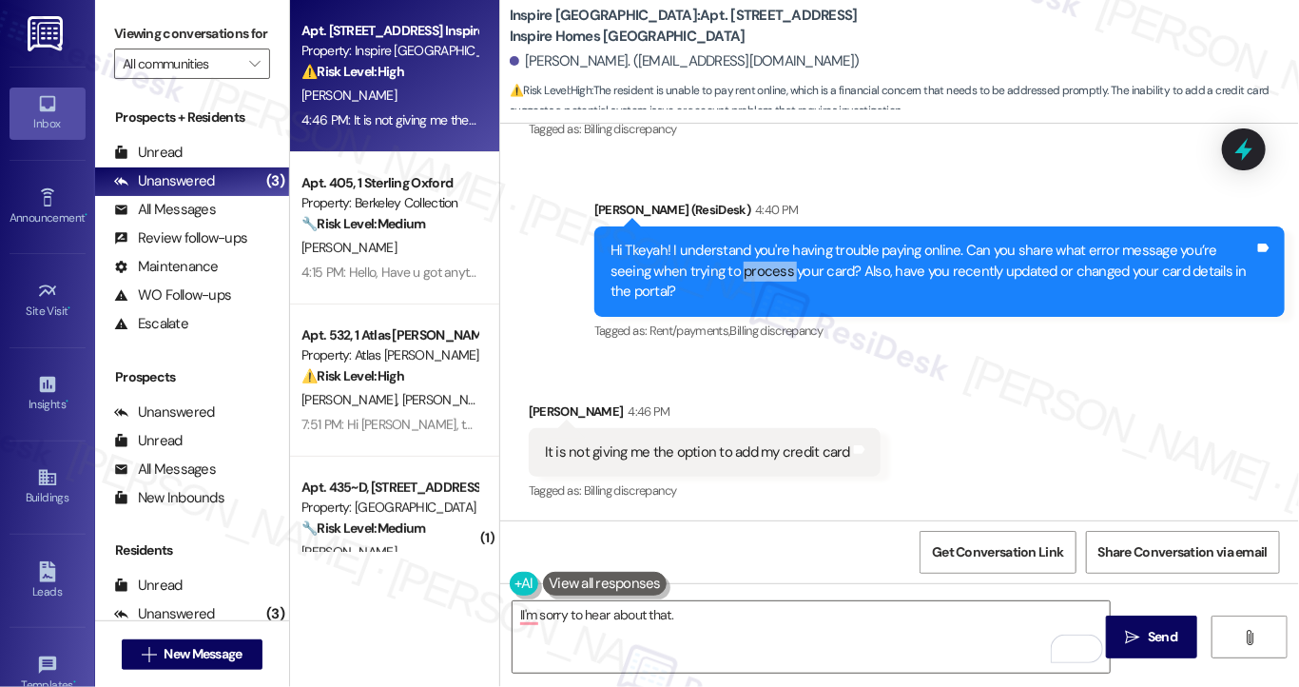
click at [700, 264] on div "Hi Tkeyah! I understand you're having trouble paying online. Can you share what…" at bounding box center [932, 271] width 644 height 61
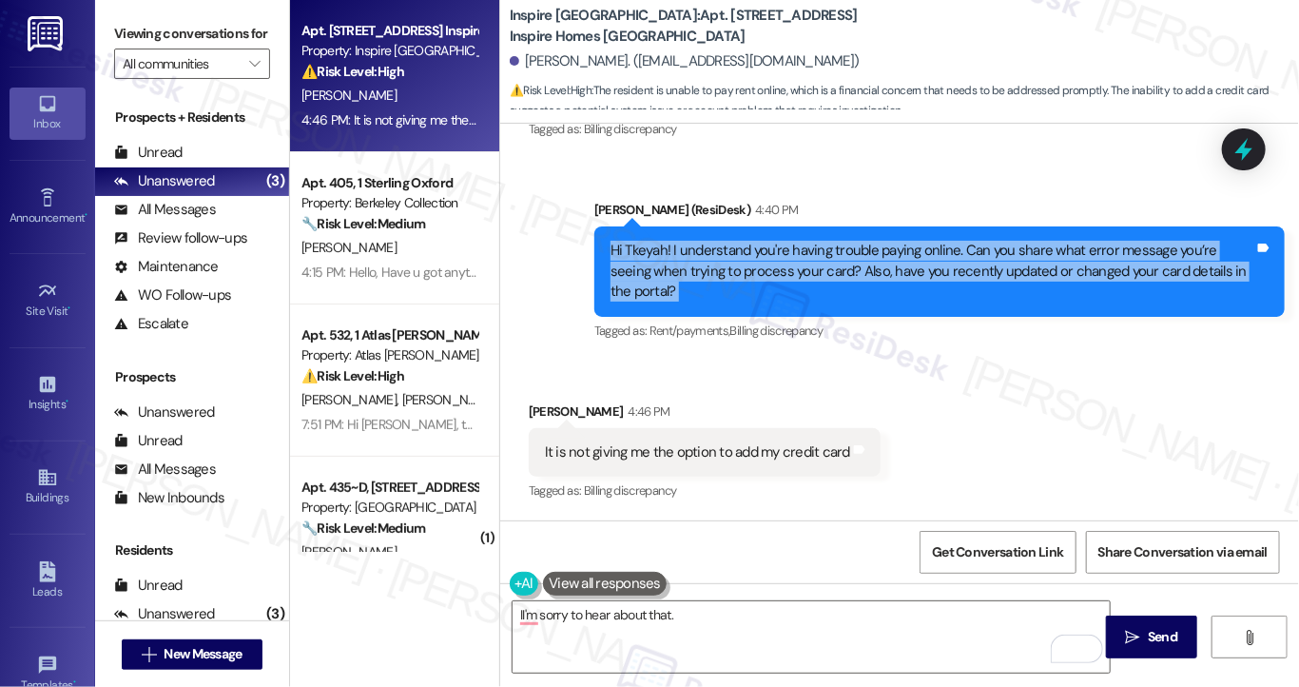
click at [700, 264] on div "Hi Tkeyah! I understand you're having trouble paying online. Can you share what…" at bounding box center [932, 271] width 644 height 61
click at [788, 261] on div "Hi Tkeyah! I understand you're having trouble paying online. Can you share what…" at bounding box center [932, 271] width 644 height 61
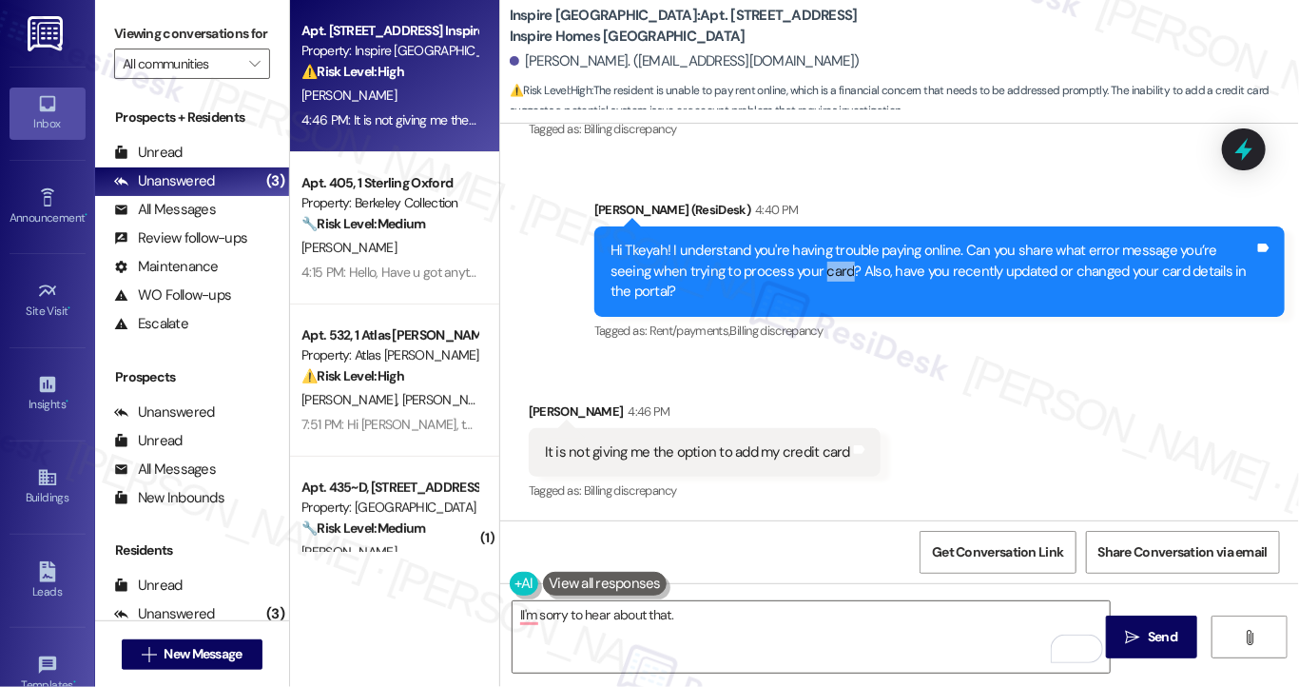
click at [788, 261] on div "Hi Tkeyah! I understand you're having trouble paying online. Can you share what…" at bounding box center [932, 271] width 644 height 61
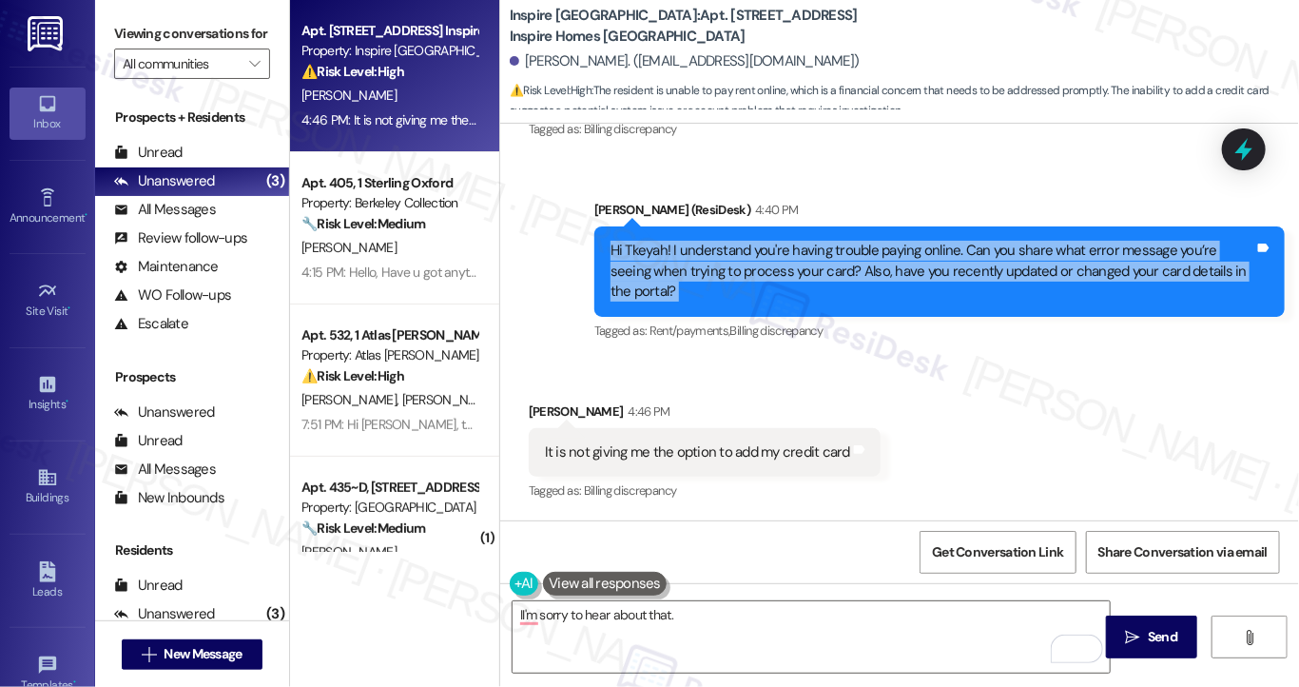
click at [788, 261] on div "Hi Tkeyah! I understand you're having trouble paying online. Can you share what…" at bounding box center [932, 271] width 644 height 61
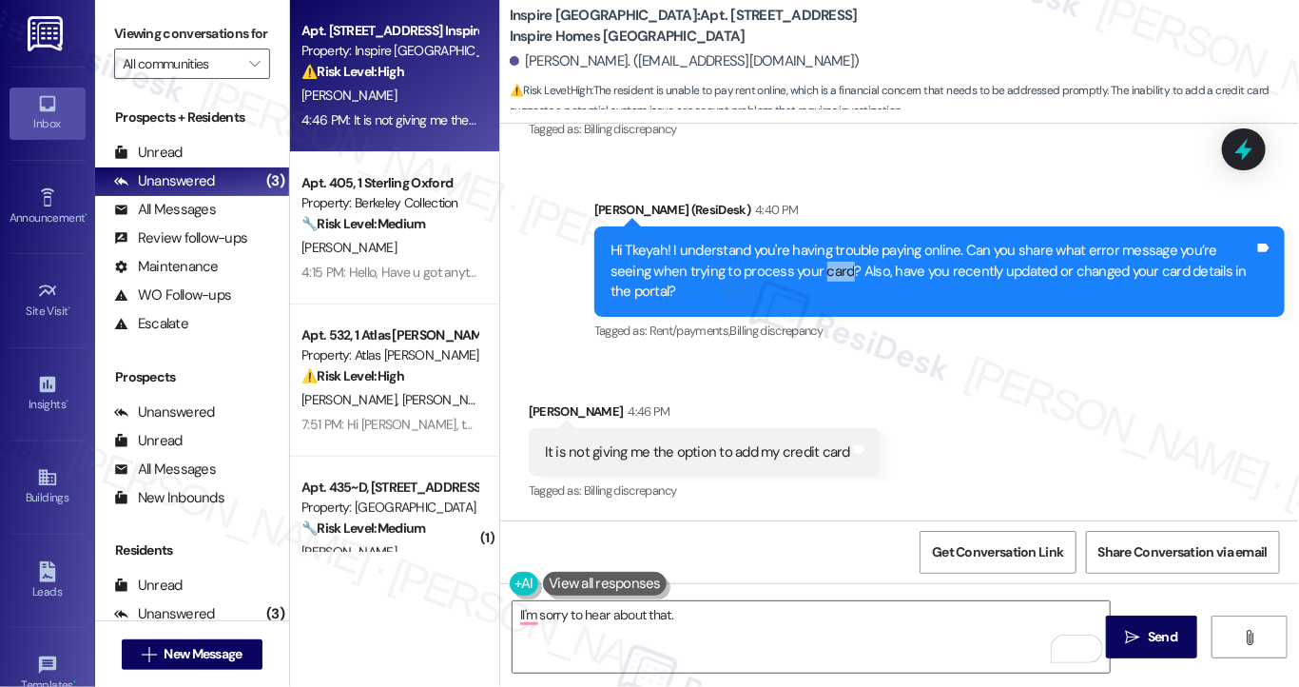
click at [788, 261] on div "Hi Tkeyah! I understand you're having trouble paying online. Can you share what…" at bounding box center [932, 271] width 644 height 61
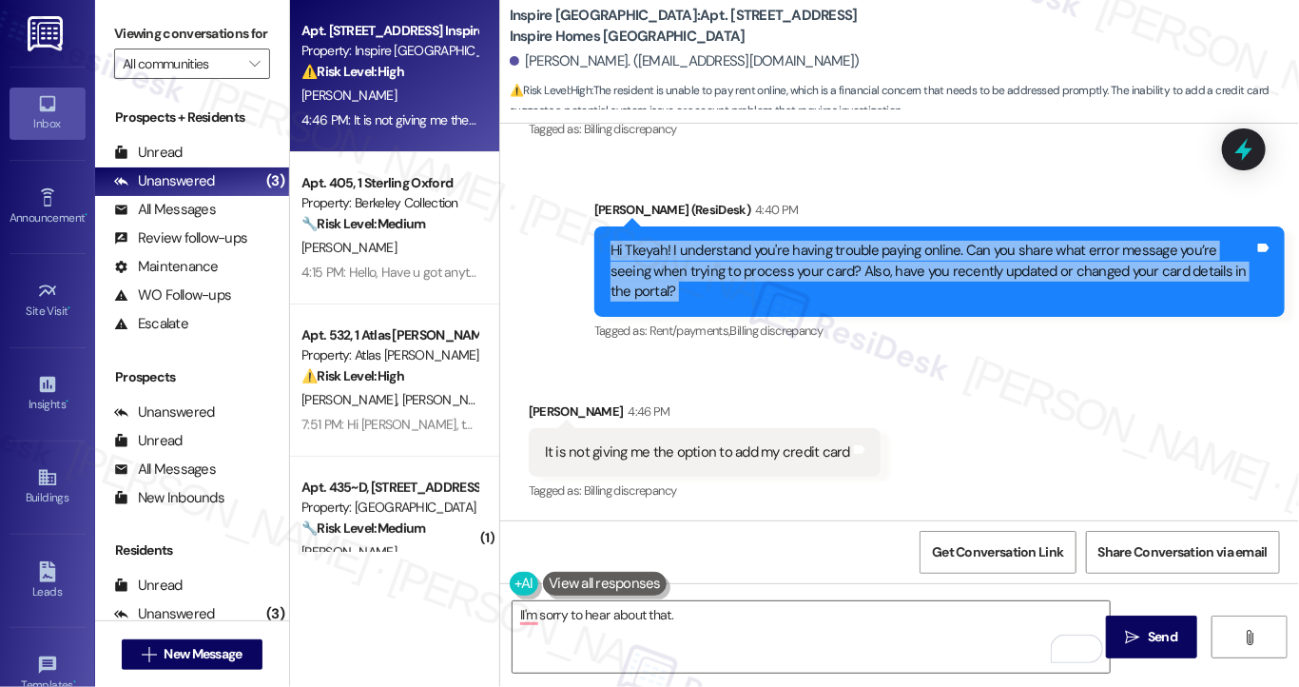
click at [788, 261] on div "Hi Tkeyah! I understand you're having trouble paying online. Can you share what…" at bounding box center [932, 271] width 644 height 61
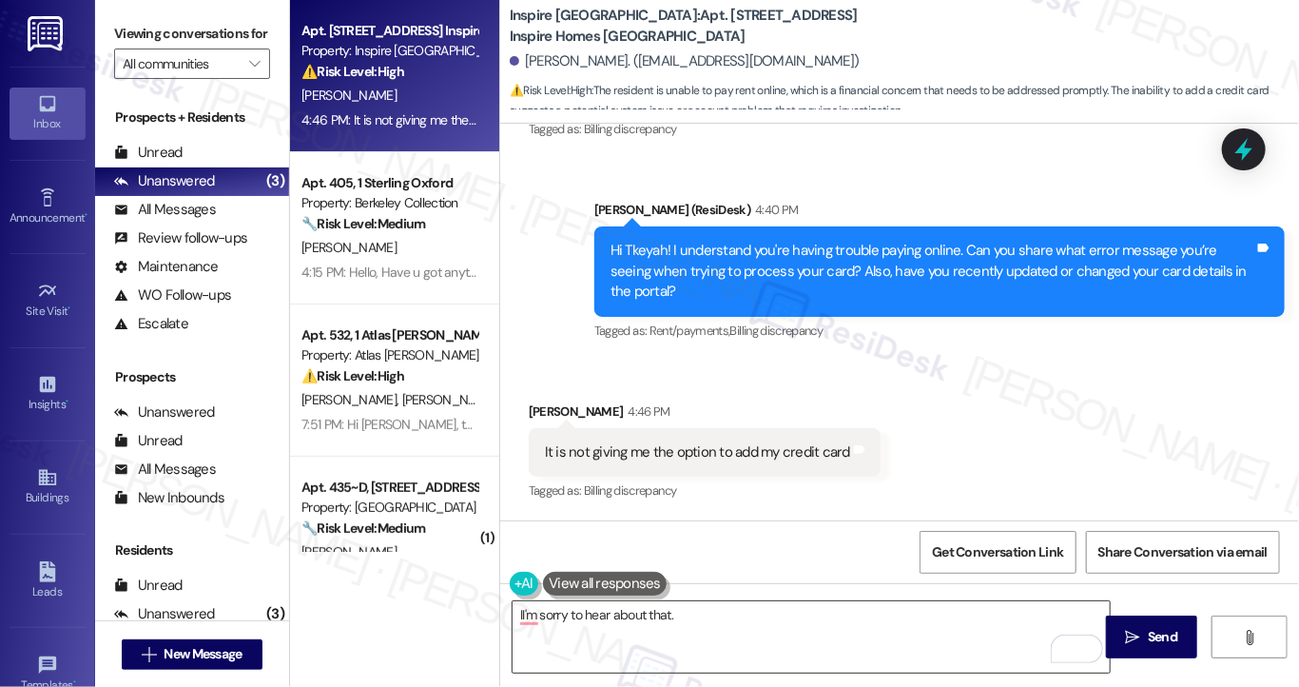
click at [725, 630] on textarea "II'm sorry to hear about that." at bounding box center [811, 636] width 597 height 71
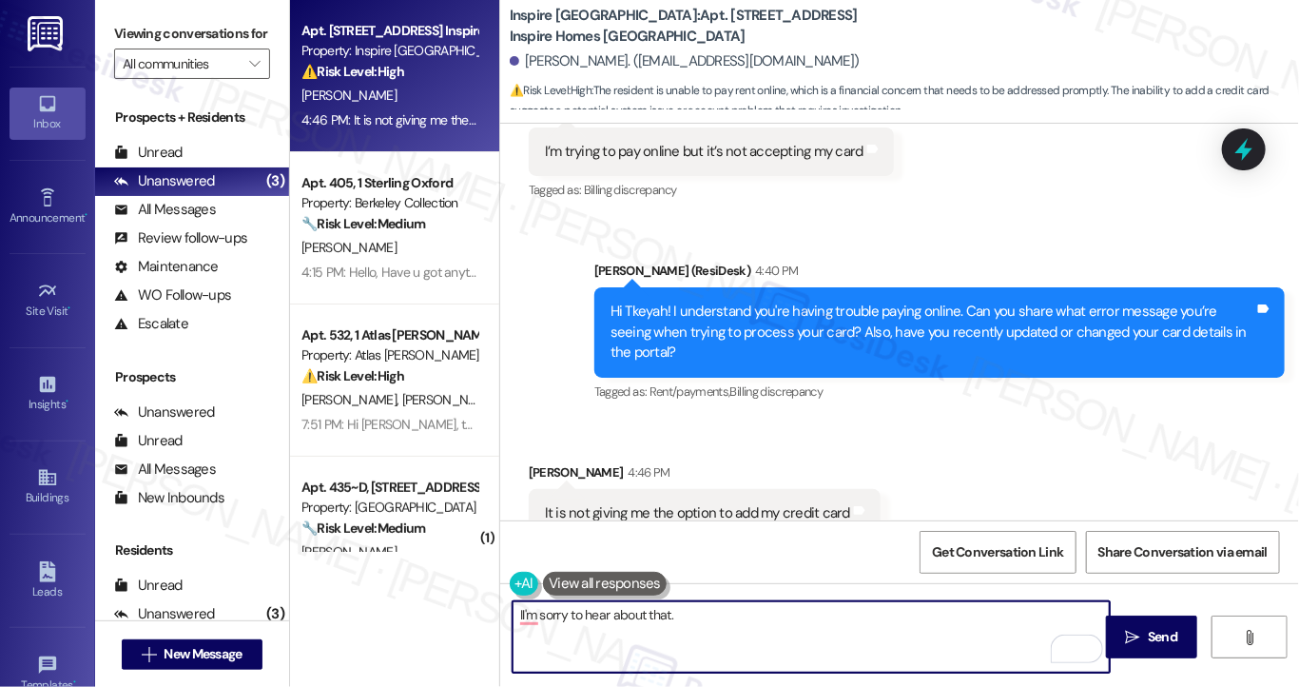
scroll to position [3835, 0]
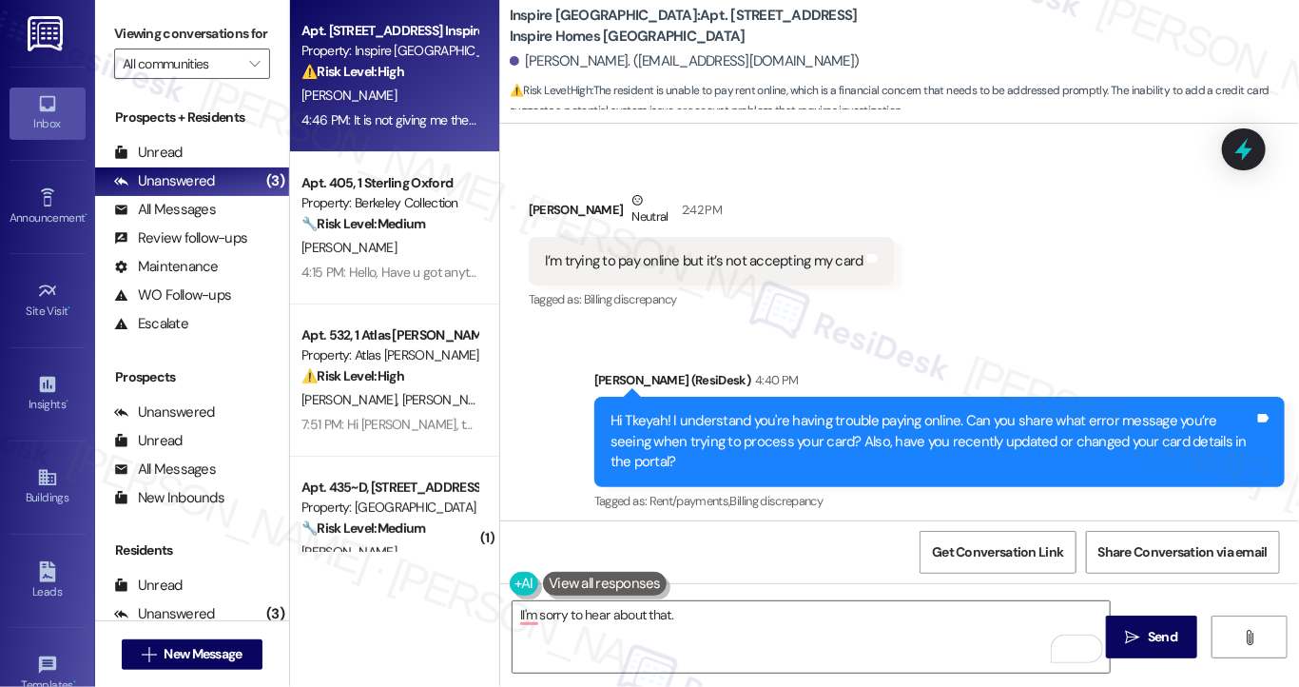
click at [700, 285] on div "I’m trying to pay online but it’s not accepting my card Tags and notes" at bounding box center [711, 261] width 365 height 48
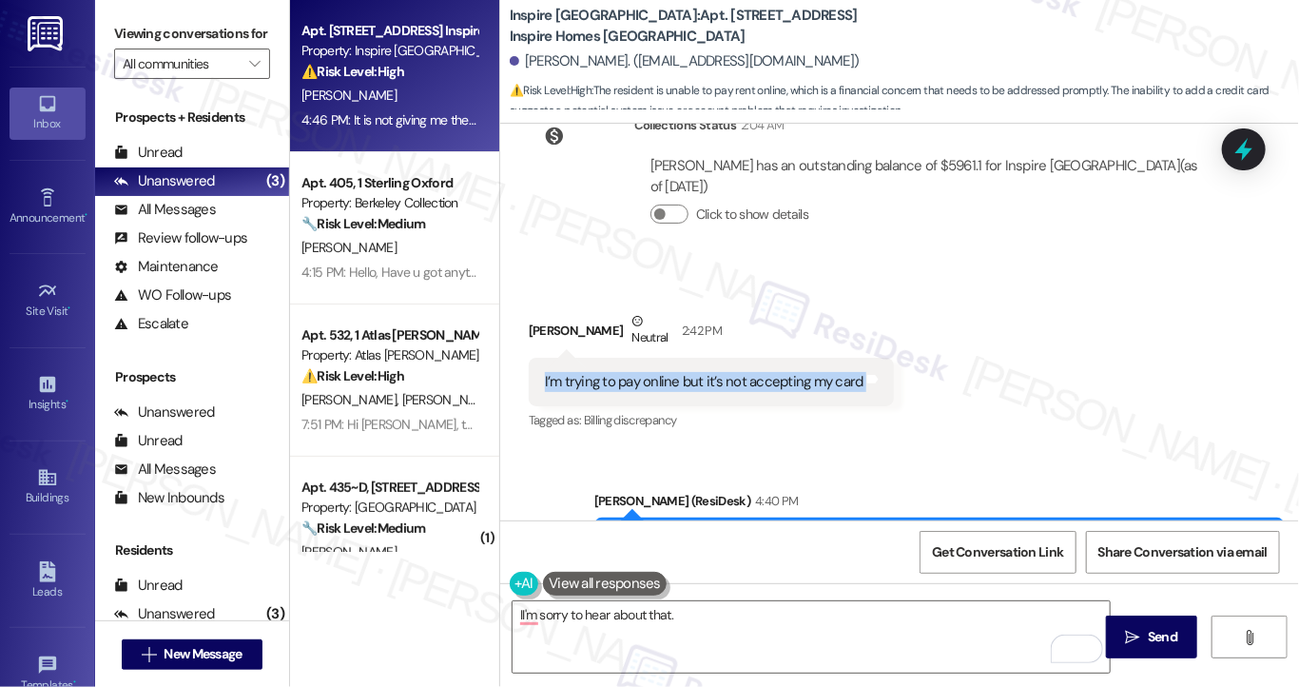
scroll to position [3645, 0]
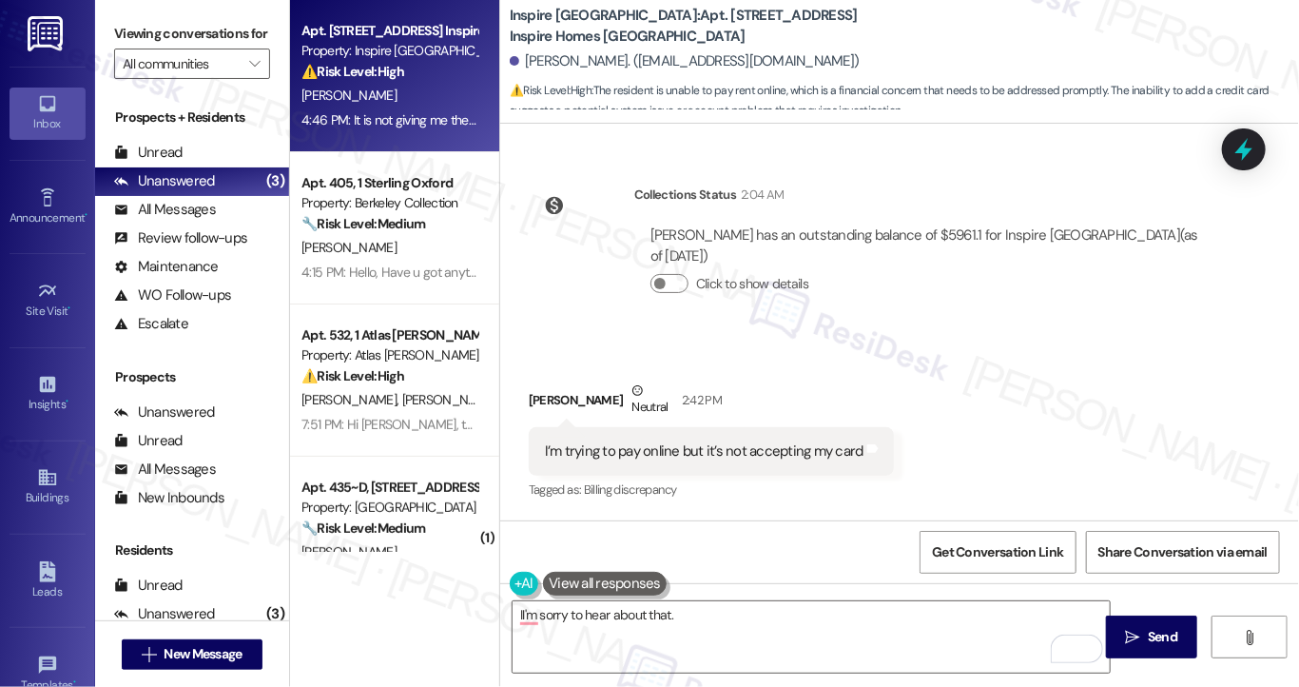
click at [836, 256] on div "[PERSON_NAME] has an outstanding balance of $5961.1 for Inspire [GEOGRAPHIC_DAT…" at bounding box center [926, 245] width 552 height 41
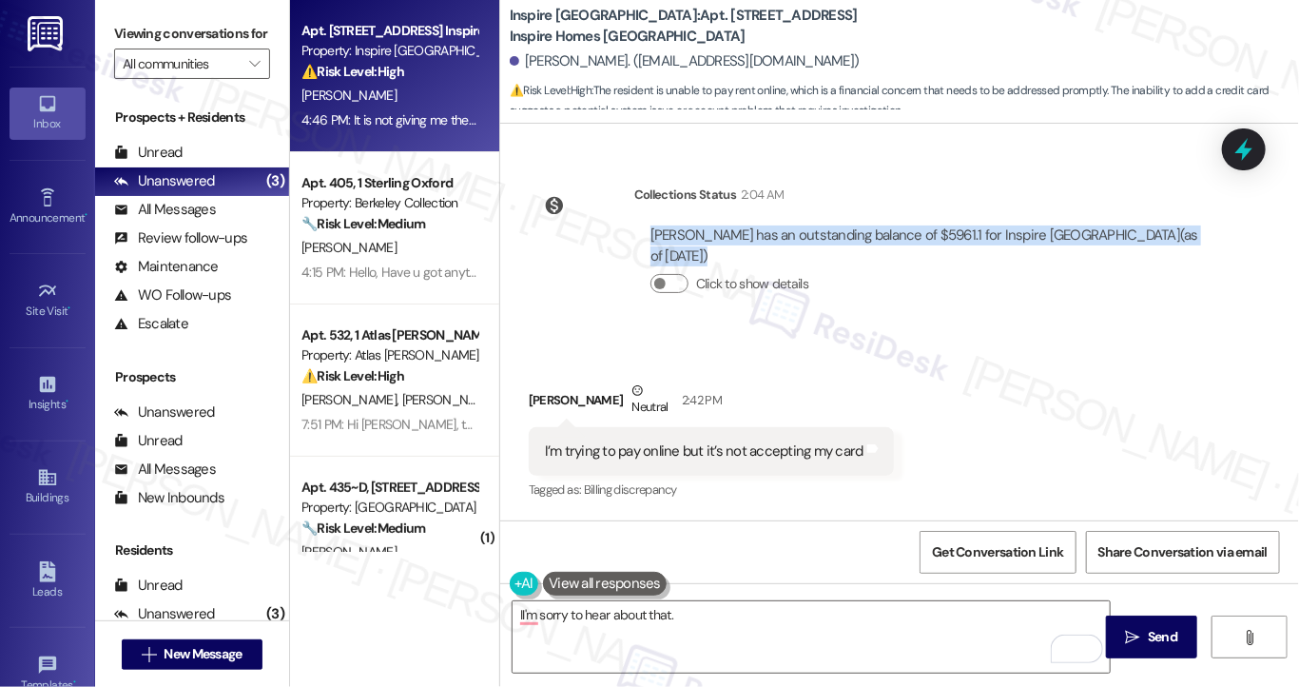
click at [836, 256] on div "[PERSON_NAME] has an outstanding balance of $5961.1 for Inspire [GEOGRAPHIC_DAT…" at bounding box center [926, 245] width 552 height 41
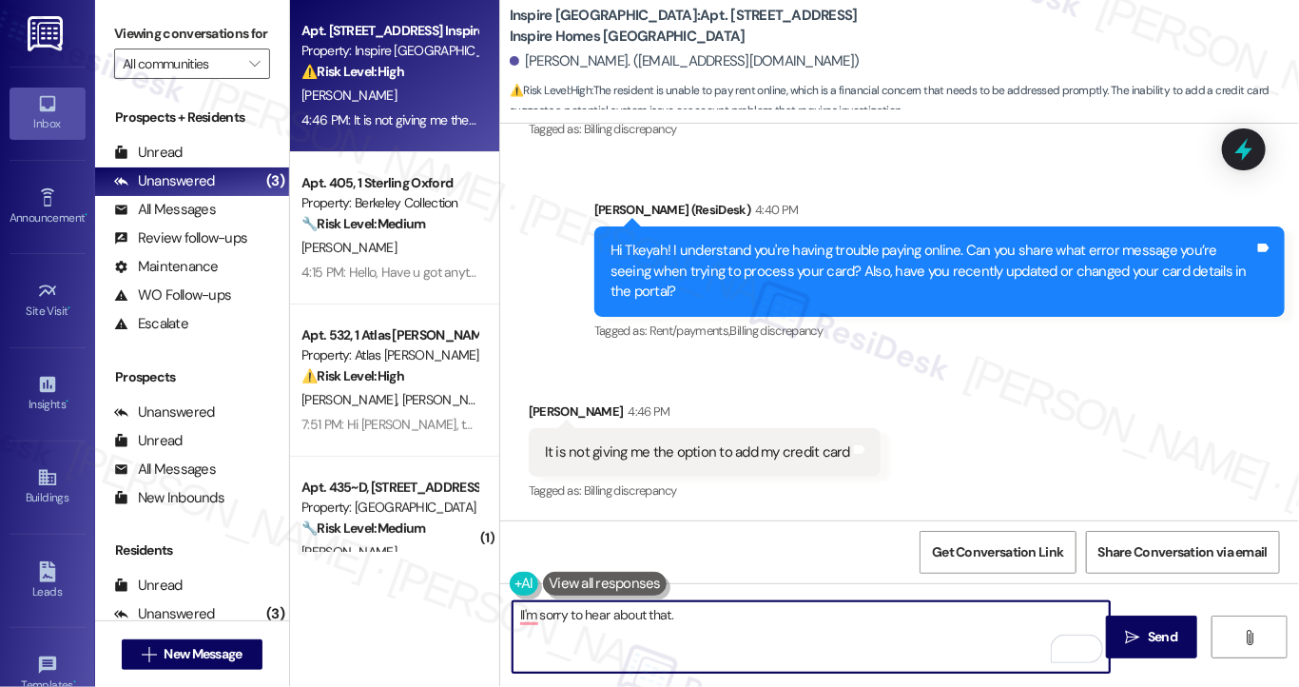
click at [713, 620] on textarea "II'm sorry to hear about that." at bounding box center [811, 636] width 597 height 71
click at [683, 612] on textarea "II'm sorry to hear about that." at bounding box center [811, 636] width 597 height 71
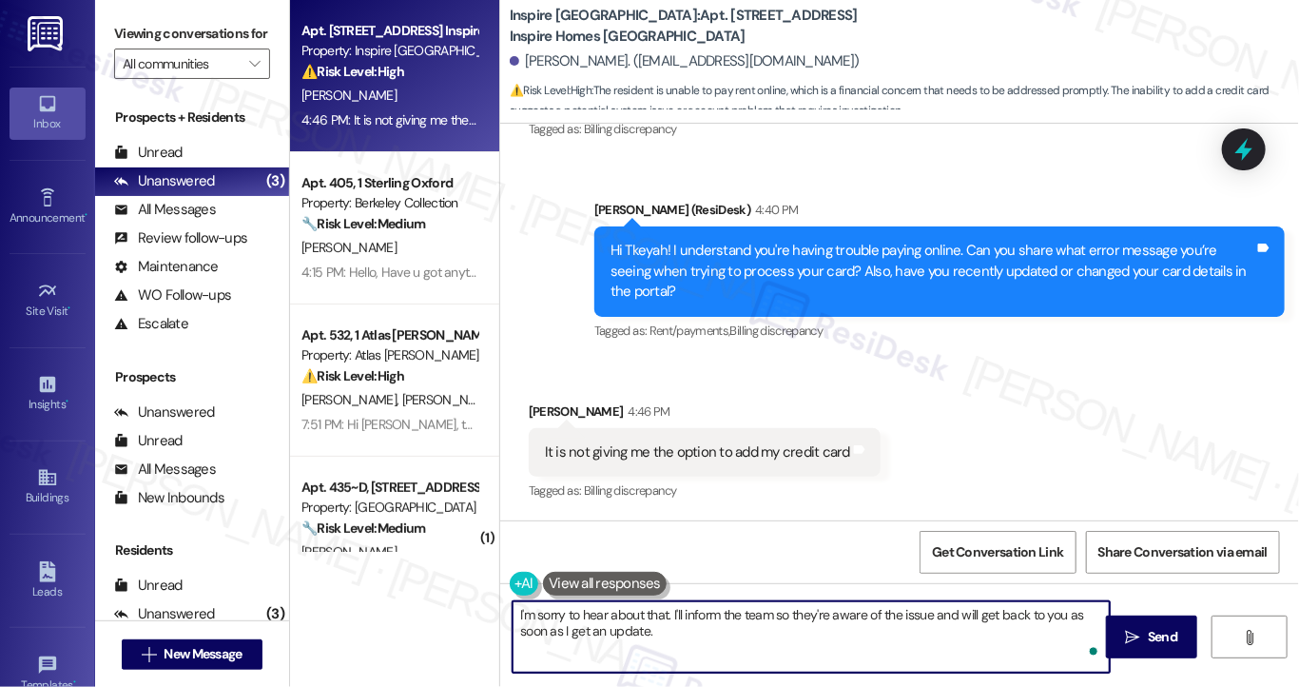
click at [737, 607] on textarea "I'm sorry to hear about that. I'll inform the team so they're aware of the issu…" at bounding box center [811, 636] width 597 height 71
click at [876, 632] on textarea "I'm sorry to hear about that. I'll inform the team so they're aware of the issu…" at bounding box center [811, 636] width 597 height 71
click at [935, 612] on textarea "I'm sorry to hear about that. I'll inform the team so they're aware of the issu…" at bounding box center [811, 636] width 597 height 71
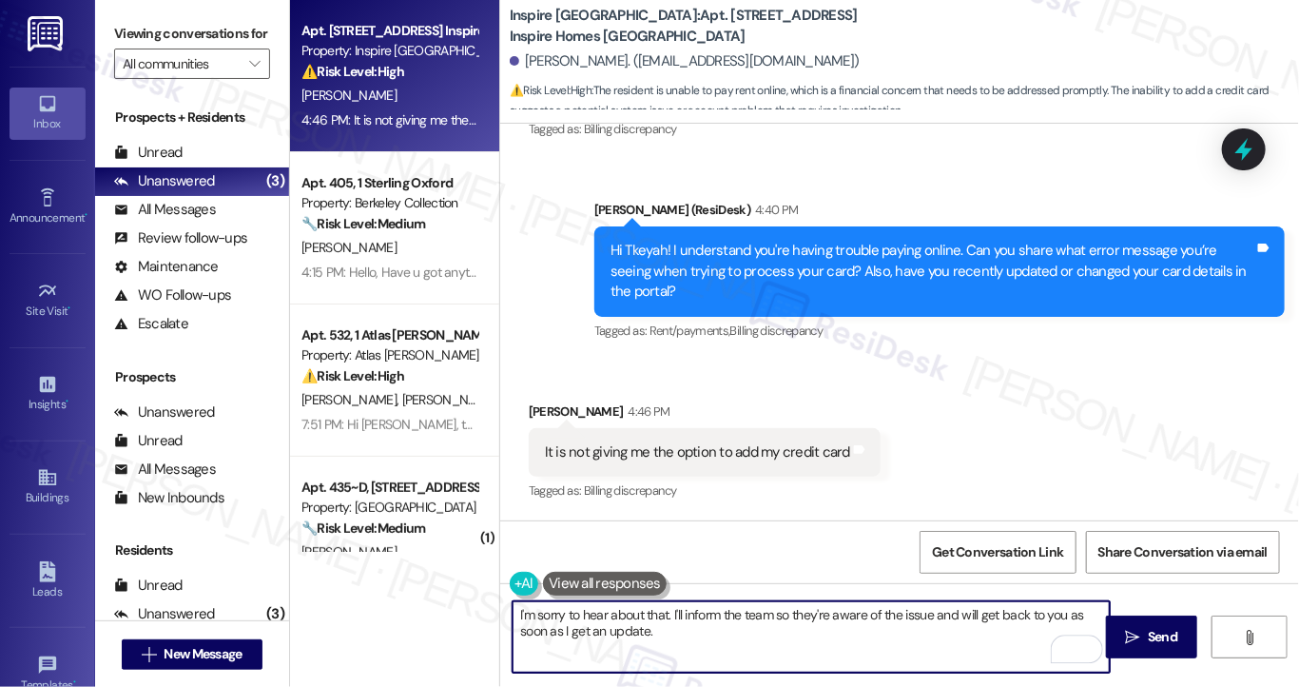
click at [935, 612] on textarea "I'm sorry to hear about that. I'll inform the team so they're aware of the issu…" at bounding box center [811, 636] width 597 height 71
click at [802, 644] on textarea "I'm sorry to hear about that. I'll inform the team so they're aware of the issu…" at bounding box center [811, 636] width 597 height 71
click at [708, 634] on textarea "I'm sorry to hear about that. I'll inform the team so they're aware of the issu…" at bounding box center [811, 636] width 597 height 71
click at [796, 618] on textarea "I'm sorry to hear about that. I'll inform the team so they're aware of the issu…" at bounding box center [811, 636] width 597 height 71
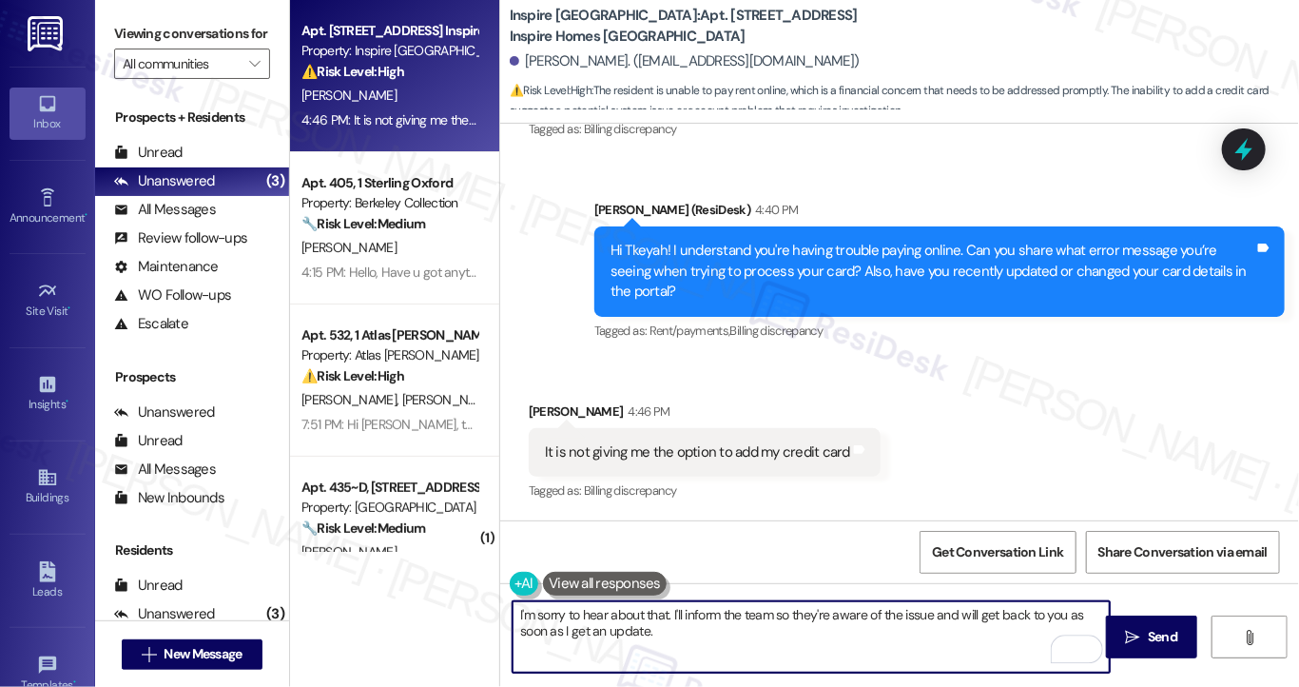
click at [796, 618] on textarea "I'm sorry to hear about that. I'll inform the team so they're aware of the issu…" at bounding box center [811, 636] width 597 height 71
click at [761, 447] on div "It is not giving me the option to add my credit card" at bounding box center [697, 452] width 305 height 20
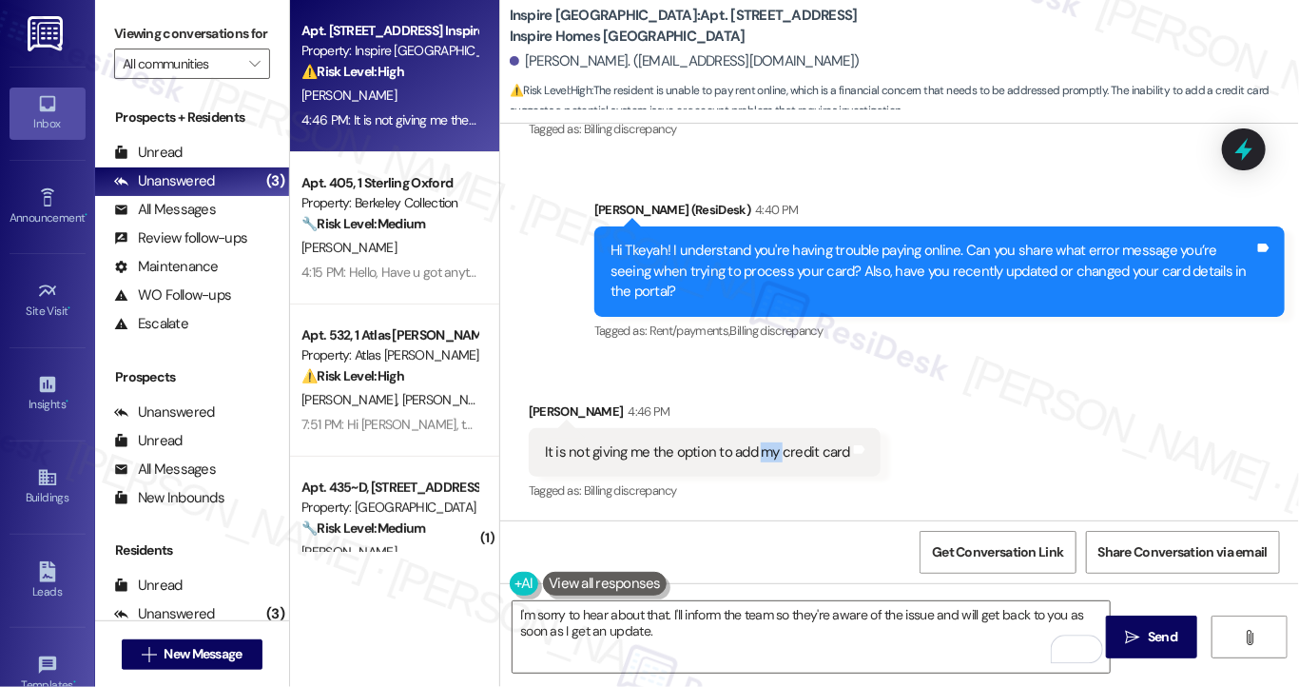
click at [761, 447] on div "It is not giving me the option to add my credit card" at bounding box center [697, 452] width 305 height 20
click at [713, 282] on div "Hi Tkeyah! I understand you're having trouble paying online. Can you share what…" at bounding box center [932, 271] width 644 height 61
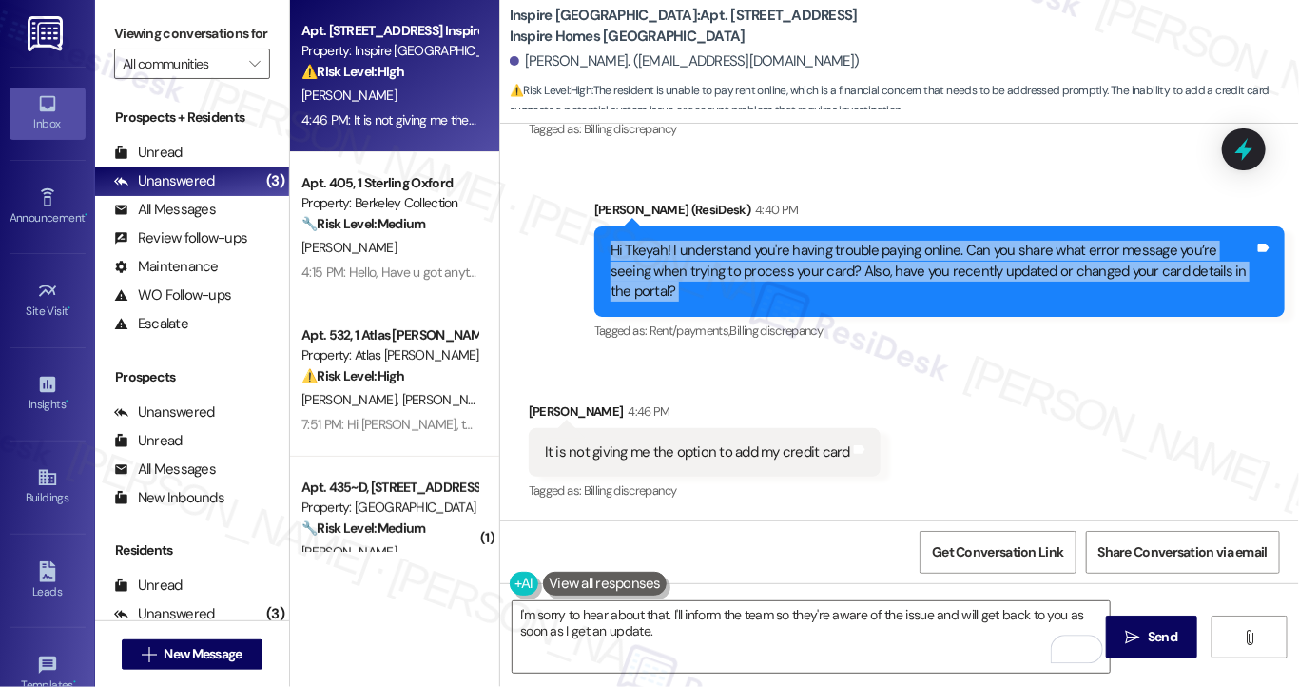
click at [713, 282] on div "Hi Tkeyah! I understand you're having trouble paying online. Can you share what…" at bounding box center [932, 271] width 644 height 61
copy div "Hi Tkeyah! I understand you're having trouble paying online. Can you share what…"
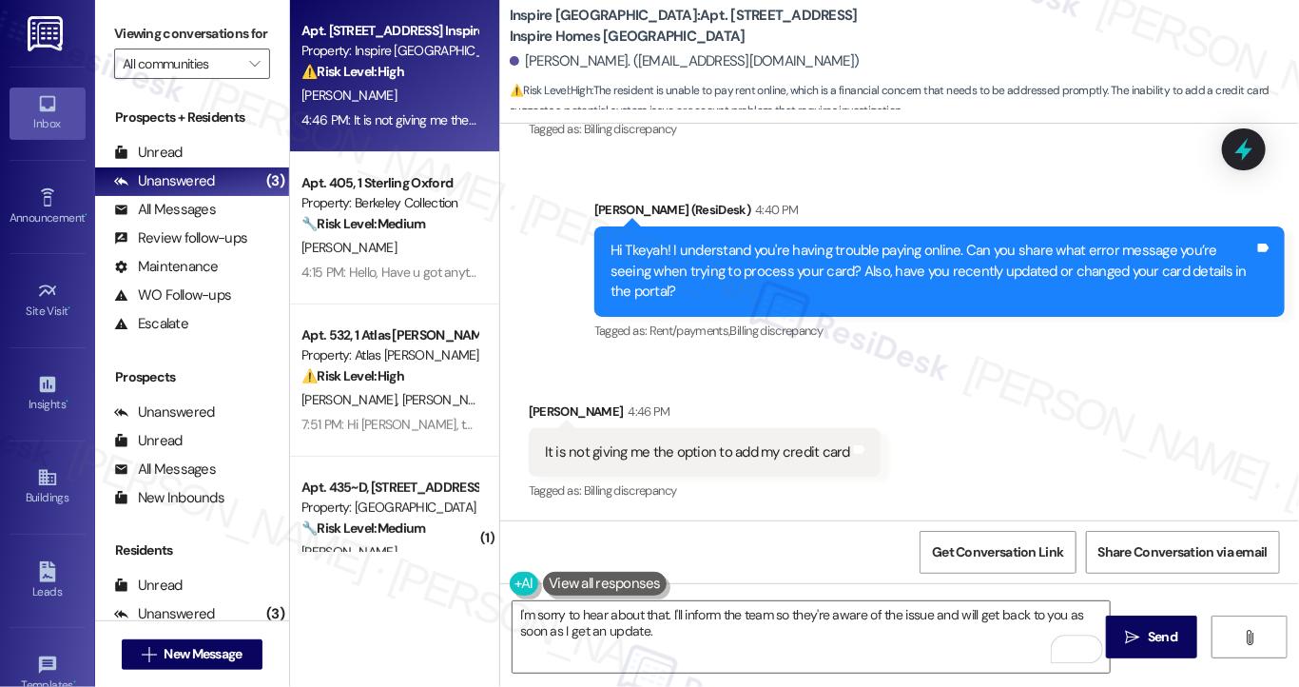
click at [126, 45] on label "Viewing conversations for" at bounding box center [192, 33] width 156 height 29
click at [712, 440] on div "It is not giving me the option to add my credit card Tags and notes" at bounding box center [705, 452] width 352 height 48
copy div "It is not giving me the option to add my credit card Tags and notes"
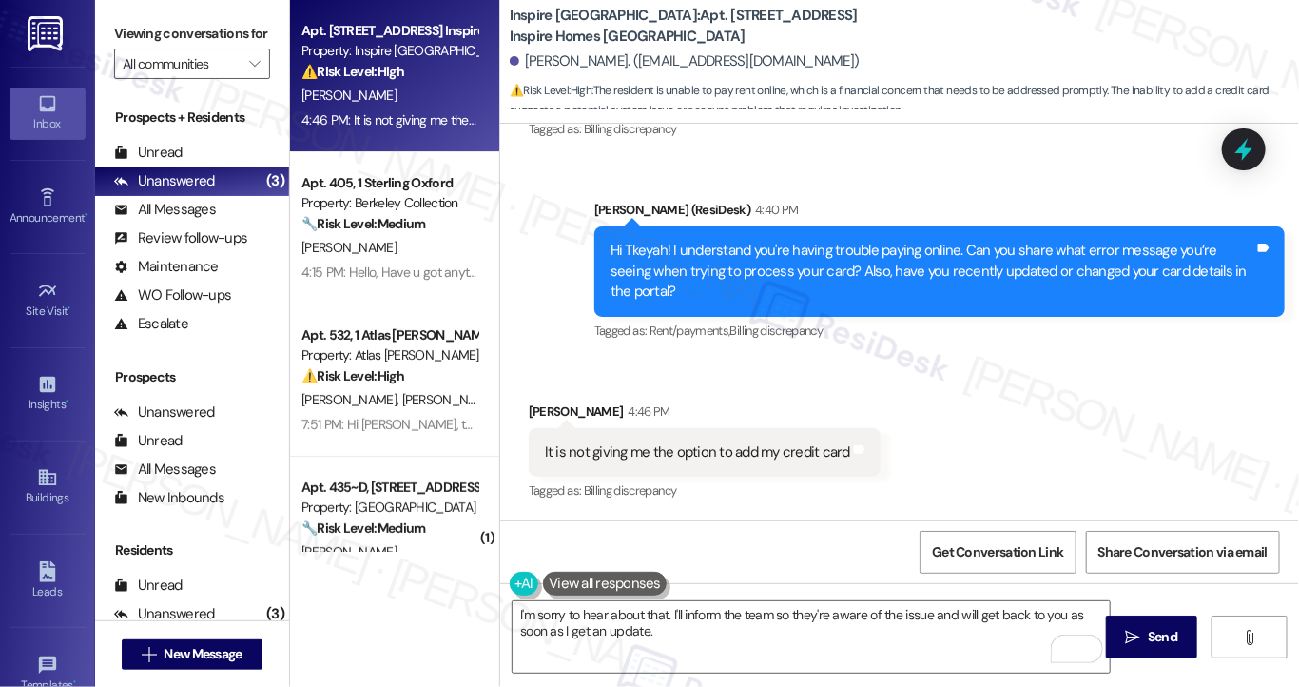
click at [137, 37] on label "Viewing conversations for" at bounding box center [192, 33] width 156 height 29
drag, startPoint x: 130, startPoint y: 36, endPoint x: 137, endPoint y: 45, distance: 10.8
click at [130, 36] on label "Viewing conversations for" at bounding box center [192, 33] width 156 height 29
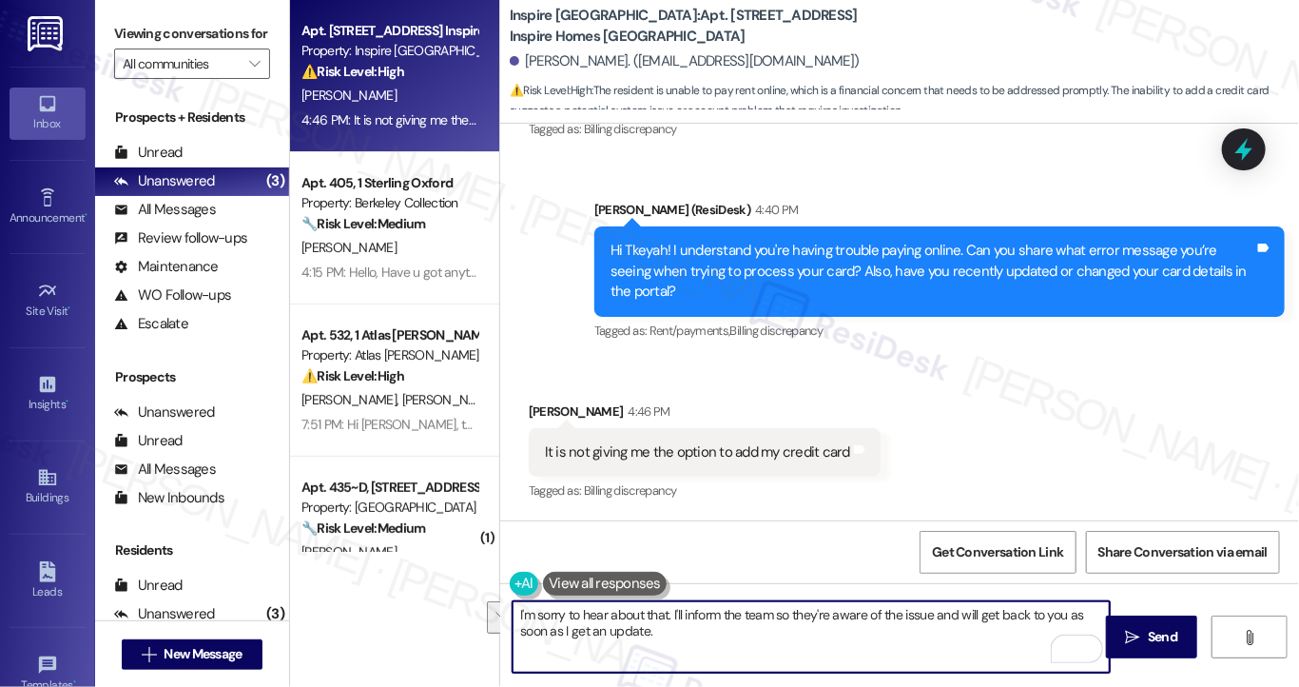
drag, startPoint x: 709, startPoint y: 628, endPoint x: 671, endPoint y: 610, distance: 41.7
click at [671, 610] on textarea "I'm sorry to hear about that. I'll inform the team so they're aware of the issu…" at bounding box center [811, 636] width 597 height 71
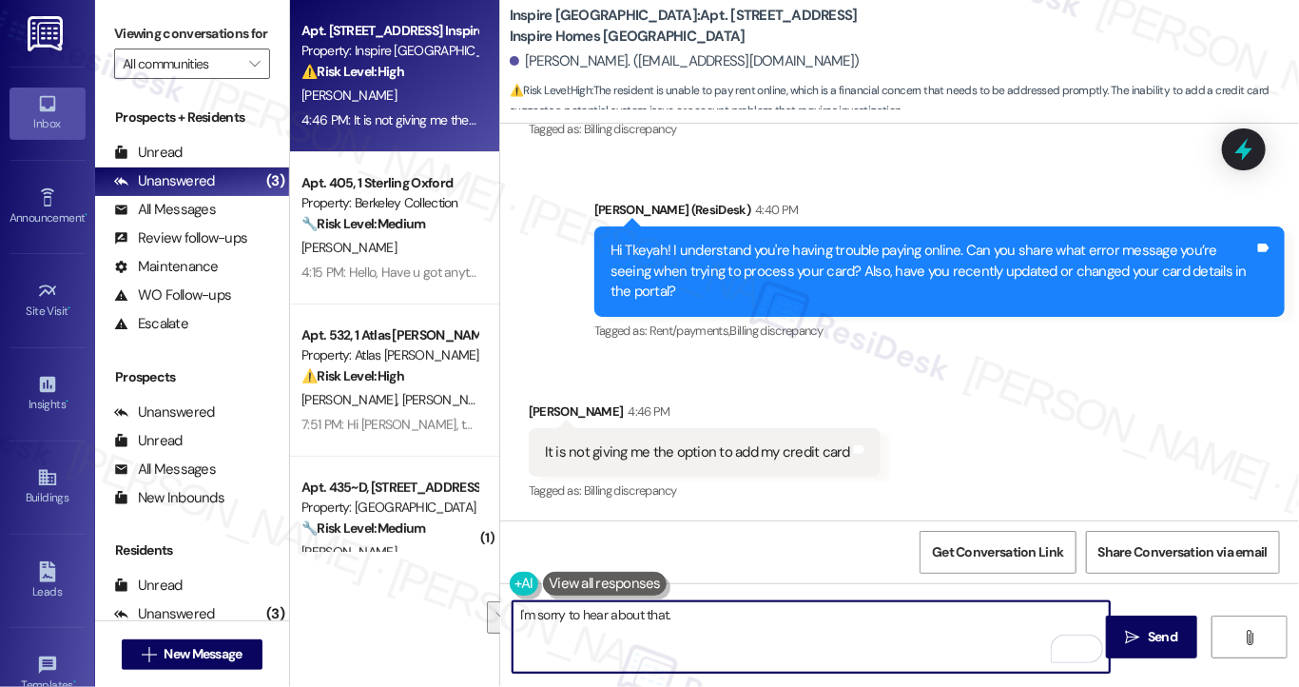
paste textarea "Thank you for letting us know. I’ll inform our team about the issue you’re expe…"
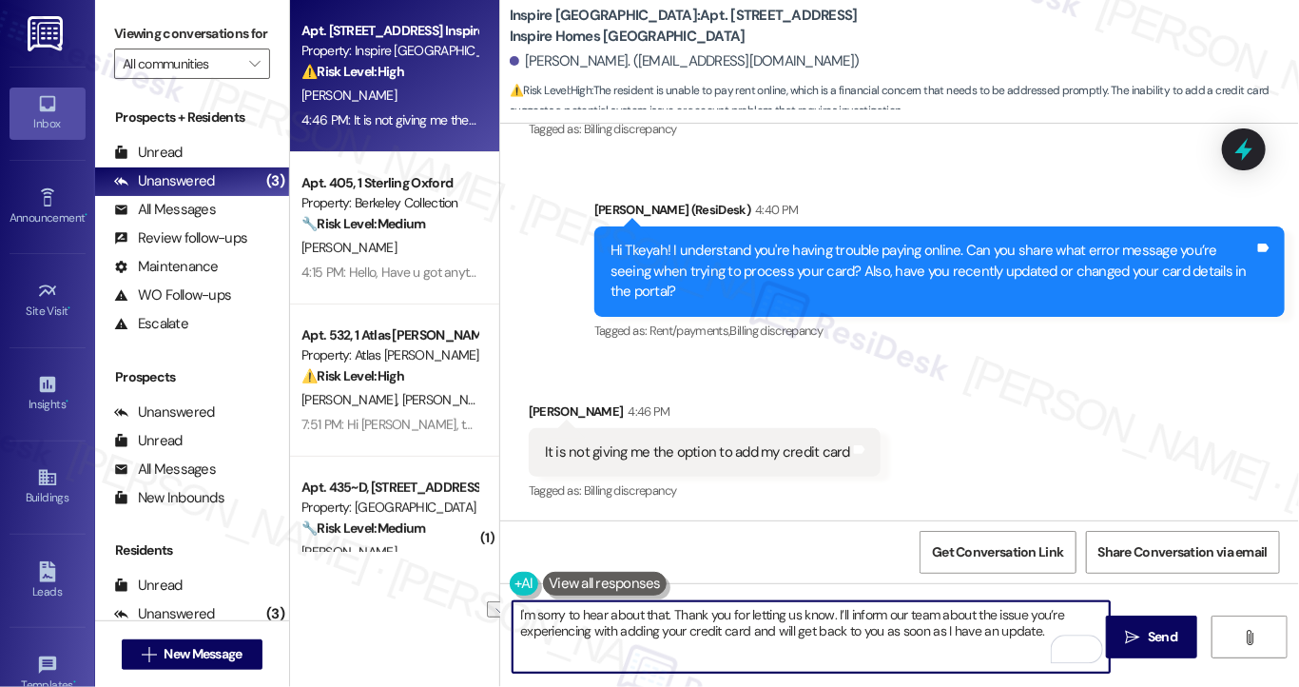
drag, startPoint x: 833, startPoint y: 614, endPoint x: 672, endPoint y: 608, distance: 160.8
click at [672, 608] on textarea "I'm sorry to hear about that. Thank you for letting us know. I’ll inform our te…" at bounding box center [811, 636] width 597 height 71
click at [726, 611] on textarea "I'm sorry to hear about that. I’ll inform our team about the issue you’re exper…" at bounding box center [811, 636] width 597 height 71
type textarea "I'm sorry to hear about that. I’ll inform the team about the issue you’re exper…"
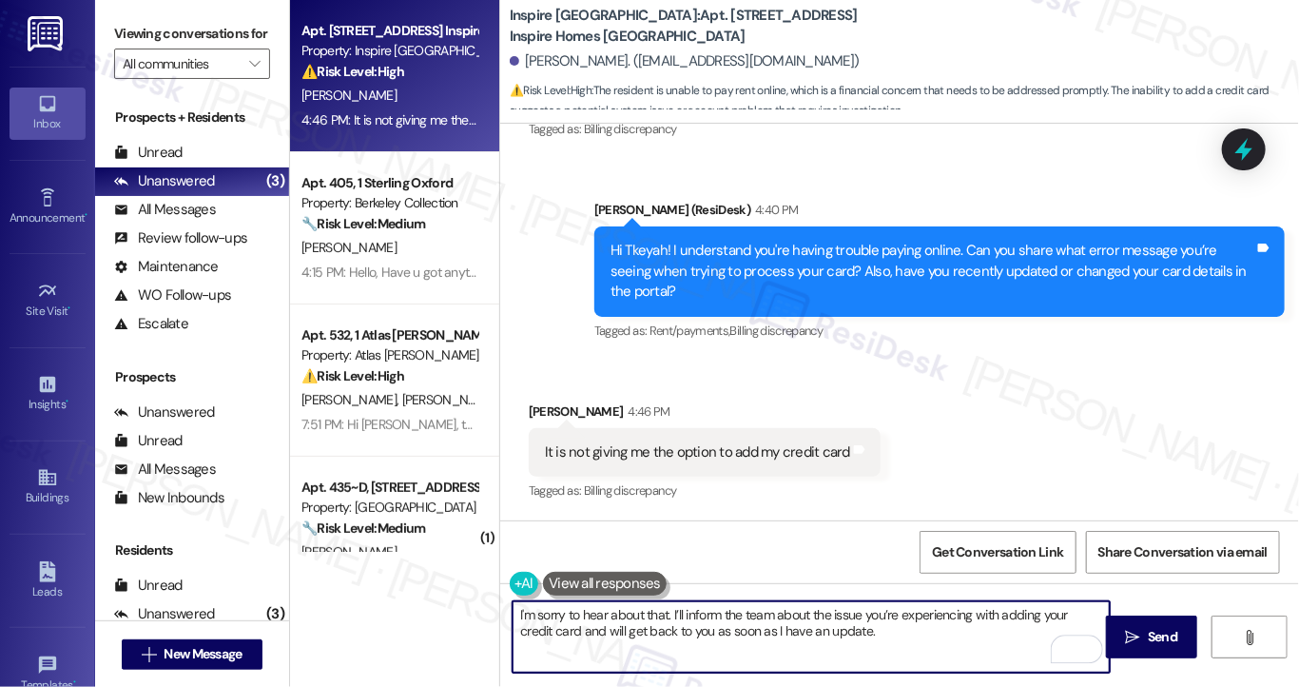
click at [861, 618] on textarea "I'm sorry to hear about that. I’ll inform the team about the issue you’re exper…" at bounding box center [811, 636] width 597 height 71
click at [861, 635] on textarea "I'm sorry to hear about that. I’ll inform the team about the issue you’re exper…" at bounding box center [811, 636] width 597 height 71
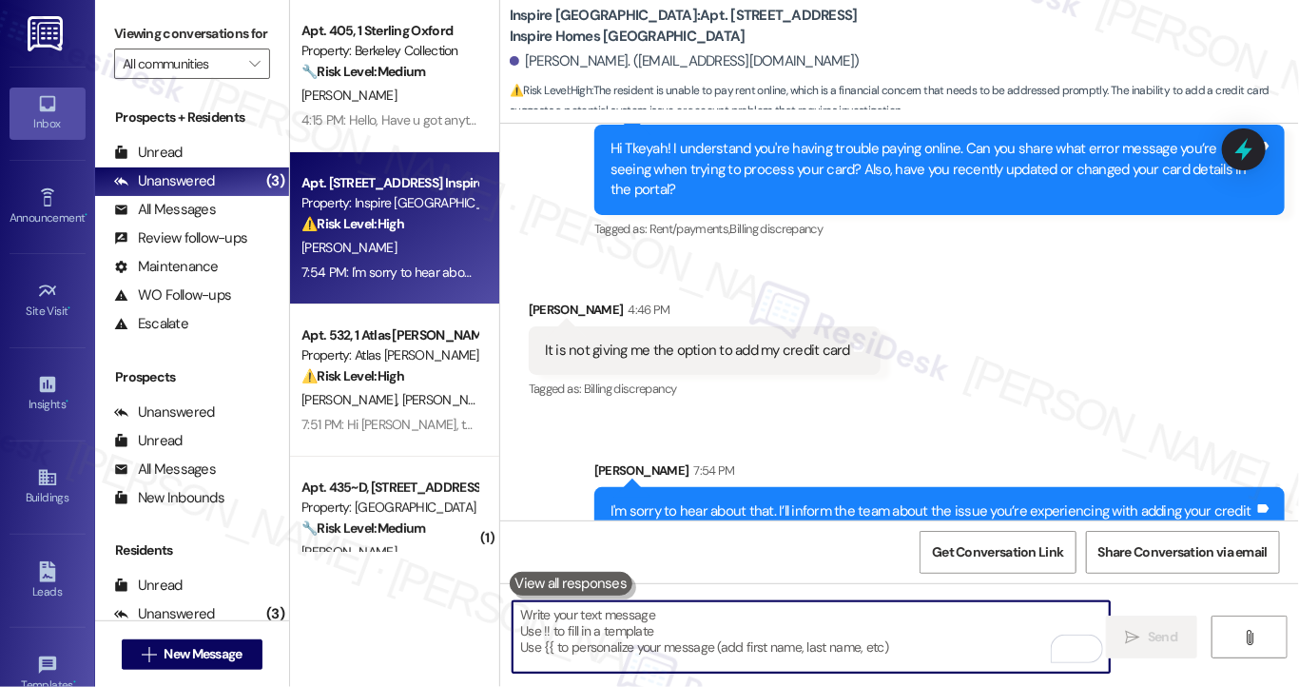
scroll to position [4178, 0]
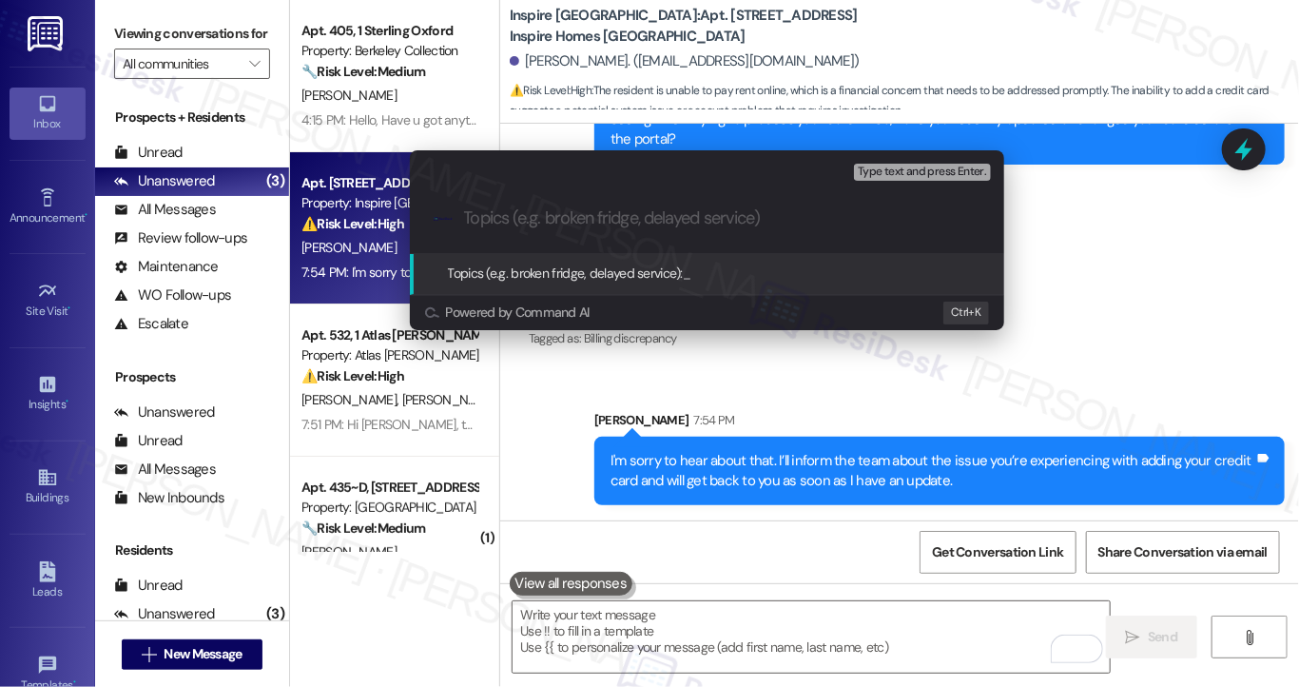
type input "C"
type input "Credit"
click at [977, 223] on icon "progress bar" at bounding box center [972, 218] width 15 height 15
click at [714, 227] on input "Topics (e.g. broken fridge, delayed service)" at bounding box center [722, 218] width 516 height 20
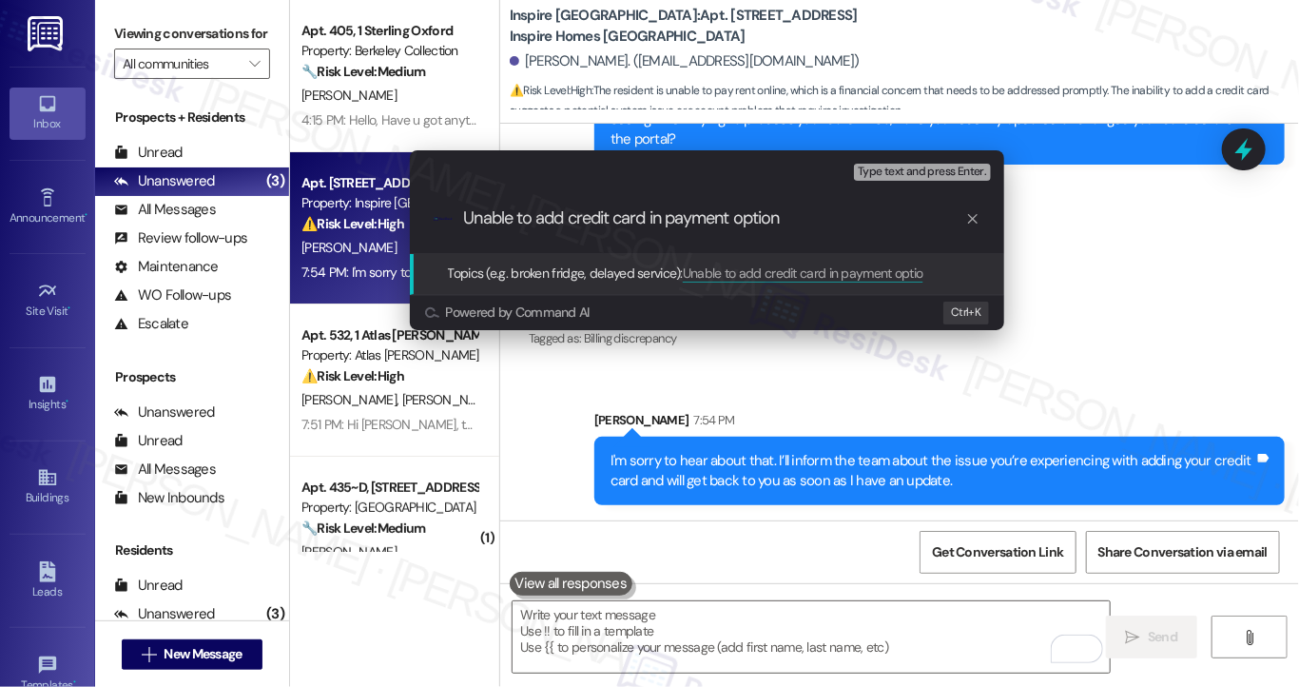
type input "Unable to add credit card in payment options"
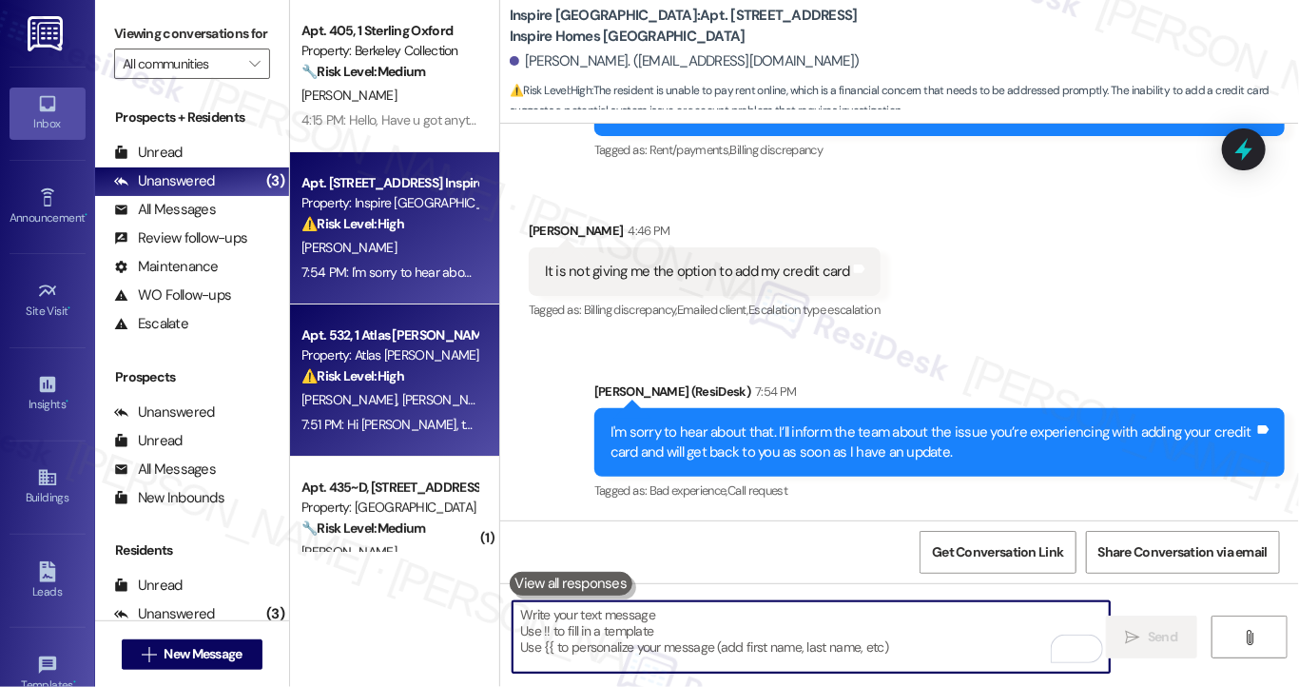
scroll to position [57, 0]
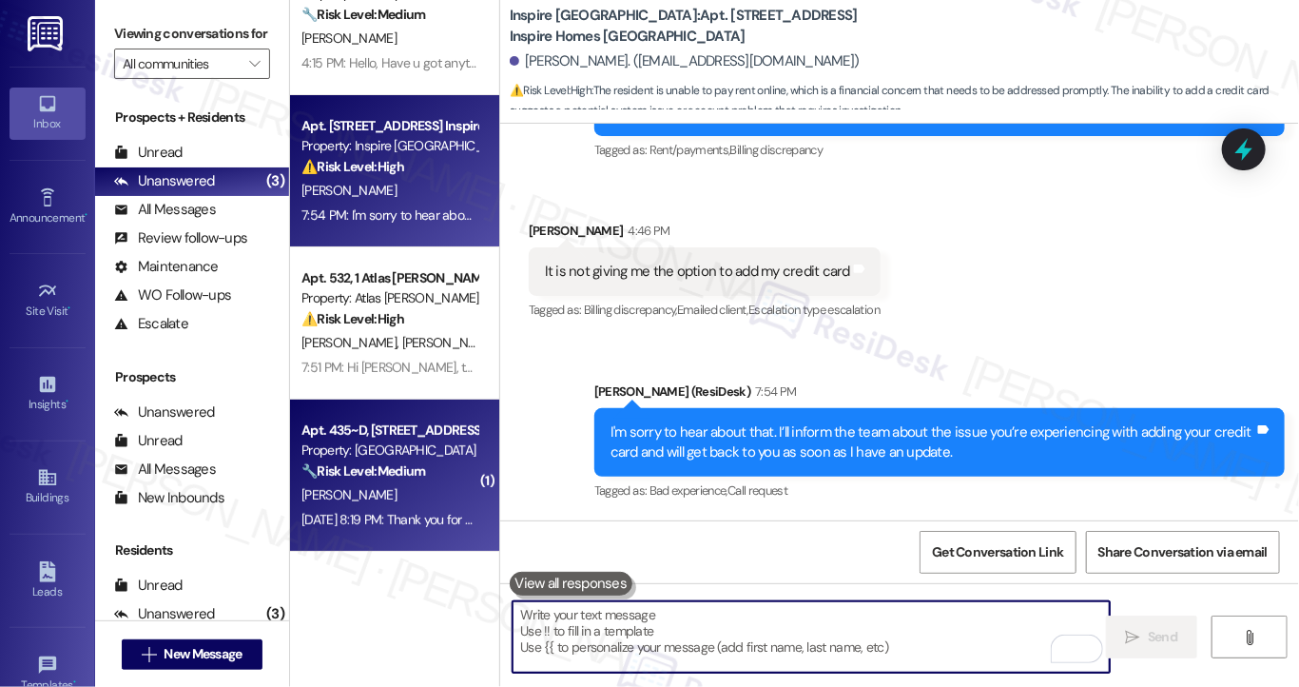
click at [389, 461] on div "🔧 Risk Level: Medium The resident indicates the roommate issue has been resolve…" at bounding box center [389, 471] width 176 height 20
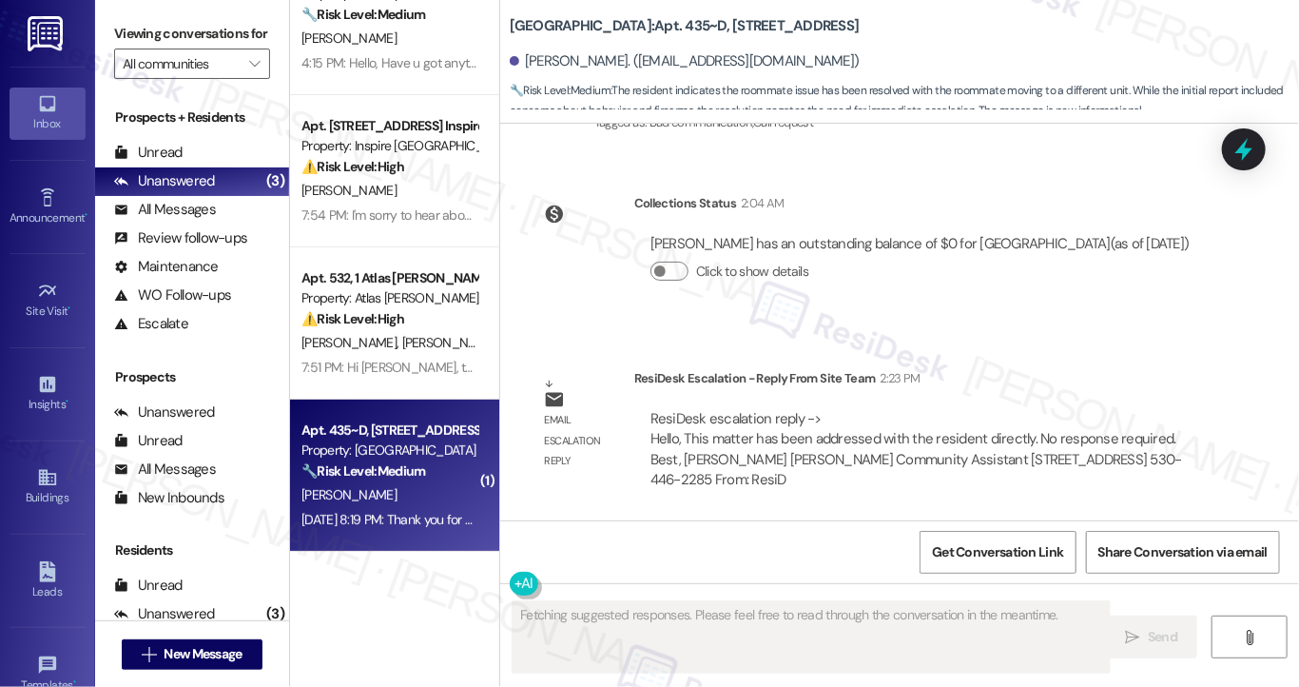
scroll to position [1528, 0]
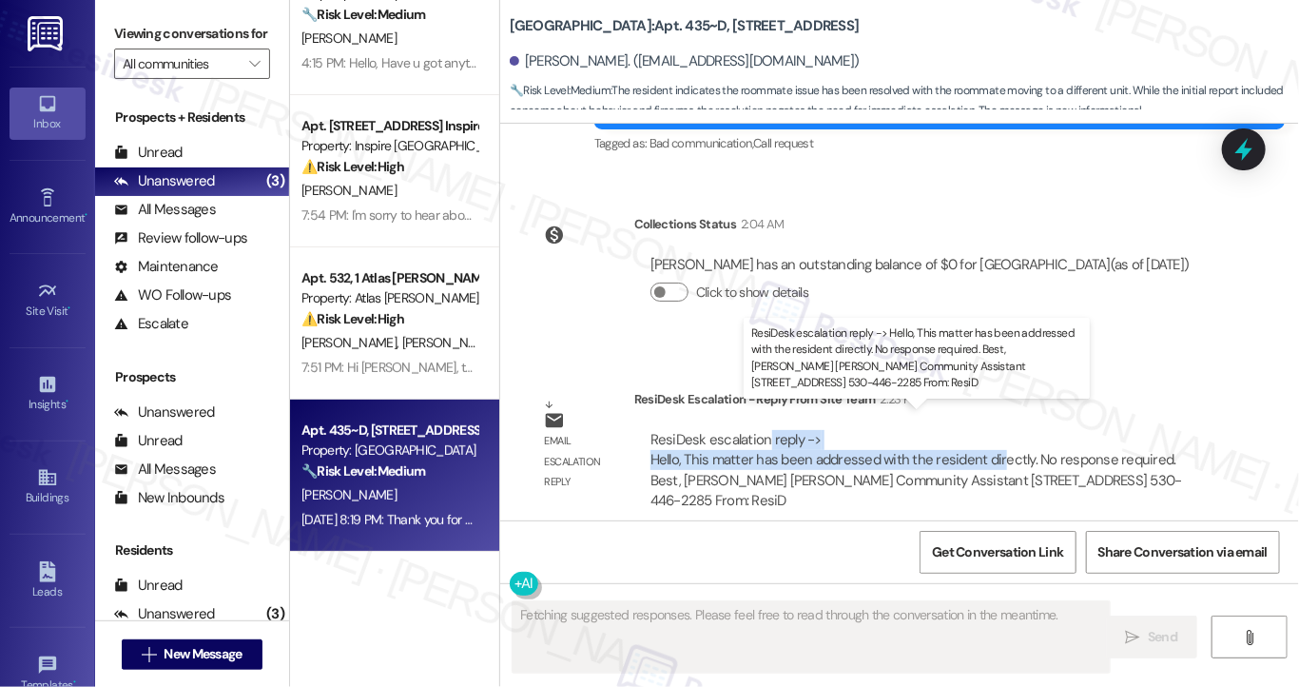
drag, startPoint x: 762, startPoint y: 428, endPoint x: 996, endPoint y: 439, distance: 234.2
click at [996, 439] on div "ResiDesk escalation reply -> Hello, This matter has been addressed with the res…" at bounding box center [916, 470] width 532 height 80
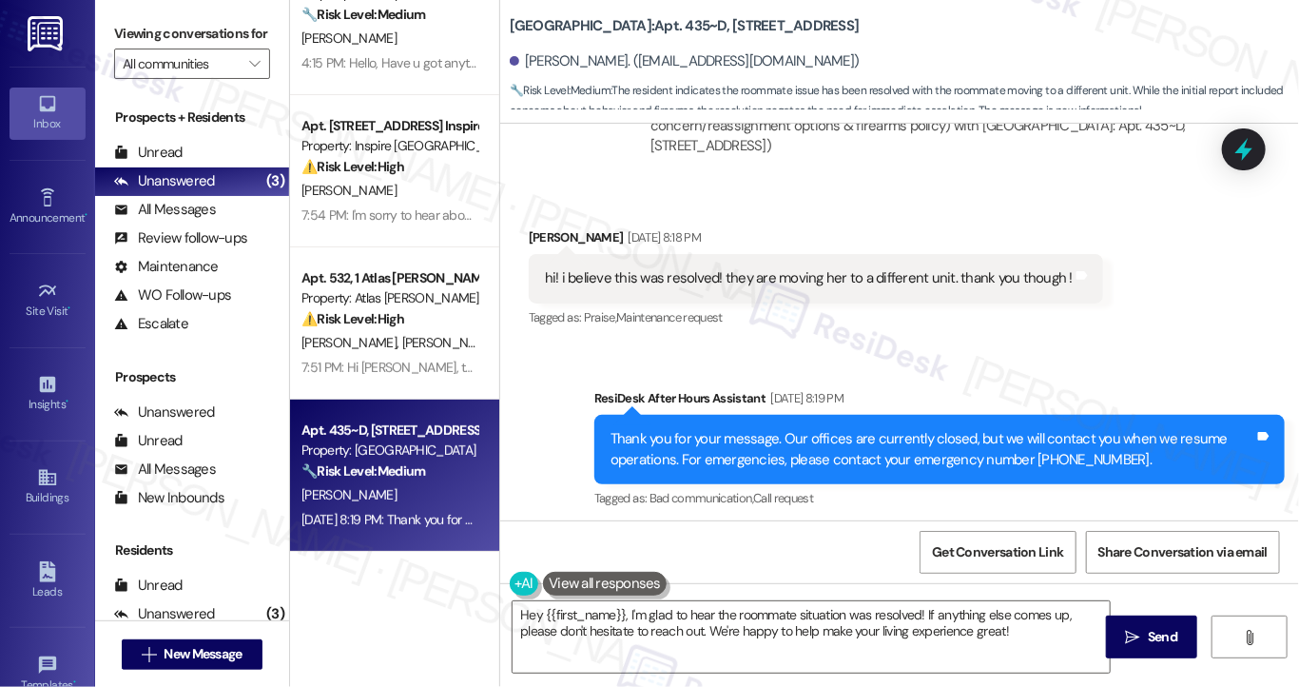
scroll to position [1053, 0]
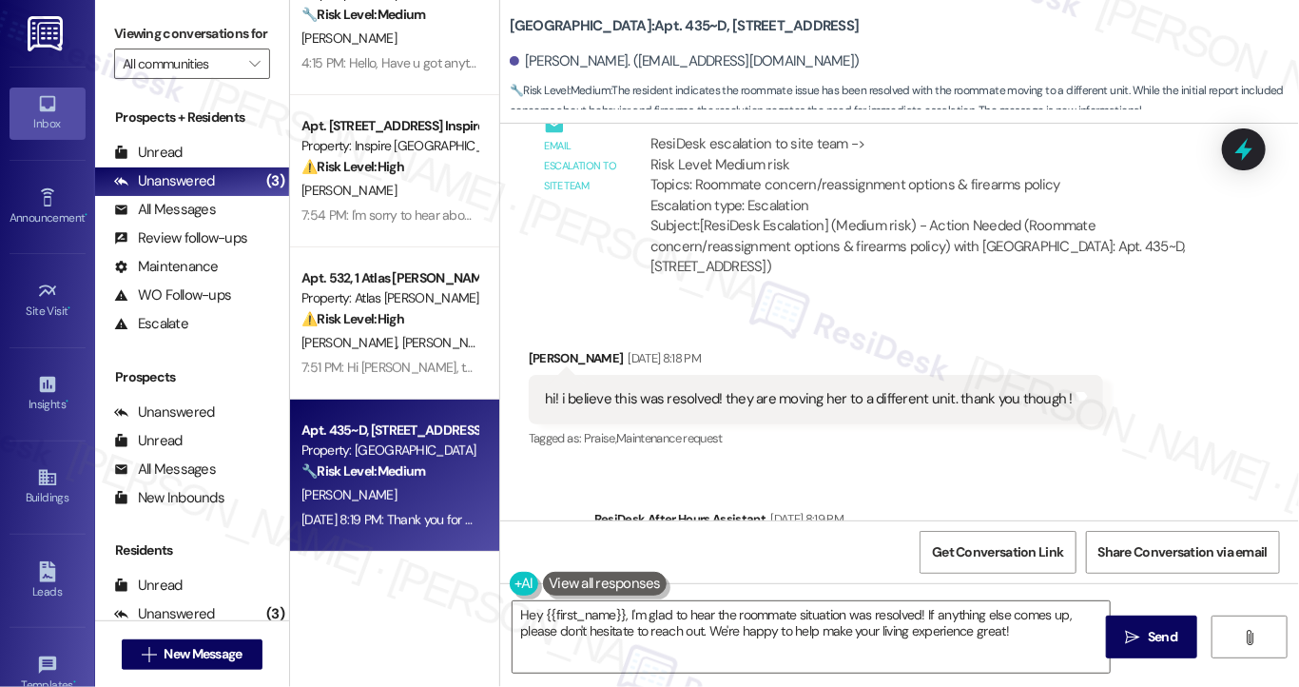
click at [602, 389] on div "hi! i believe this was resolved! they are moving her to a different unit. thank…" at bounding box center [809, 399] width 528 height 20
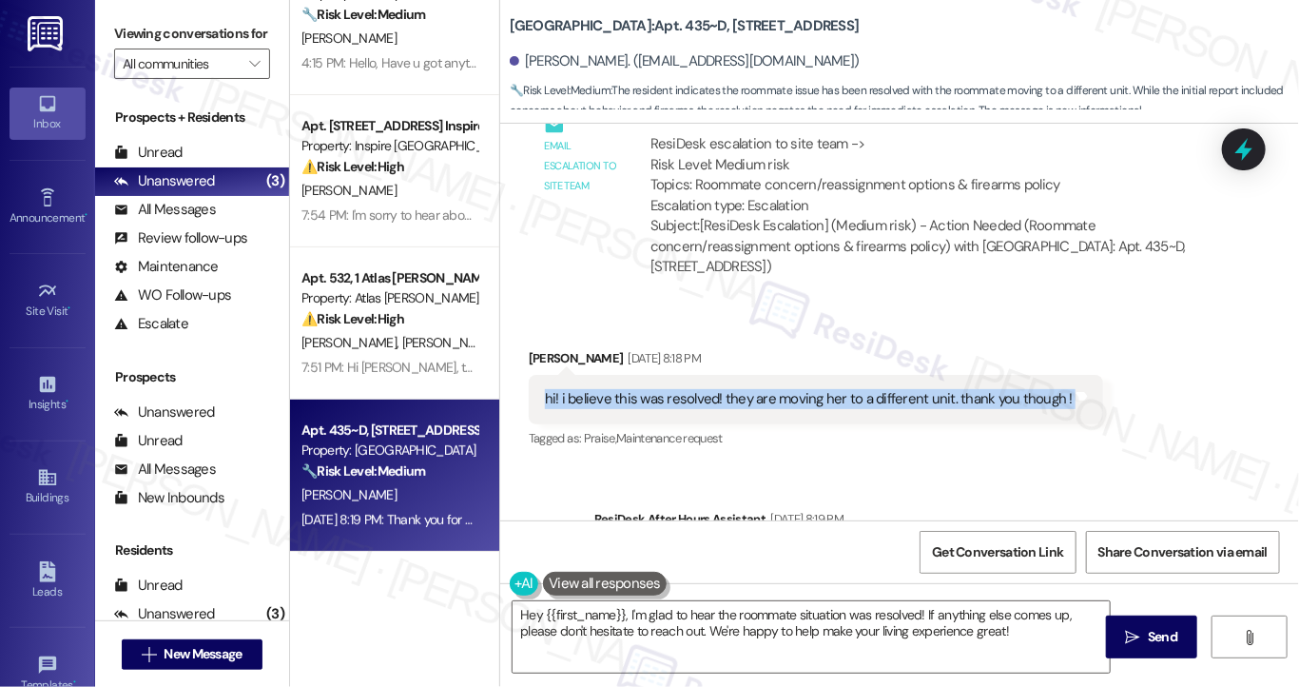
click at [602, 389] on div "hi! i believe this was resolved! they are moving her to a different unit. thank…" at bounding box center [809, 399] width 528 height 20
click at [613, 389] on div "hi! i believe this was resolved! they are moving her to a different unit. thank…" at bounding box center [809, 399] width 528 height 20
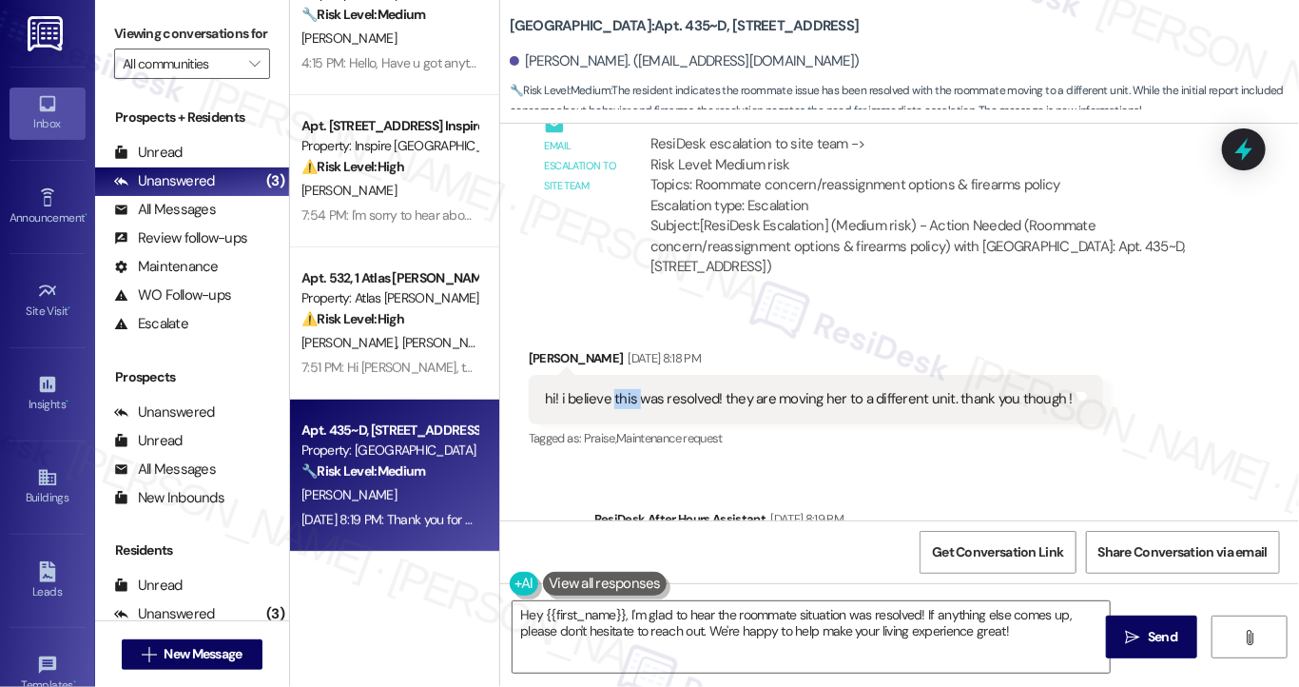
click at [613, 389] on div "hi! i believe this was resolved! they are moving her to a different unit. thank…" at bounding box center [809, 399] width 528 height 20
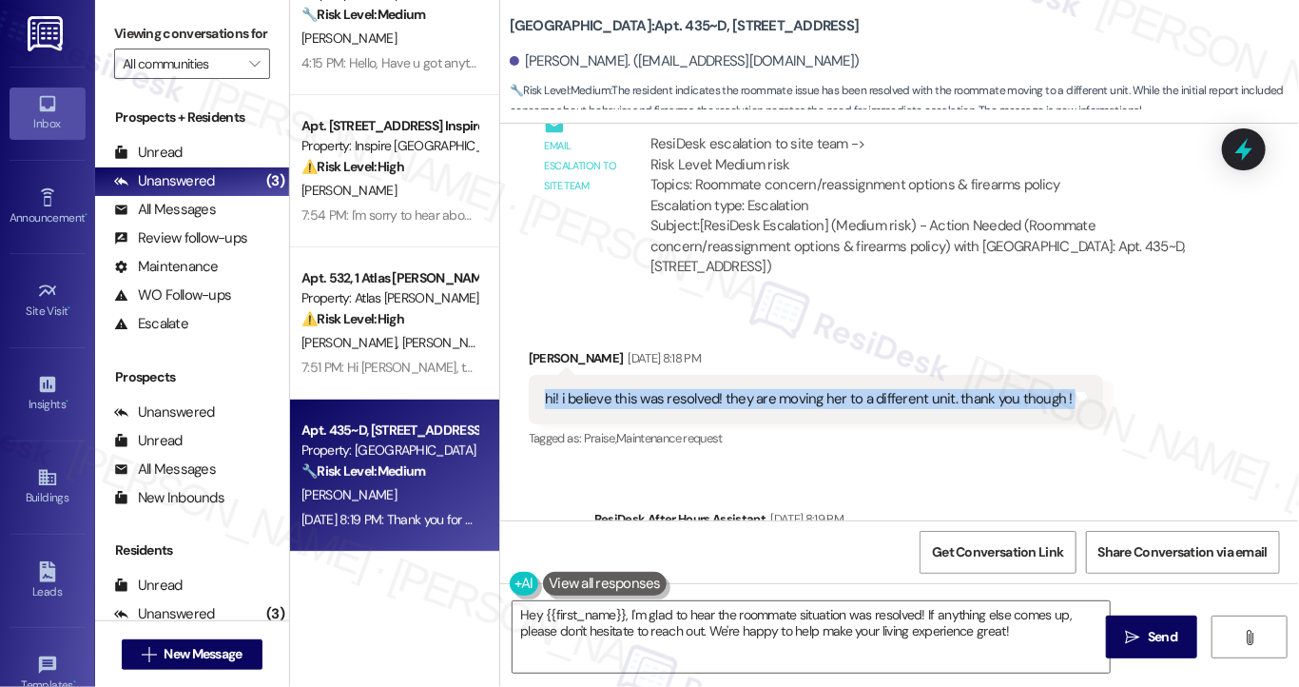
click at [613, 389] on div "hi! i believe this was resolved! they are moving her to a different unit. thank…" at bounding box center [809, 399] width 528 height 20
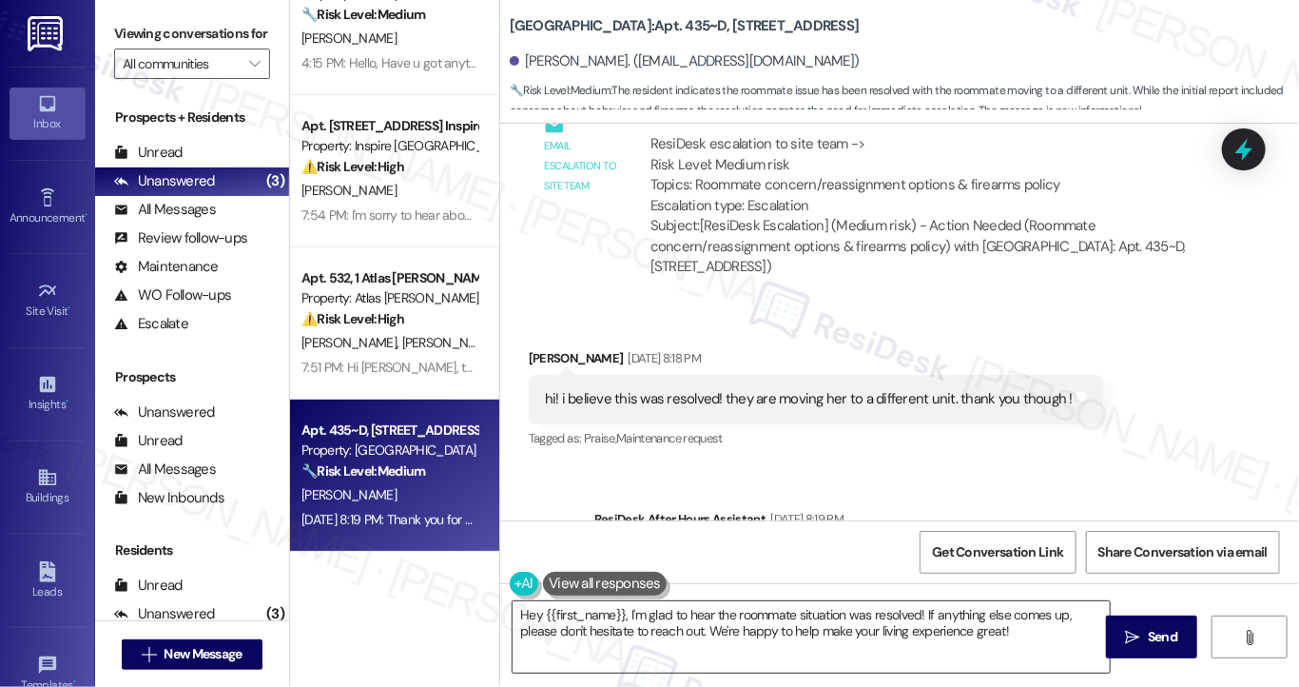
click at [527, 608] on textarea "Hey {{first_name}}, I'm glad to hear the roommate situation was resolved! If an…" at bounding box center [811, 636] width 597 height 71
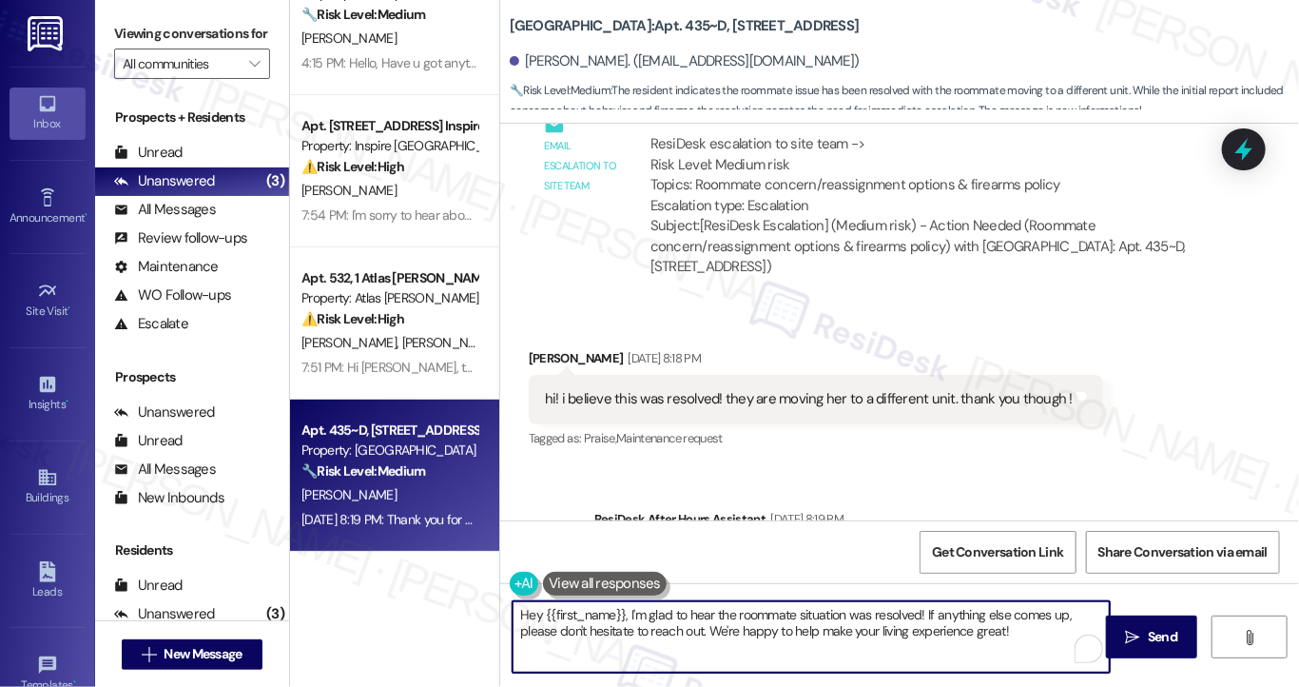
click at [527, 608] on textarea "Hey {{first_name}}, I'm glad to hear the roommate situation was resolved! If an…" at bounding box center [811, 636] width 597 height 71
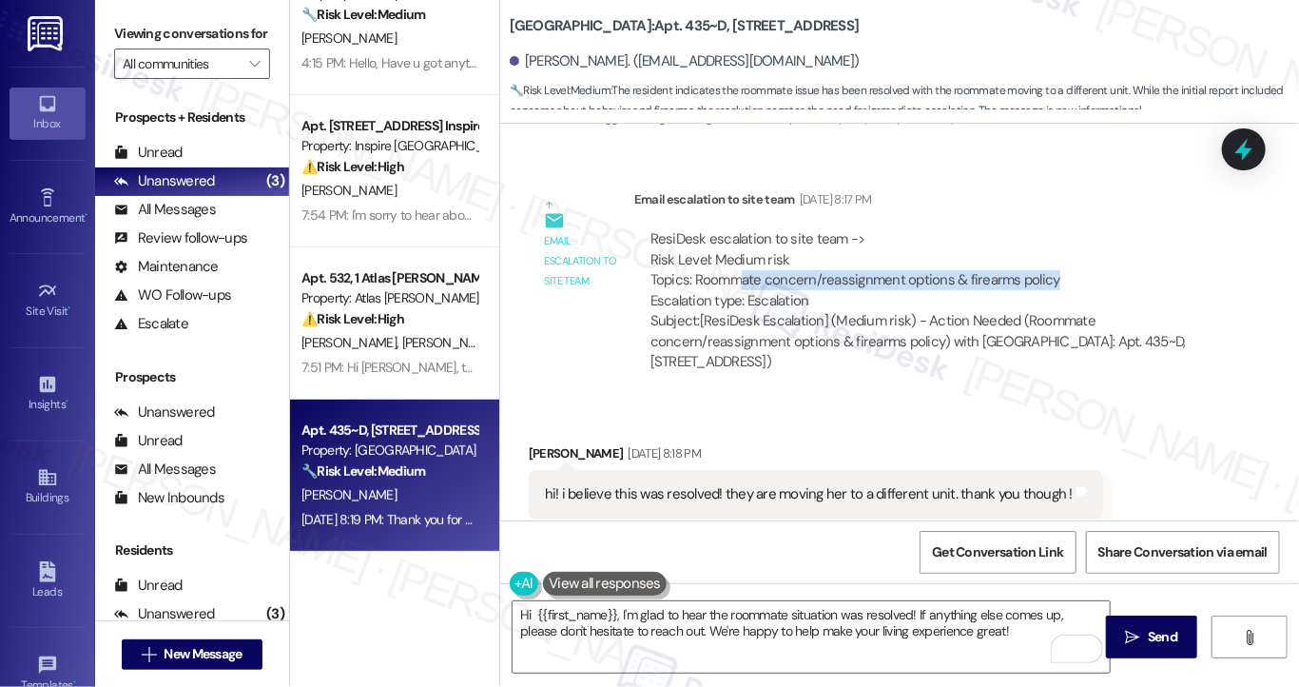
drag, startPoint x: 731, startPoint y: 261, endPoint x: 1095, endPoint y: 261, distance: 364.2
click at [1095, 261] on div "ResiDesk escalation to site team -> Risk Level: Medium risk Topics: Roommate co…" at bounding box center [926, 270] width 552 height 82
click at [1059, 258] on div "ResiDesk escalation to site team -> Risk Level: Medium risk Topics: Roommate co…" at bounding box center [926, 270] width 552 height 82
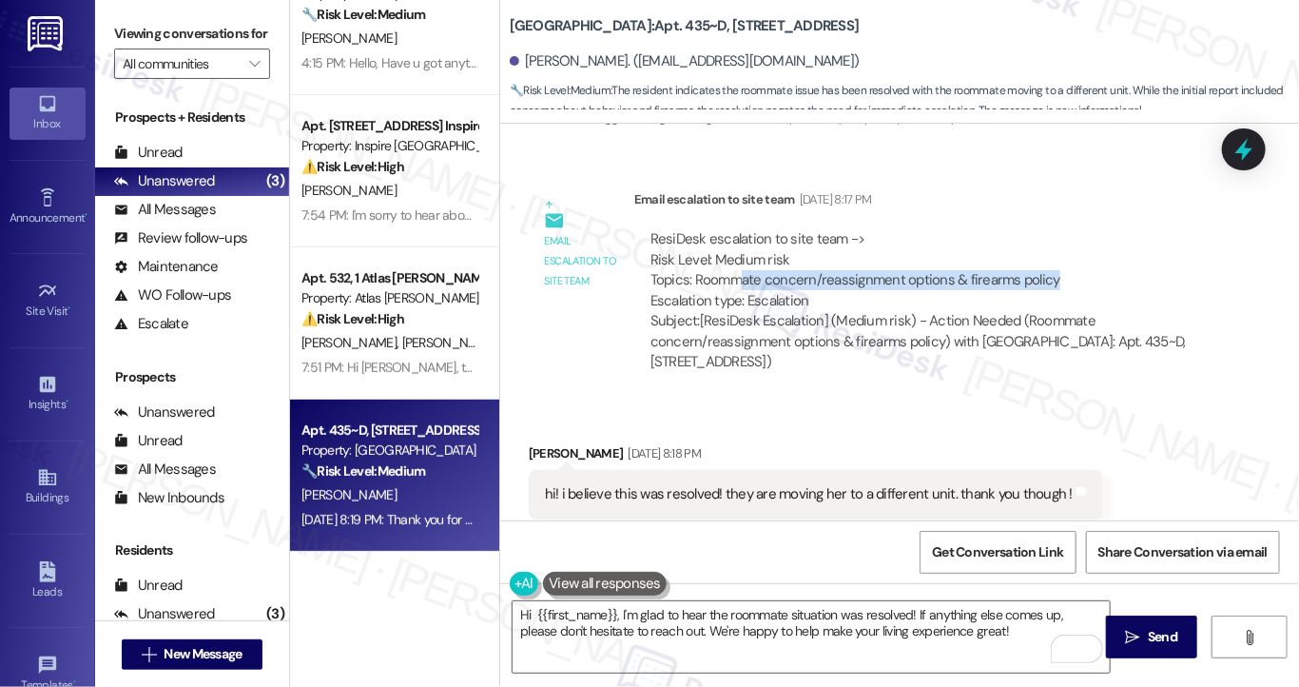
drag, startPoint x: 1065, startPoint y: 258, endPoint x: 738, endPoint y: 258, distance: 327.1
click at [738, 258] on div "ResiDesk escalation to site team -> Risk Level: Medium risk Topics: Roommate co…" at bounding box center [926, 270] width 552 height 82
click at [535, 443] on div "[PERSON_NAME] [DATE] 8:18 PM" at bounding box center [816, 456] width 574 height 27
copy div "Navya"
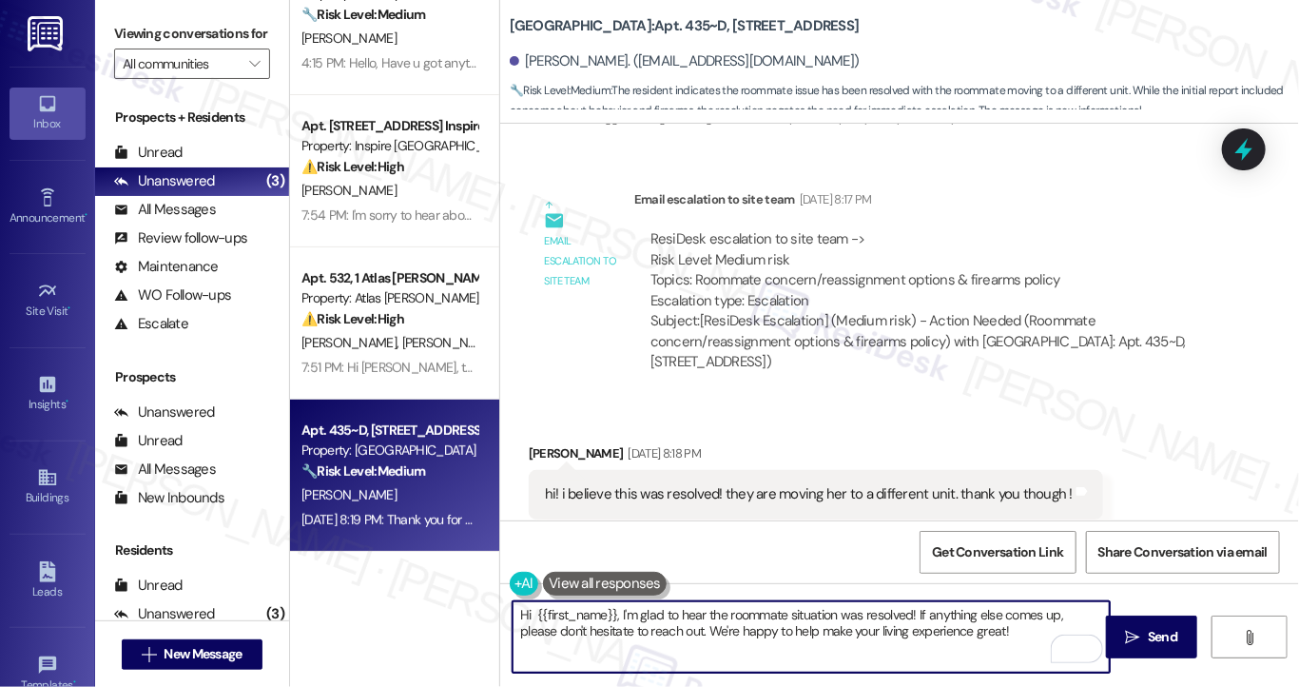
drag, startPoint x: 529, startPoint y: 612, endPoint x: 612, endPoint y: 609, distance: 83.8
click at [612, 609] on textarea "Hi {{first_name}}, I'm glad to hear the roommate situation was resolved! If any…" at bounding box center [811, 636] width 597 height 71
paste textarea "Navya"
drag, startPoint x: 867, startPoint y: 626, endPoint x: 640, endPoint y: 626, distance: 227.3
click at [640, 626] on textarea "Hi Navya, I'm glad to hear the roommate situation was resolved! If anything els…" at bounding box center [811, 636] width 597 height 71
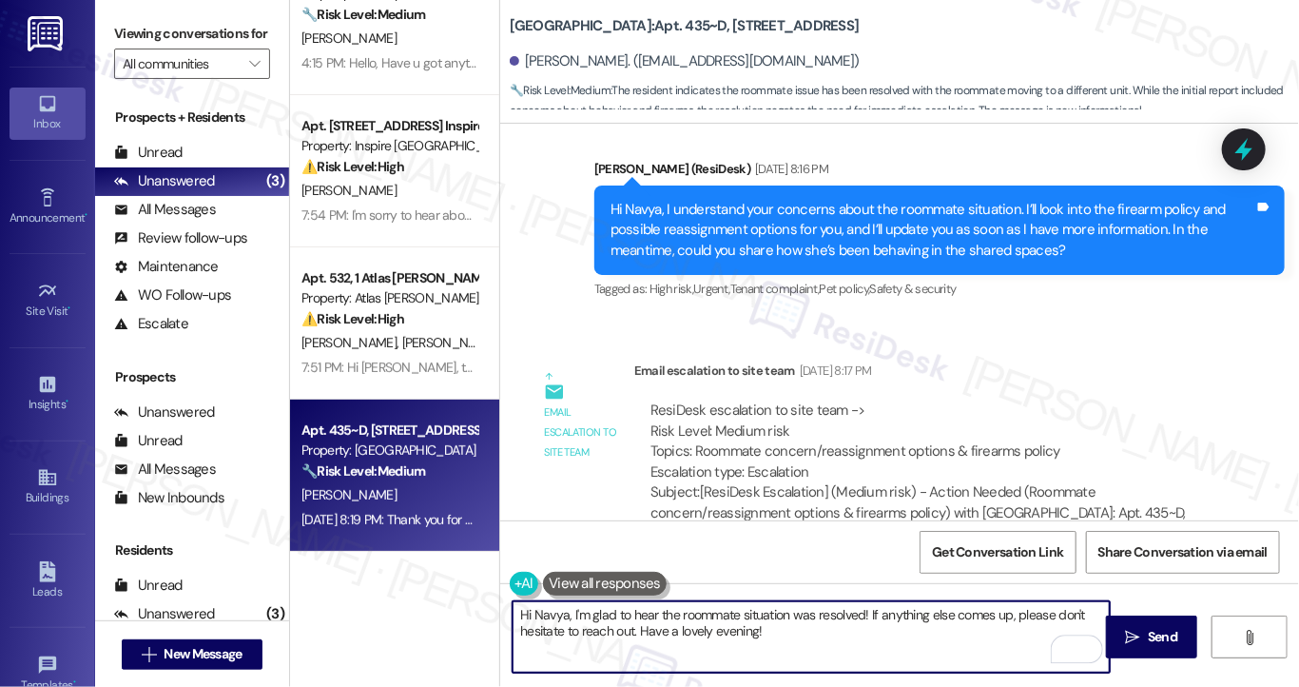
scroll to position [672, 0]
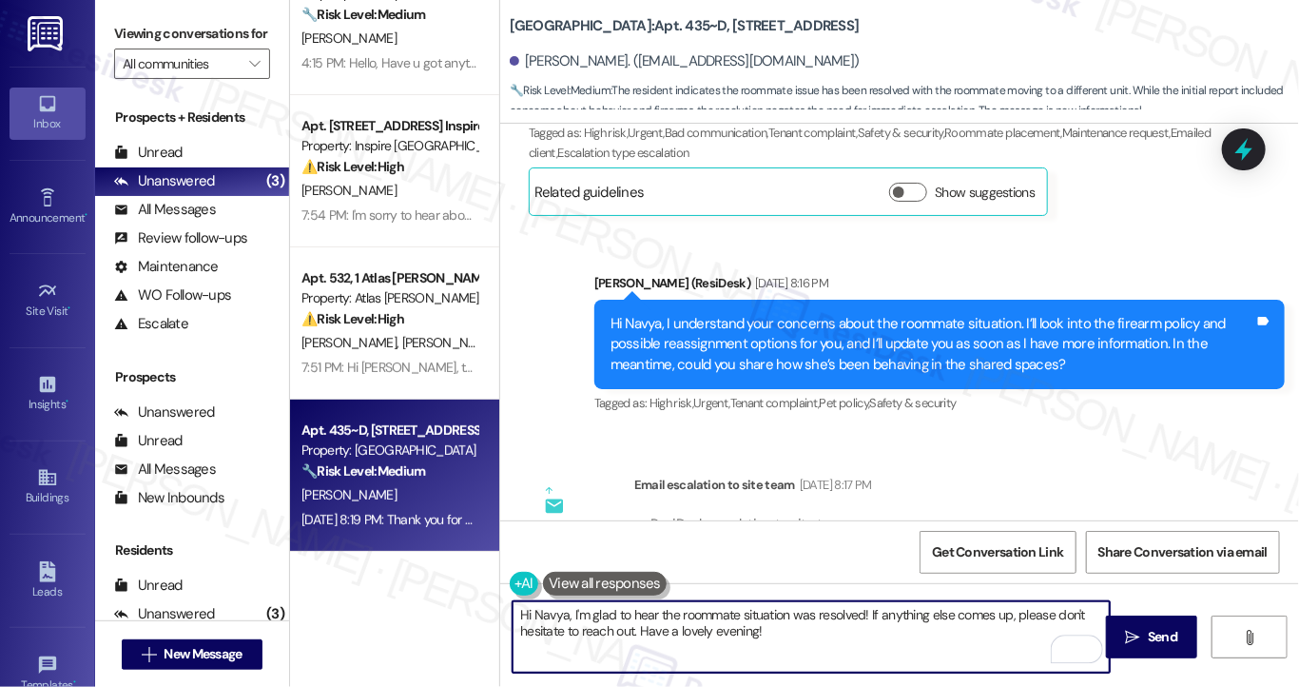
type textarea "Hi Navya, I'm glad to hear the roommate situation was resolved! If anything els…"
click at [782, 329] on div "Hi Navya, I understand your concerns about the roommate situation. I’ll look in…" at bounding box center [932, 344] width 644 height 61
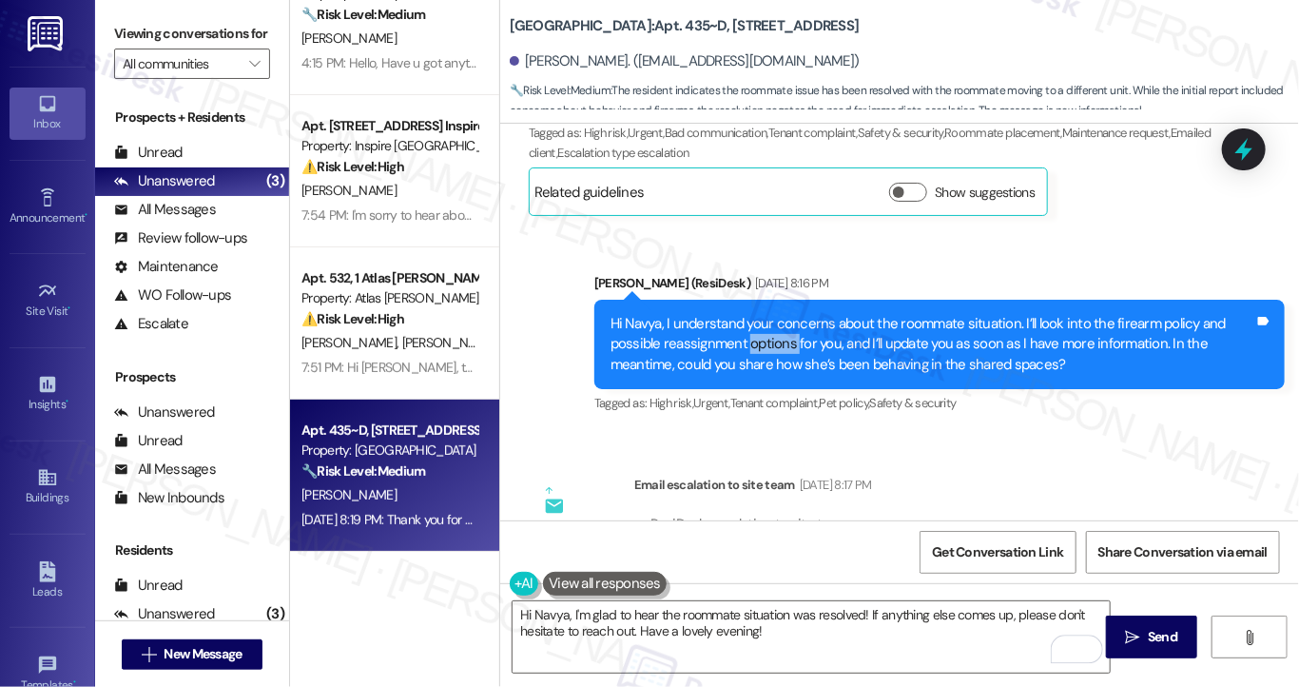
click at [782, 329] on div "Hi Navya, I understand your concerns about the roommate situation. I’ll look in…" at bounding box center [932, 344] width 644 height 61
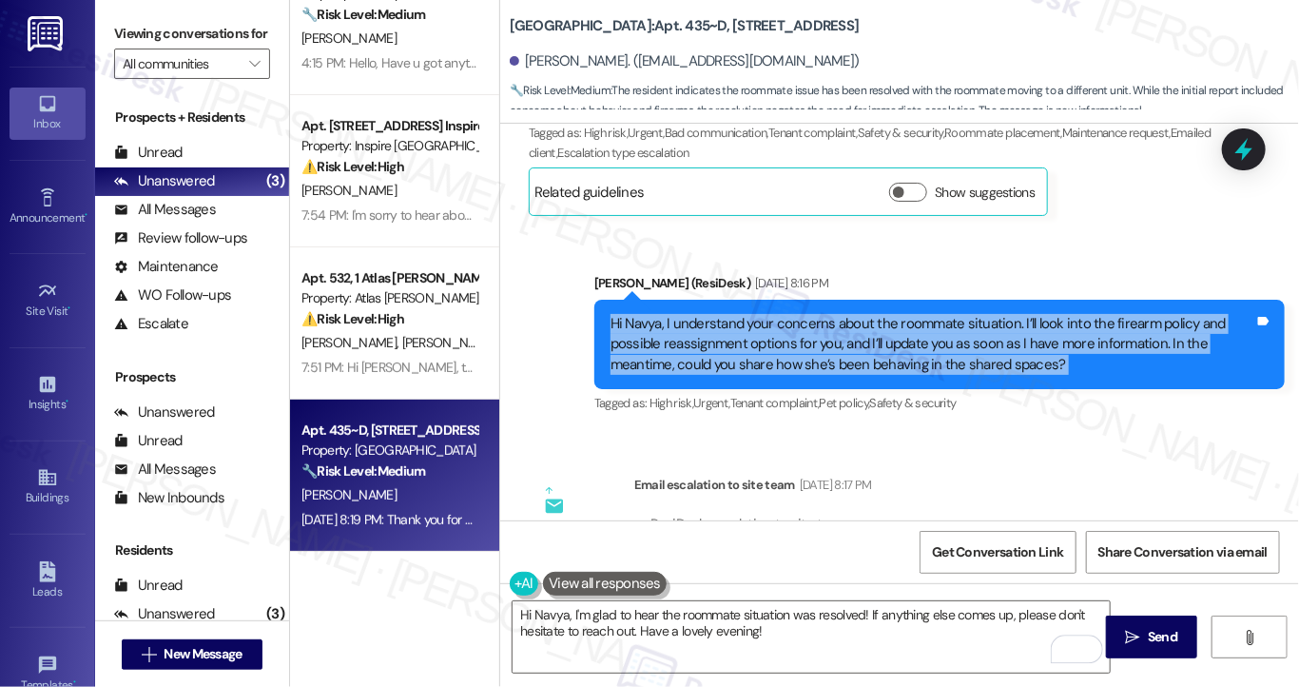
click at [782, 329] on div "Hi Navya, I understand your concerns about the roommate situation. I’ll look in…" at bounding box center [932, 344] width 644 height 61
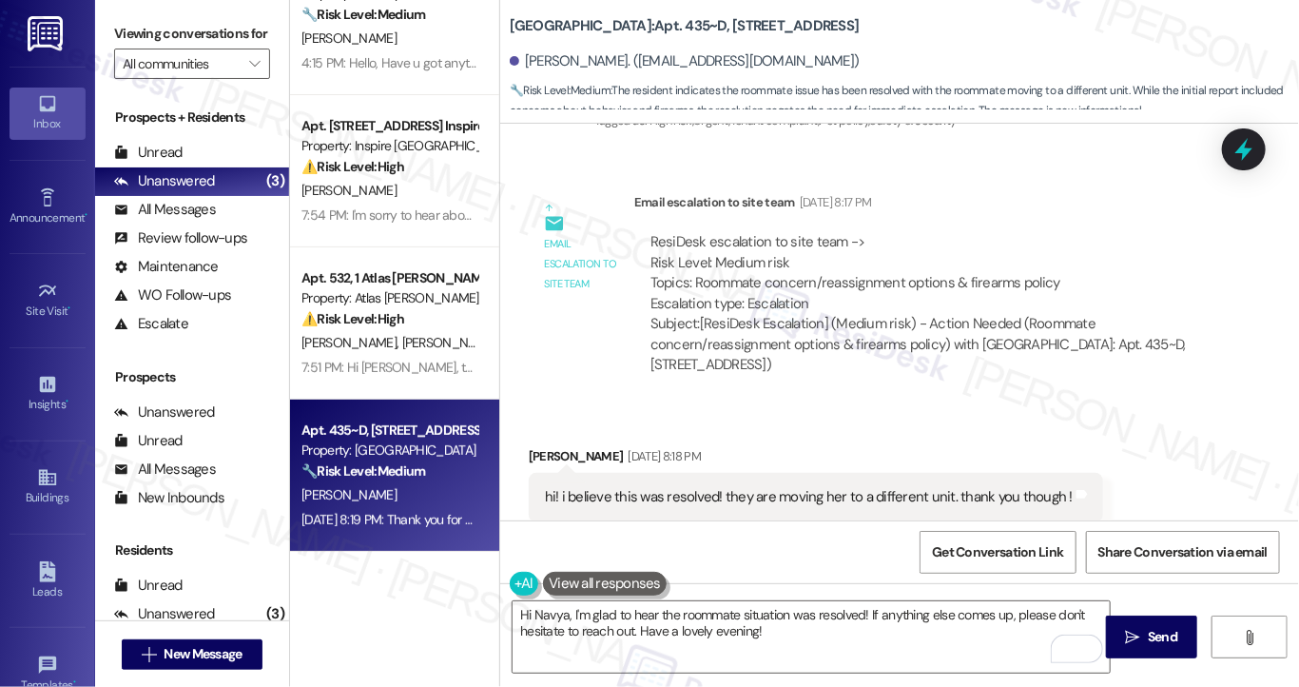
scroll to position [957, 0]
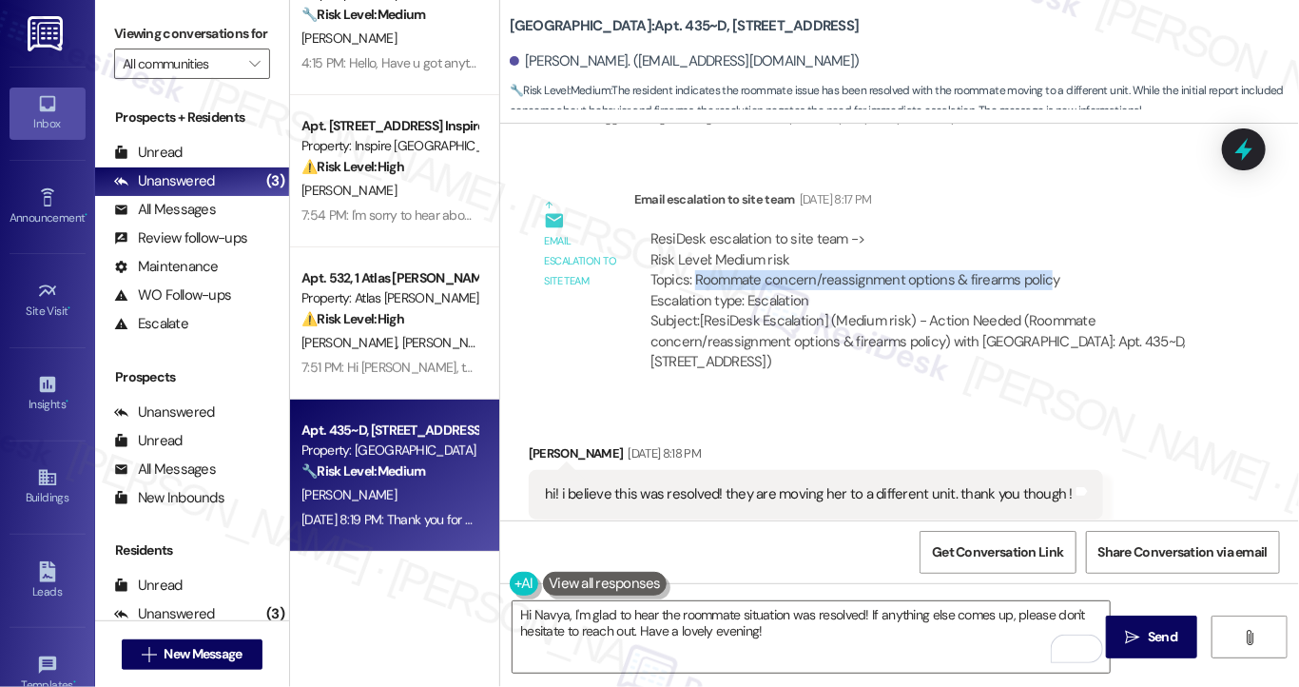
drag, startPoint x: 691, startPoint y: 264, endPoint x: 1035, endPoint y: 254, distance: 343.4
click at [1035, 254] on div "ResiDesk escalation to site team -> Risk Level: Medium risk Topics: Roommate co…" at bounding box center [926, 270] width 552 height 82
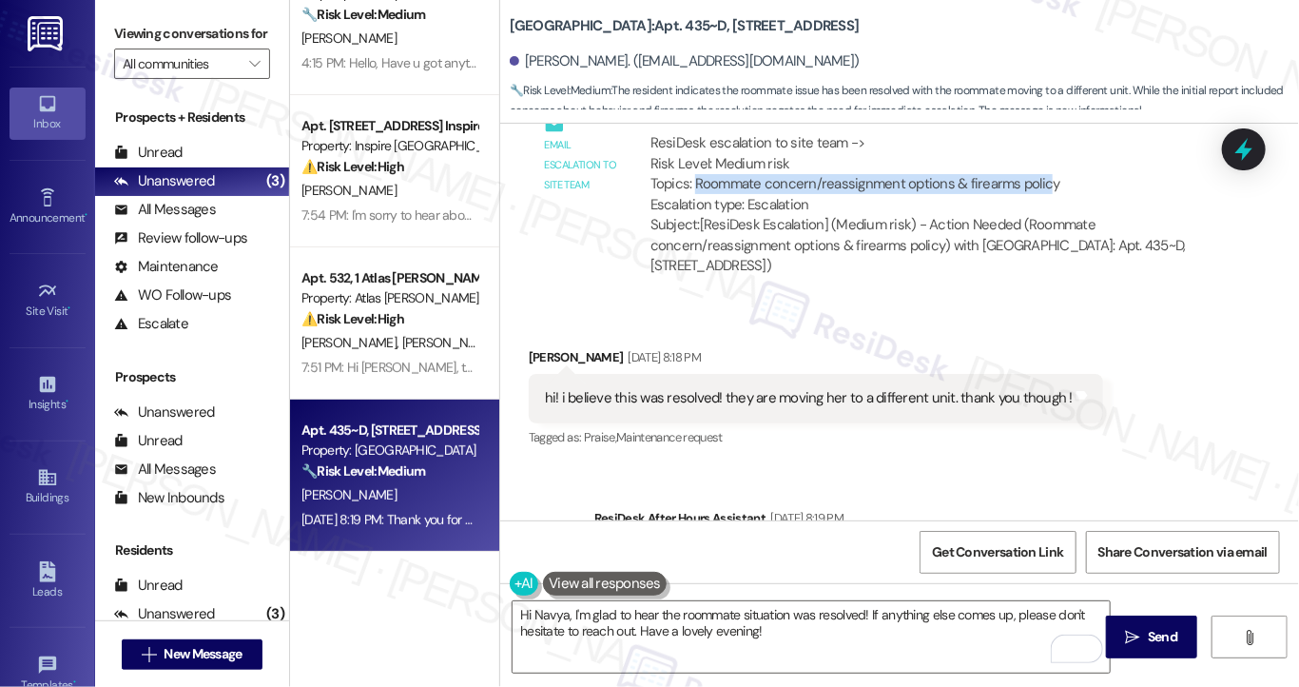
scroll to position [1148, 0]
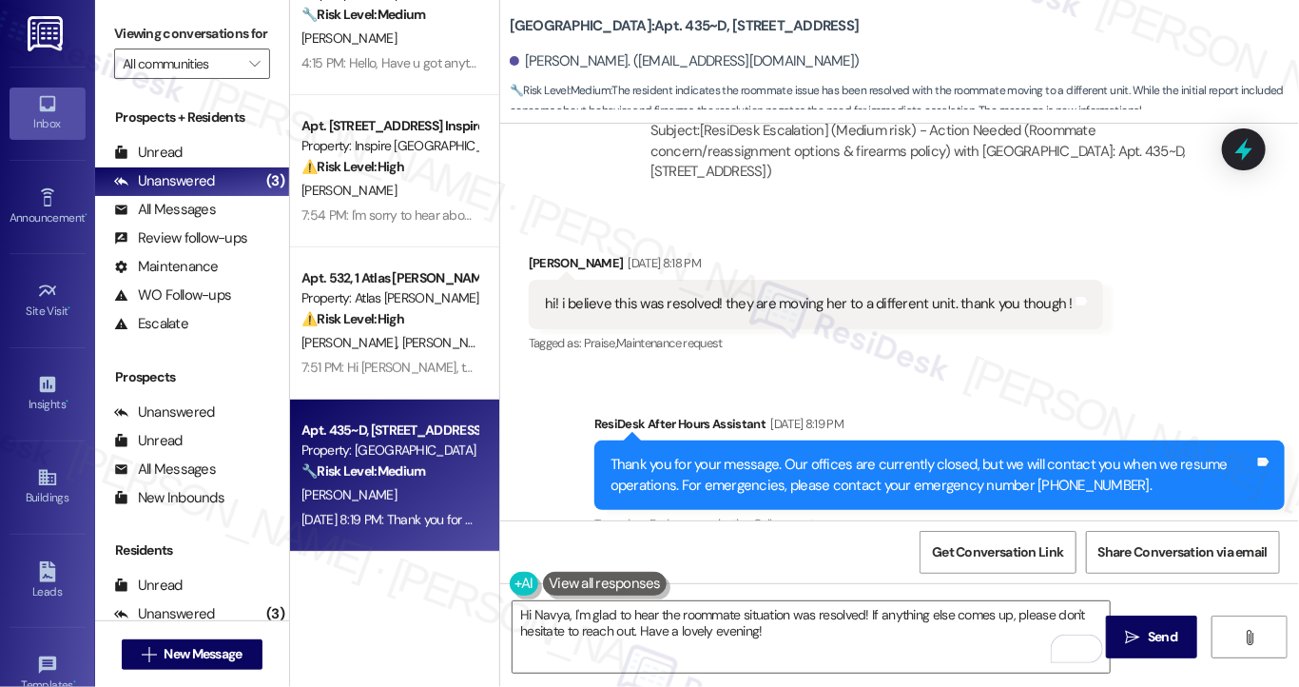
click at [734, 294] on div "hi! i believe this was resolved! they are moving her to a different unit. thank…" at bounding box center [809, 304] width 528 height 20
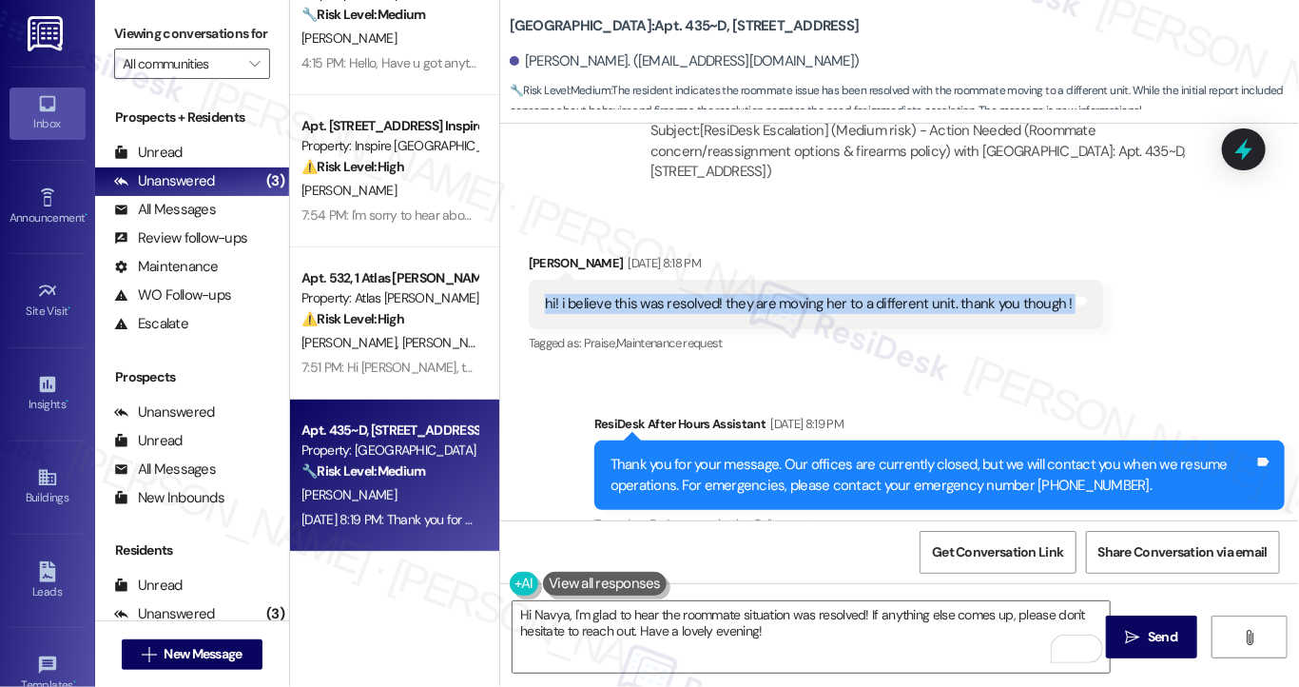
click at [734, 294] on div "hi! i believe this was resolved! they are moving her to a different unit. thank…" at bounding box center [809, 304] width 528 height 20
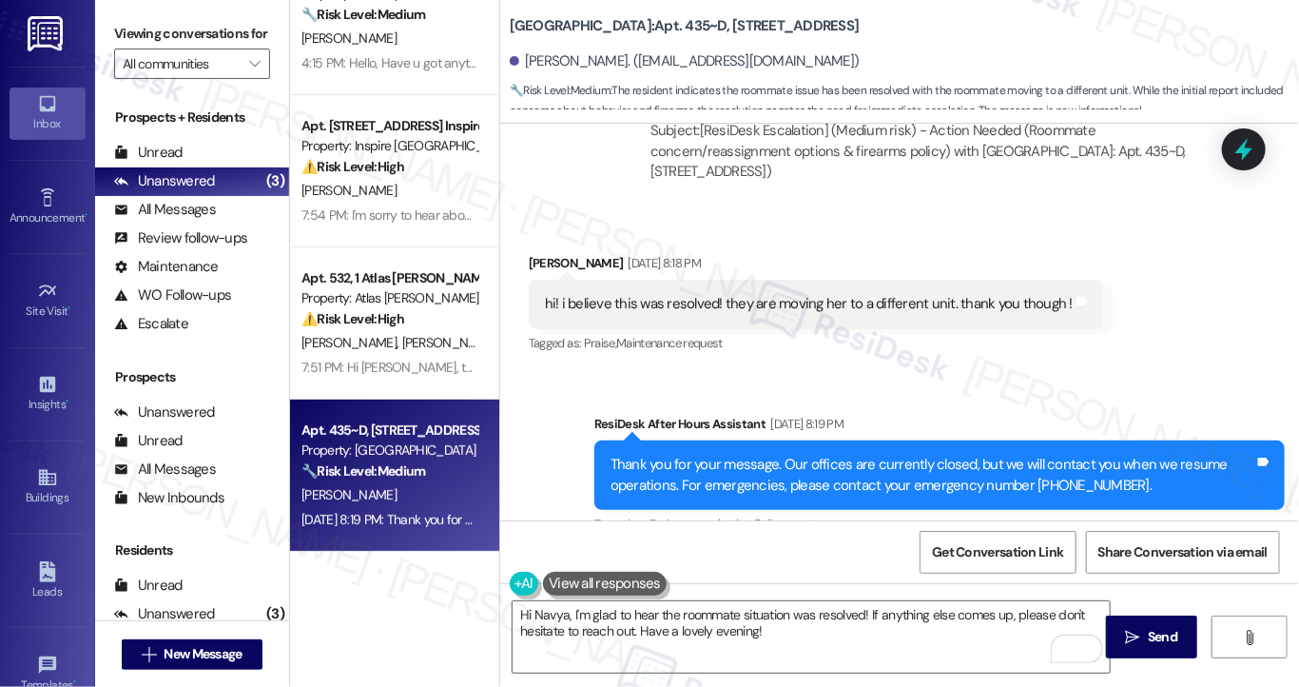
click at [726, 455] on div "Thank you for your message. Our offices are currently closed, but we will conta…" at bounding box center [932, 475] width 644 height 41
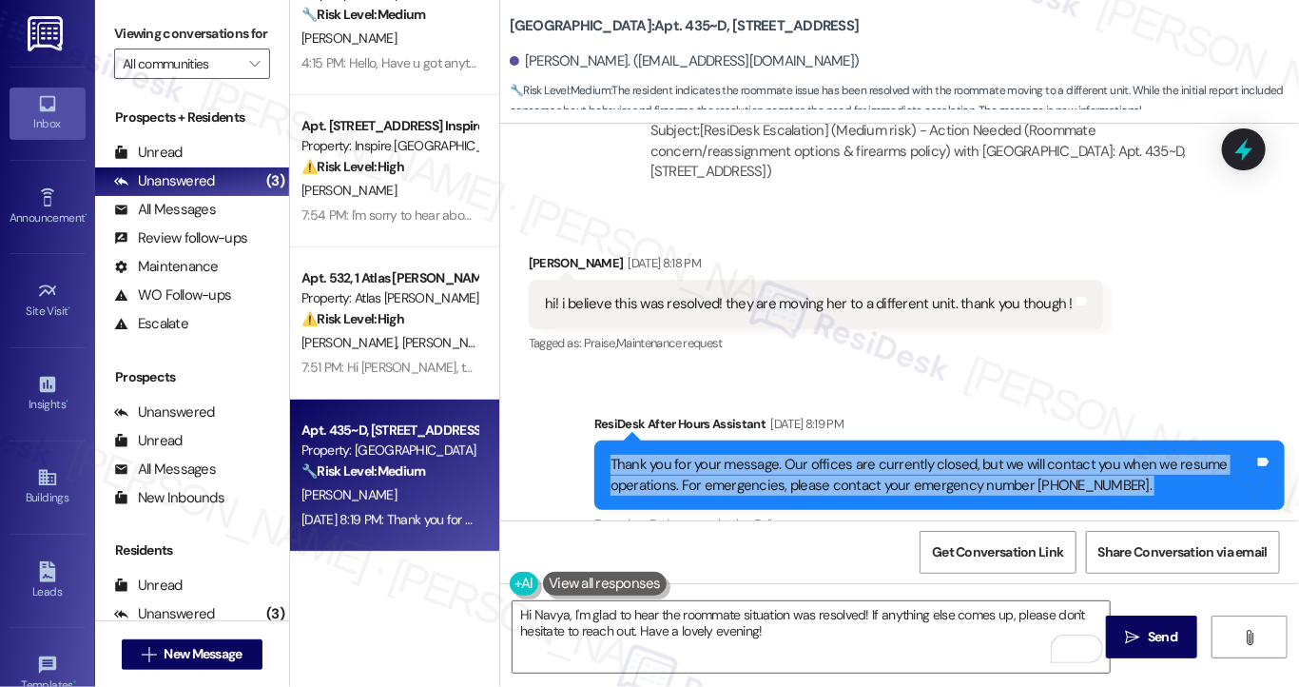
click at [726, 455] on div "Thank you for your message. Our offices are currently closed, but we will conta…" at bounding box center [932, 475] width 644 height 41
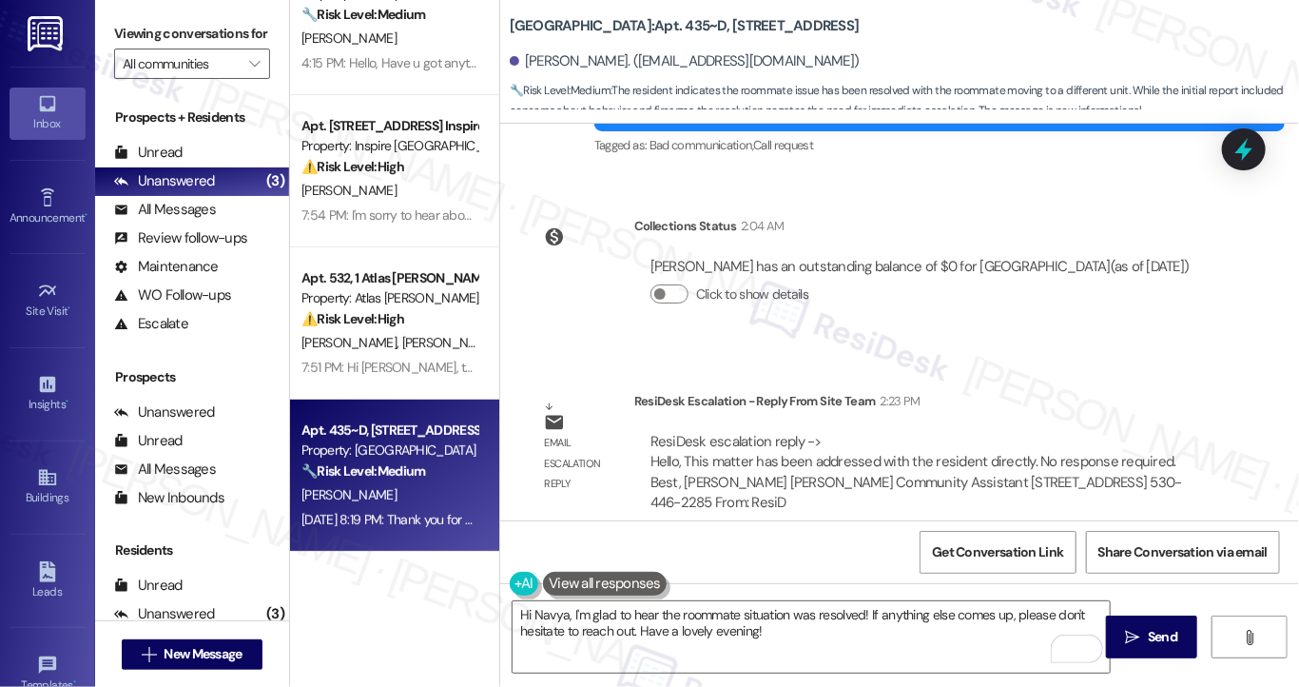
scroll to position [1528, 0]
click at [913, 638] on textarea "Hi Navya, I'm glad to hear the roommate situation was resolved! If anything els…" at bounding box center [811, 636] width 597 height 71
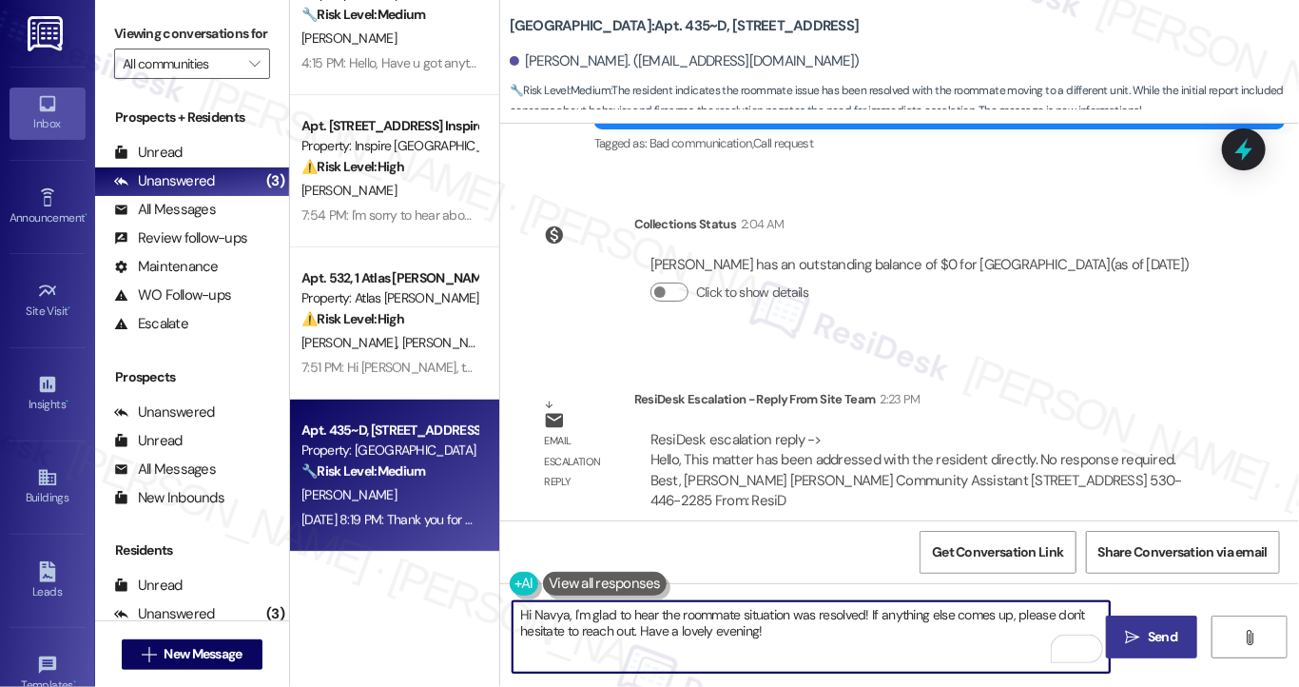
click at [1135, 638] on icon "" at bounding box center [1133, 636] width 14 height 15
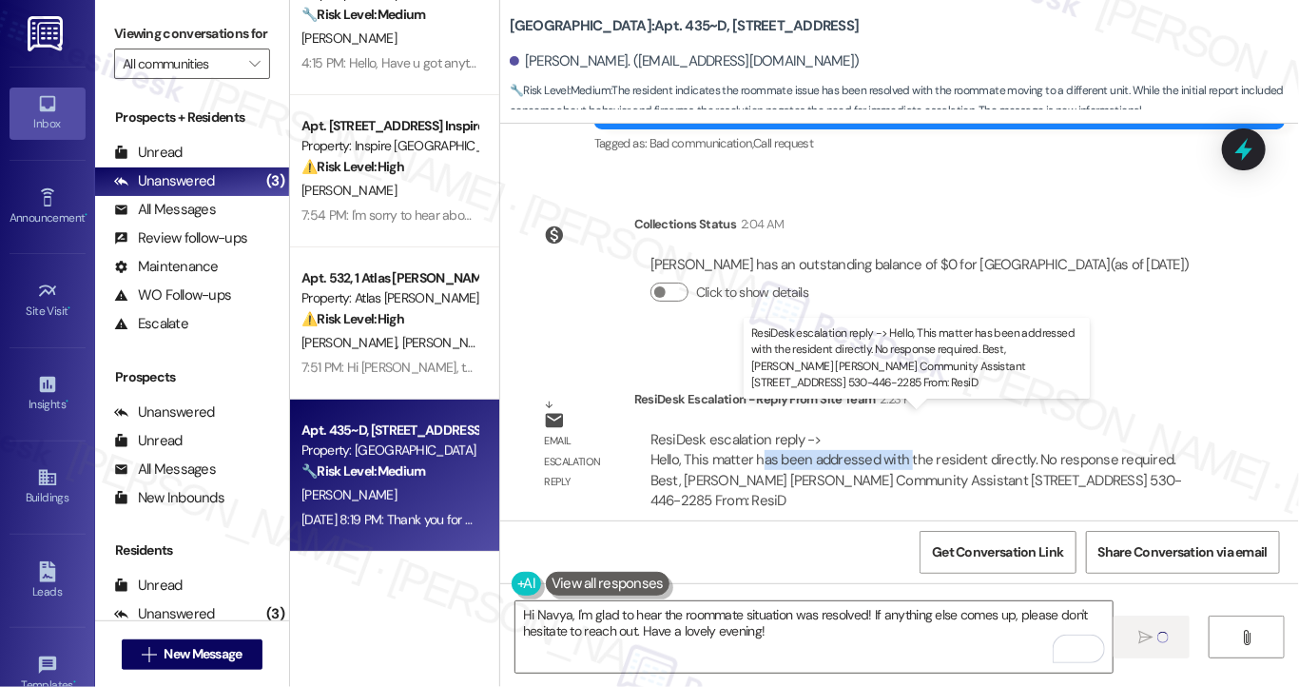
drag, startPoint x: 756, startPoint y: 440, endPoint x: 901, endPoint y: 439, distance: 145.5
click at [901, 439] on div "ResiDesk escalation reply -> Hello, This matter has been addressed with the res…" at bounding box center [916, 470] width 532 height 80
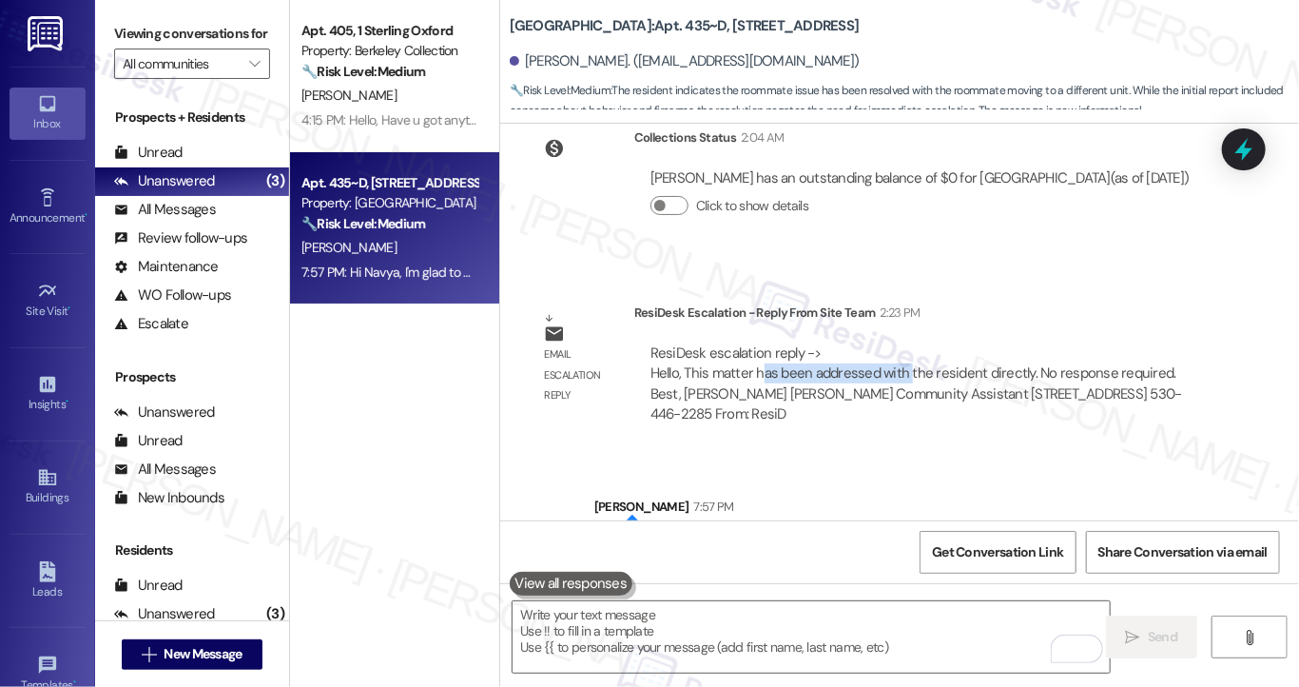
scroll to position [1681, 0]
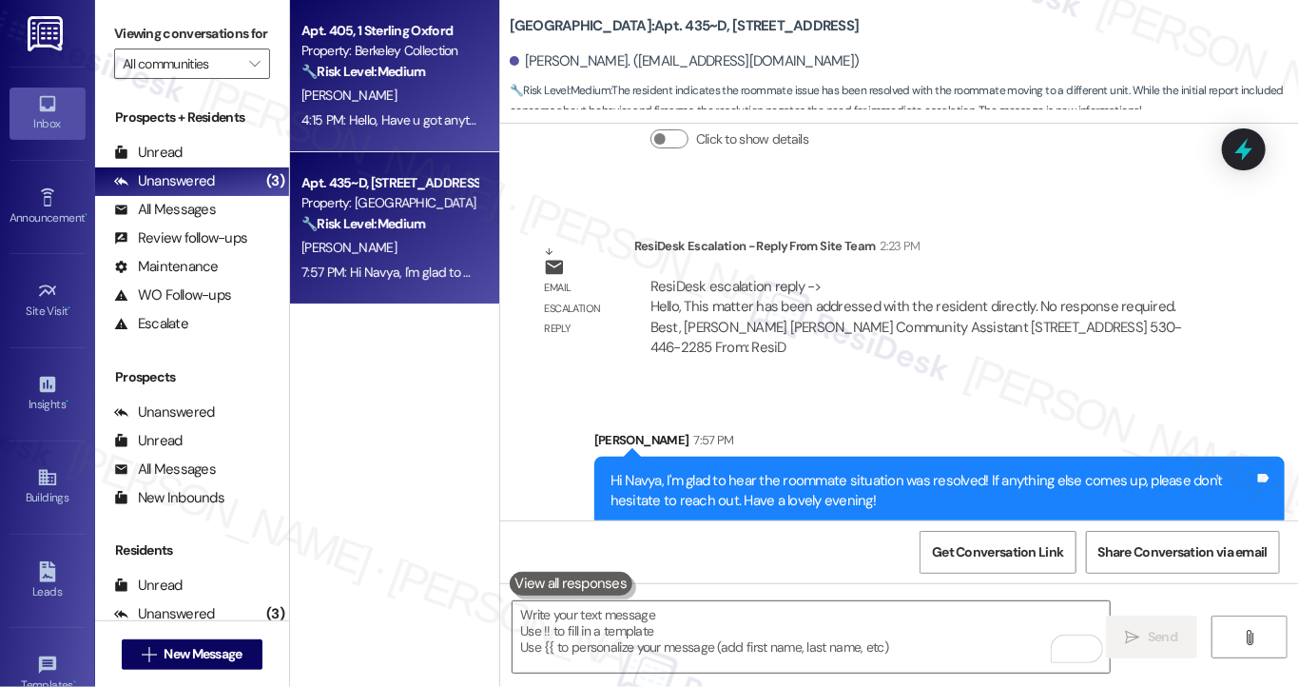
click at [374, 109] on div "4:15 PM: Hello, Have u got anything updated? 4:15 PM: Hello, Have u got anythin…" at bounding box center [390, 120] width 180 height 24
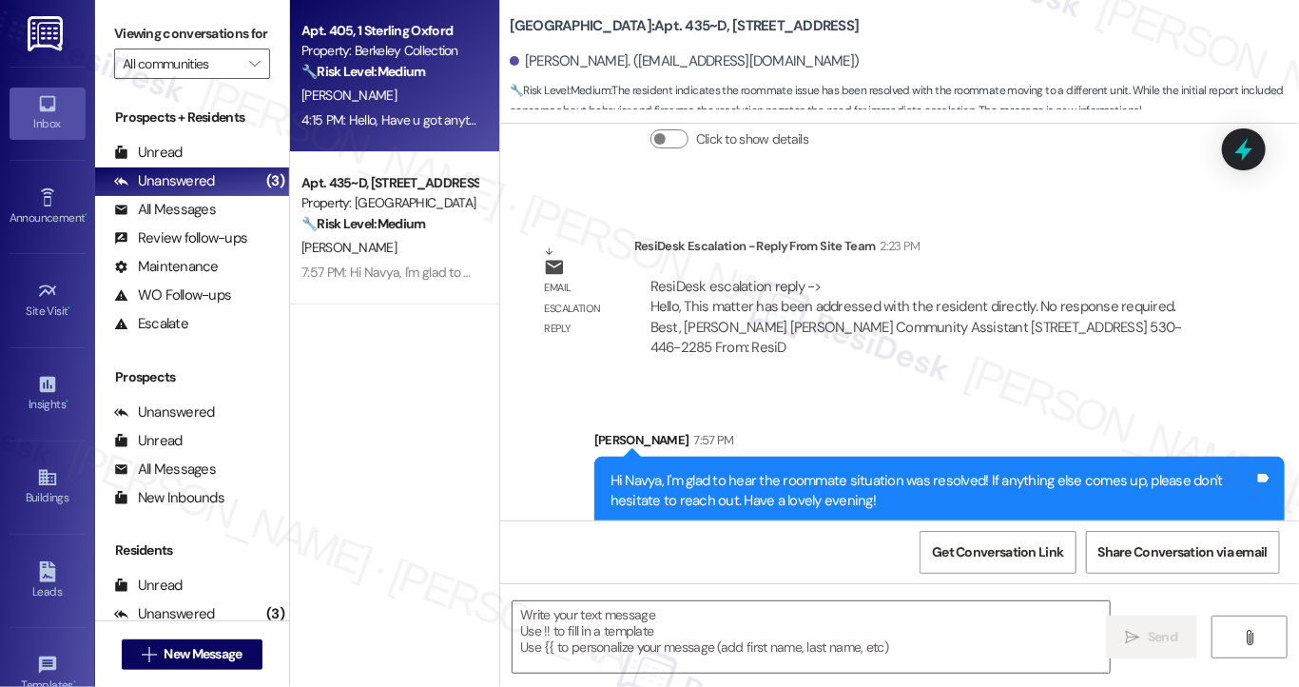
type textarea "Fetching suggested responses. Please feel free to read through the conversation…"
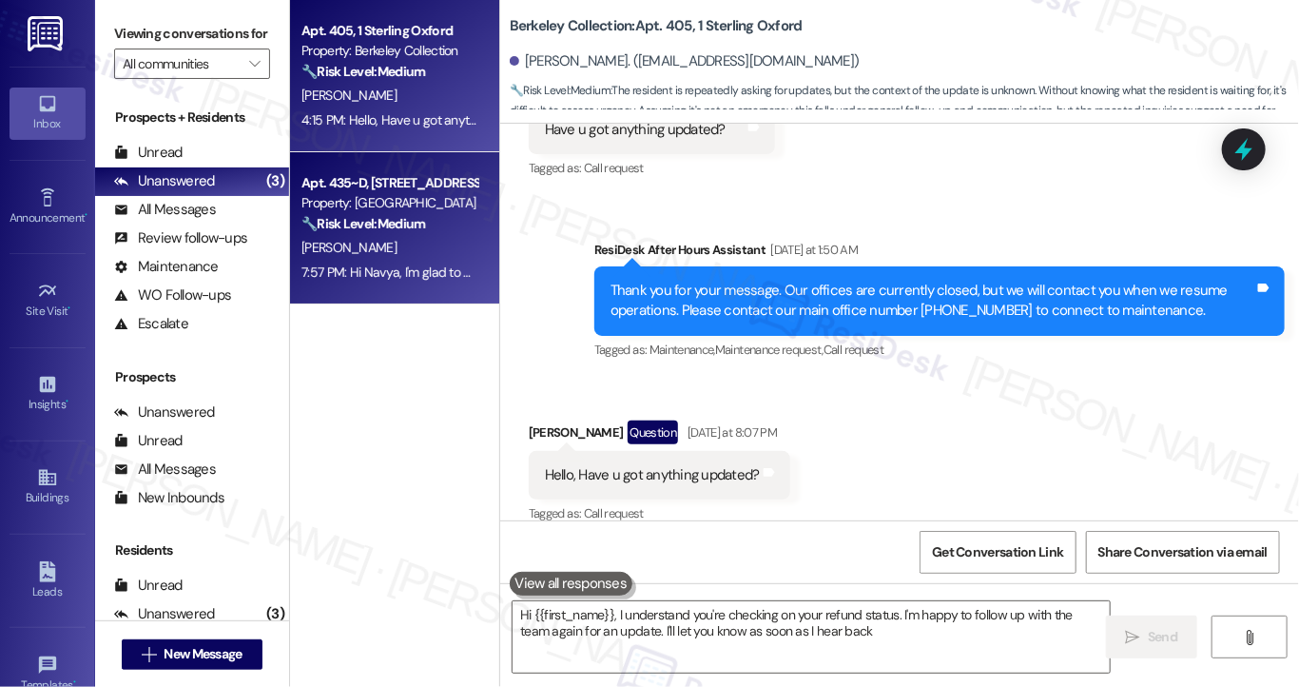
type textarea "Hi {{first_name}}, I understand you're checking on your refund status. I'm happ…"
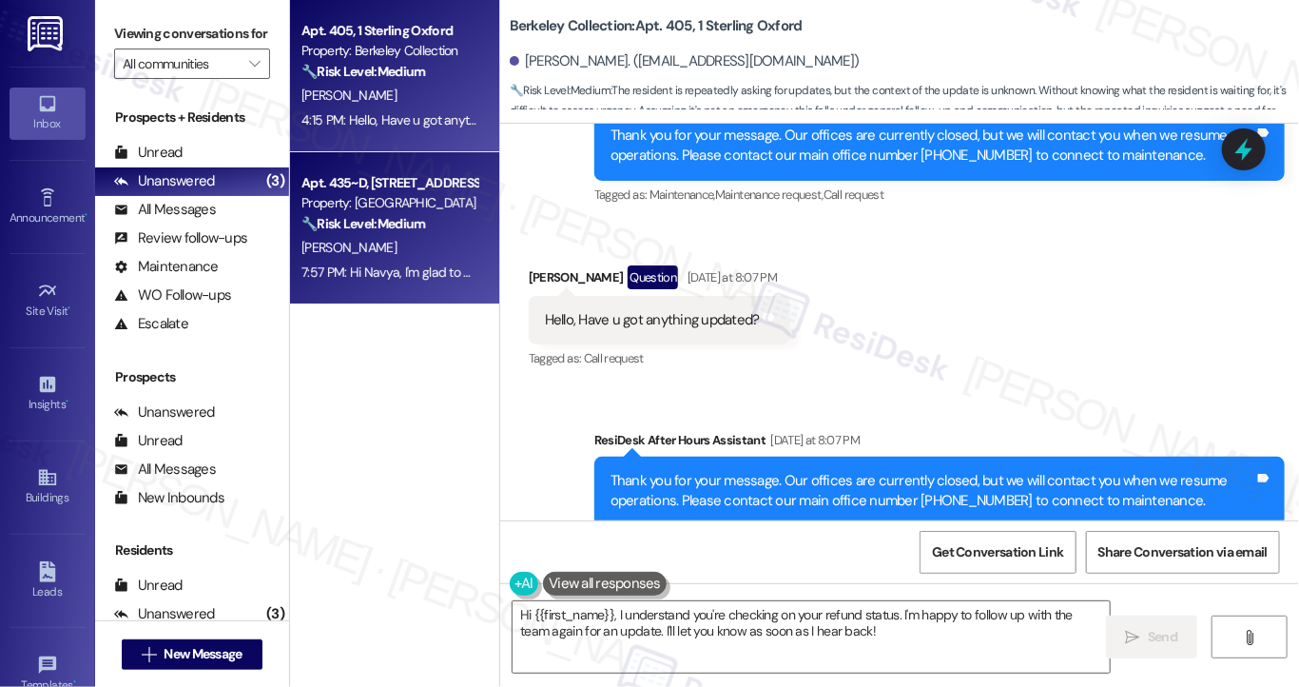
click at [412, 272] on div "7:57 PM: Hi Navya, I'm glad to hear the roommate situation was resolved! If any…" at bounding box center [730, 271] width 858 height 17
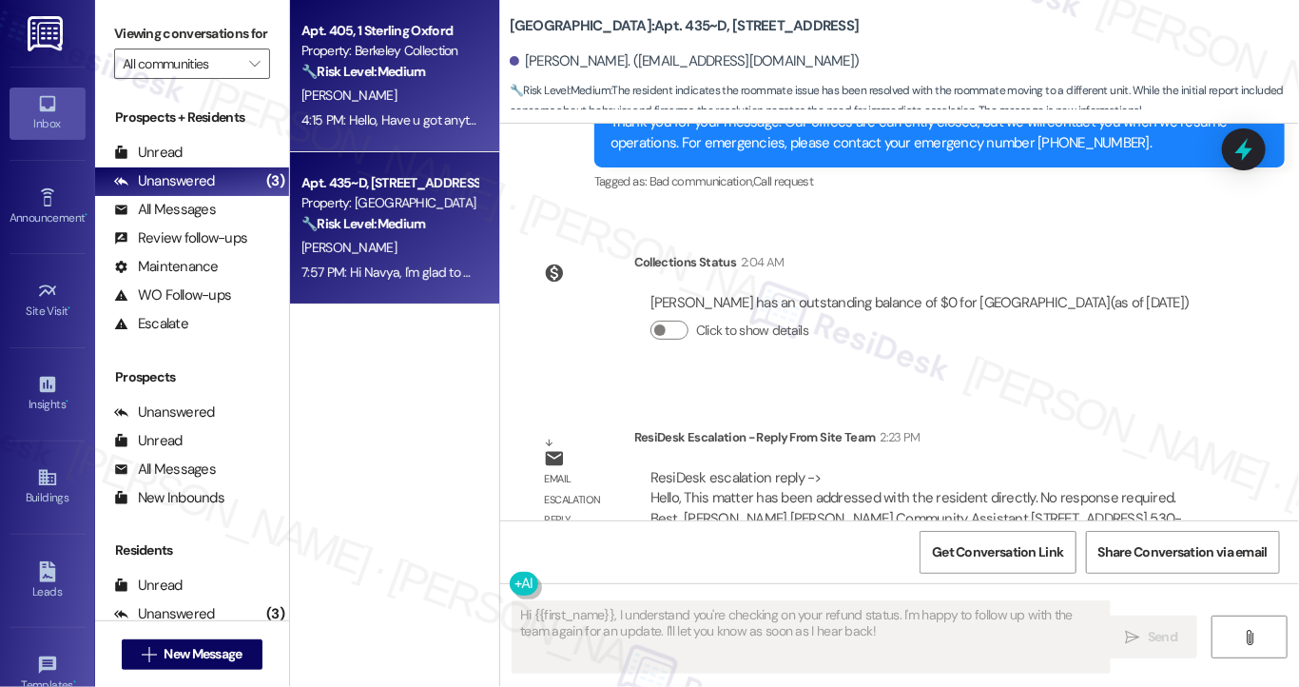
scroll to position [1693, 0]
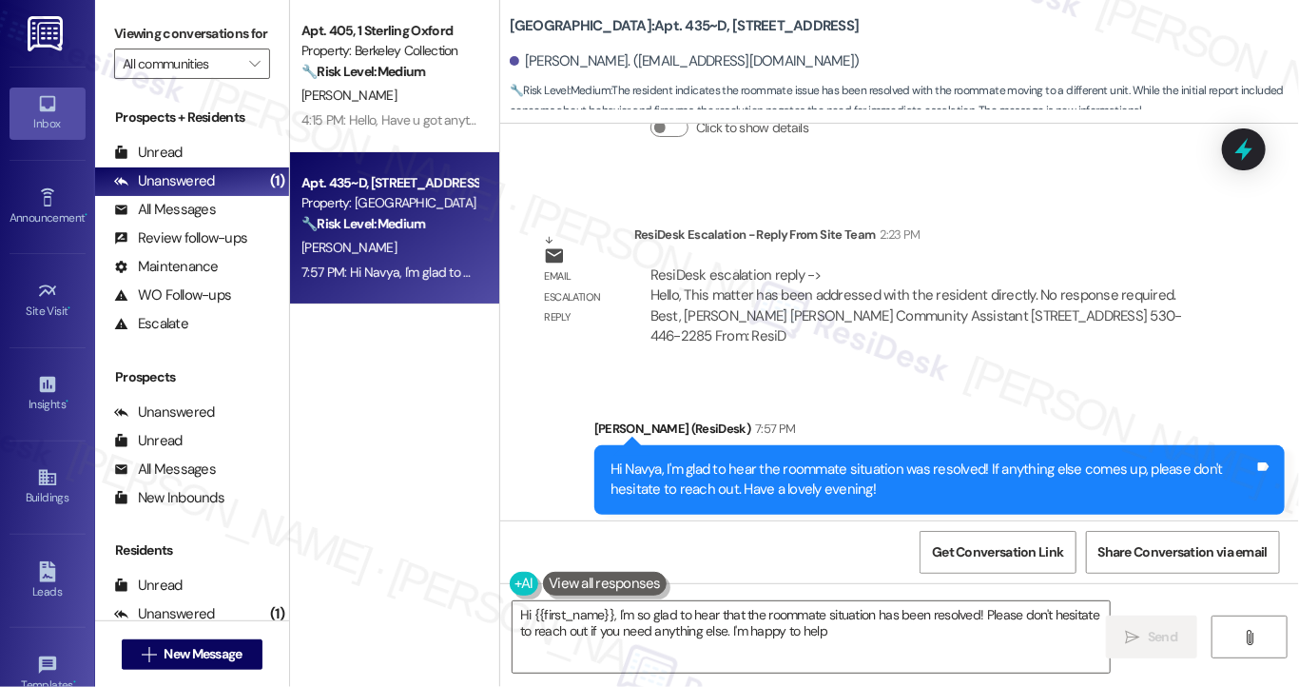
type textarea "Hi {{first_name}}, I'm so glad to hear that the roommate situation has been res…"
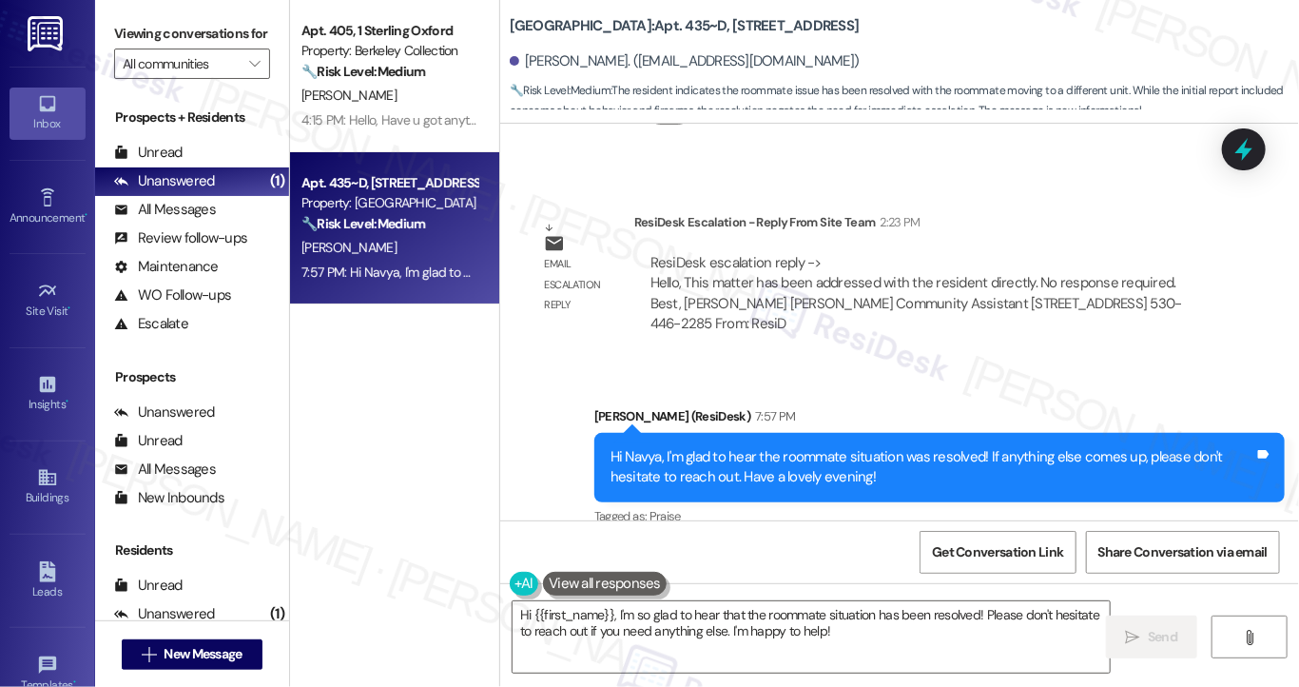
scroll to position [1709, 0]
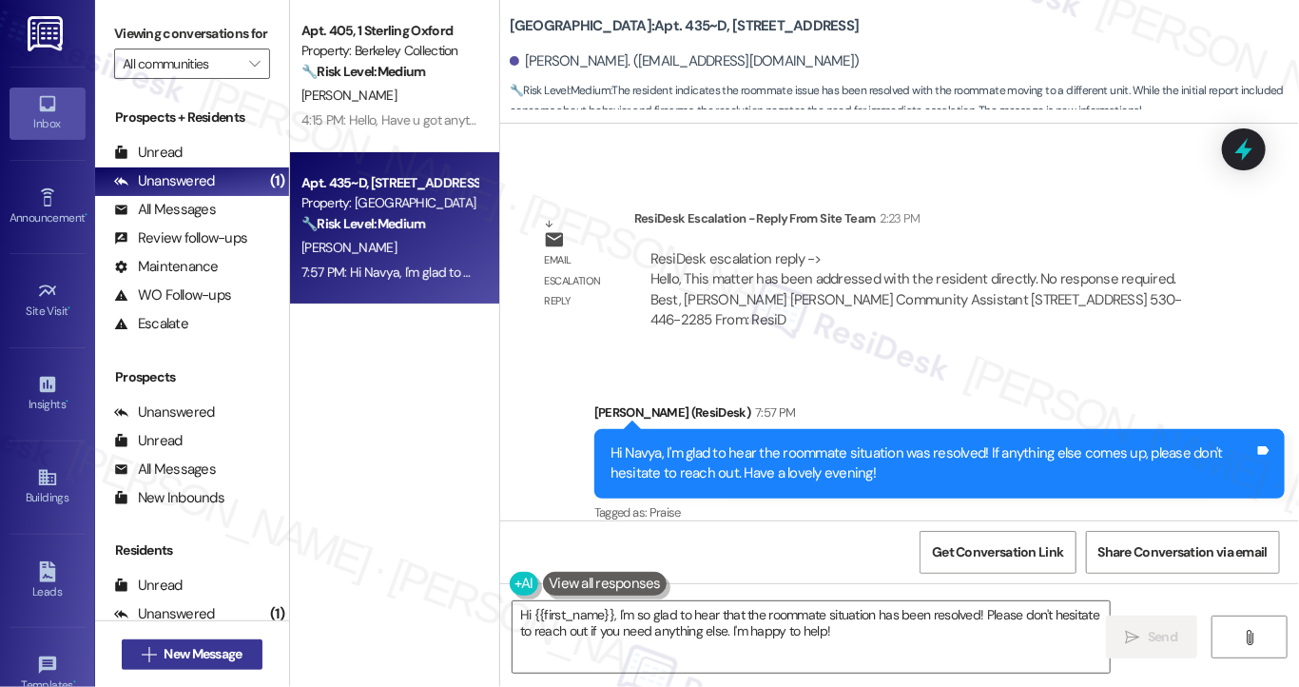
click at [198, 654] on span "New Message" at bounding box center [203, 654] width 78 height 20
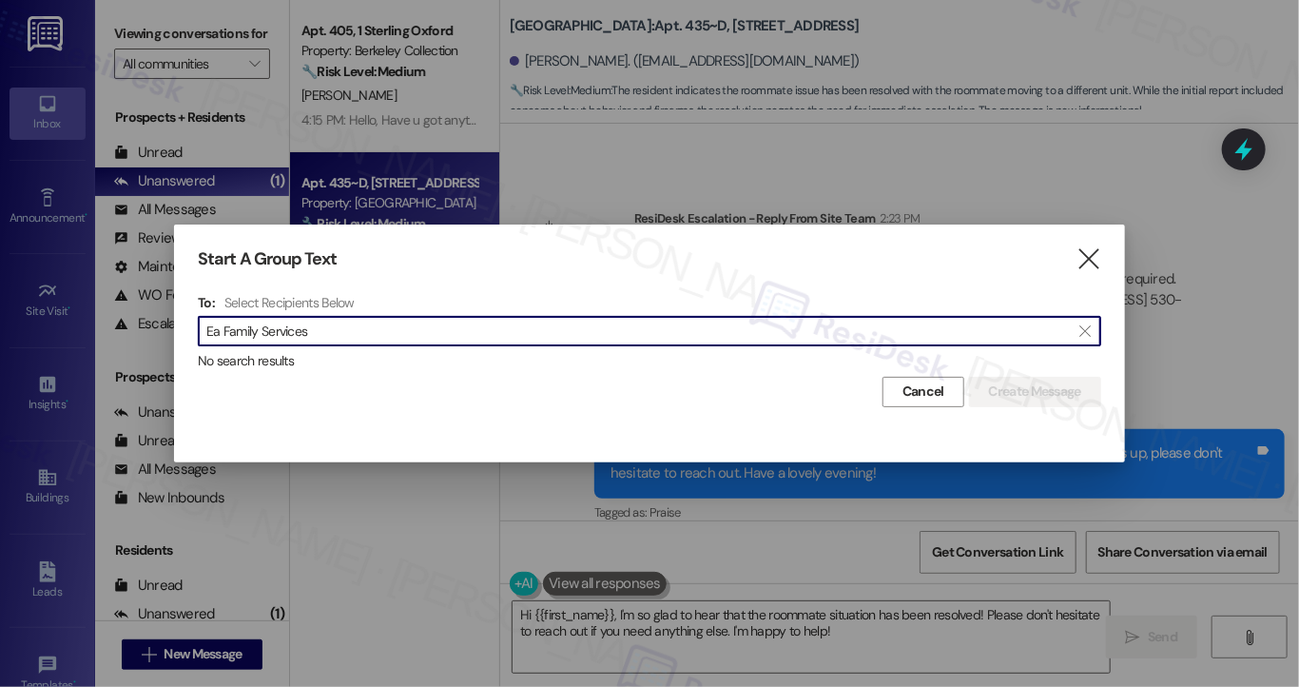
type input "Ea Family Services"
